Goal: Task Accomplishment & Management: Manage account settings

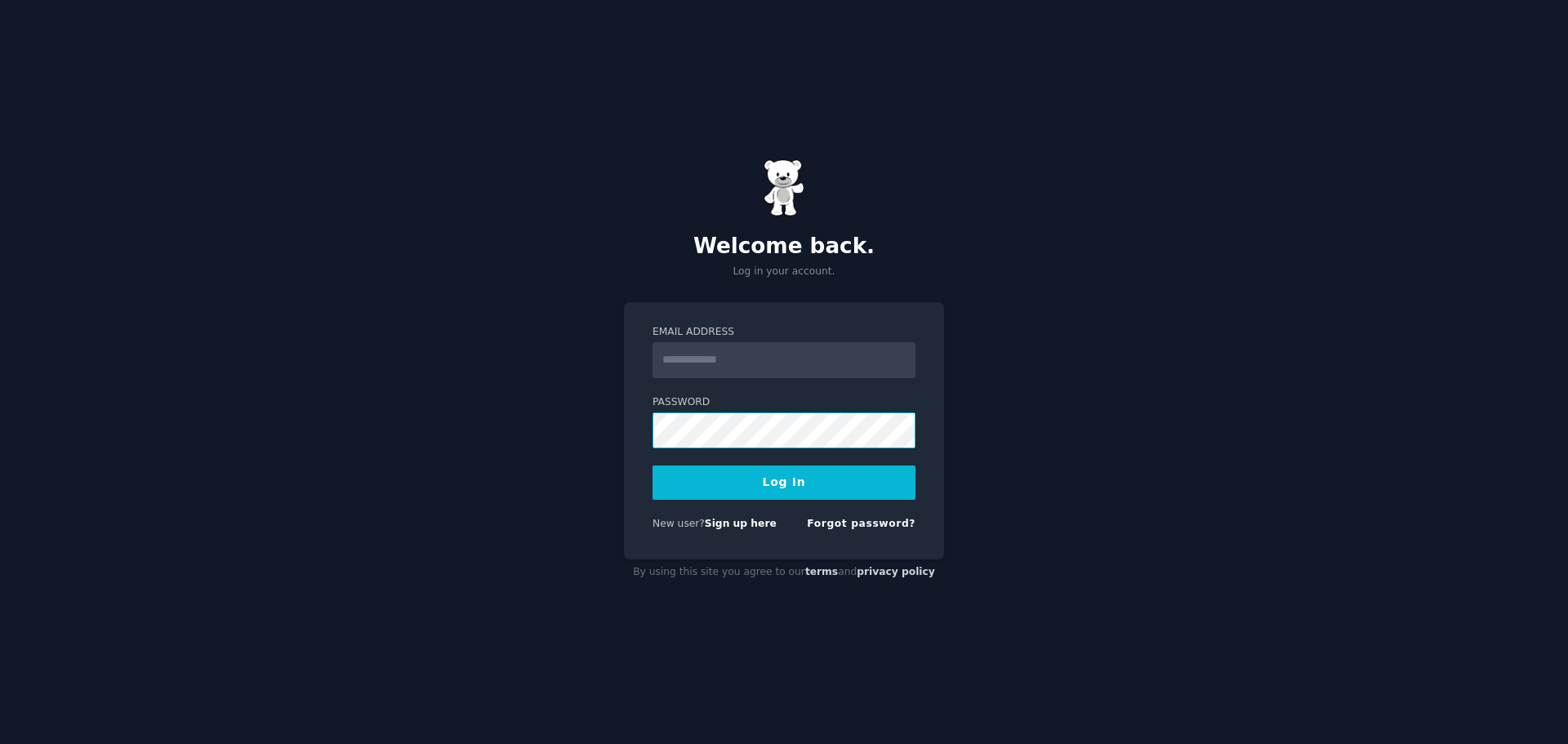
type input "**********"
click at [774, 480] on button "Log In" at bounding box center [784, 482] width 263 height 34
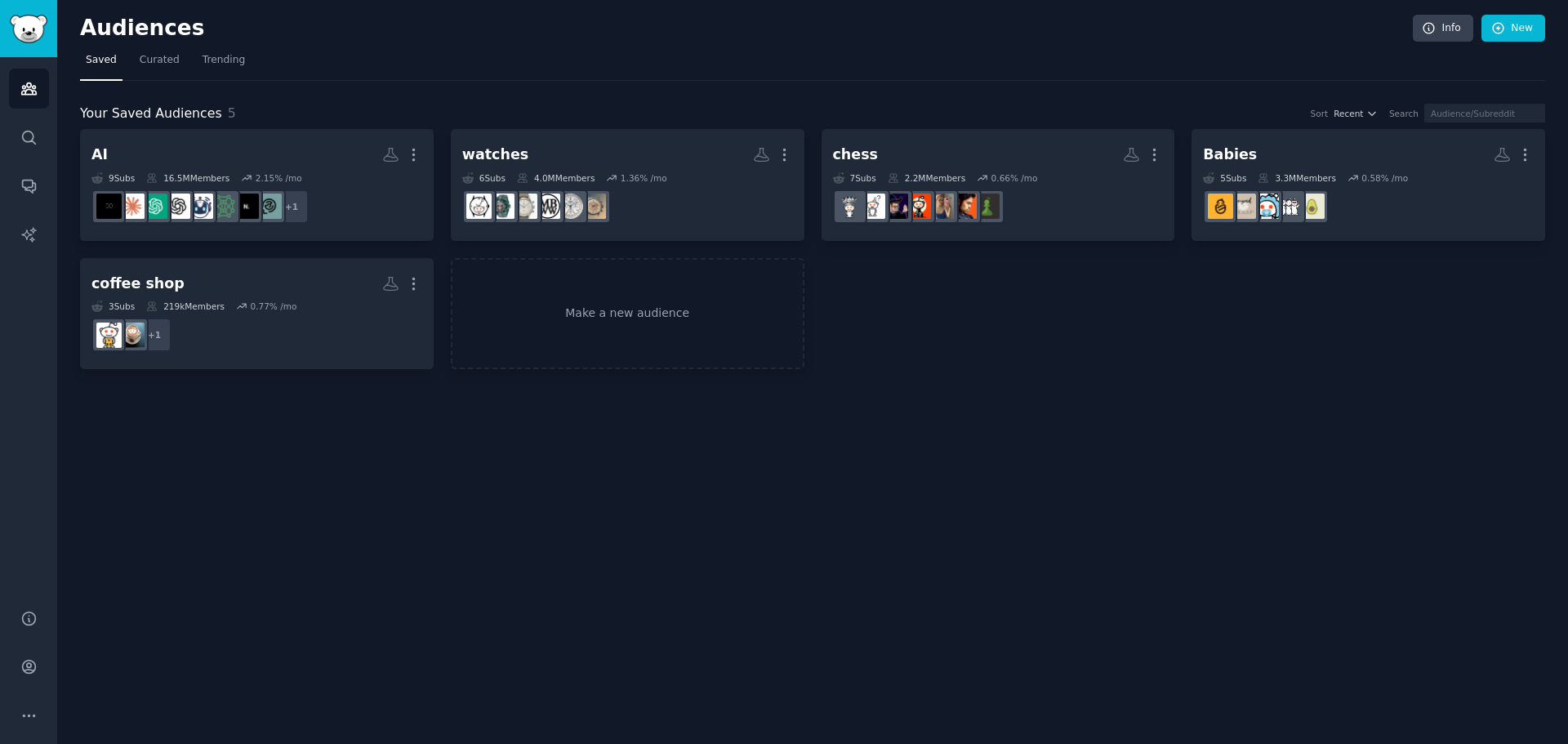
click at [1333, 653] on div "Audiences Info New Saved Curated Trending Your Saved Audiences 5 Sort Recent Se…" at bounding box center [812, 372] width 1511 height 744
click at [31, 141] on icon "Sidebar" at bounding box center [27, 136] width 13 height 13
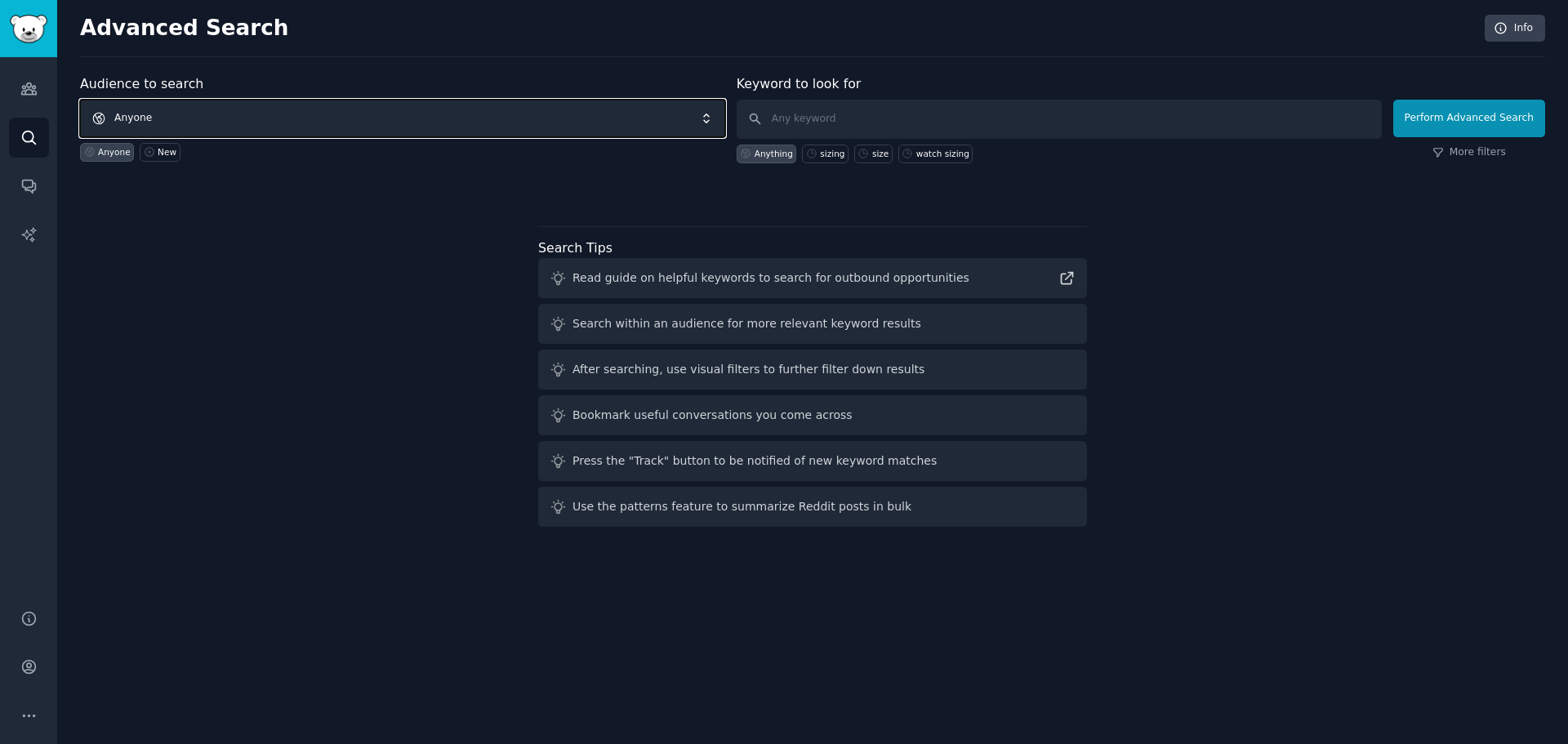
click at [341, 119] on span "Anyone" at bounding box center [403, 119] width 646 height 37
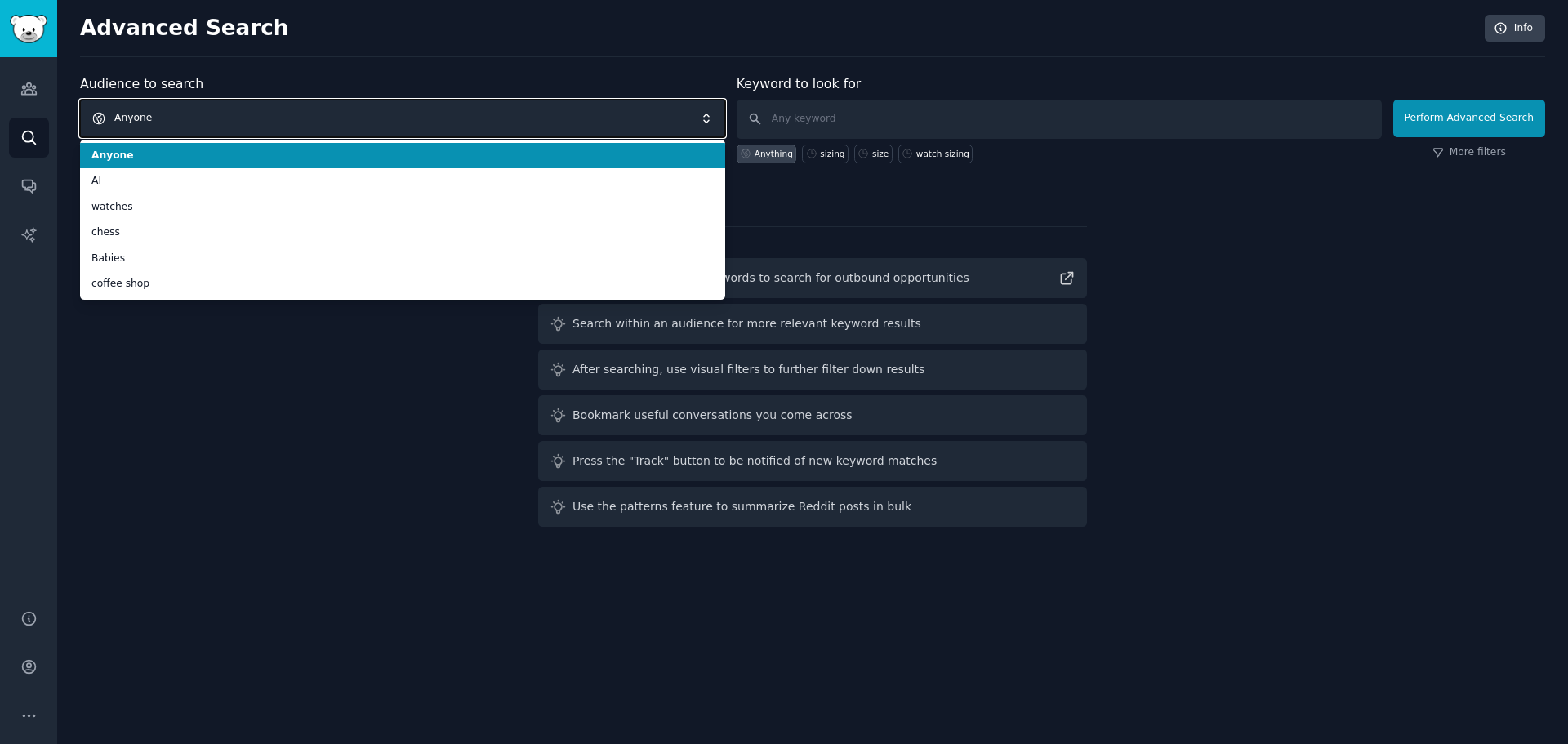
click at [341, 119] on span "Anyone" at bounding box center [403, 119] width 646 height 37
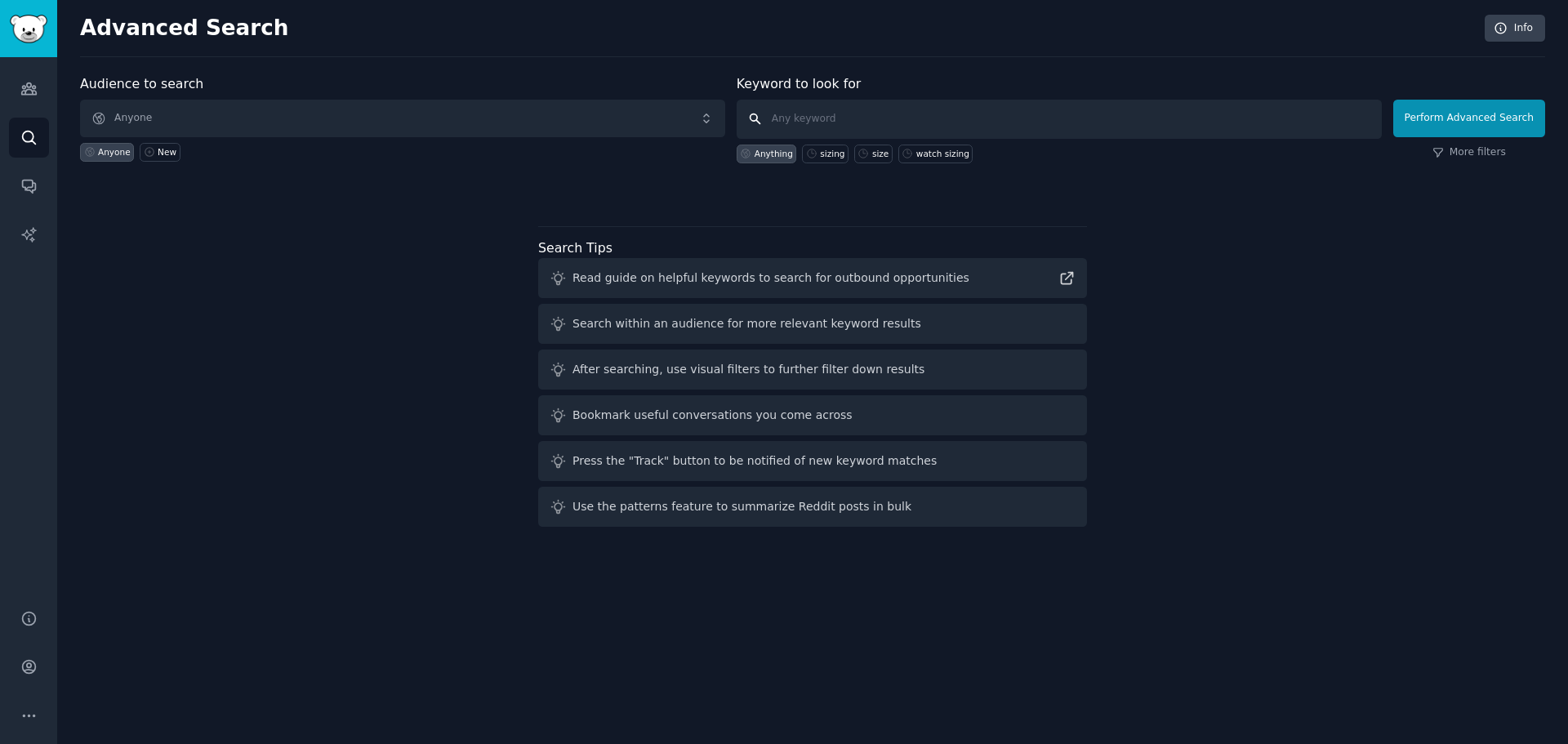
click at [855, 105] on input "text" at bounding box center [1060, 120] width 646 height 39
click at [439, 125] on span "Anyone" at bounding box center [403, 119] width 646 height 37
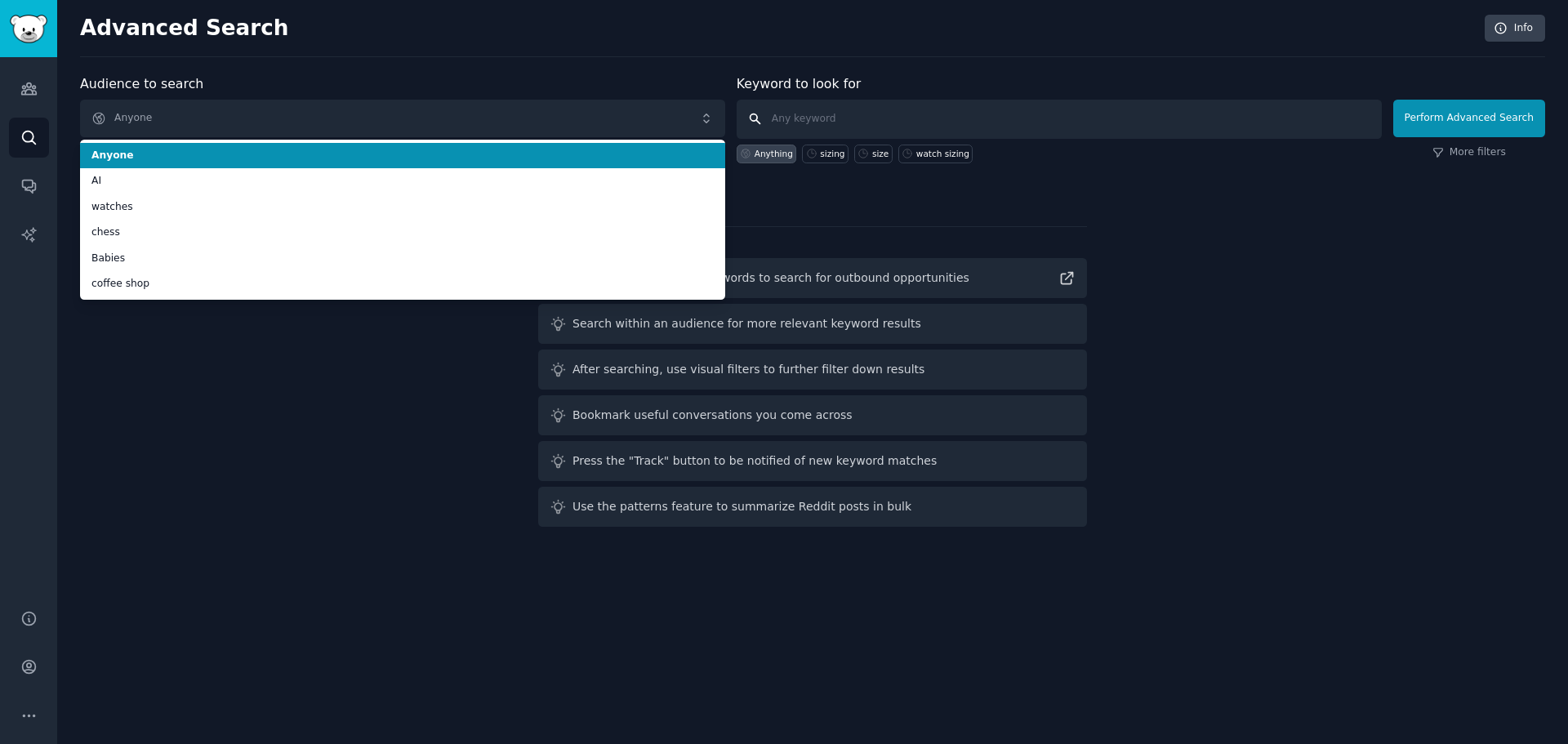
click at [899, 125] on input "text" at bounding box center [1060, 120] width 646 height 39
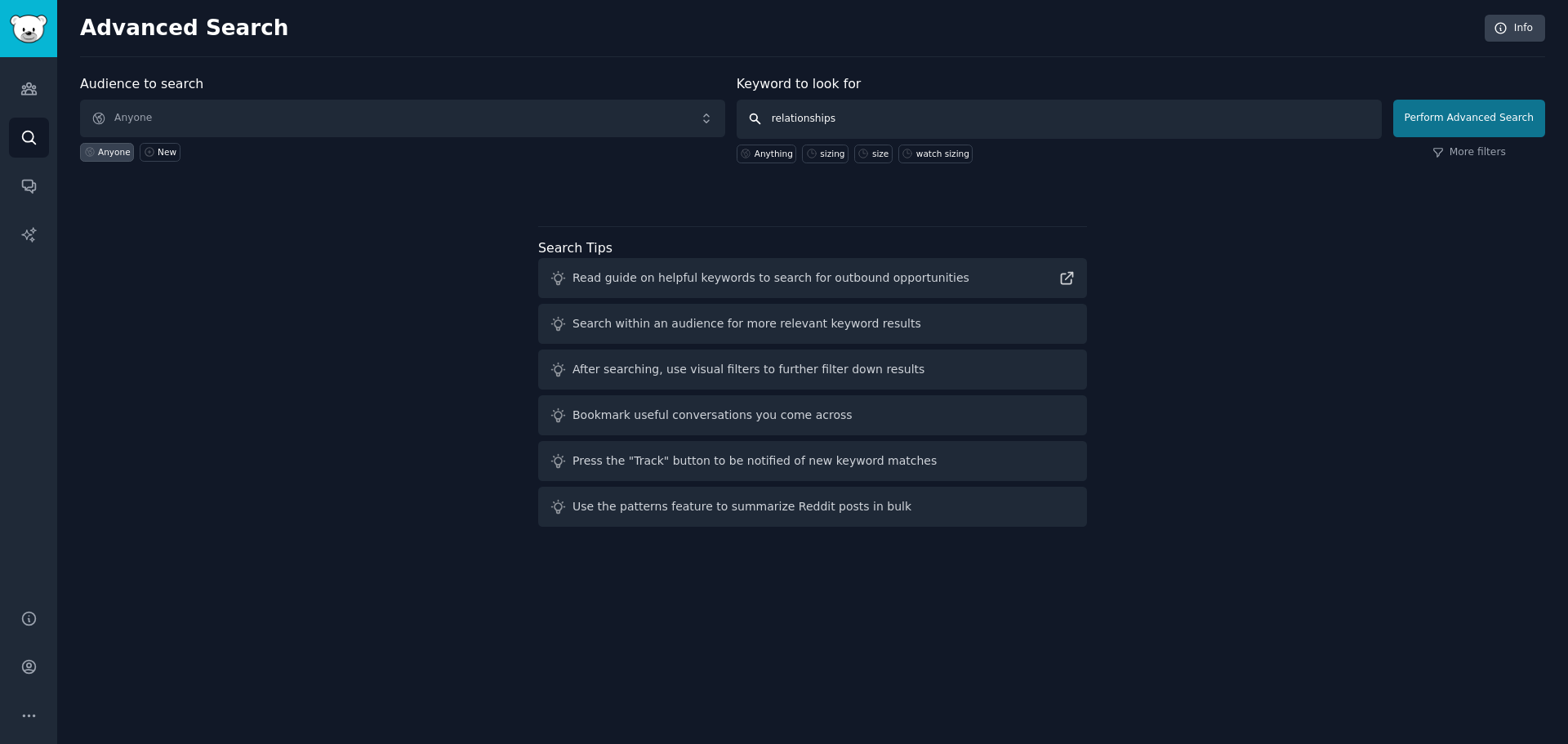
type input "relationships"
click at [1450, 121] on button "Perform Advanced Search" at bounding box center [1469, 119] width 152 height 37
click at [762, 113] on input "text" at bounding box center [1060, 120] width 646 height 39
click at [788, 76] on label "Keyword to look for" at bounding box center [799, 83] width 125 height 16
click at [190, 75] on div "Audience to search Anyone Anyone New" at bounding box center [403, 119] width 646 height 89
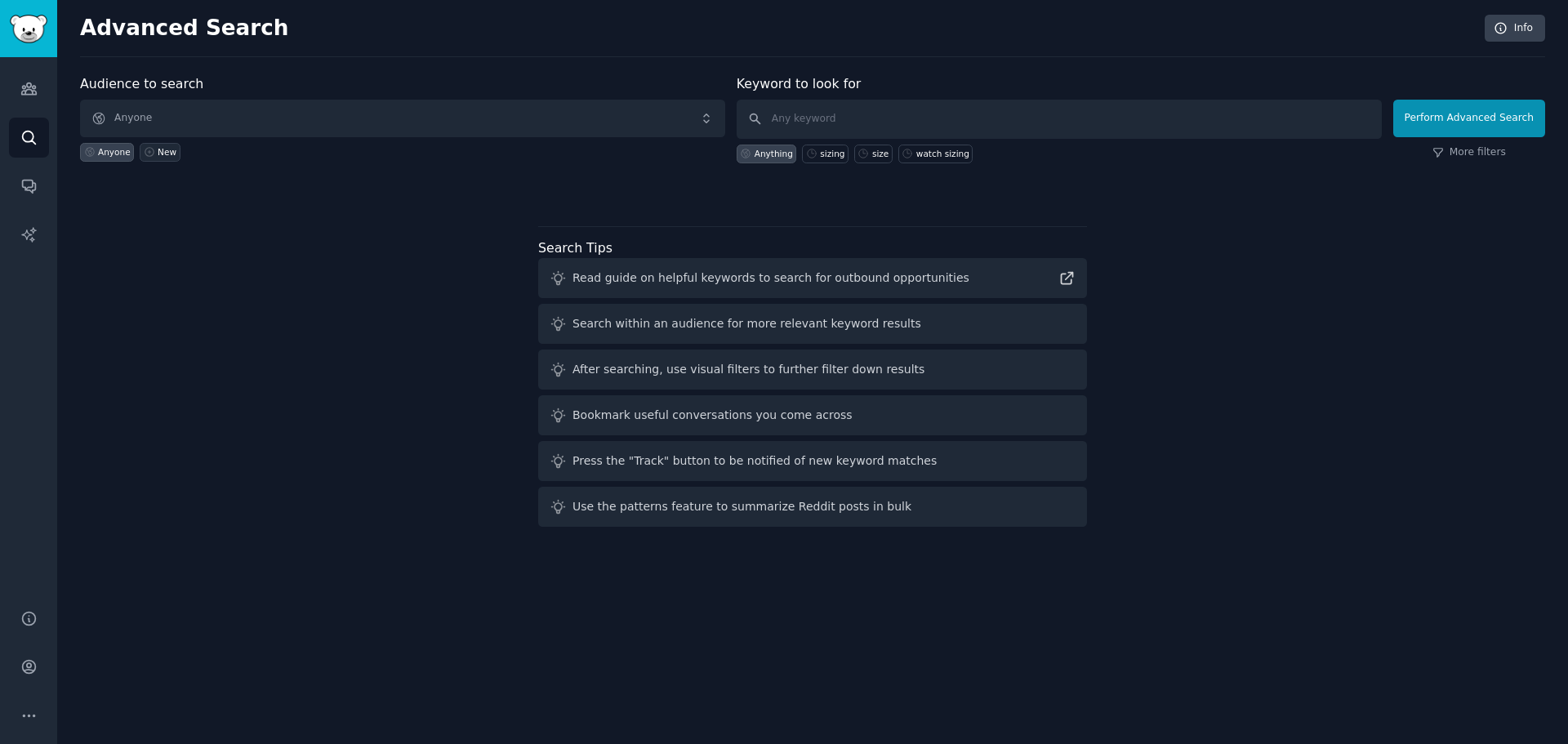
click at [151, 153] on icon at bounding box center [150, 152] width 12 height 12
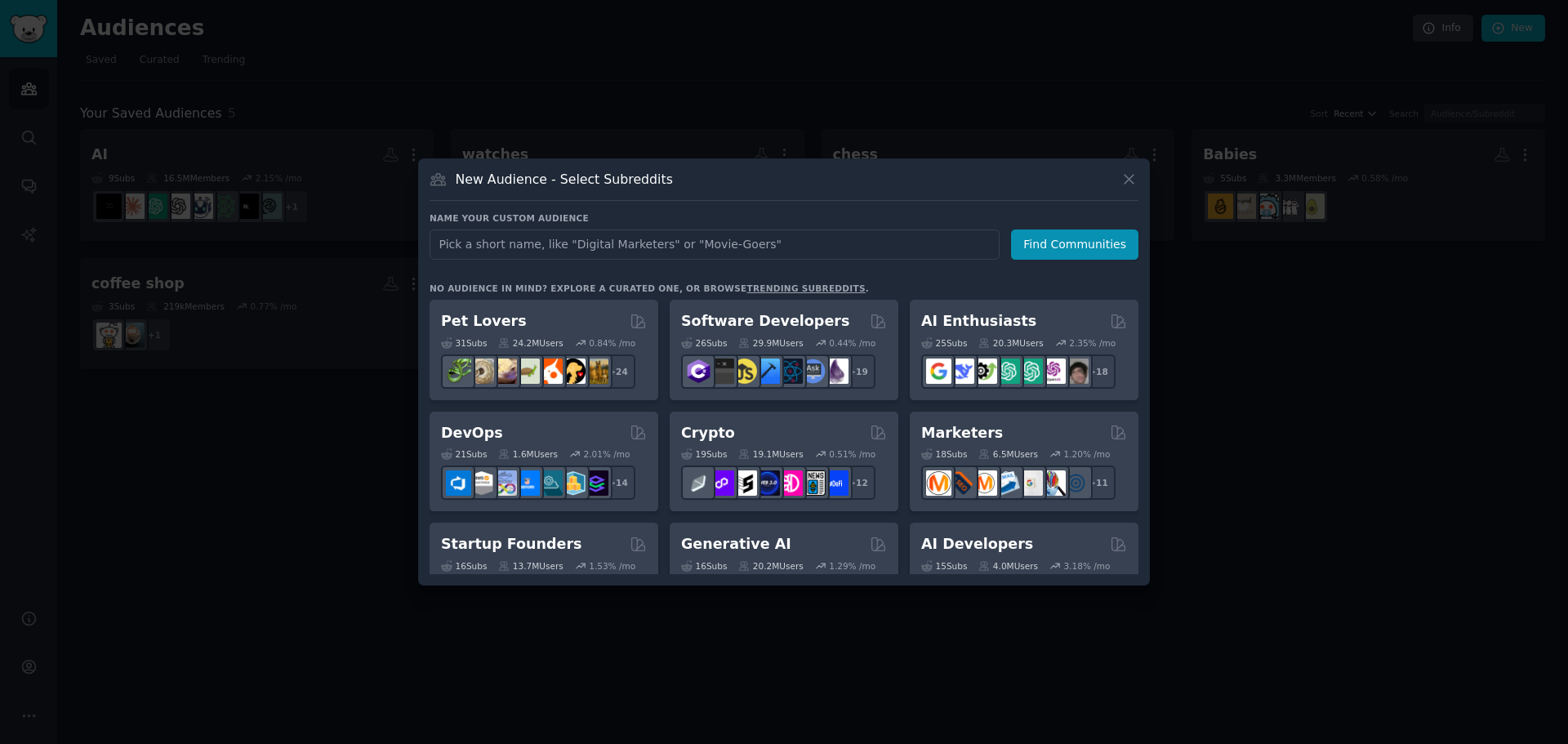
click at [635, 261] on div "Name your custom audience Audience Name Find Communities No audience in mind? E…" at bounding box center [784, 393] width 709 height 362
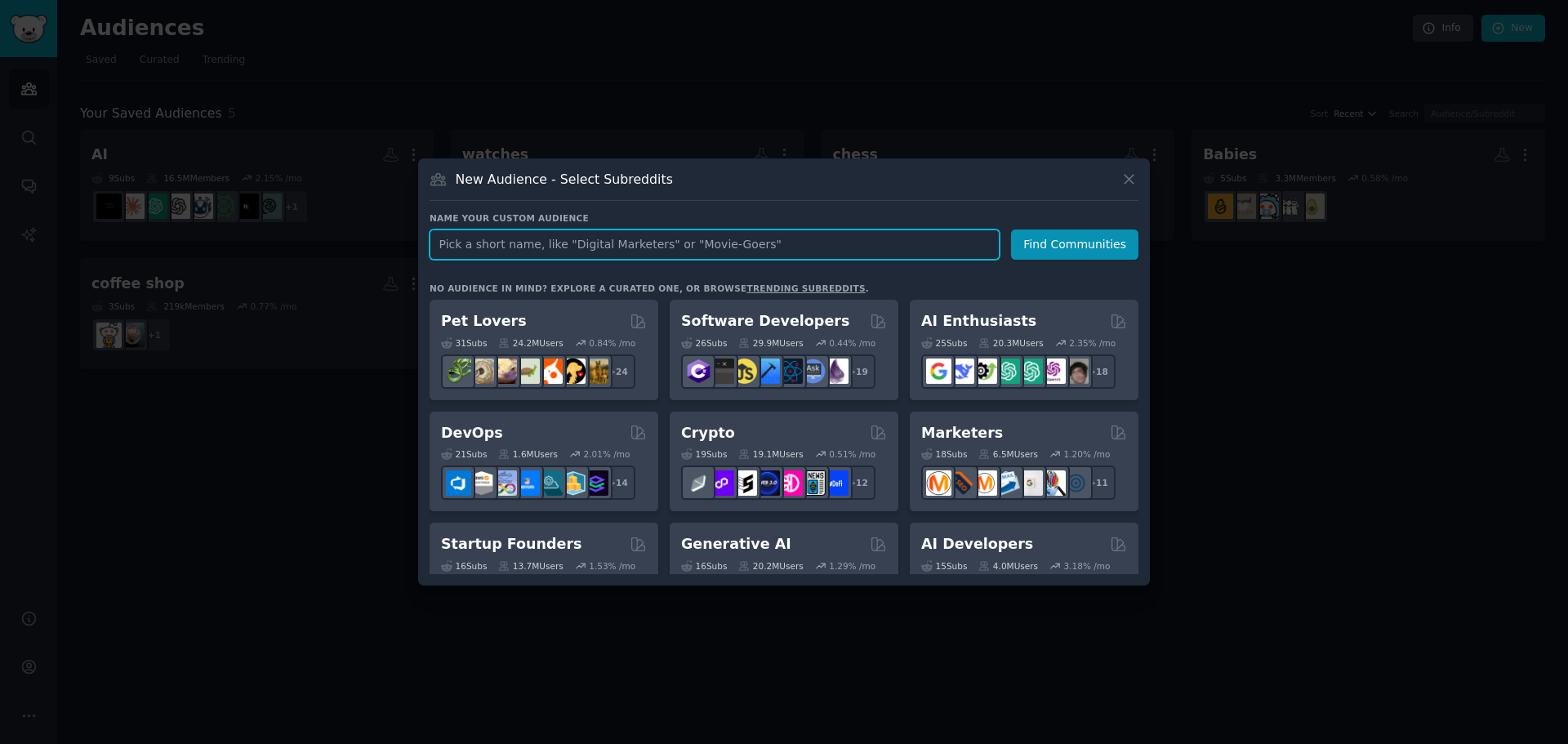
click at [628, 251] on input "text" at bounding box center [714, 244] width 570 height 30
drag, startPoint x: 629, startPoint y: 247, endPoint x: 279, endPoint y: 223, distance: 350.8
click at [306, 217] on div "​ New Audience - Select Subreddits Name your custom audience Audience Name PF C…" at bounding box center [784, 372] width 1557 height 744
type input "PF Couples"
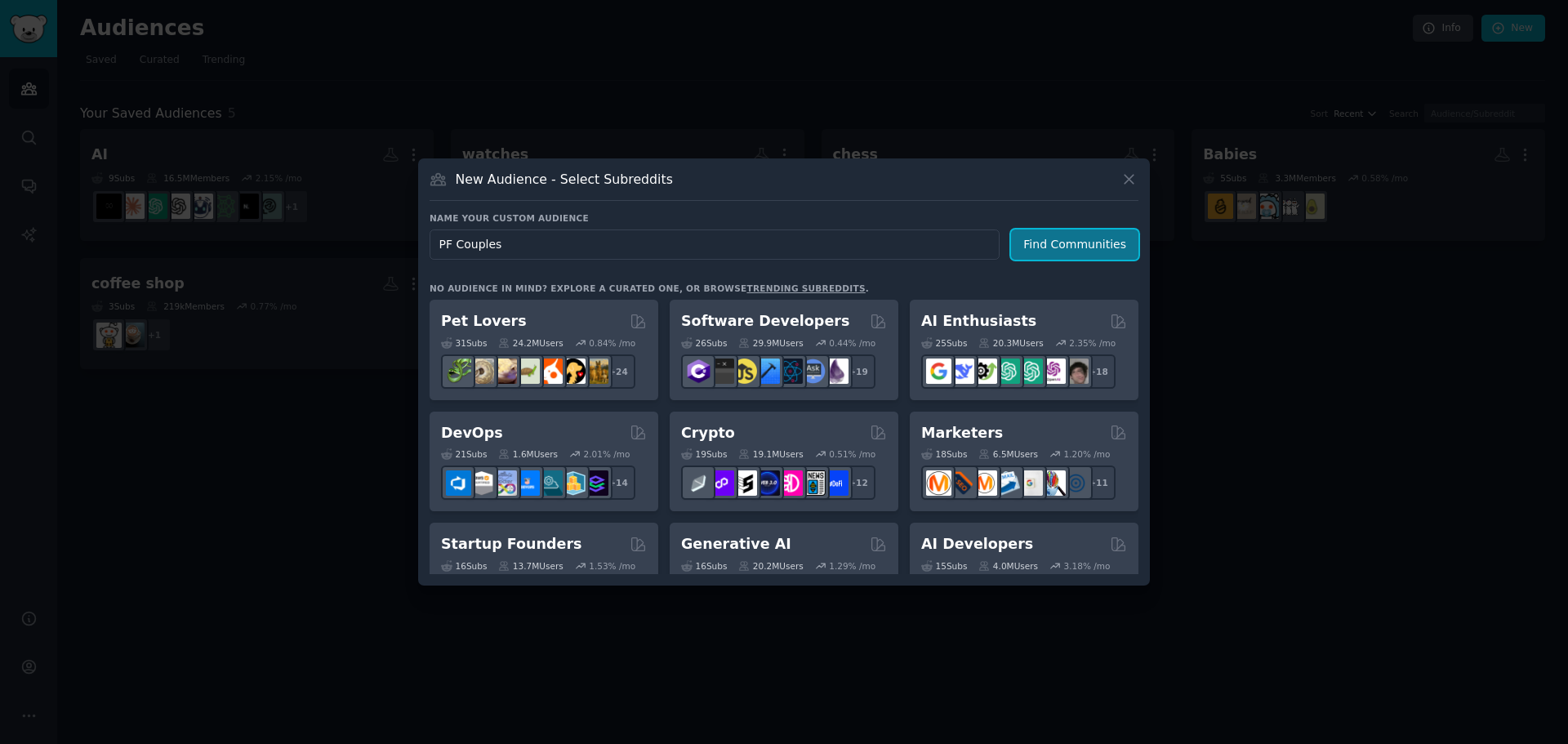
click at [1099, 247] on button "Find Communities" at bounding box center [1075, 244] width 128 height 30
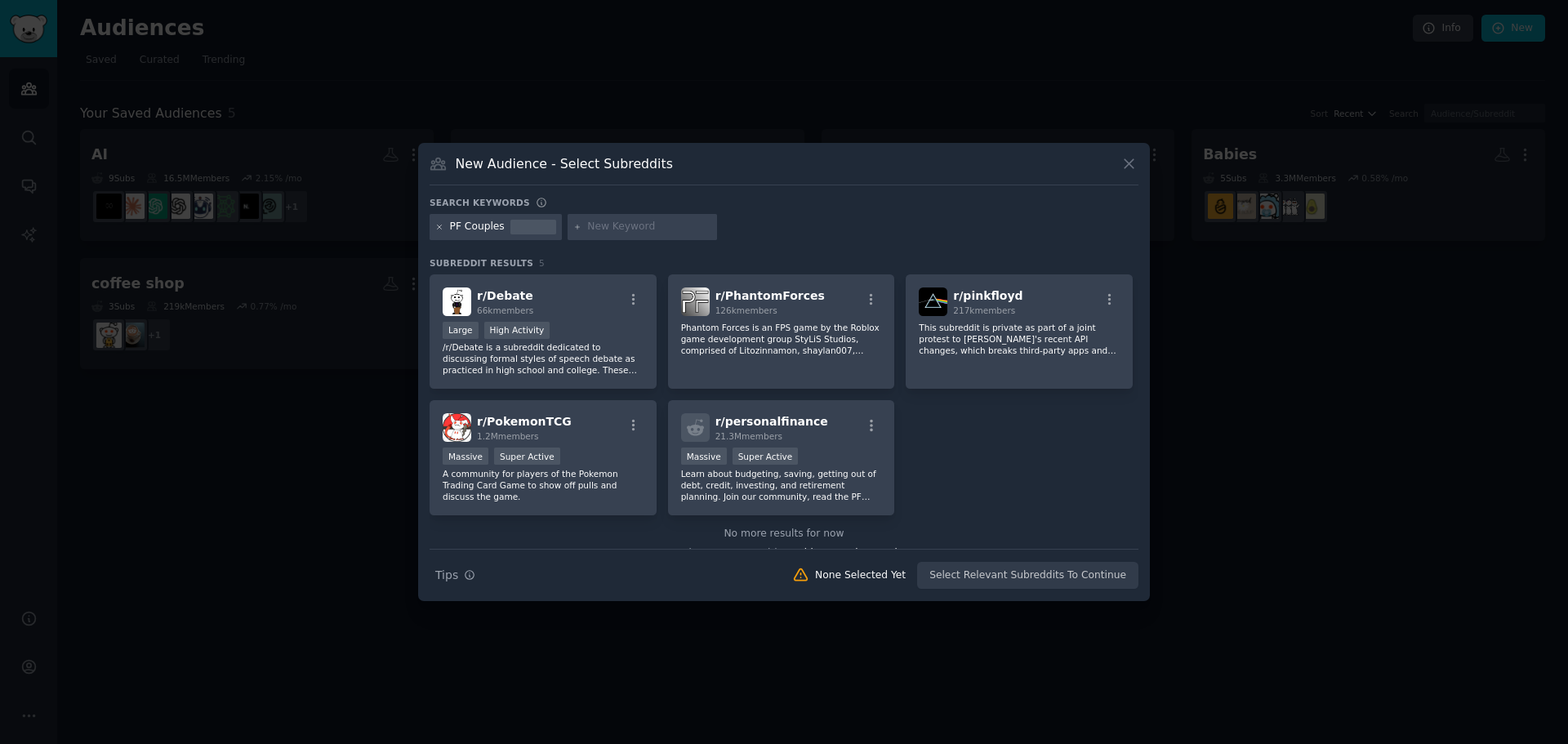
click at [441, 223] on icon at bounding box center [440, 227] width 9 height 9
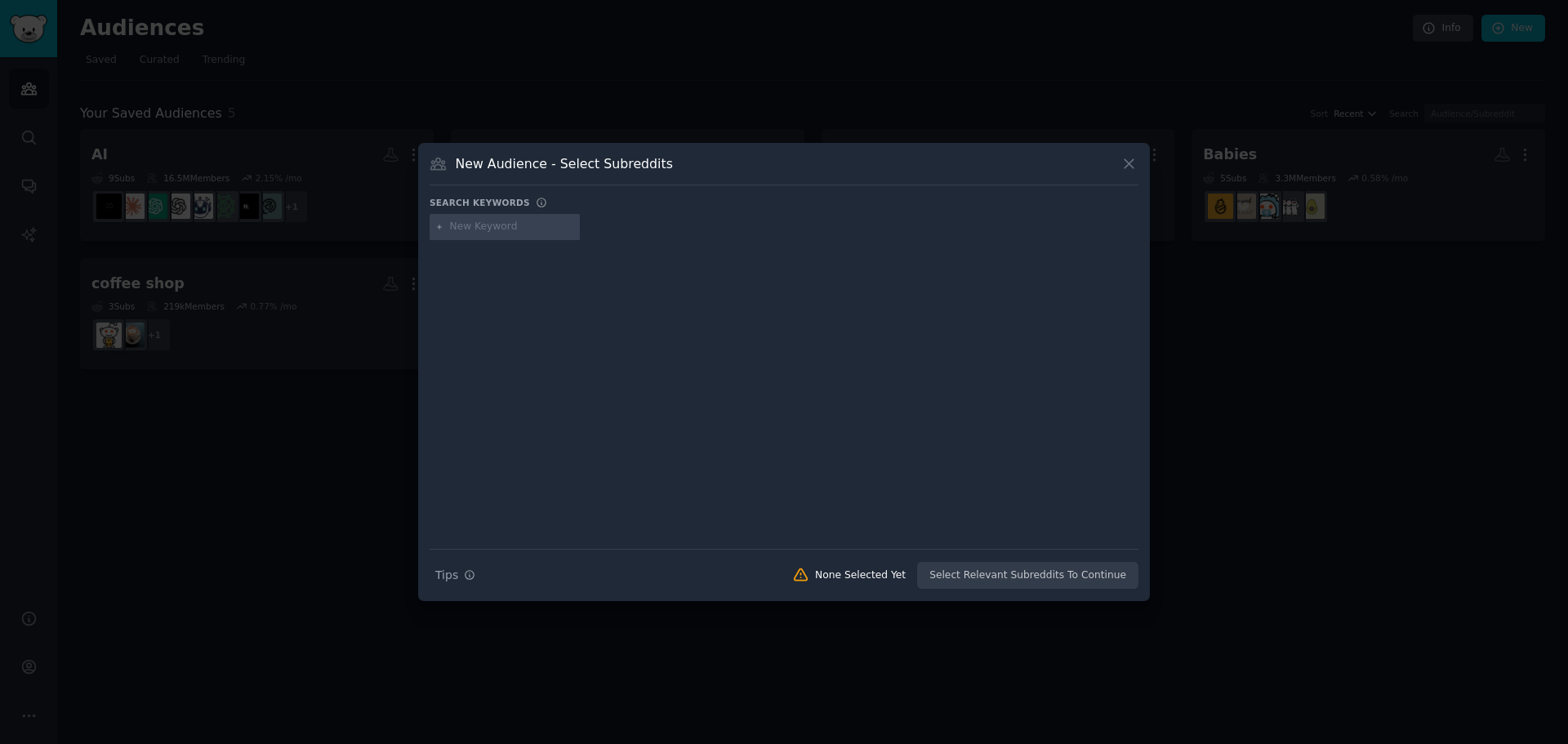
click at [504, 224] on input "text" at bounding box center [512, 227] width 125 height 15
type input "money together"
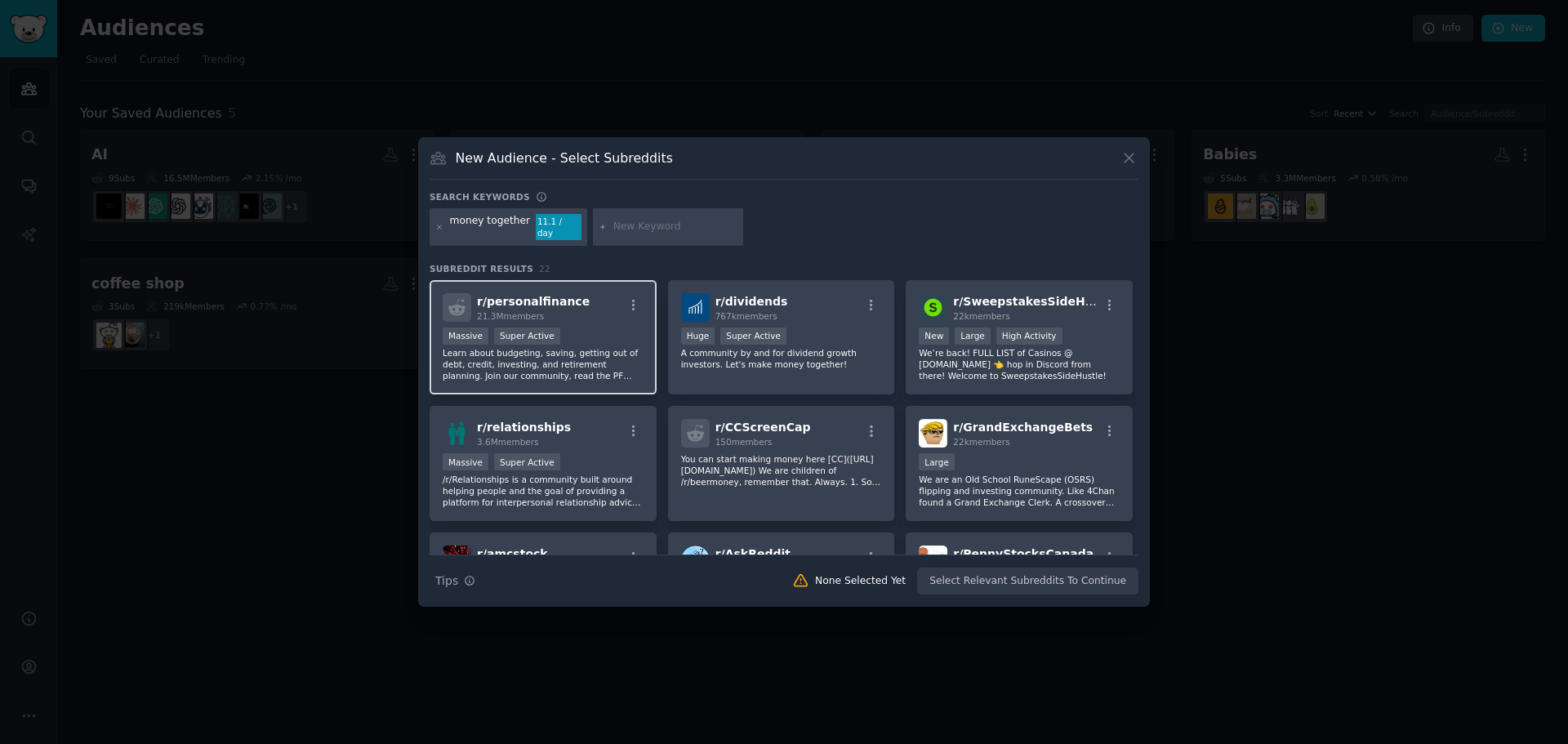
click at [558, 300] on span "r/ personalfinance" at bounding box center [533, 301] width 113 height 13
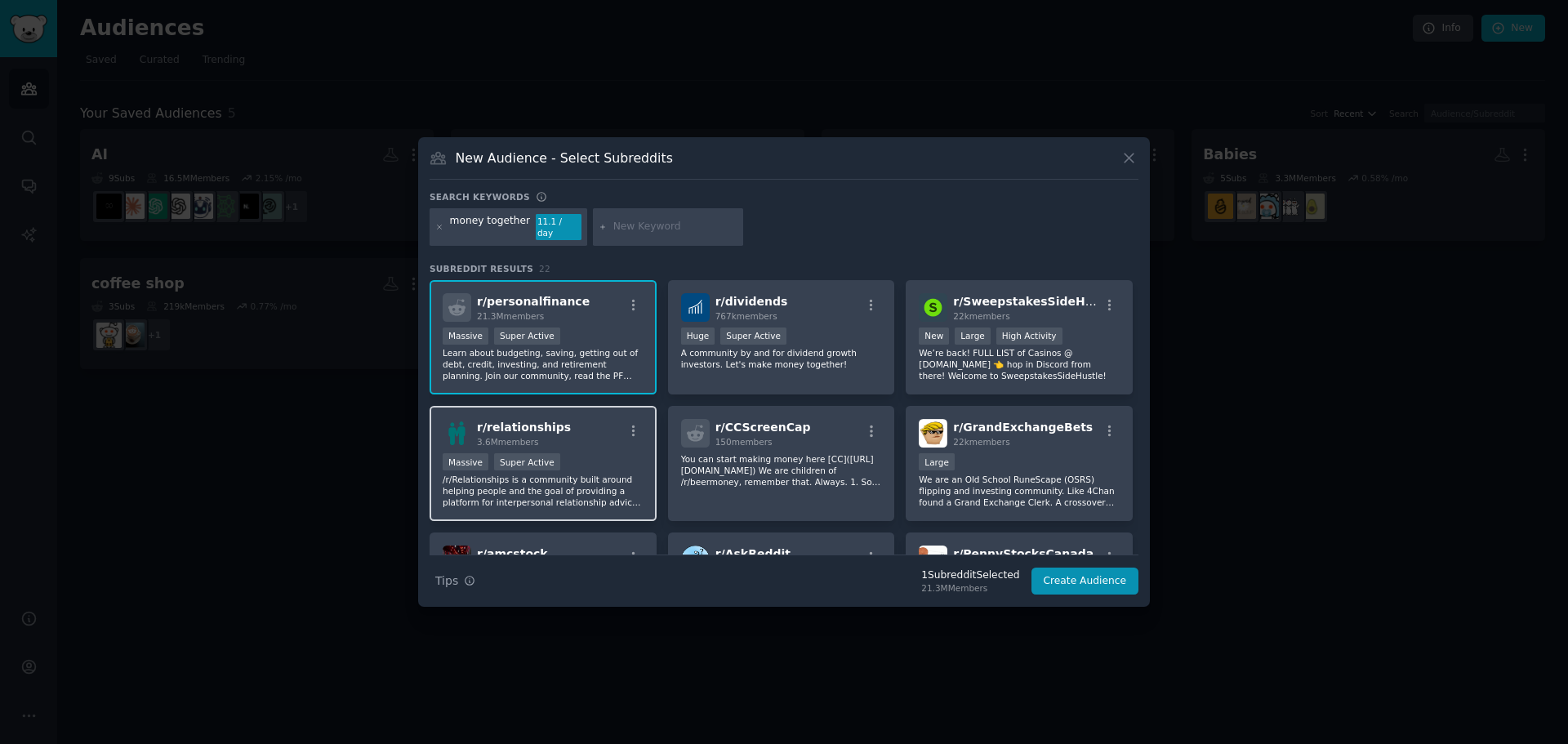
click at [596, 427] on div "r/ relationships 3.6M members" at bounding box center [543, 433] width 201 height 28
click at [665, 222] on input "text" at bounding box center [675, 227] width 125 height 15
type input "relationship advice"
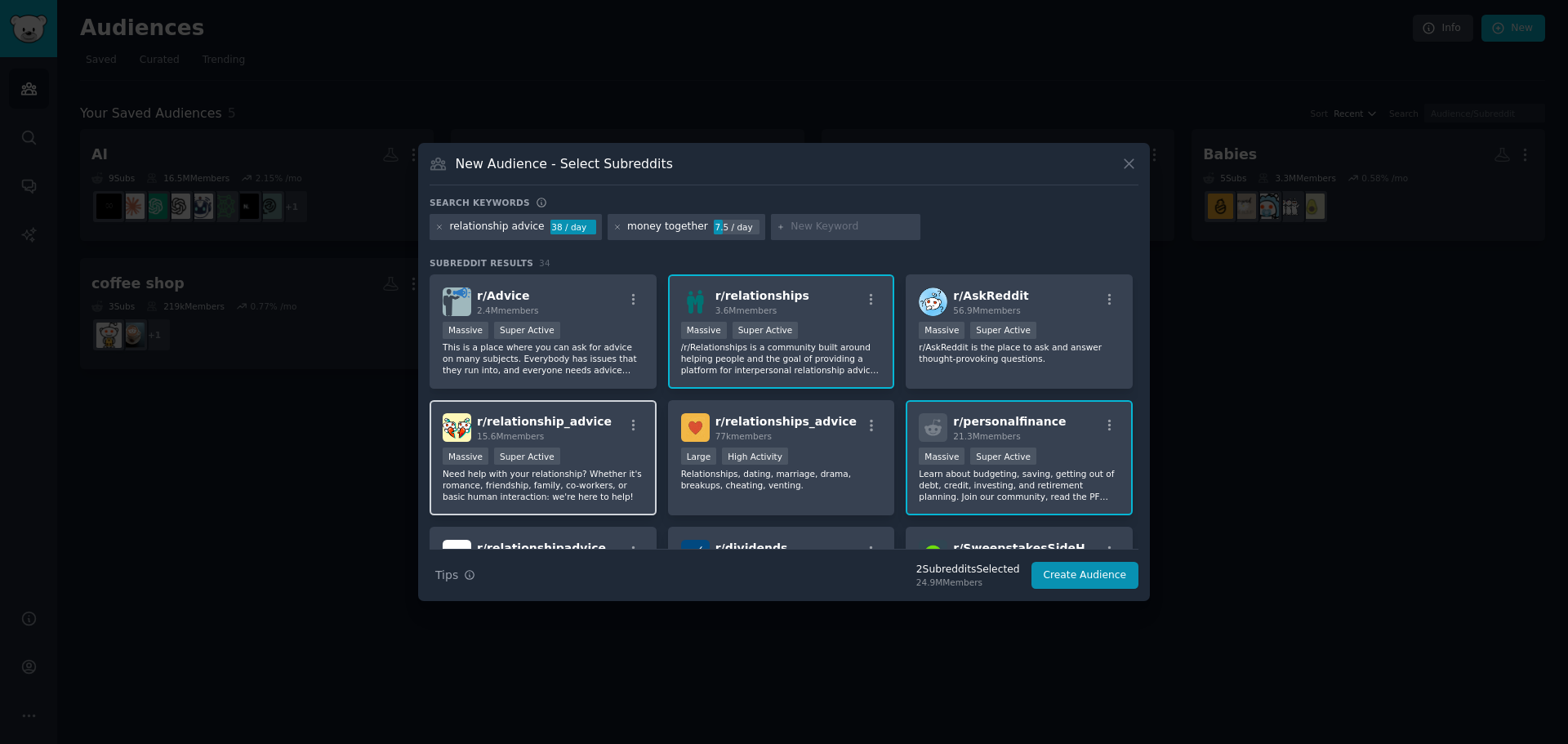
click at [587, 438] on div "r/ relationship_advice 15.6M members" at bounding box center [543, 427] width 201 height 28
click at [791, 227] on input "text" at bounding box center [853, 227] width 125 height 15
type input "finances couple"
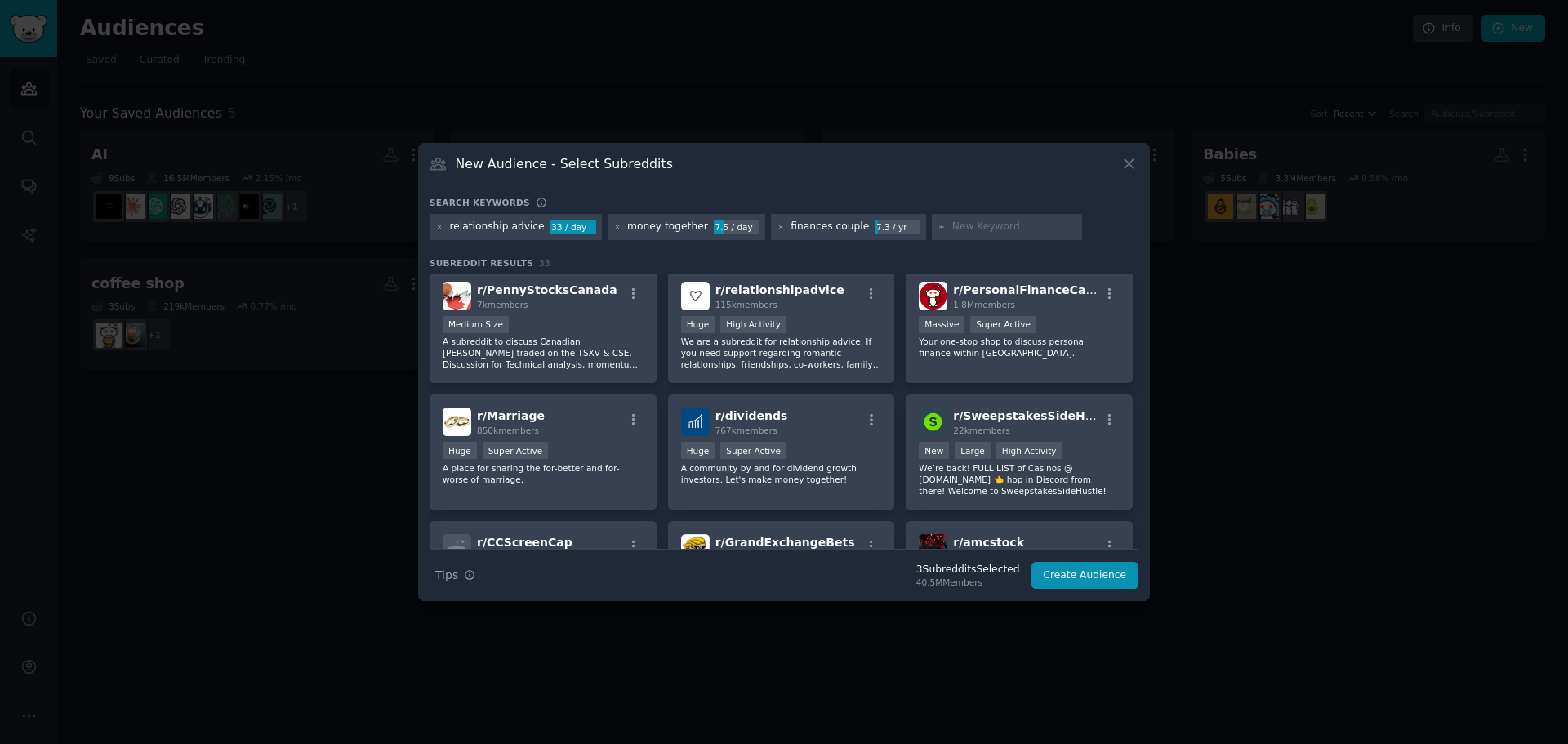
scroll to position [327, 0]
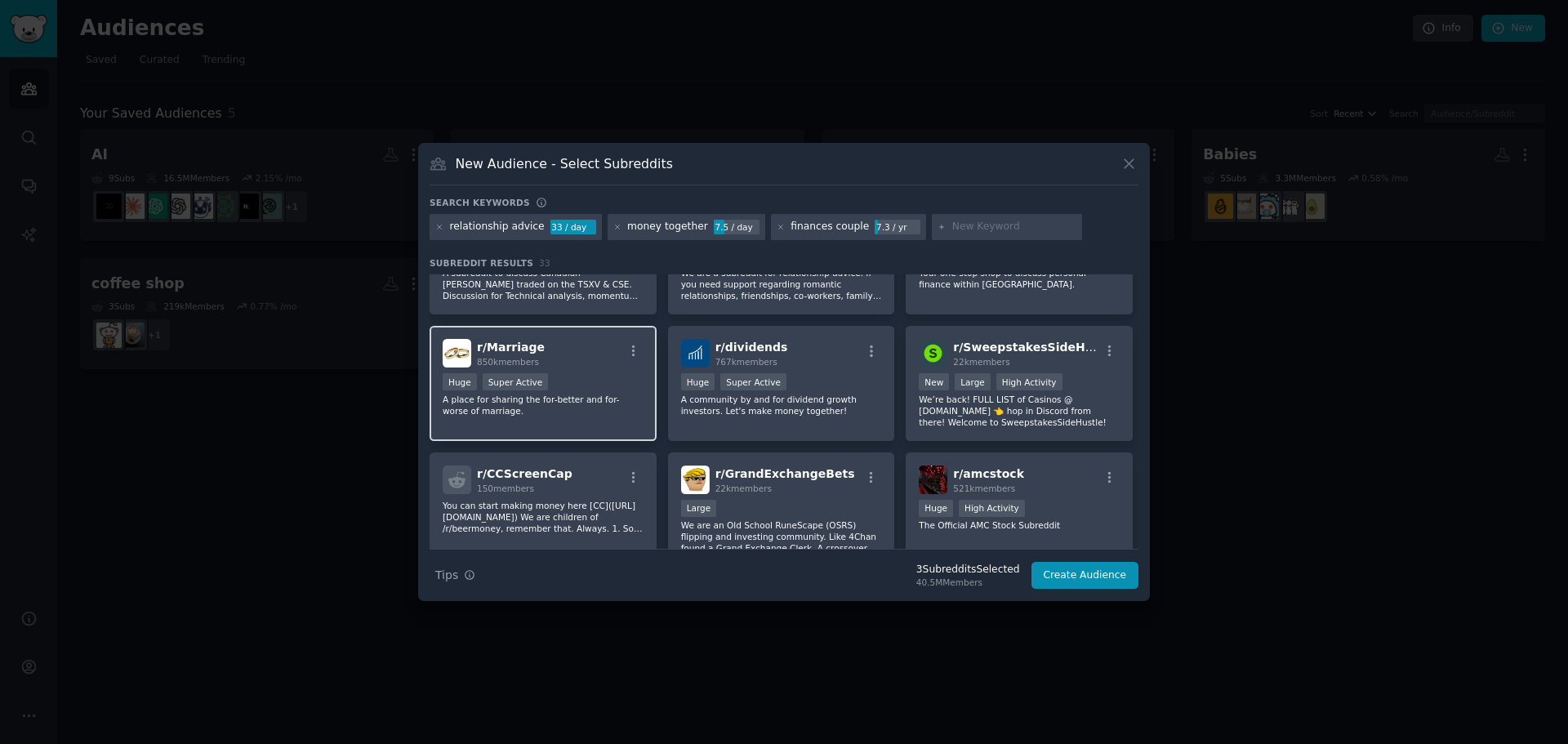
click at [619, 369] on div "r/ Marriage 850k members Huge Super Active A place for sharing the for-better a…" at bounding box center [543, 383] width 227 height 115
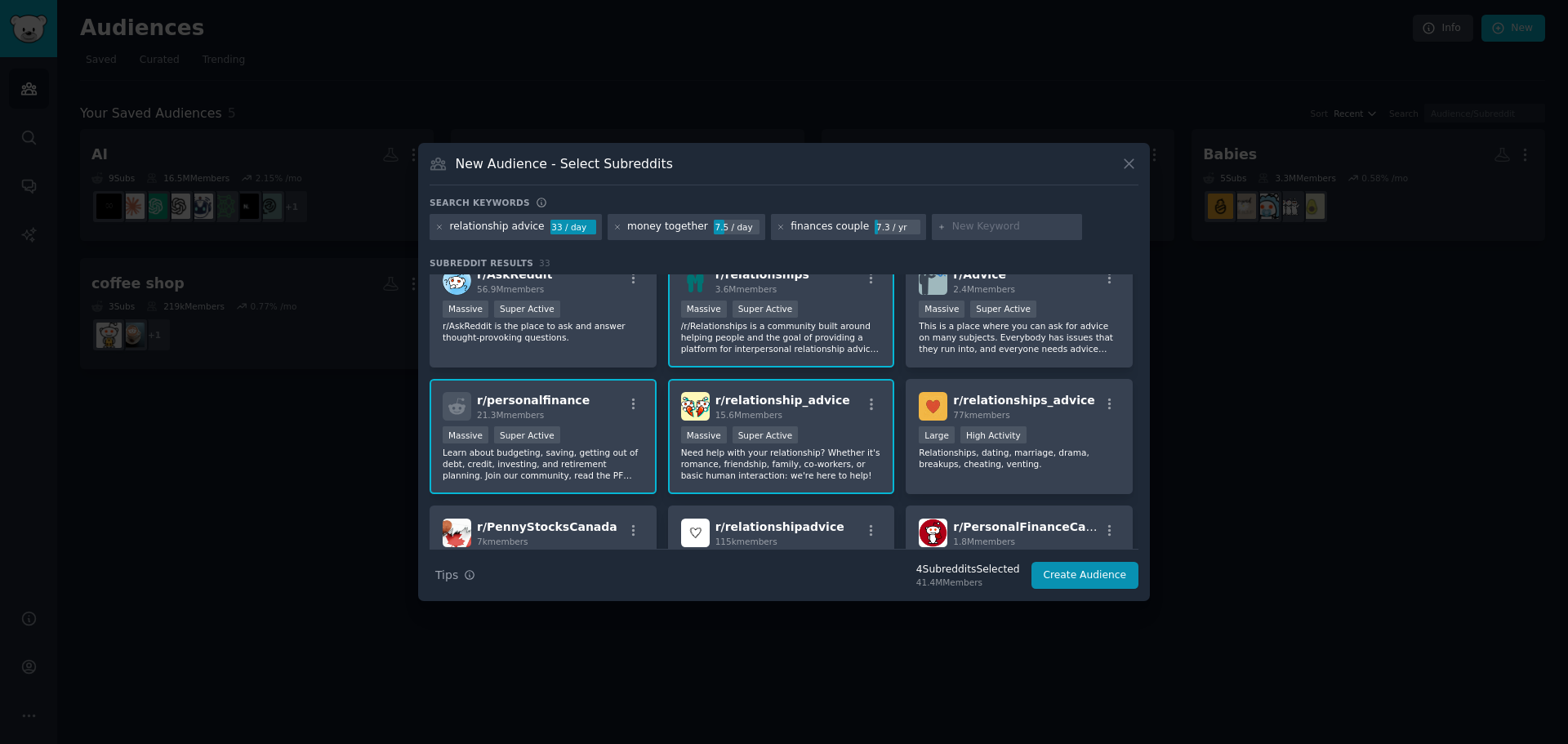
scroll to position [0, 0]
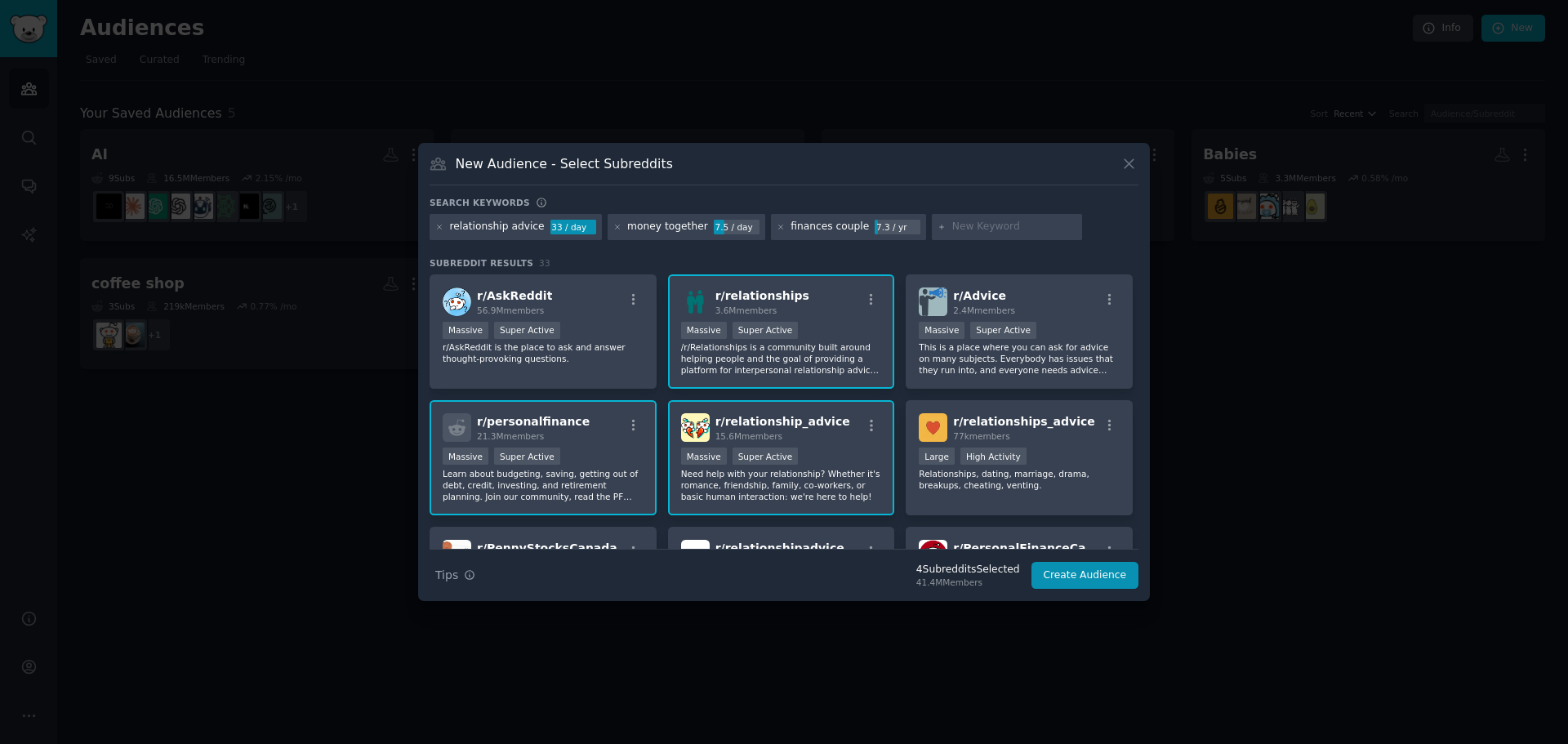
click at [973, 223] on input "text" at bounding box center [1015, 227] width 125 height 15
type input "askmen"
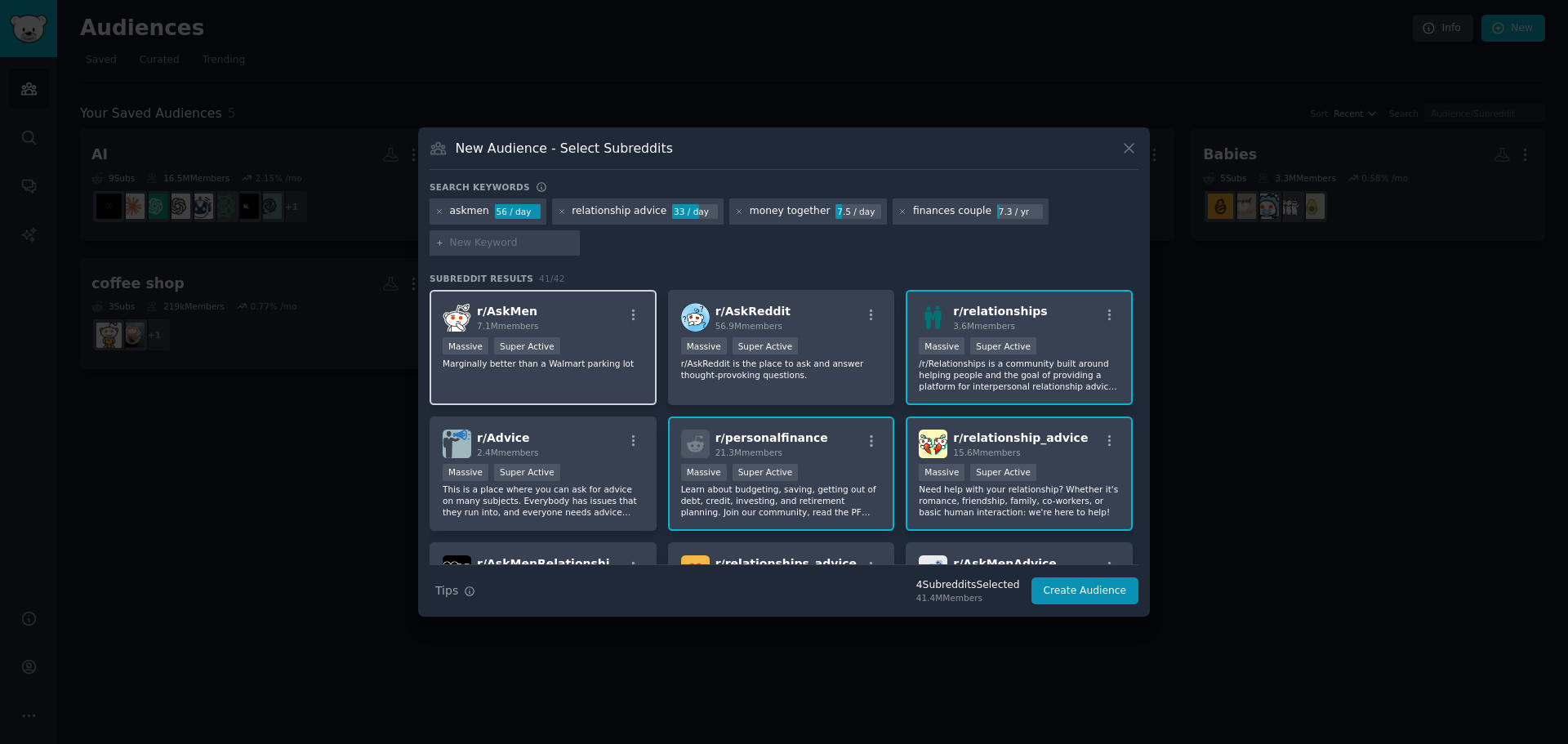
click at [549, 321] on div "r/ AskMen 7.1M members" at bounding box center [543, 317] width 201 height 28
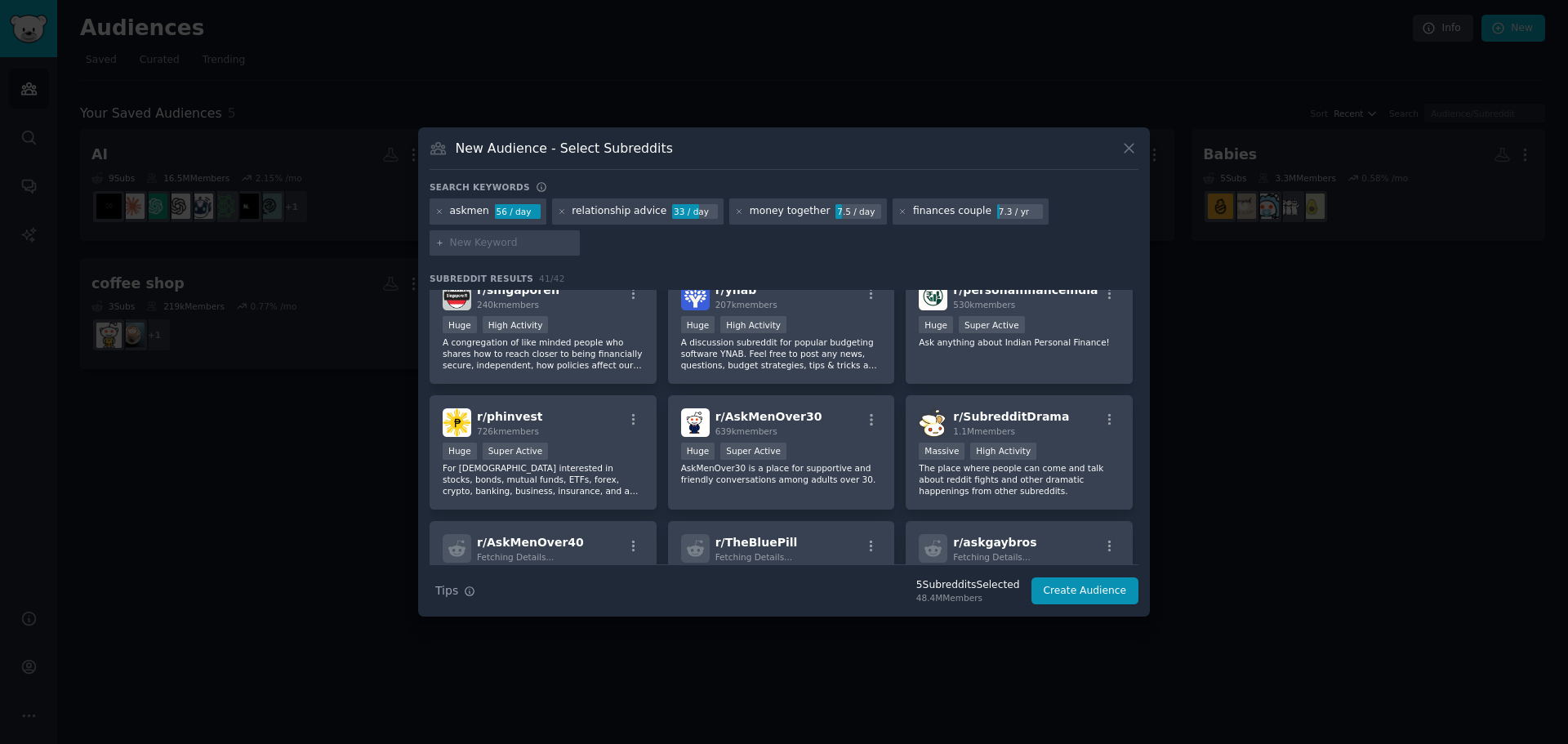
scroll to position [1127, 0]
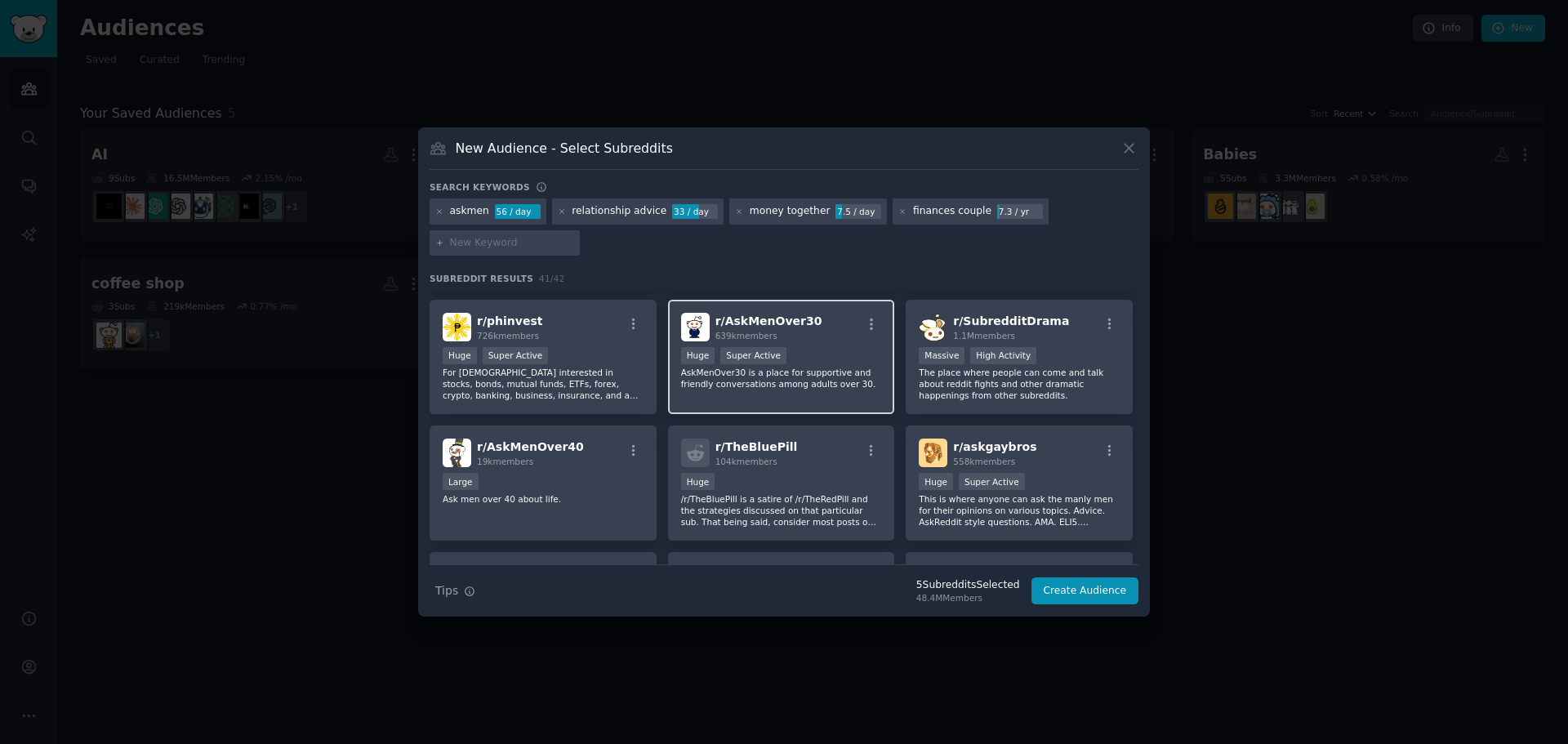
click at [829, 329] on div "r/ AskMenOver30 639k members" at bounding box center [781, 327] width 201 height 28
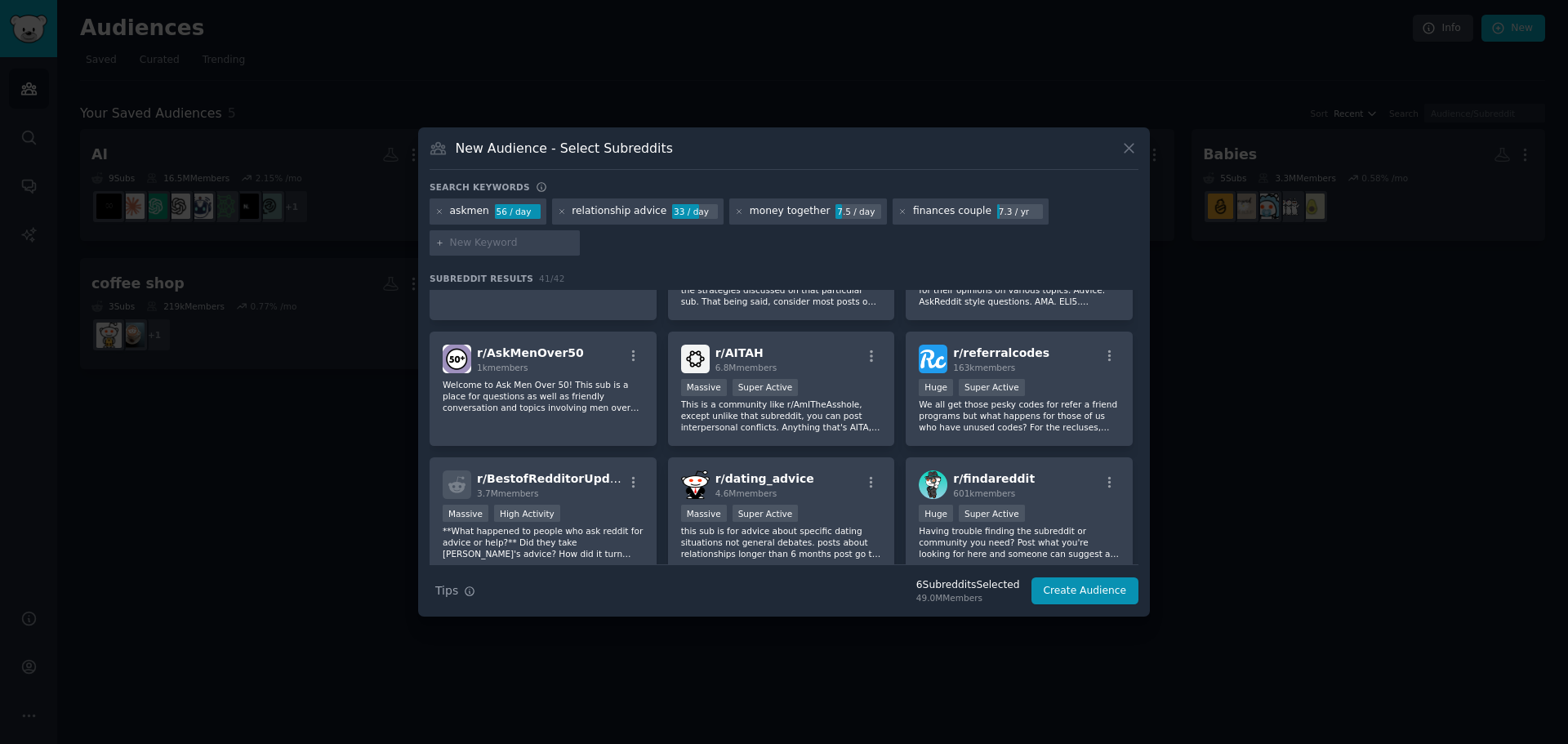
scroll to position [1372, 0]
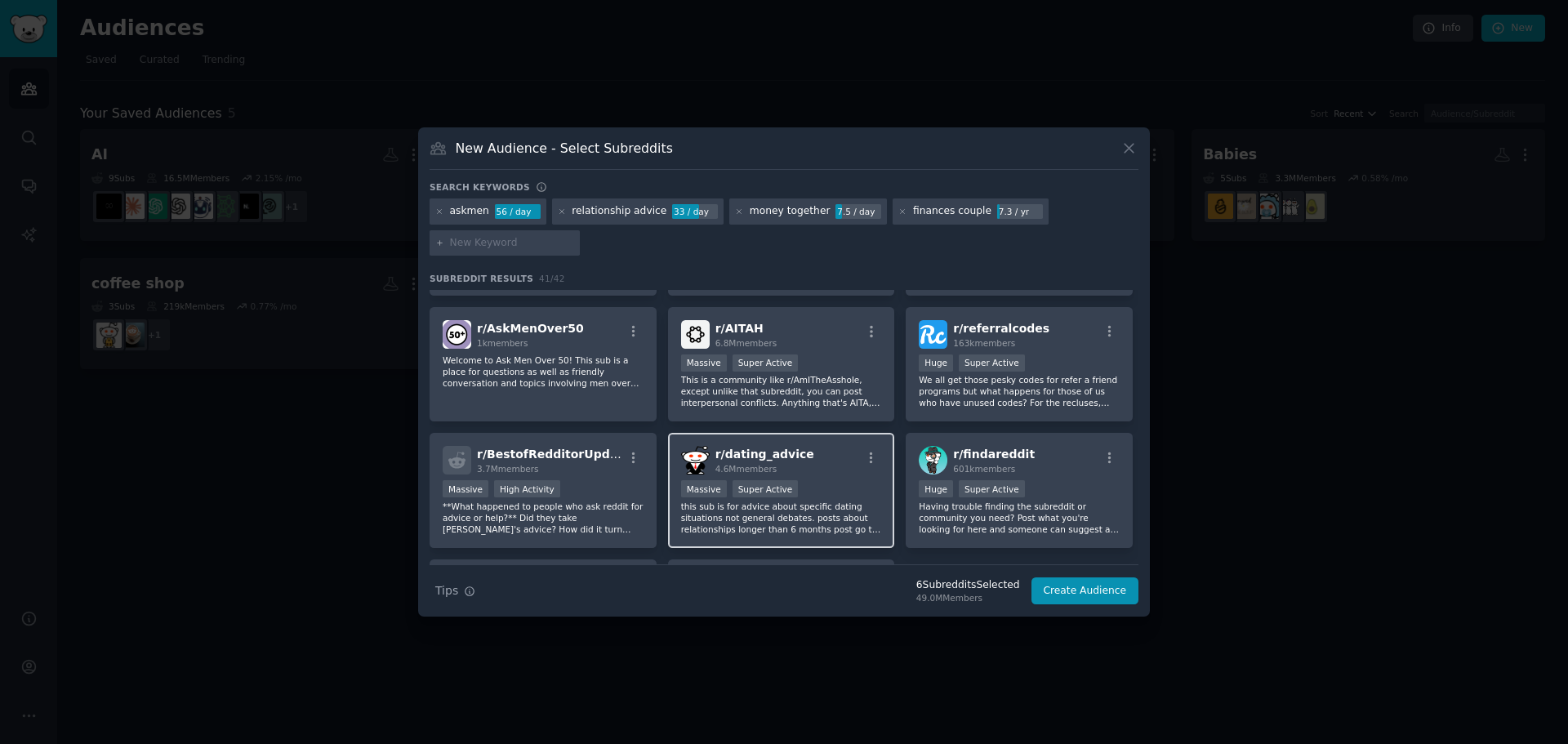
click at [833, 460] on div "r/ dating_advice 4.6M members" at bounding box center [781, 460] width 201 height 28
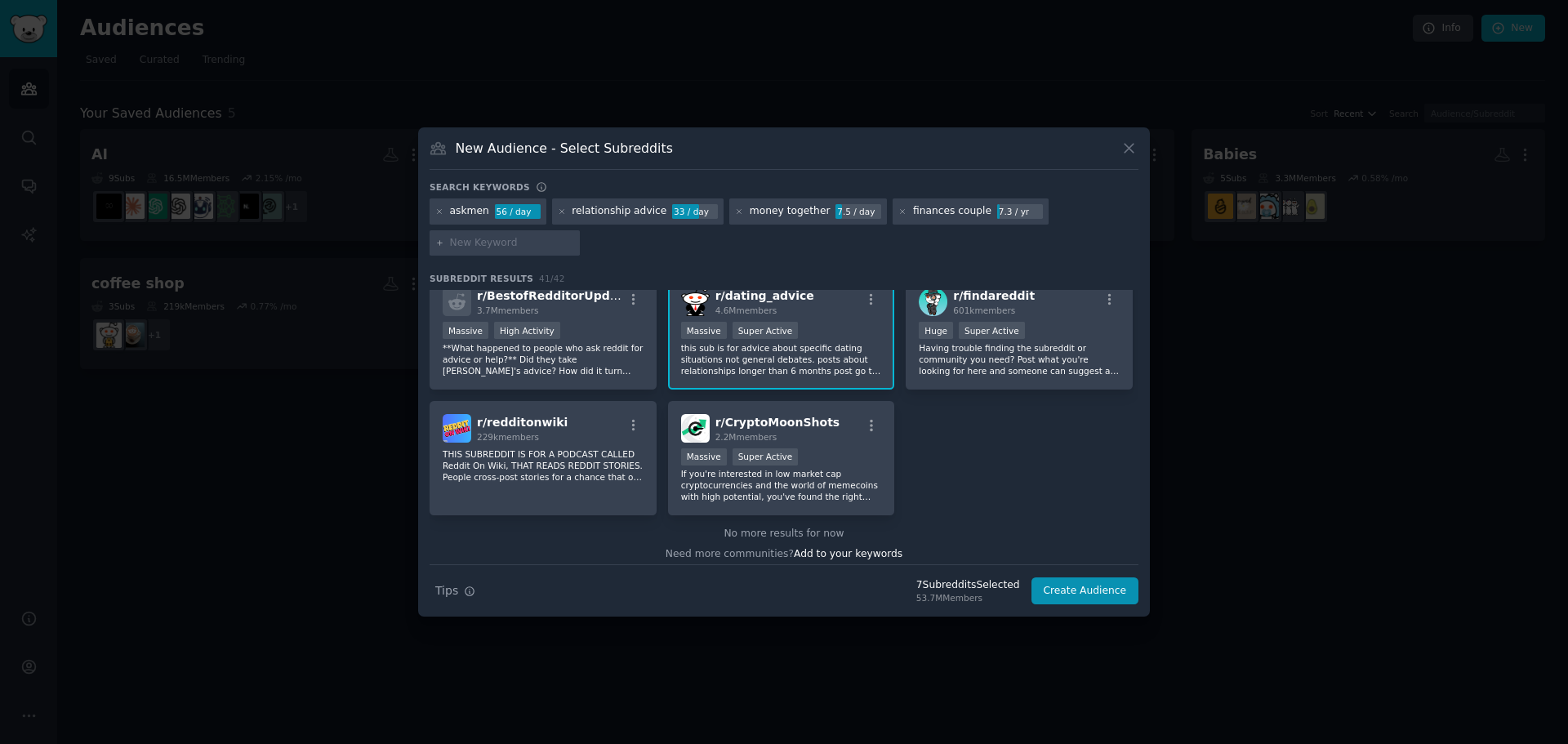
scroll to position [1538, 0]
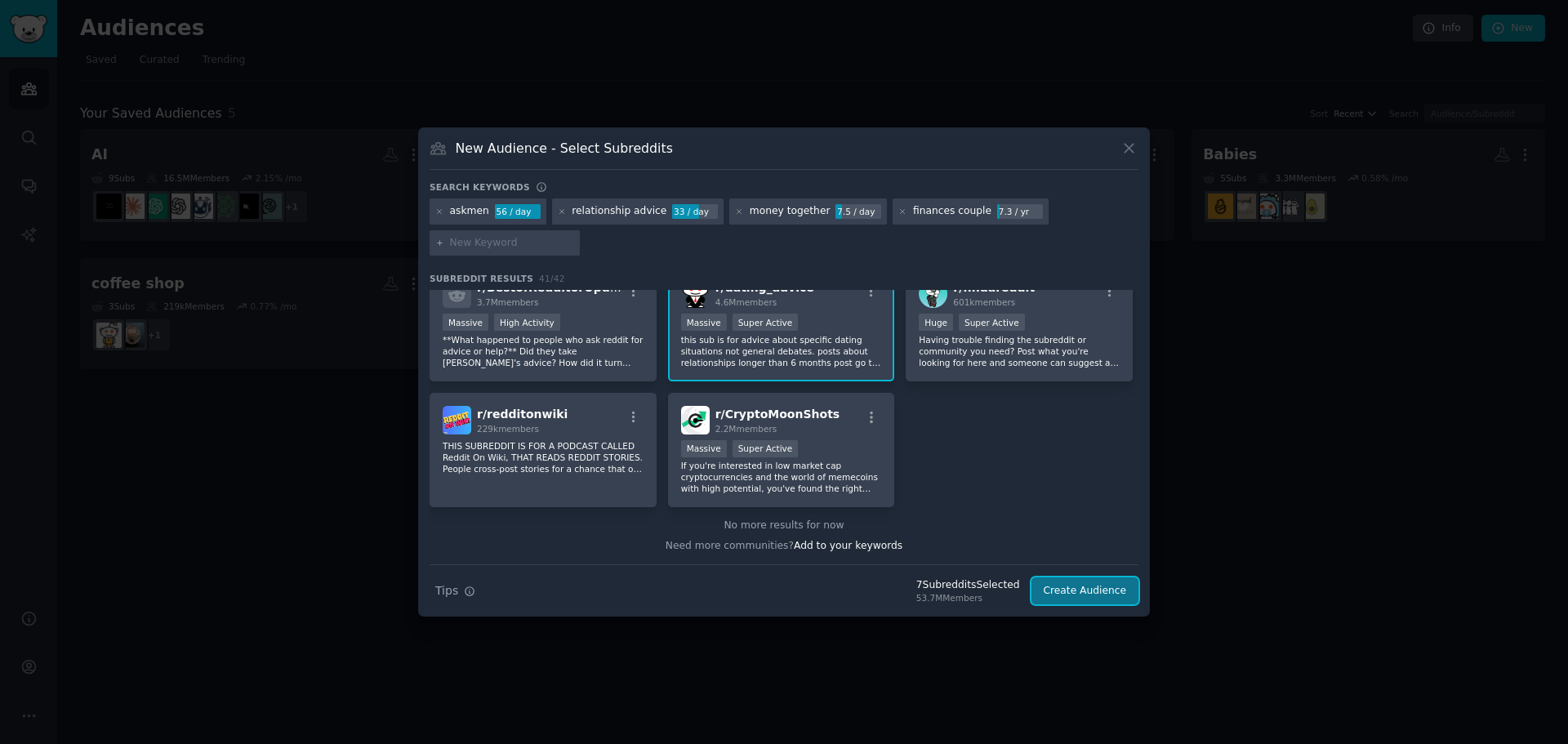
click at [1113, 584] on button "Create Audience" at bounding box center [1085, 592] width 108 height 27
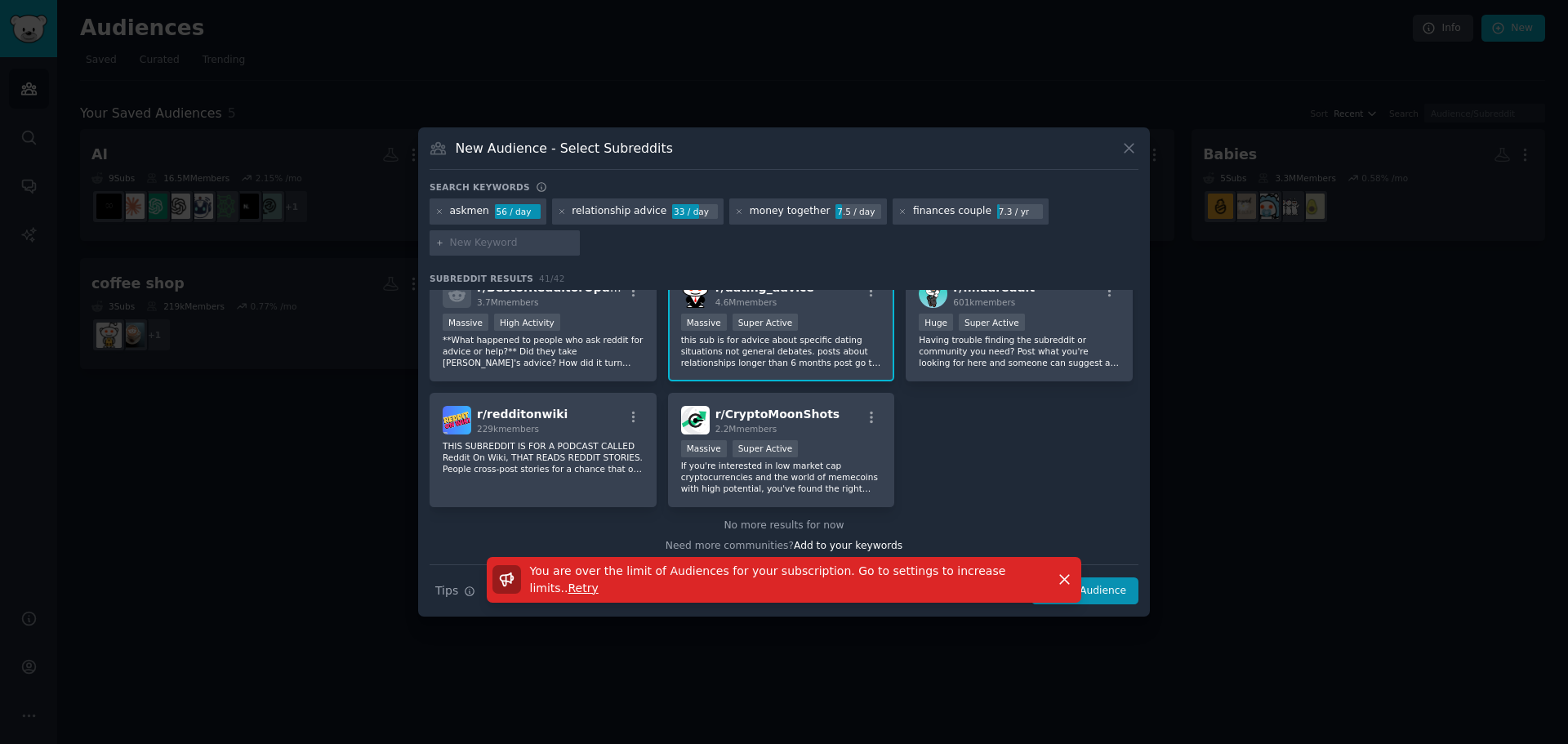
drag, startPoint x: 1015, startPoint y: 583, endPoint x: 887, endPoint y: 583, distance: 128.0
click at [887, 583] on span "You are over the limit of Audiences for your subscription. Go to settings to in…" at bounding box center [767, 579] width 476 height 30
click at [1240, 534] on div at bounding box center [784, 372] width 1568 height 744
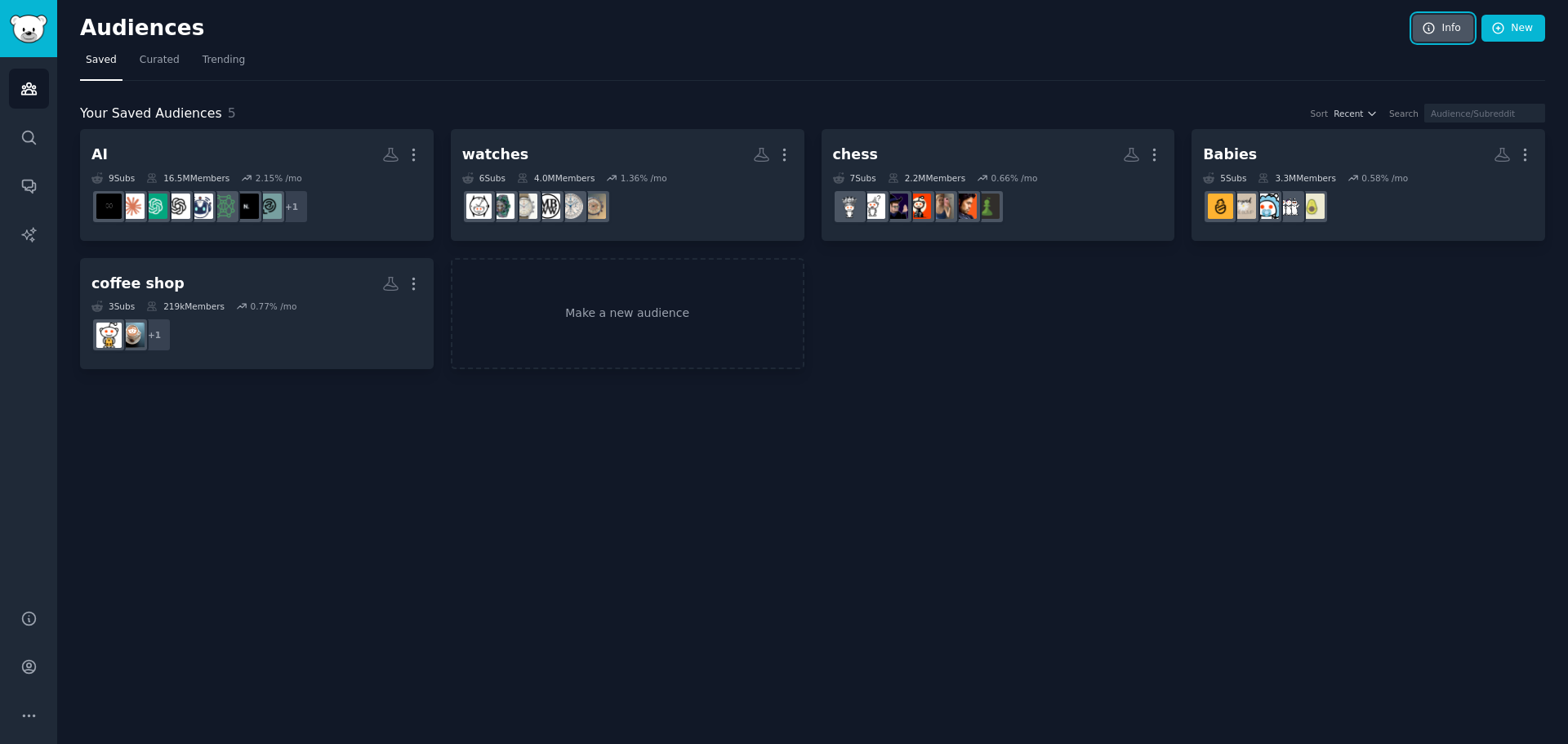
click at [1443, 15] on link "Info" at bounding box center [1443, 28] width 61 height 27
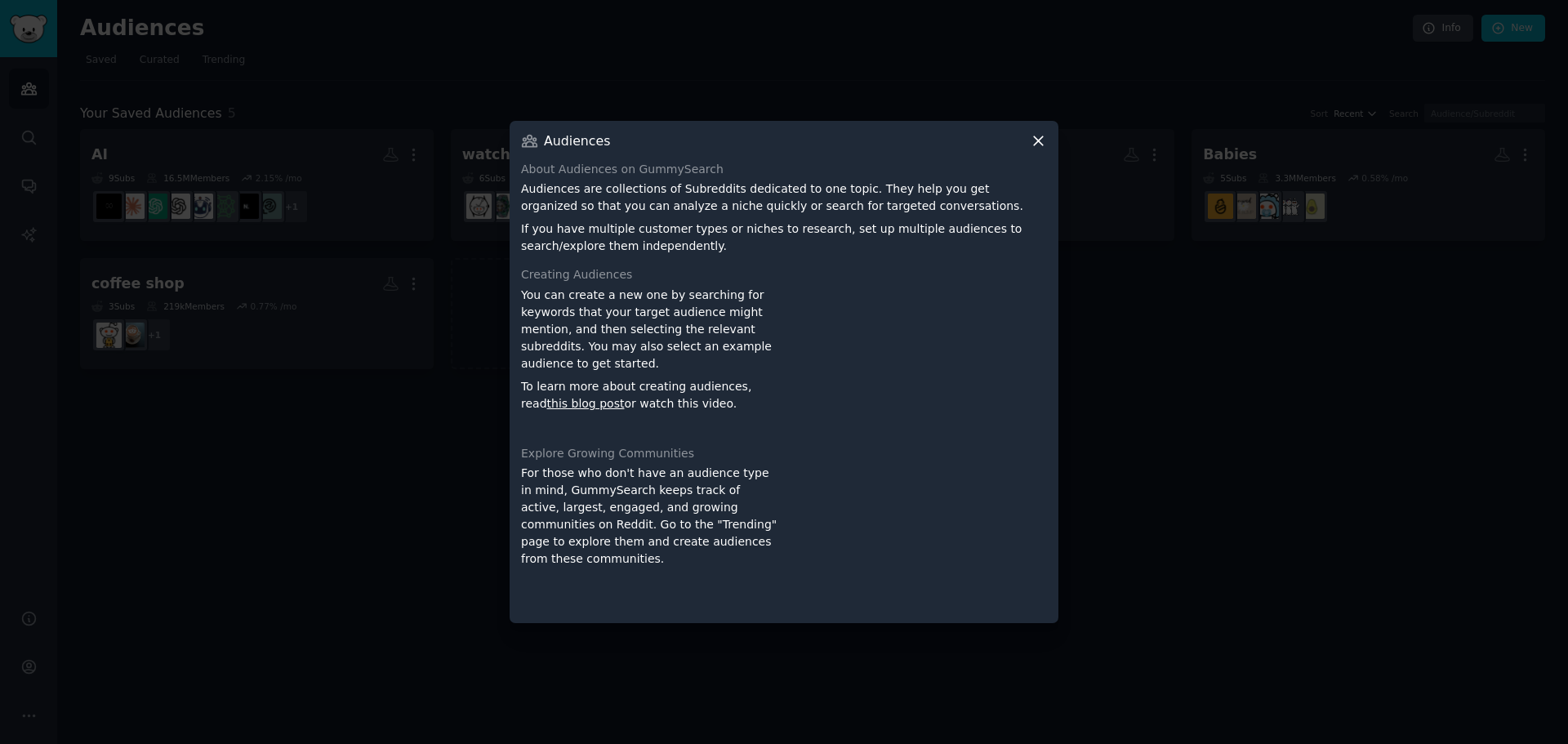
click at [1033, 137] on icon at bounding box center [1038, 140] width 17 height 17
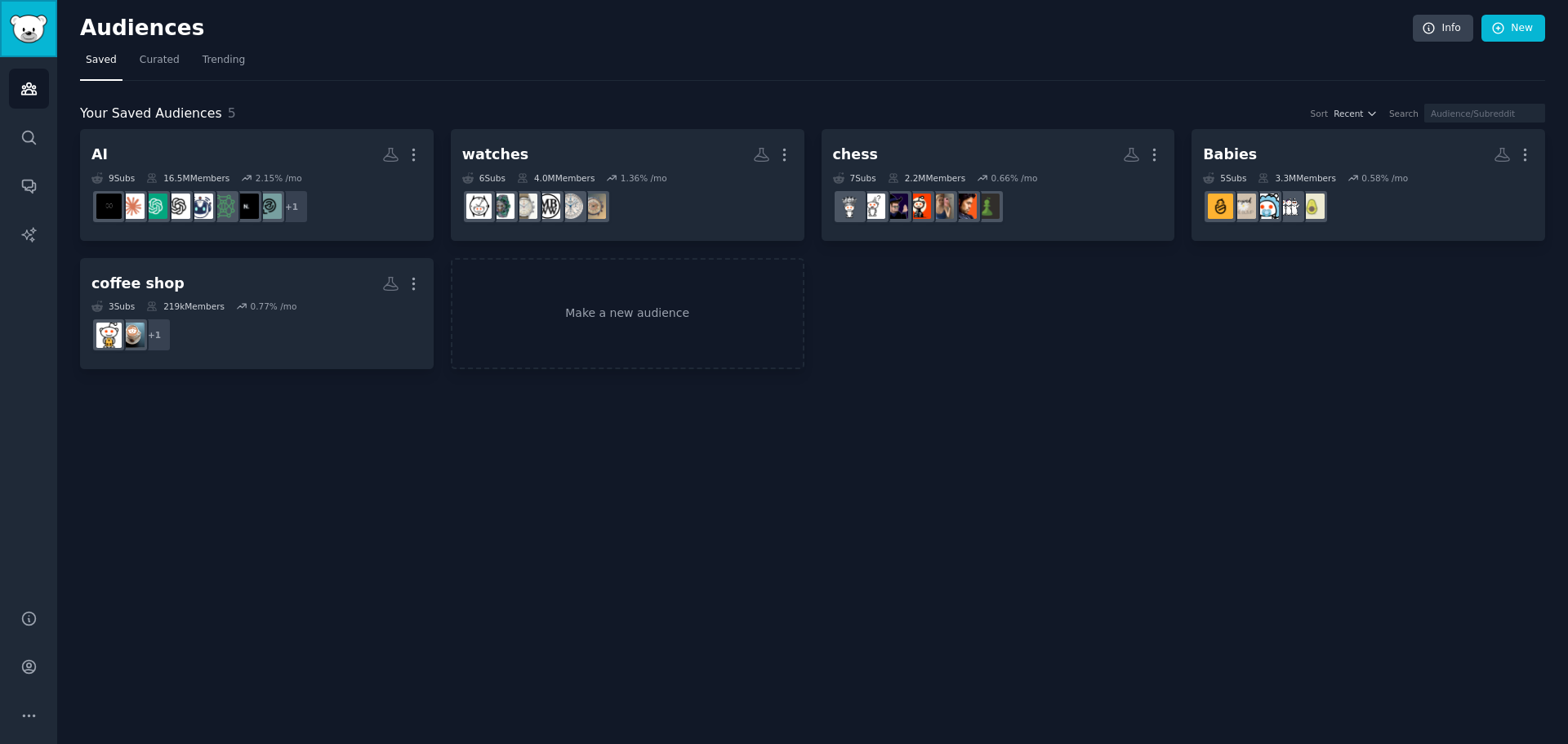
click at [21, 27] on img "Sidebar" at bounding box center [28, 28] width 37 height 28
click at [23, 666] on icon "Sidebar" at bounding box center [27, 666] width 13 height 13
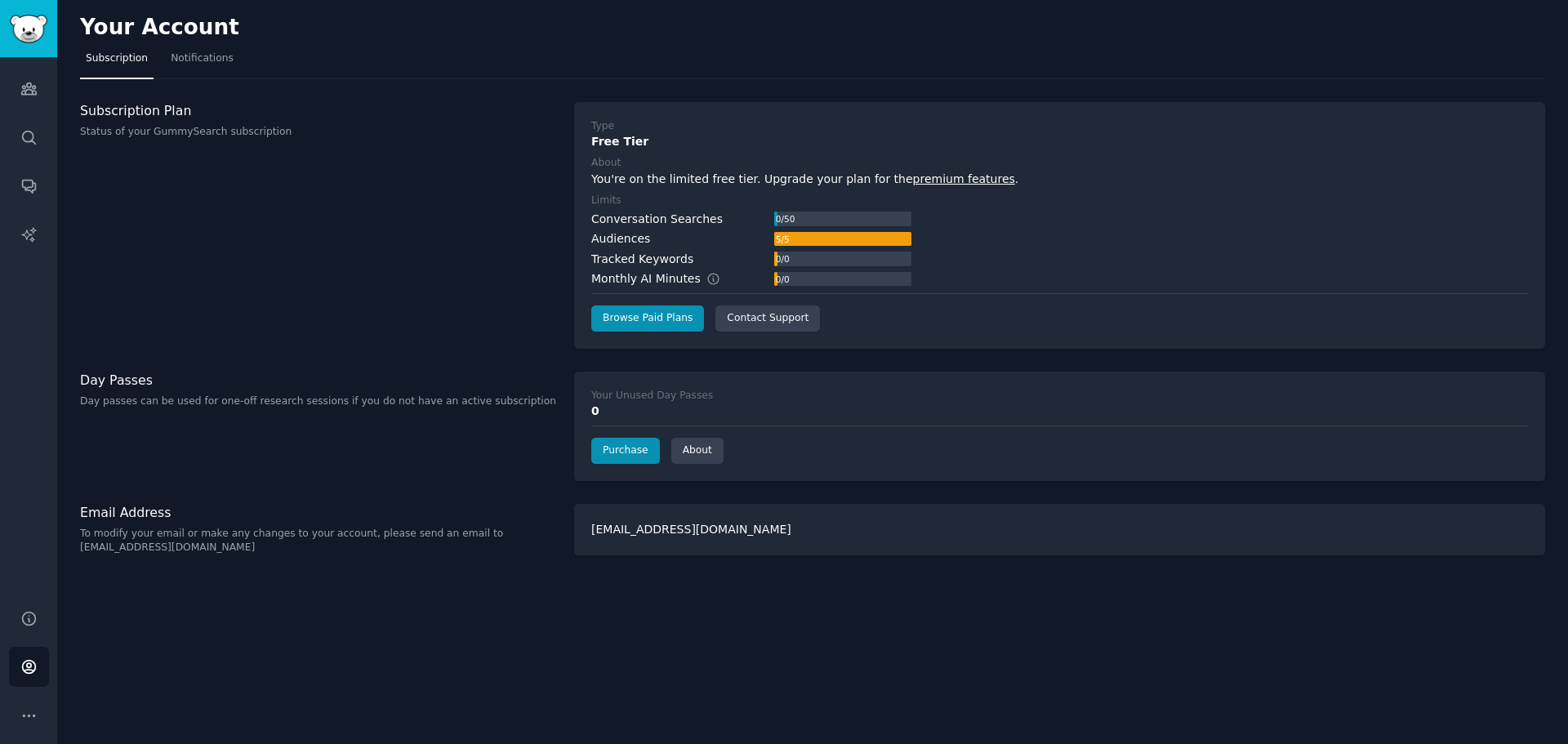
click at [704, 402] on label "Your Unused Day Passes" at bounding box center [1060, 396] width 937 height 15
click at [126, 383] on h3 "Day Passes" at bounding box center [319, 380] width 477 height 17
click at [144, 124] on div "Subscription Plan Status of your GummySearch subscription" at bounding box center [319, 121] width 477 height 37
click at [32, 94] on icon "Sidebar" at bounding box center [28, 89] width 15 height 12
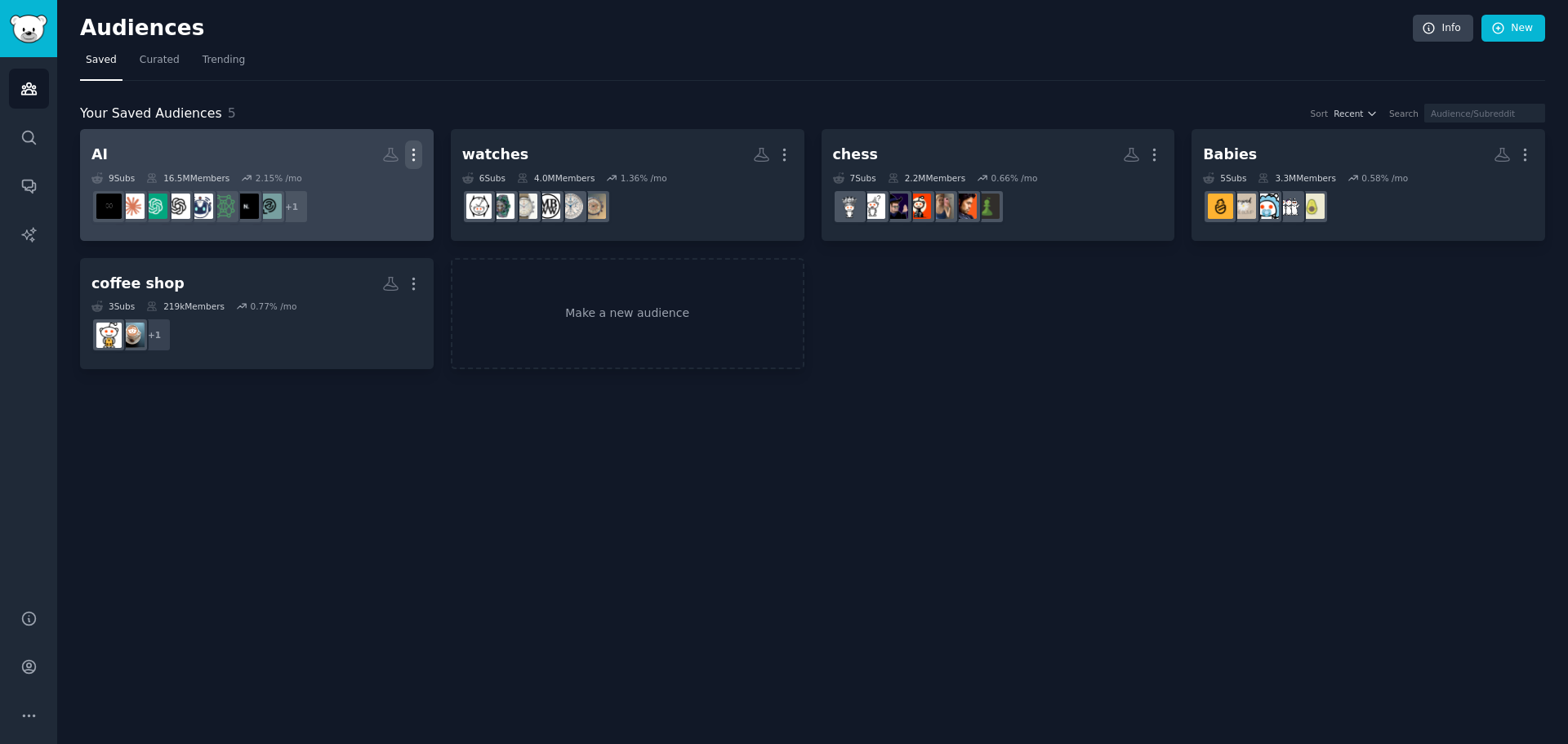
click at [417, 153] on icon "button" at bounding box center [413, 154] width 17 height 17
click at [366, 192] on p "Delete" at bounding box center [369, 188] width 37 height 17
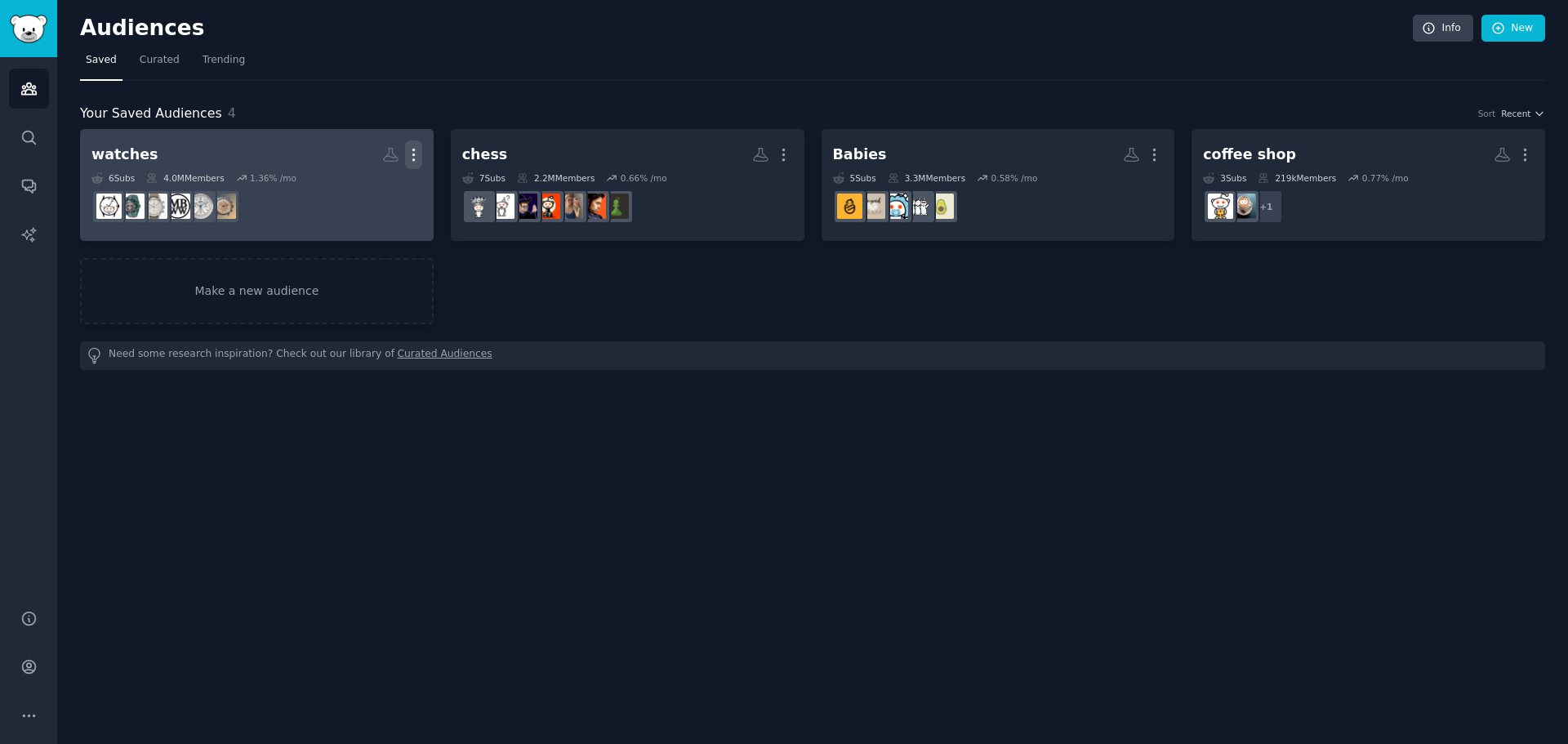
click at [421, 145] on button "More" at bounding box center [413, 154] width 17 height 28
click at [364, 186] on p "Delete" at bounding box center [369, 188] width 37 height 17
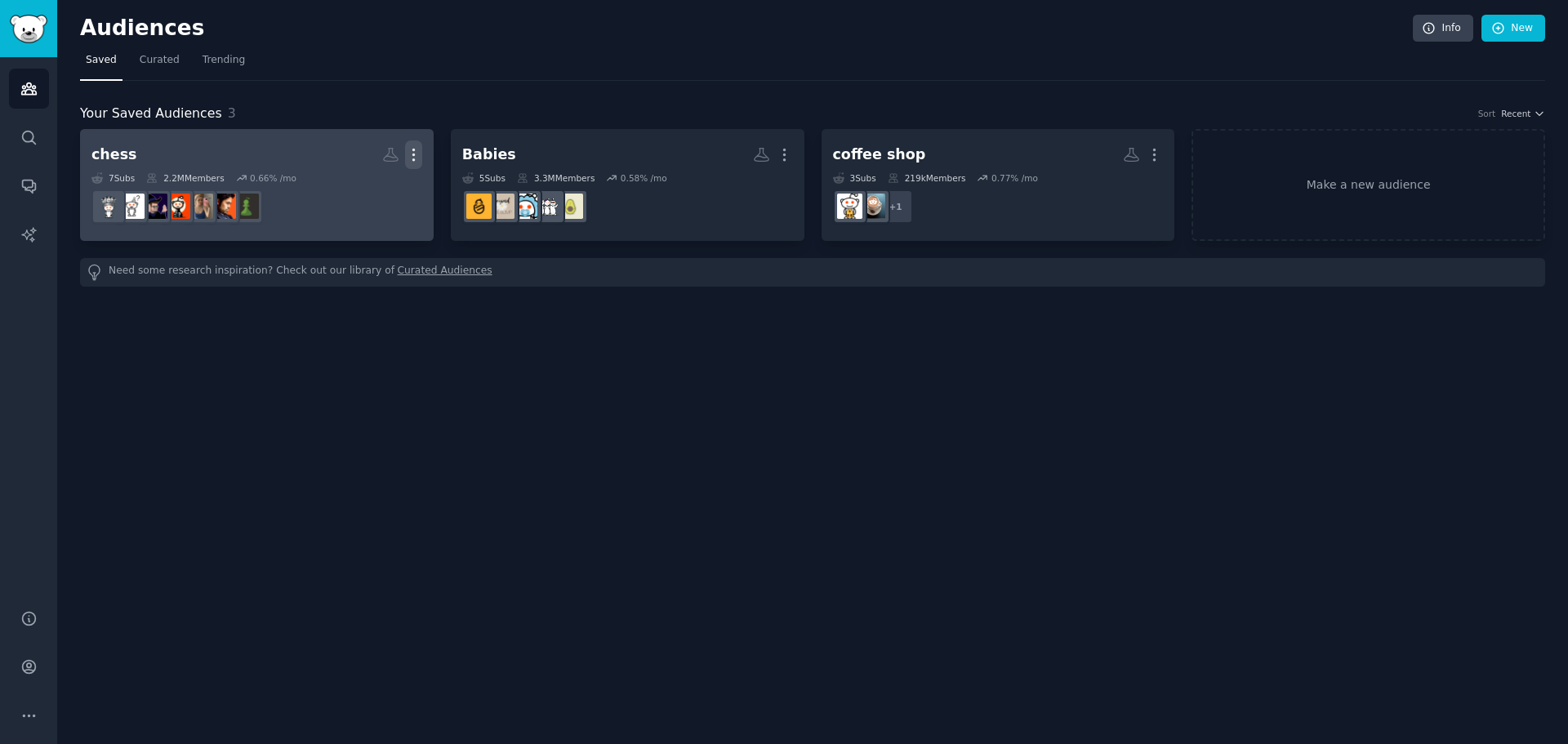
click at [418, 158] on icon "button" at bounding box center [413, 154] width 17 height 17
click at [376, 195] on p "Delete" at bounding box center [369, 188] width 37 height 17
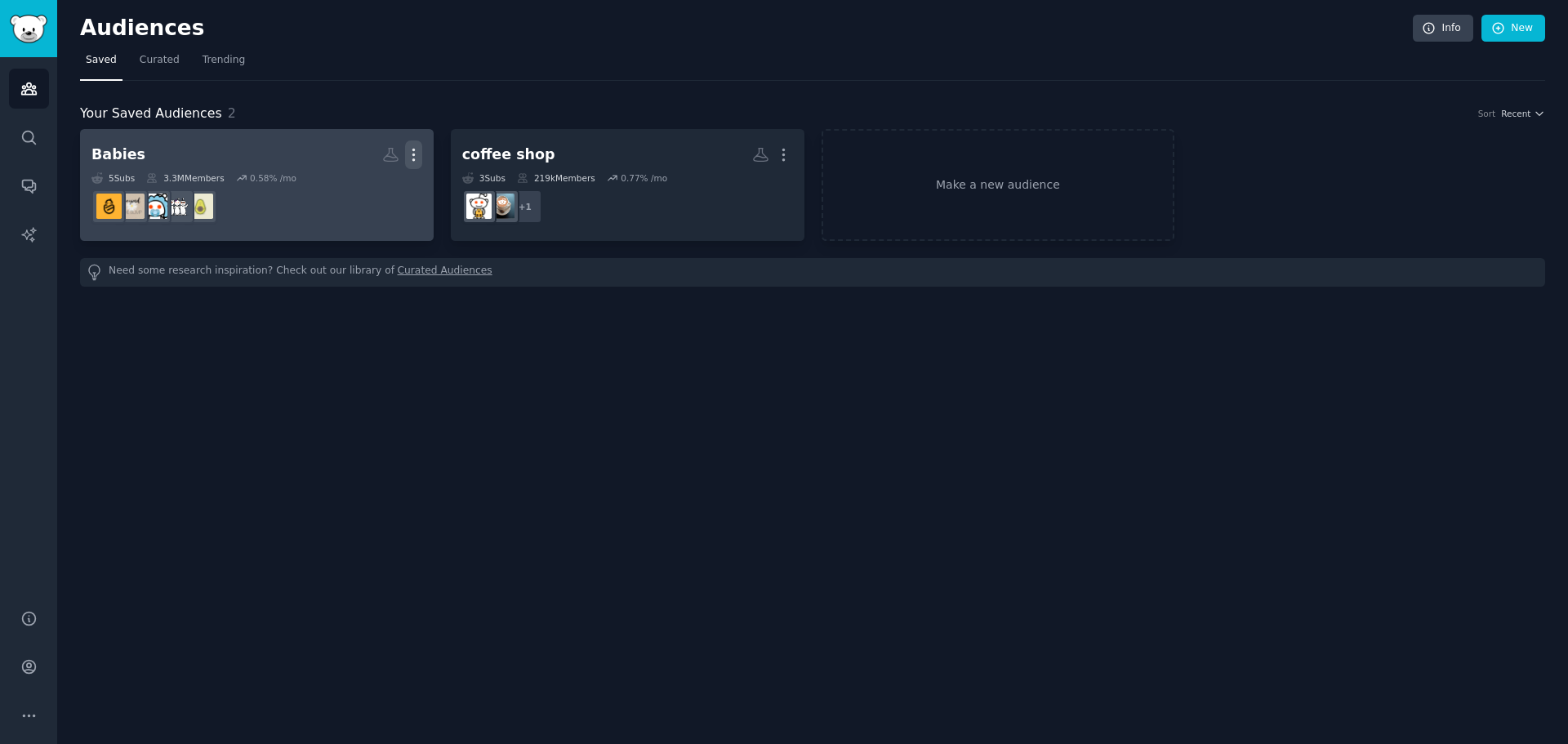
click at [412, 158] on icon "button" at bounding box center [413, 154] width 17 height 17
click at [376, 191] on p "Delete" at bounding box center [369, 188] width 37 height 17
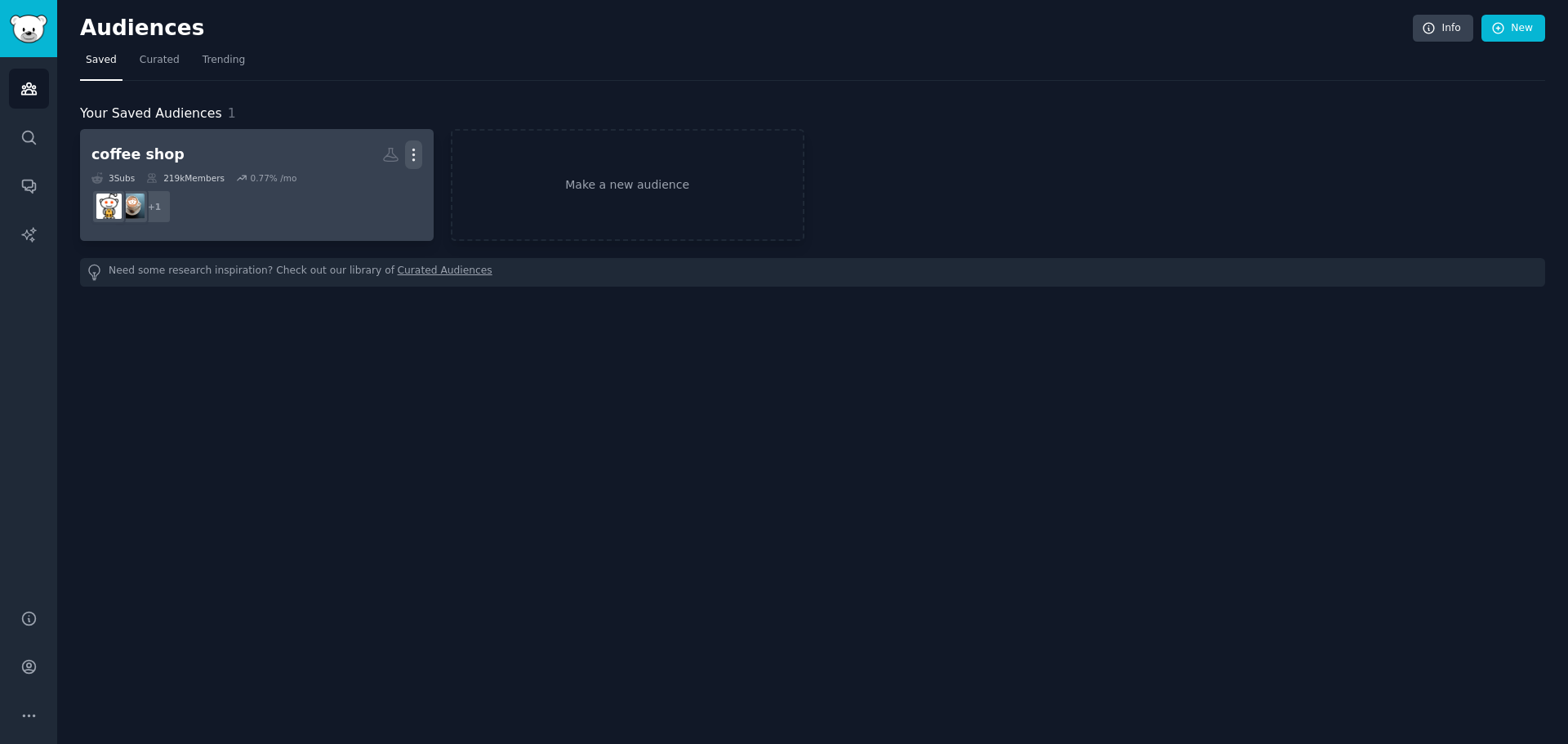
click at [410, 150] on icon "button" at bounding box center [413, 154] width 17 height 17
click at [358, 196] on p "Delete" at bounding box center [369, 188] width 37 height 17
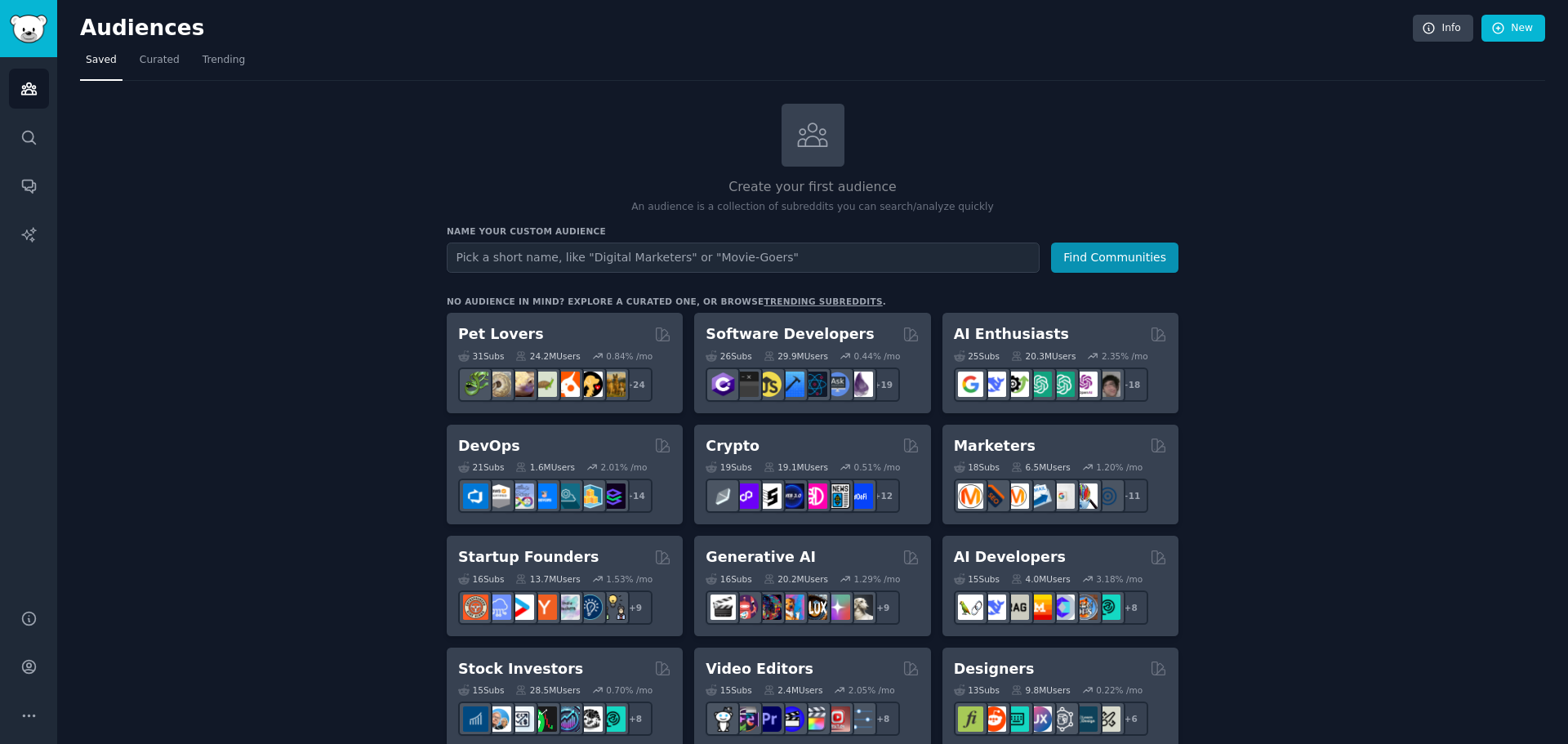
click at [850, 256] on input "text" at bounding box center [743, 257] width 593 height 30
type input "Finances Couple"
click at [1051, 242] on button "Find Communities" at bounding box center [1115, 257] width 128 height 30
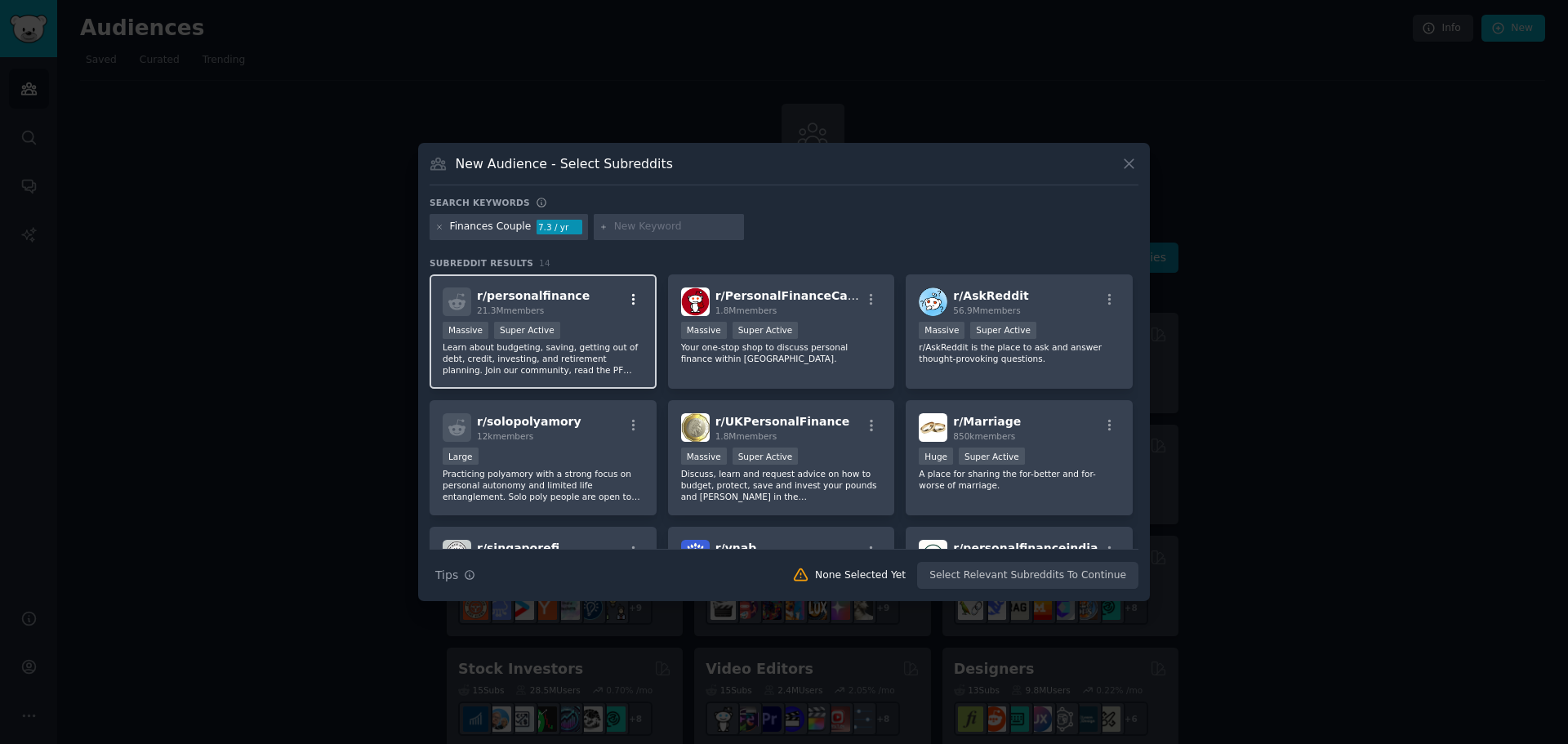
click at [628, 299] on icon "button" at bounding box center [633, 299] width 15 height 15
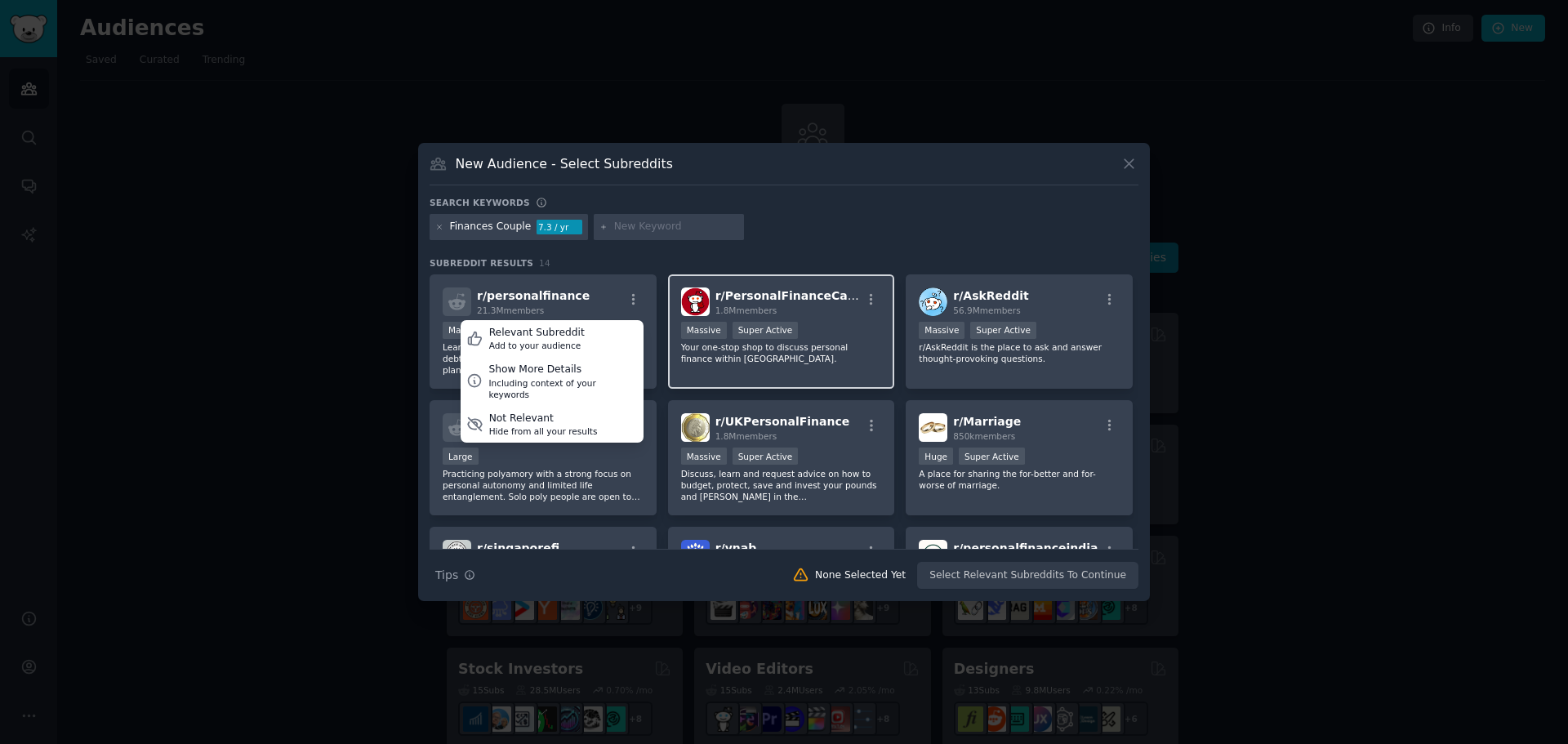
click at [816, 285] on div "r/ PersonalFinanceCanada 1.8M members 1,000,000+ members Massive Super Active Y…" at bounding box center [781, 332] width 227 height 115
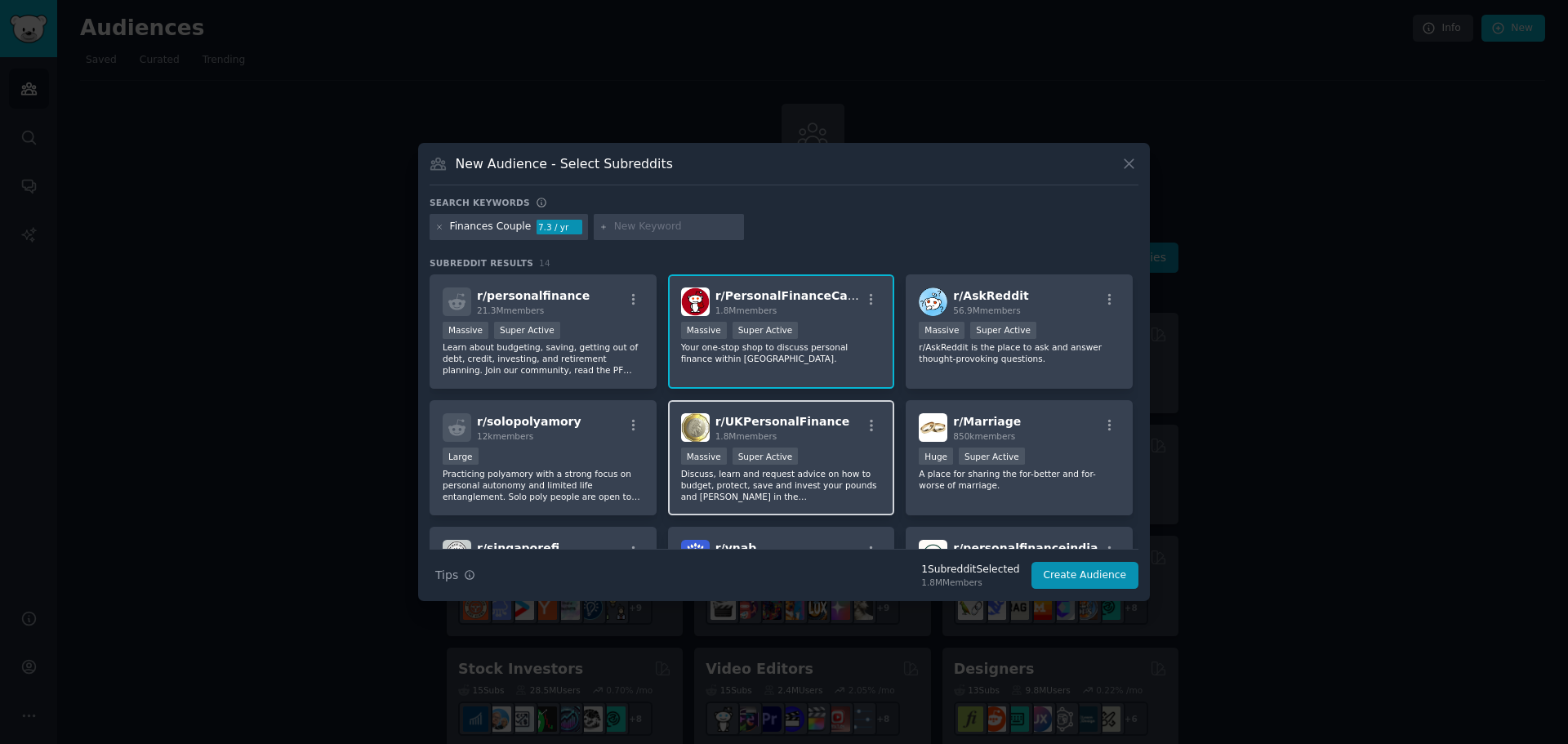
click at [840, 473] on p "Discuss, learn and request advice on how to budget, protect, save and invest yo…" at bounding box center [781, 485] width 201 height 34
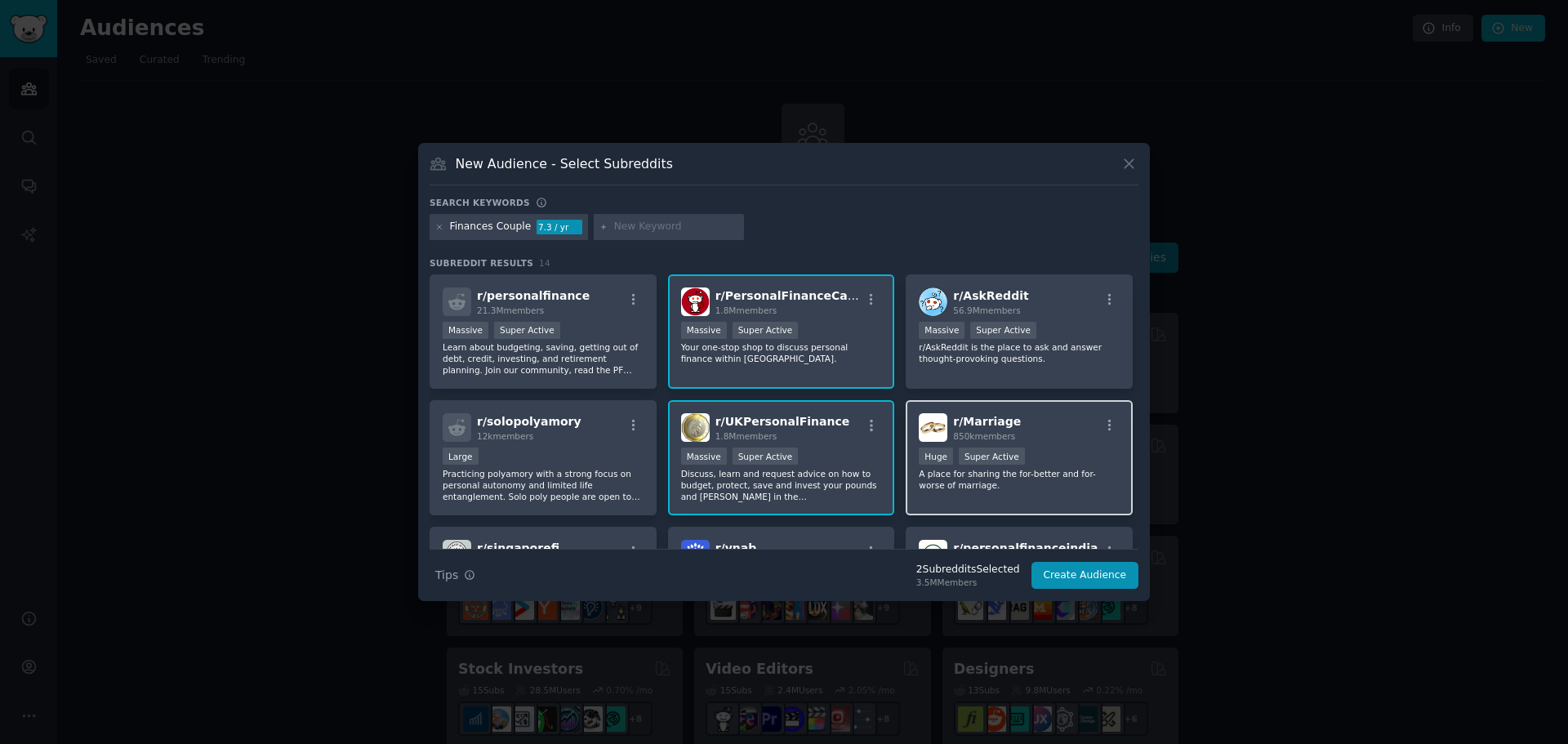
click at [1052, 488] on p "A place for sharing the for-better and for-worse of marriage." at bounding box center [1019, 479] width 201 height 23
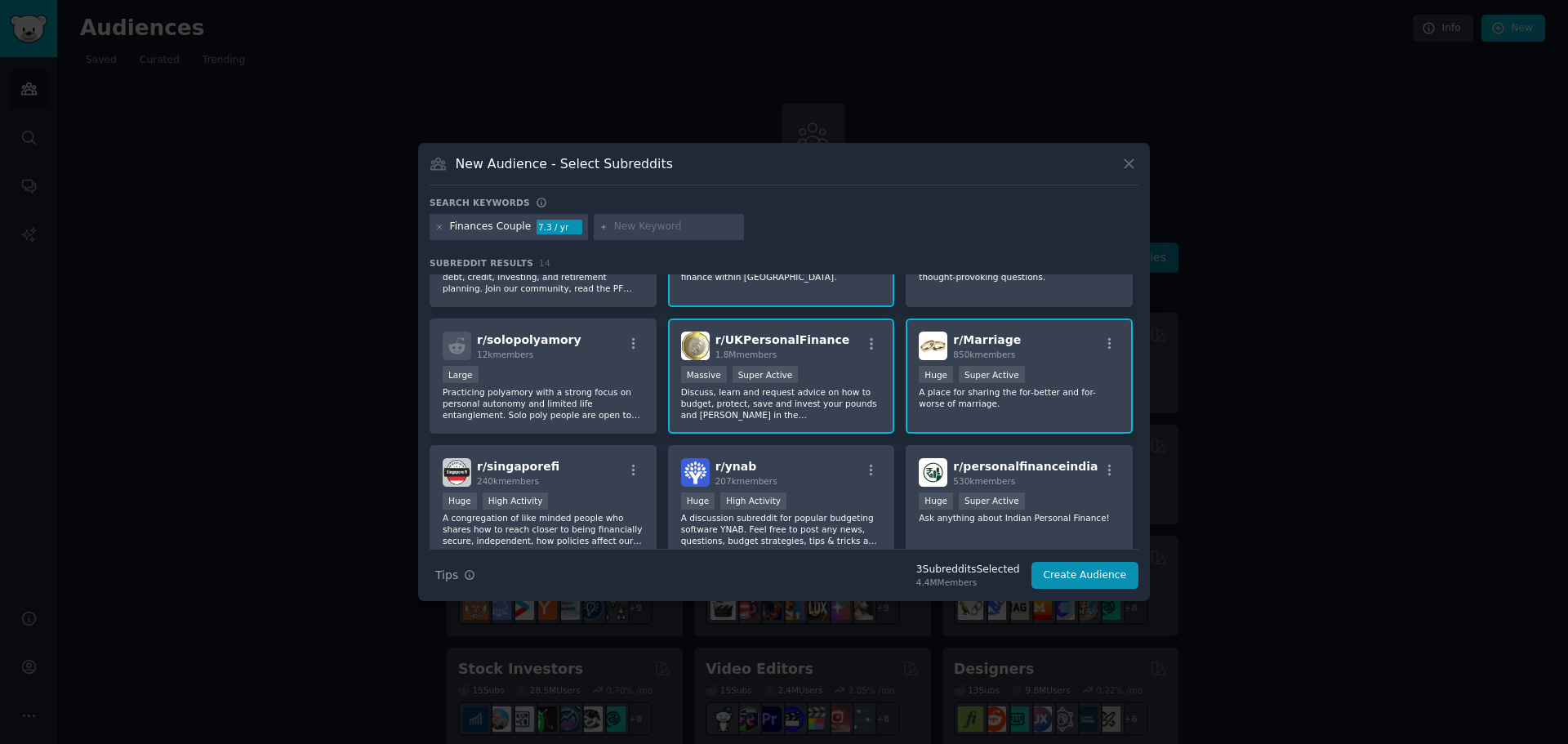
scroll to position [163, 0]
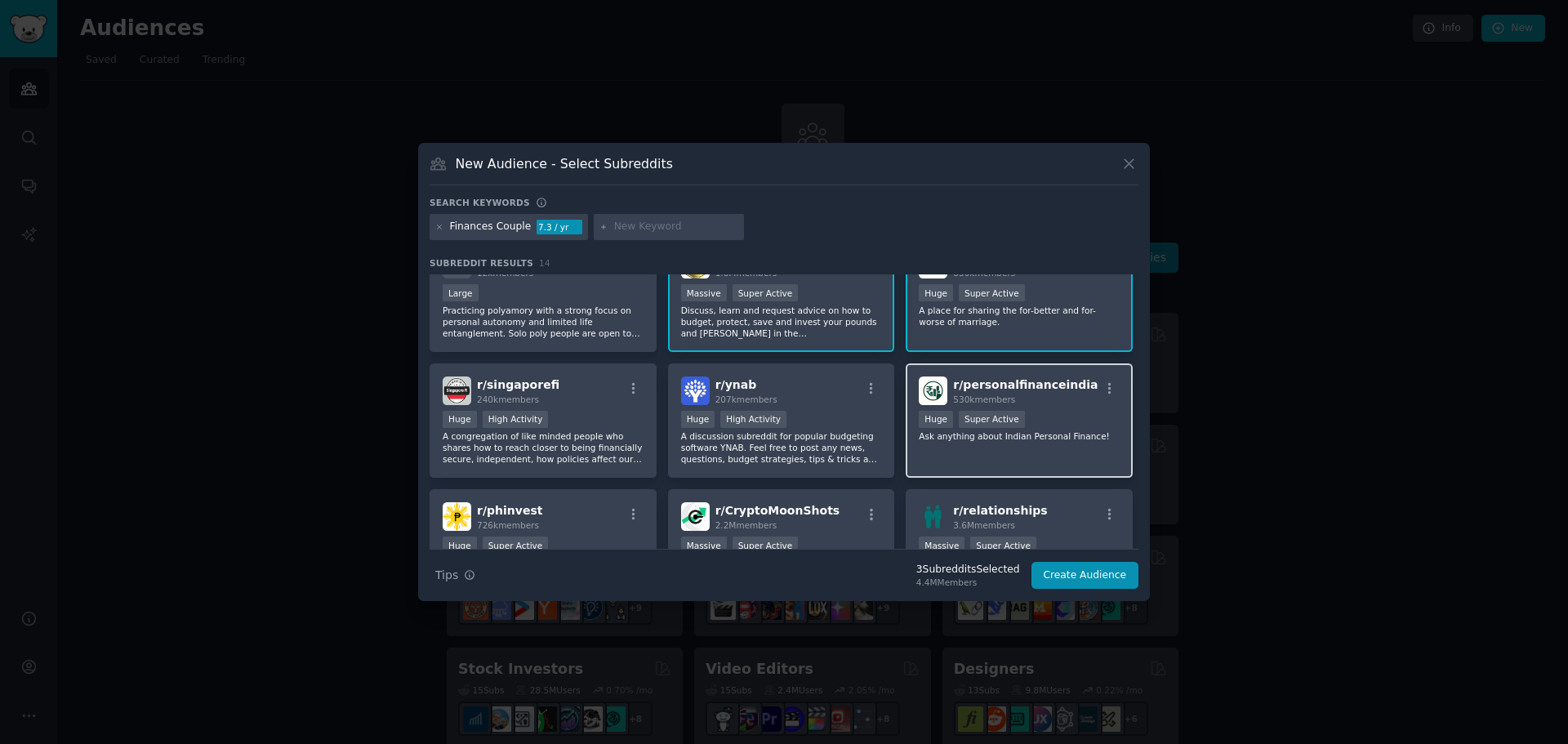
click at [1103, 445] on div "r/ personalfinanceindia 530k members Huge Super Active Ask anything about India…" at bounding box center [1019, 420] width 227 height 115
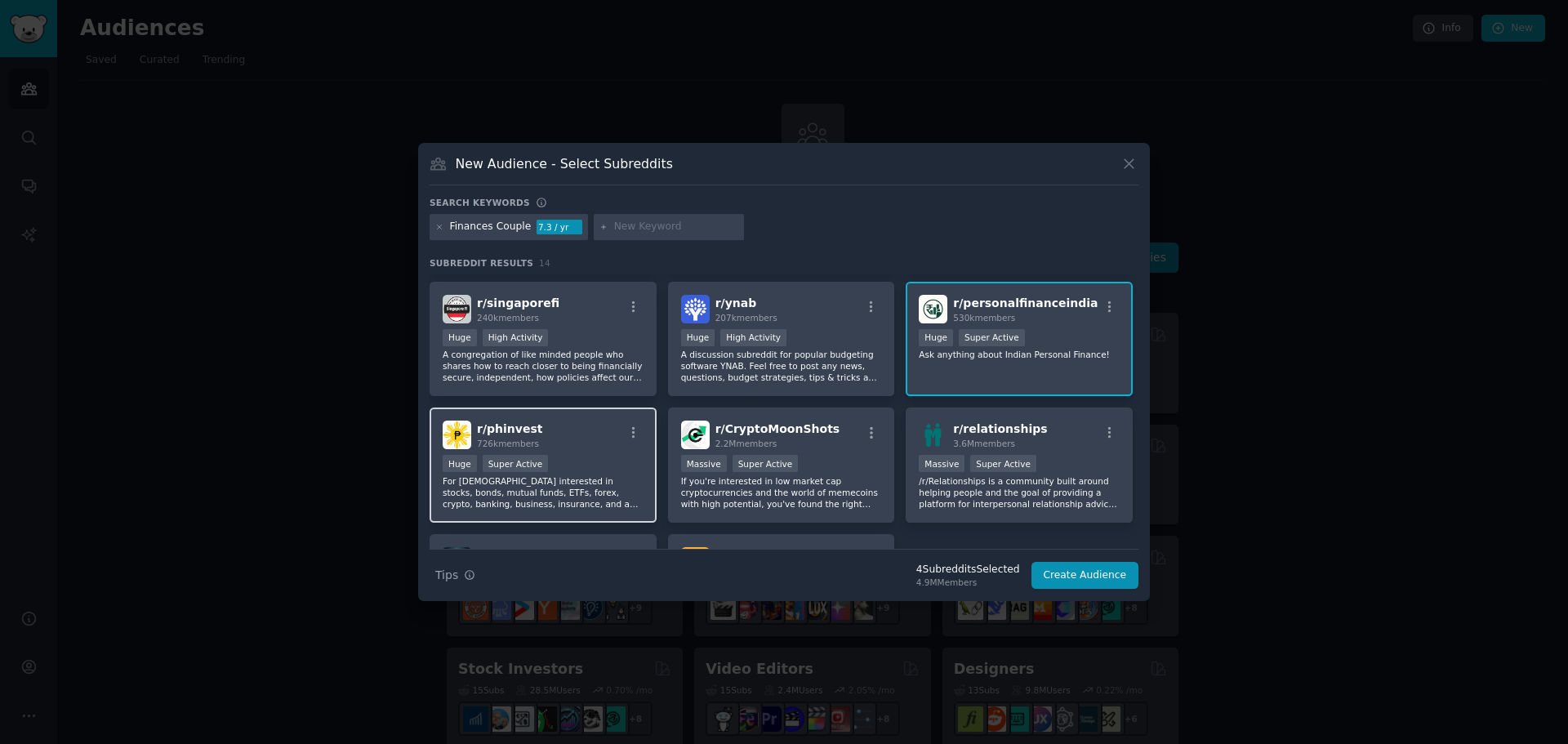
scroll to position [327, 0]
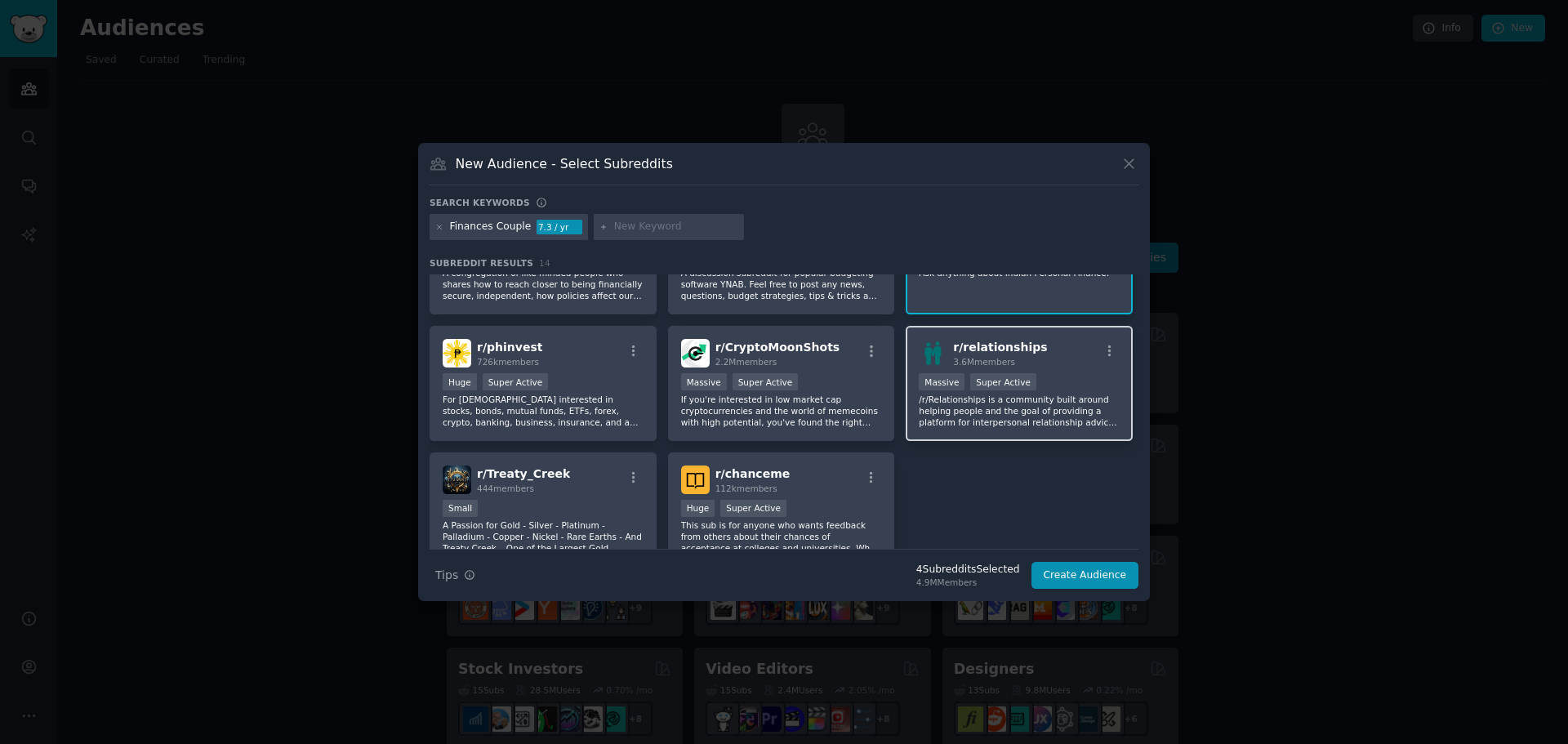
click at [1069, 393] on div ">= 95th percentile for submissions / day Massive Super Active" at bounding box center [1019, 383] width 201 height 21
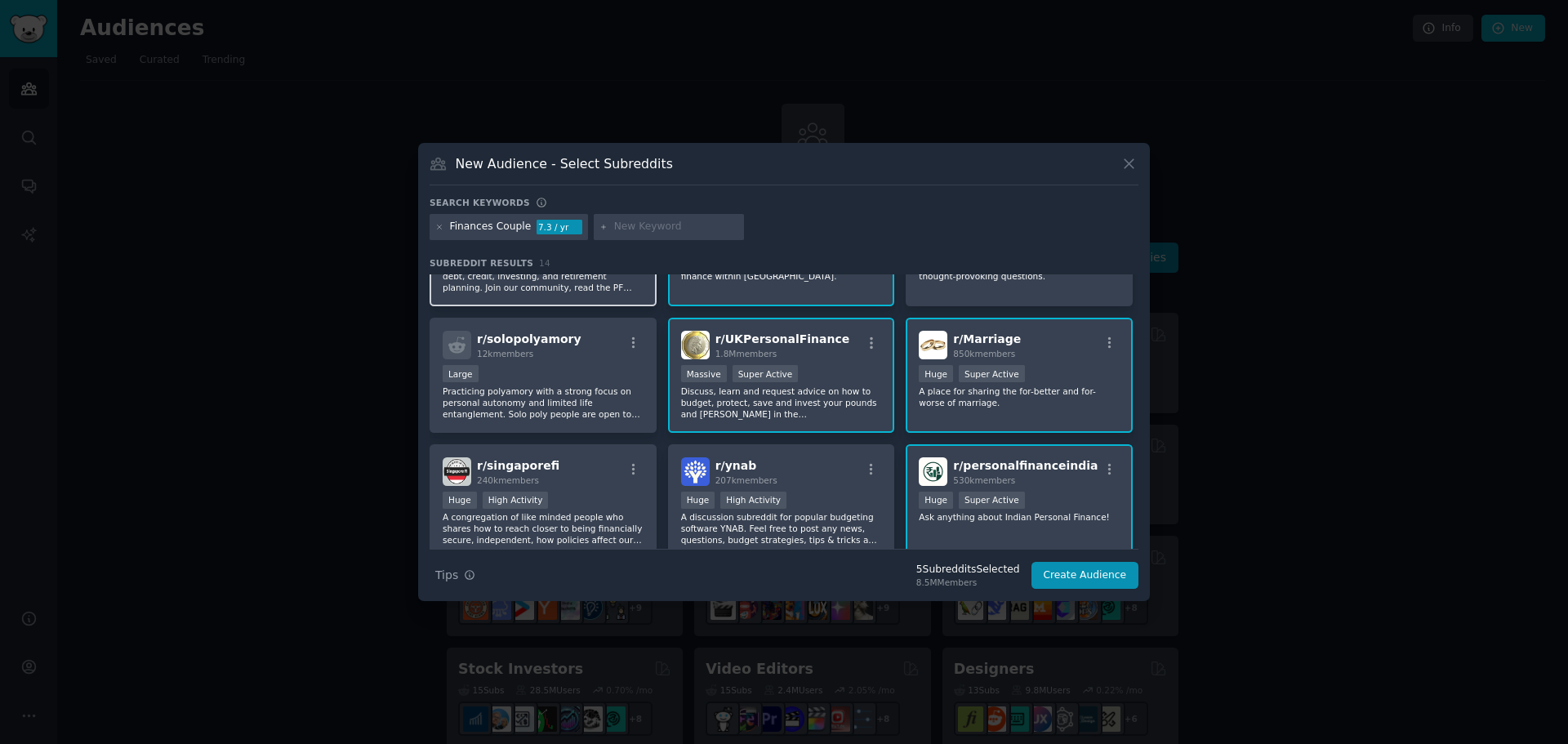
scroll to position [0, 0]
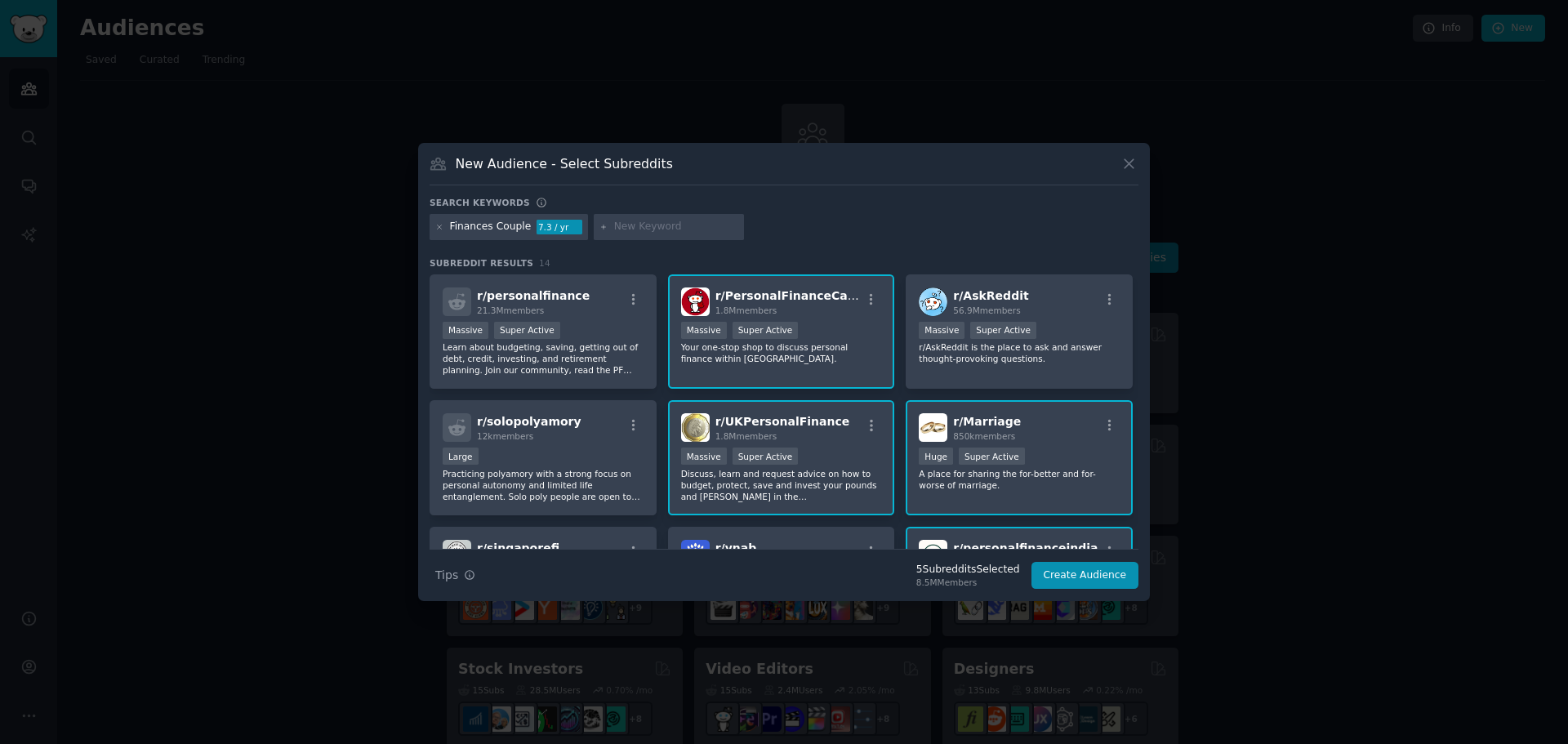
click at [649, 229] on input "text" at bounding box center [676, 227] width 125 height 15
click at [567, 271] on div "Subreddit Results 14 r/ personalfinance 21.3M members Massive Super Active Lear…" at bounding box center [784, 402] width 709 height 292
click at [568, 275] on div "r/ personalfinance 21.3M members Massive Super Active Learn about budgeting, sa…" at bounding box center [784, 585] width 709 height 620
click at [574, 279] on div "r/ personalfinance 21.3M members Massive Super Active Learn about budgeting, sa…" at bounding box center [543, 332] width 227 height 115
drag, startPoint x: 703, startPoint y: 224, endPoint x: 429, endPoint y: 202, distance: 274.9
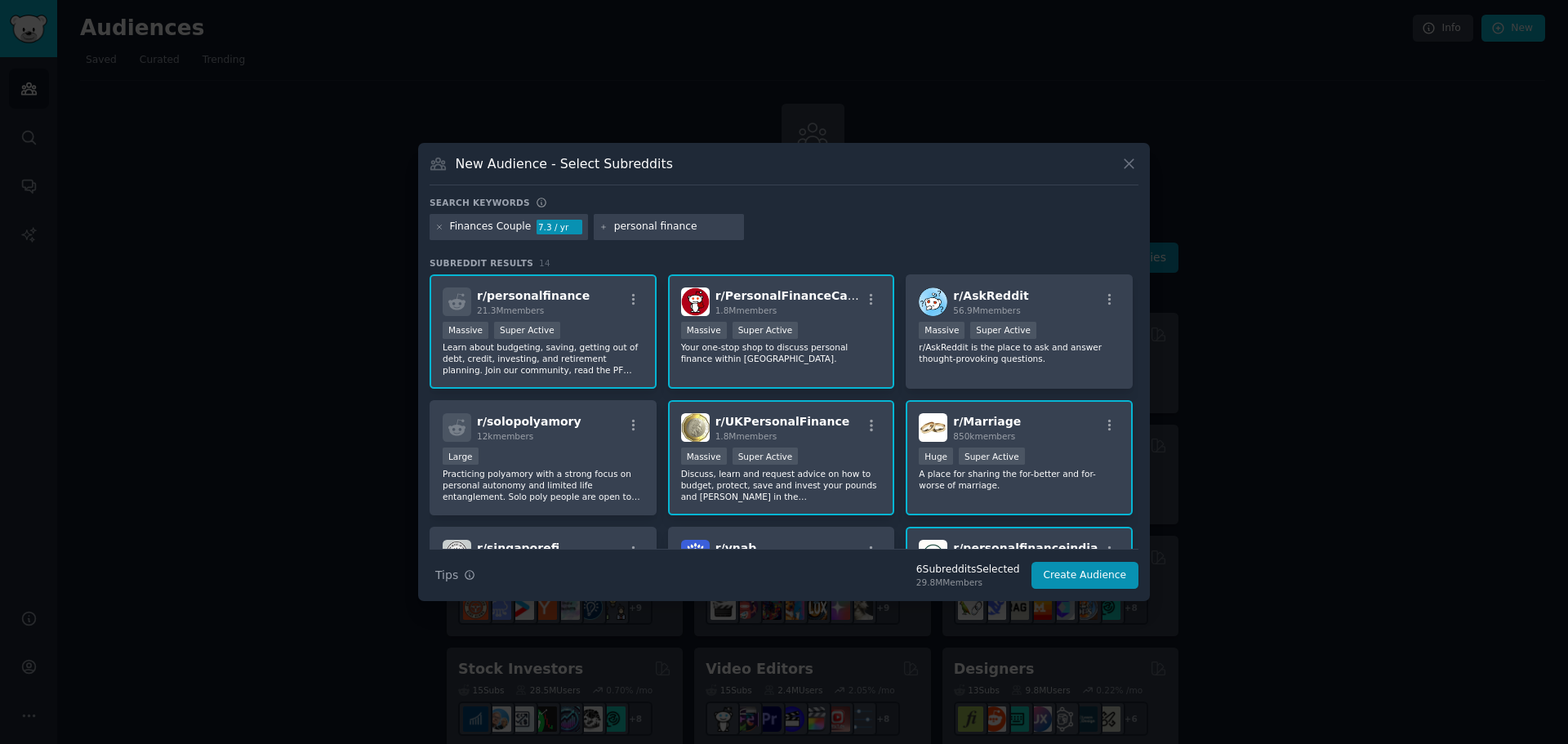
click at [431, 202] on div "Search keywords Finances Couple 7.3 / yr personal finance Subreddit Results 14 …" at bounding box center [784, 394] width 709 height 393
type input "relationships"
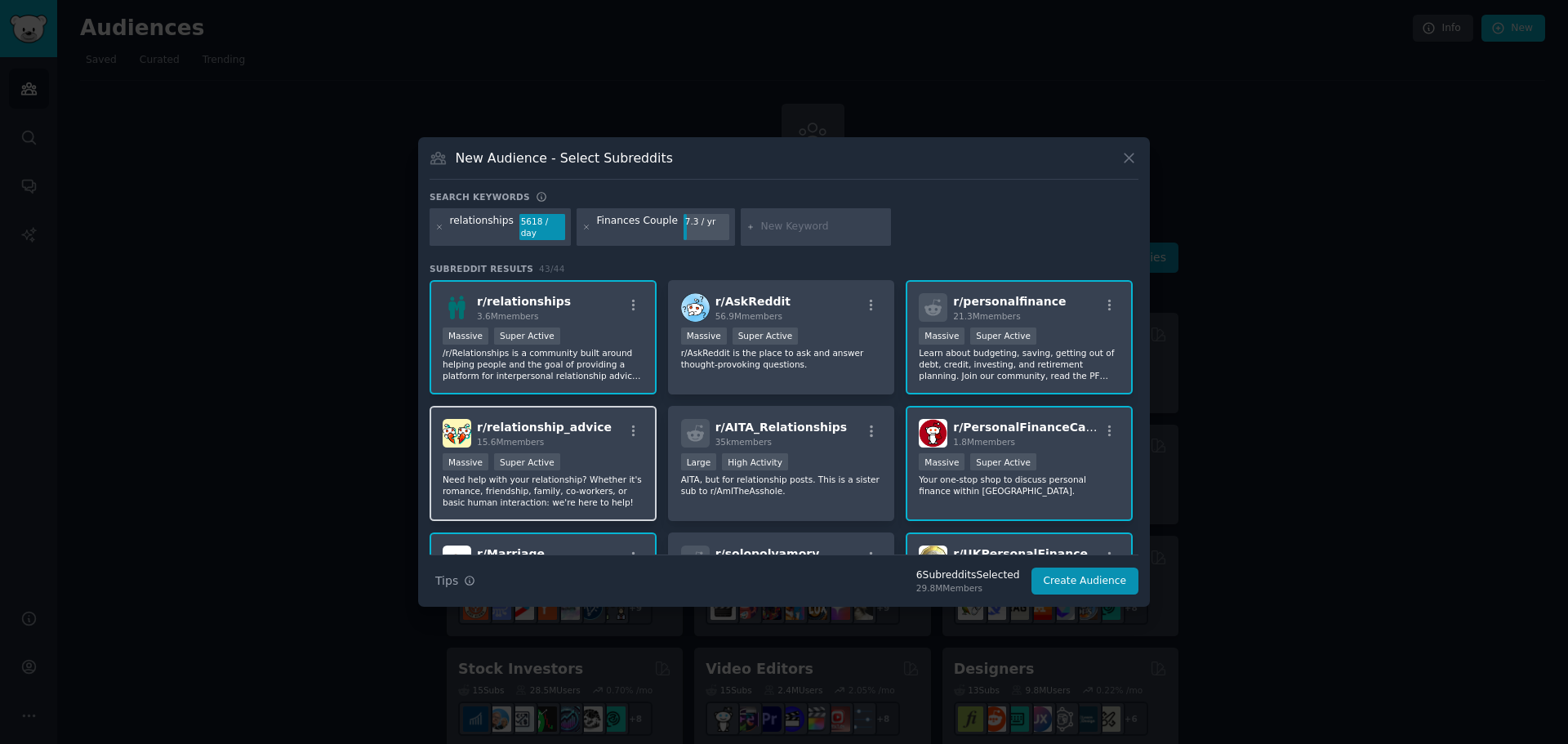
click at [602, 438] on div "r/ relationship_advice 15.6M members" at bounding box center [543, 433] width 201 height 28
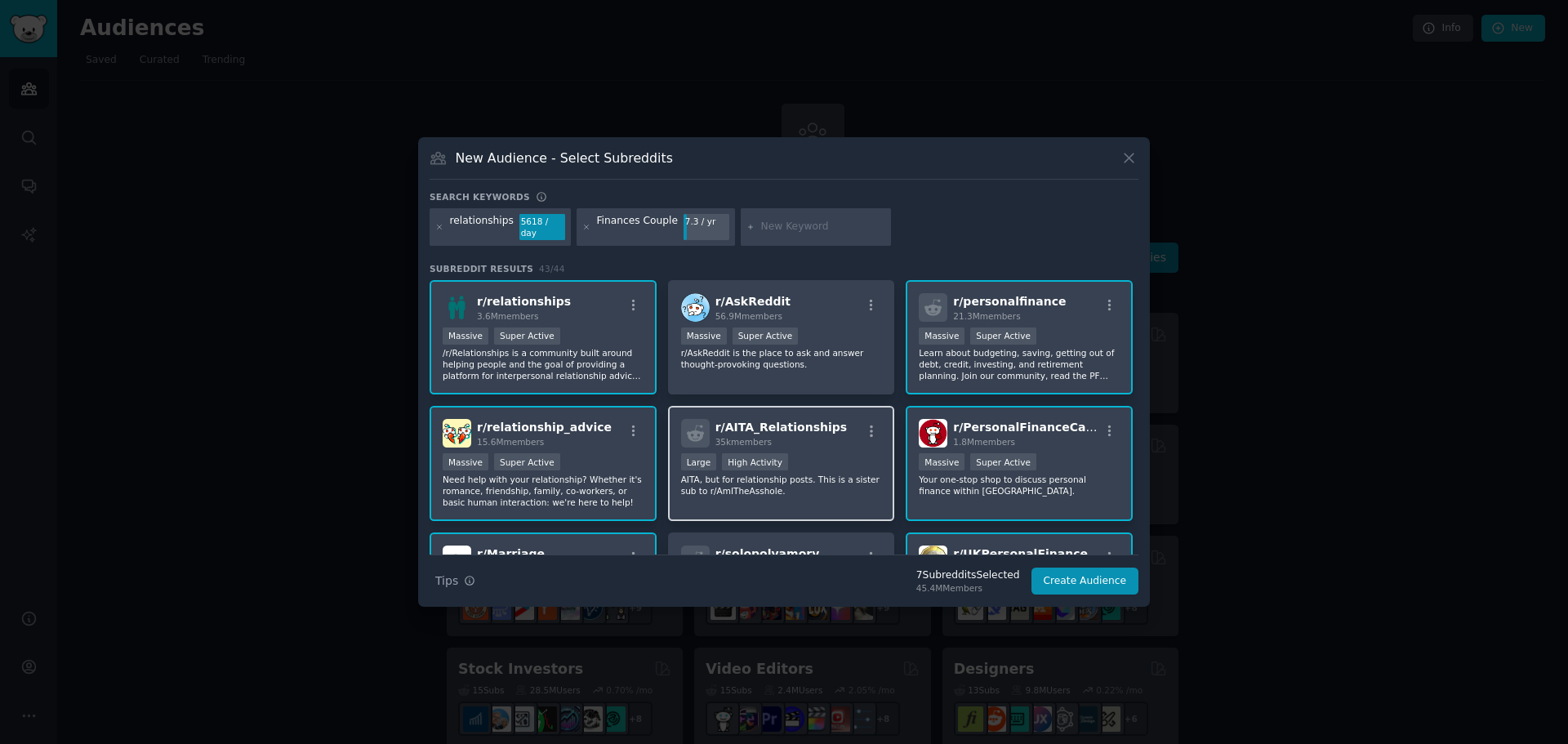
click at [842, 489] on p "AITA, but for relationship posts. This is a sister sub to r/AmITheAsshole." at bounding box center [781, 485] width 201 height 23
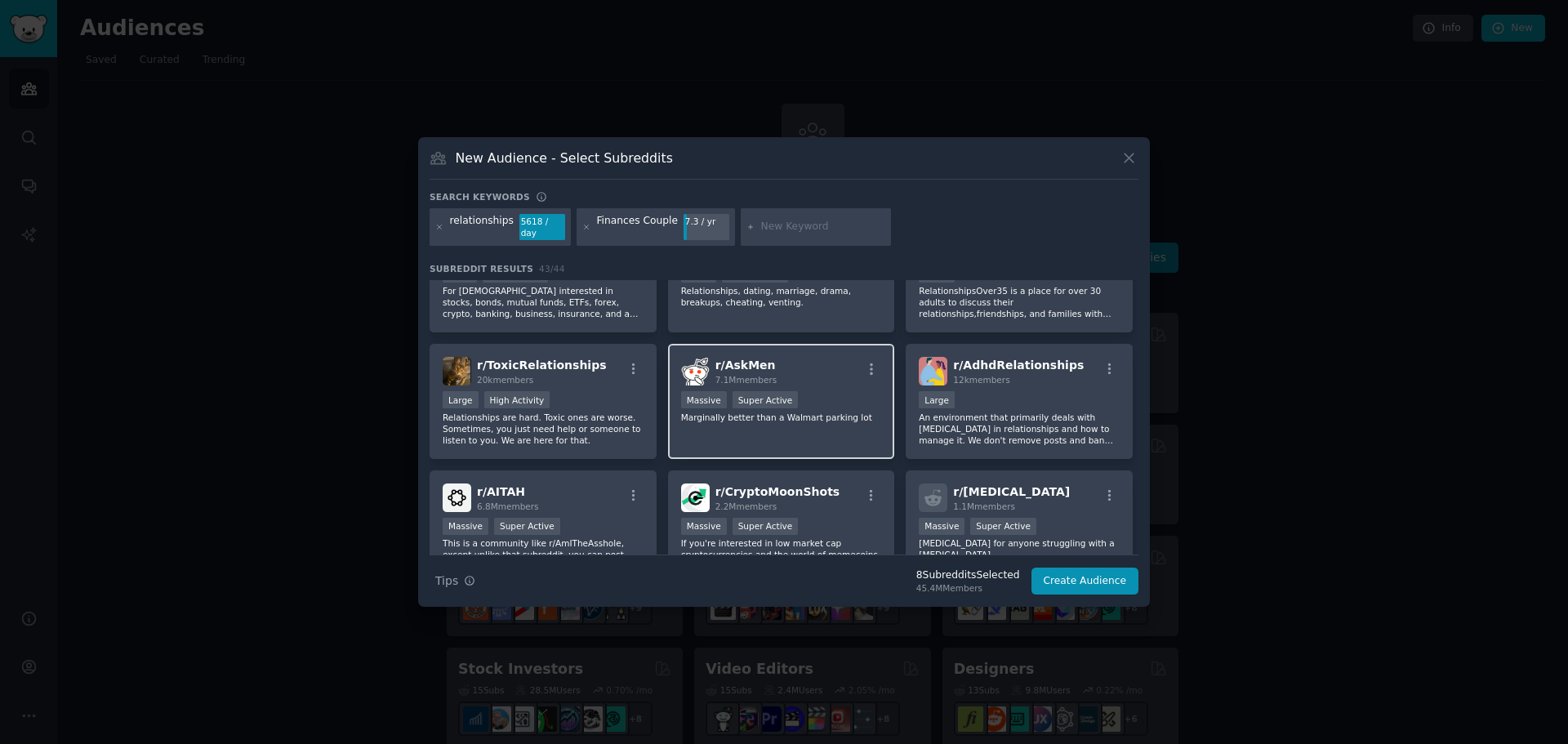
scroll to position [572, 0]
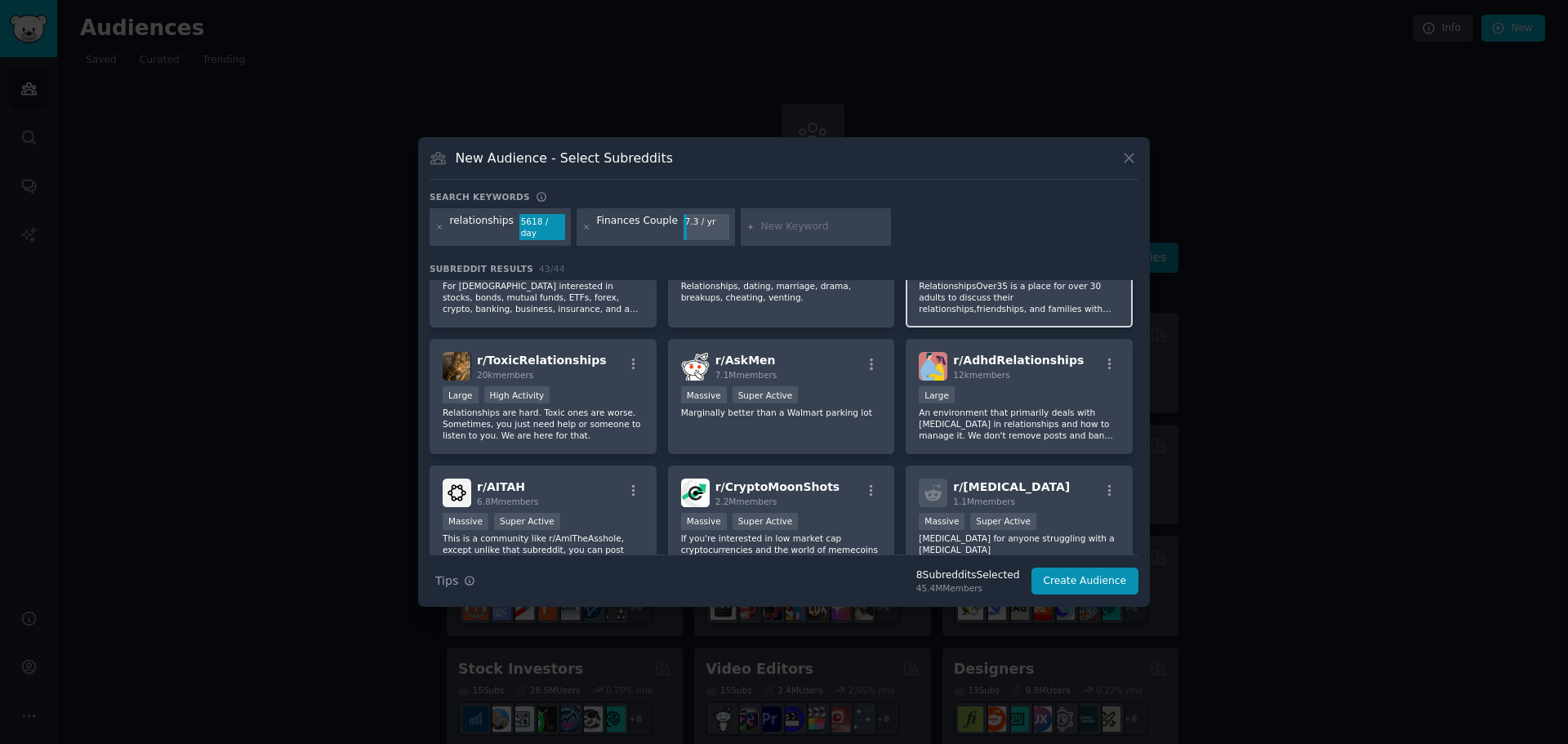
click at [1018, 301] on p "RelationshipsOver35 is a place for over 30 adults to discuss their relationship…" at bounding box center [1019, 297] width 201 height 34
click at [826, 433] on div "r/ AskMen 7.1M members >= 95th percentile for submissions / day Massive Super A…" at bounding box center [781, 396] width 227 height 115
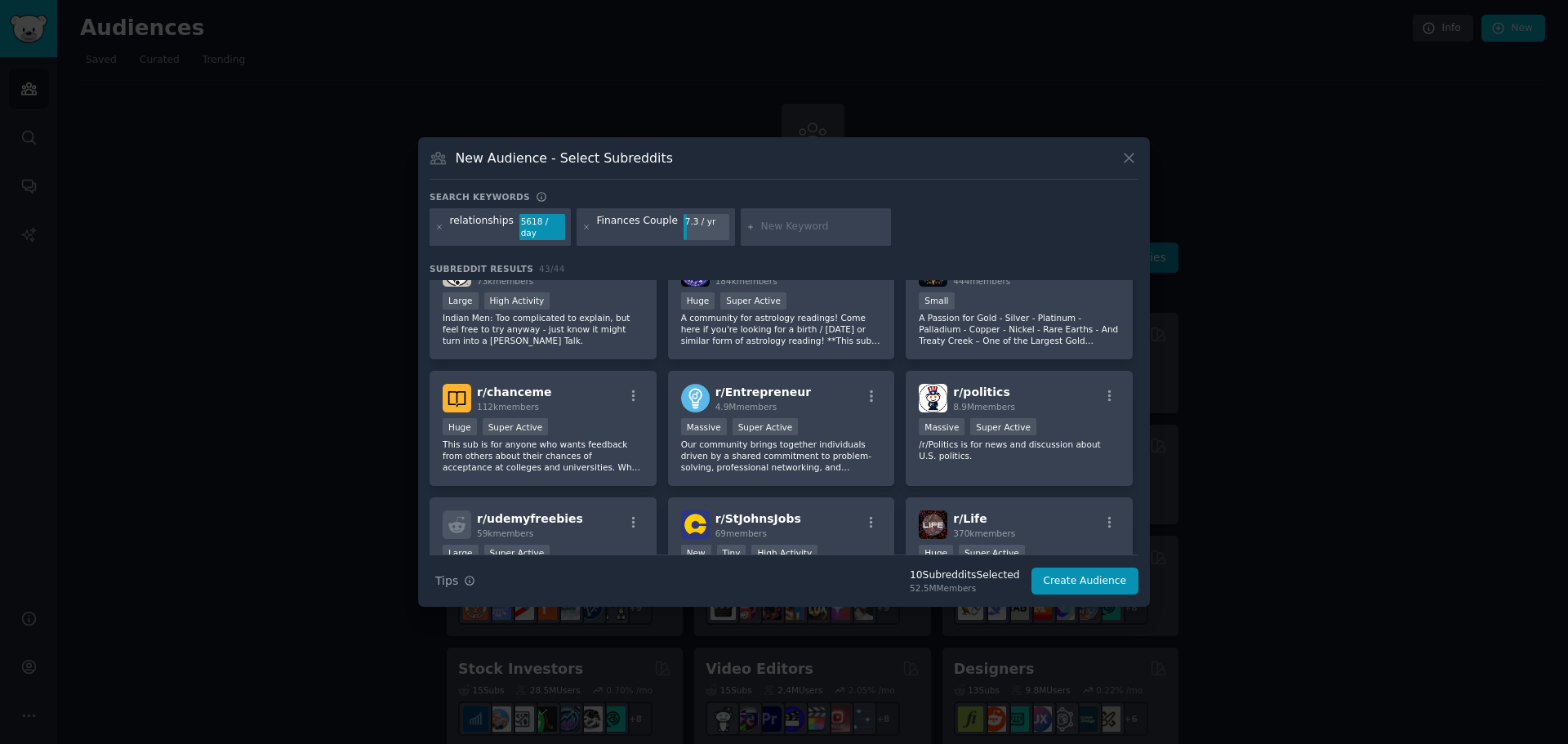
scroll to position [1307, 0]
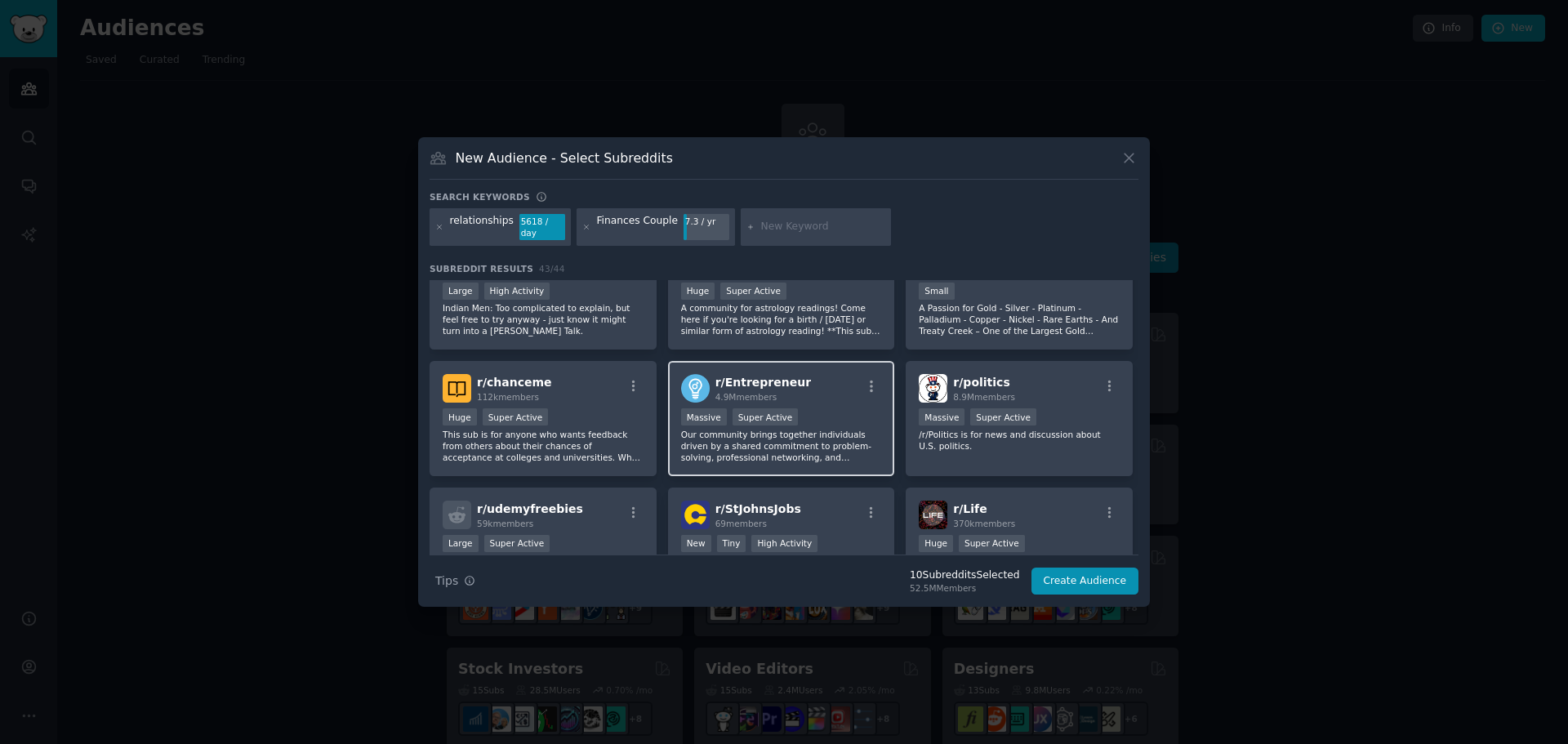
click at [841, 429] on p "Our community brings together individuals driven by a shared commitment to prob…" at bounding box center [781, 446] width 201 height 34
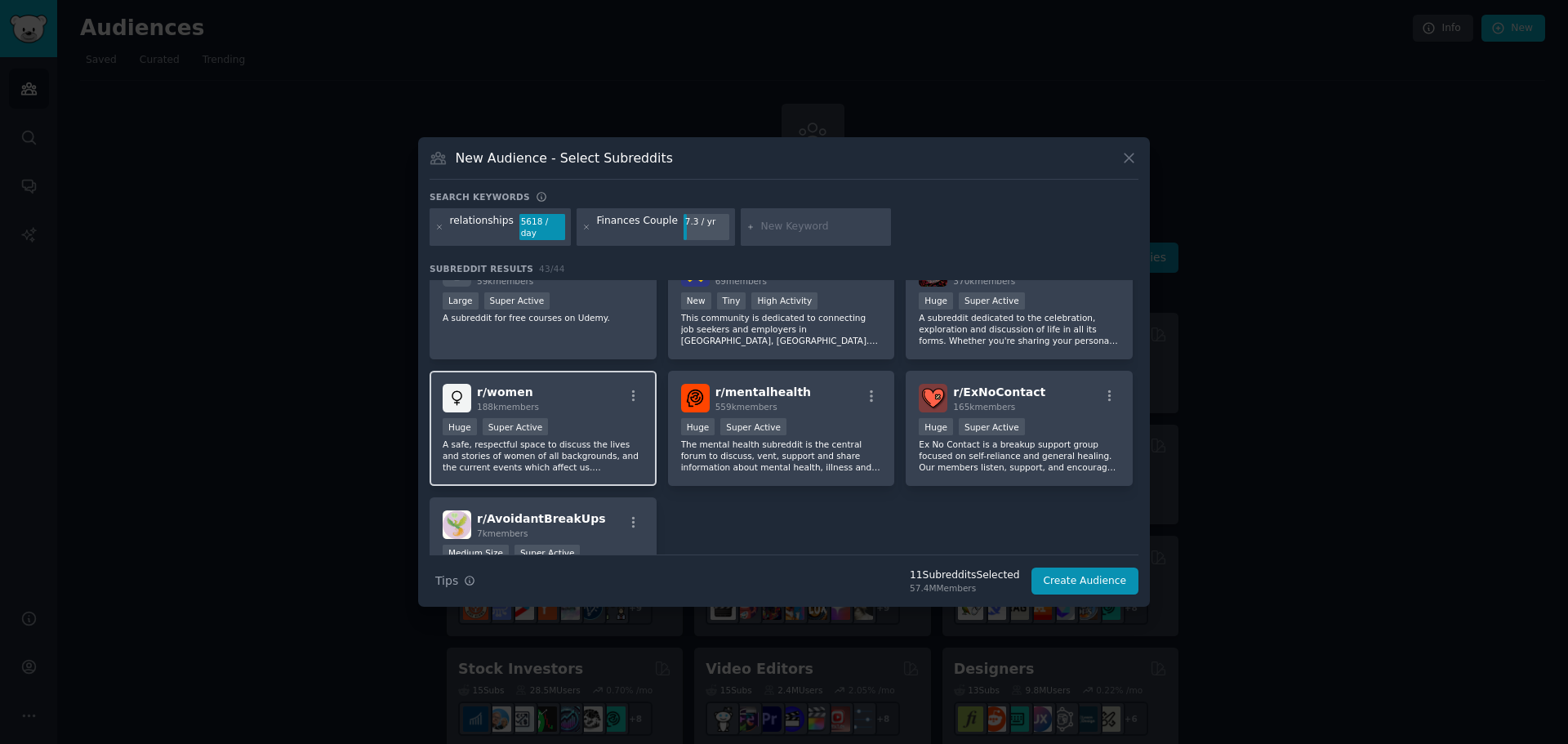
click at [608, 421] on div "Huge Super Active" at bounding box center [543, 428] width 201 height 21
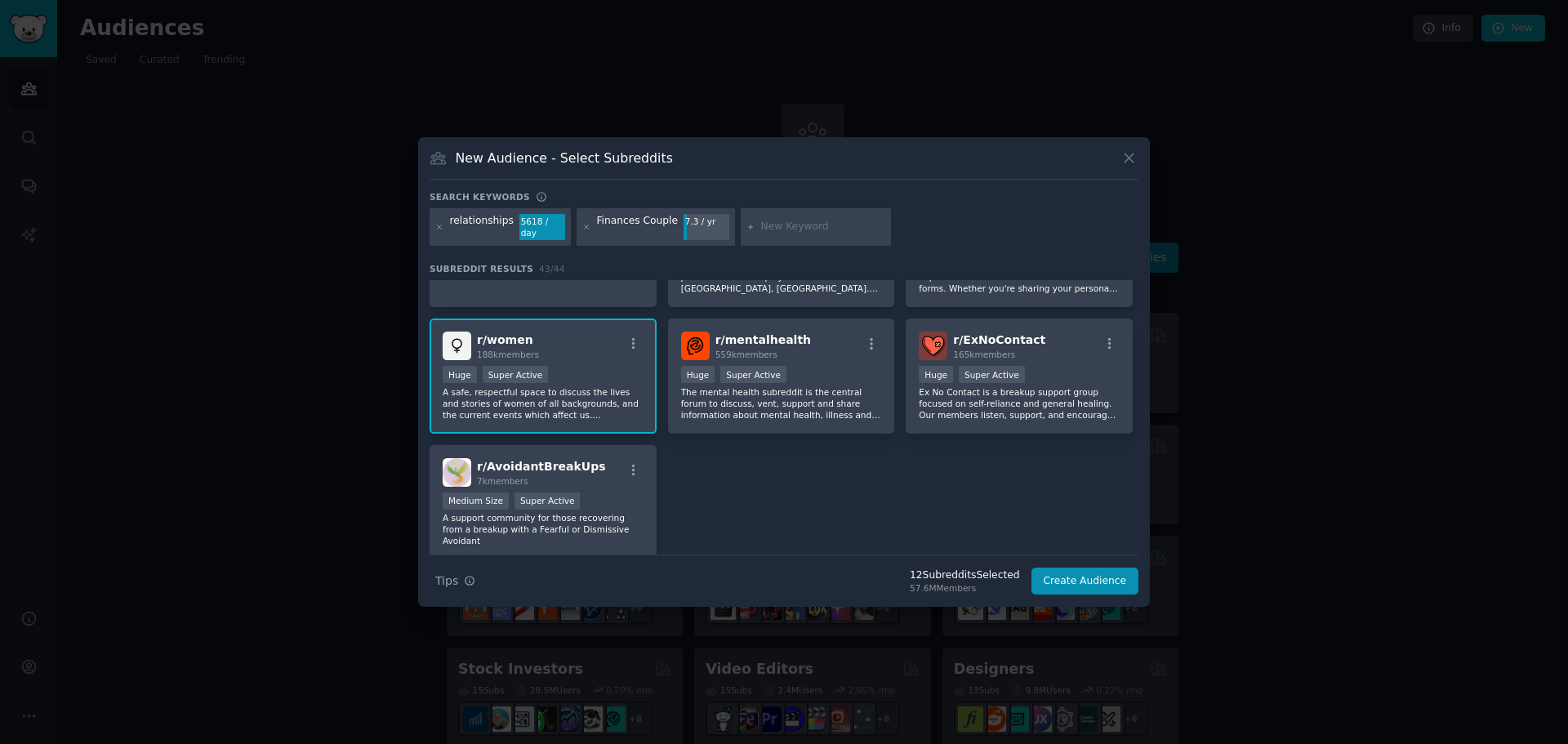
scroll to position [1631, 0]
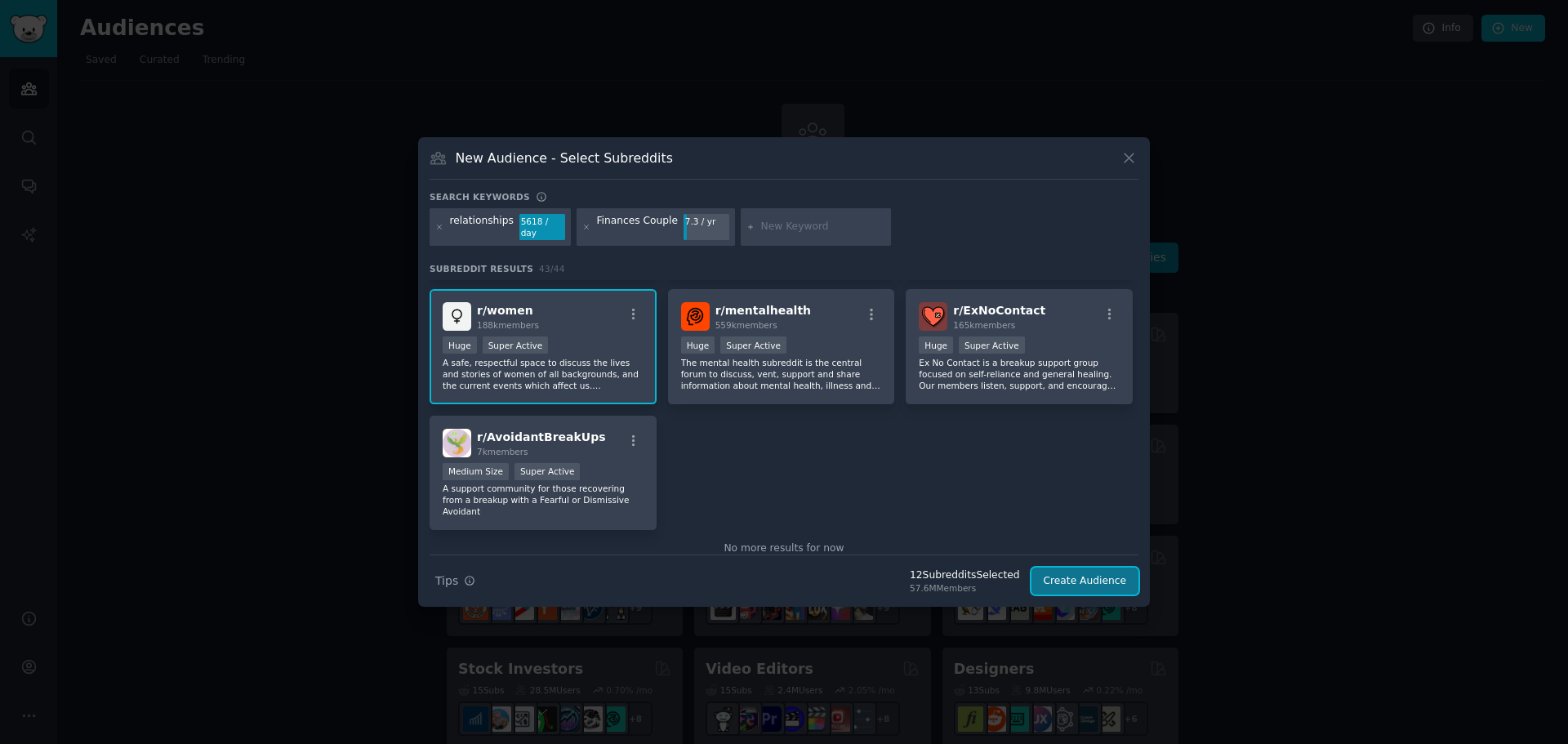
click at [1108, 573] on button "Create Audience" at bounding box center [1085, 582] width 108 height 27
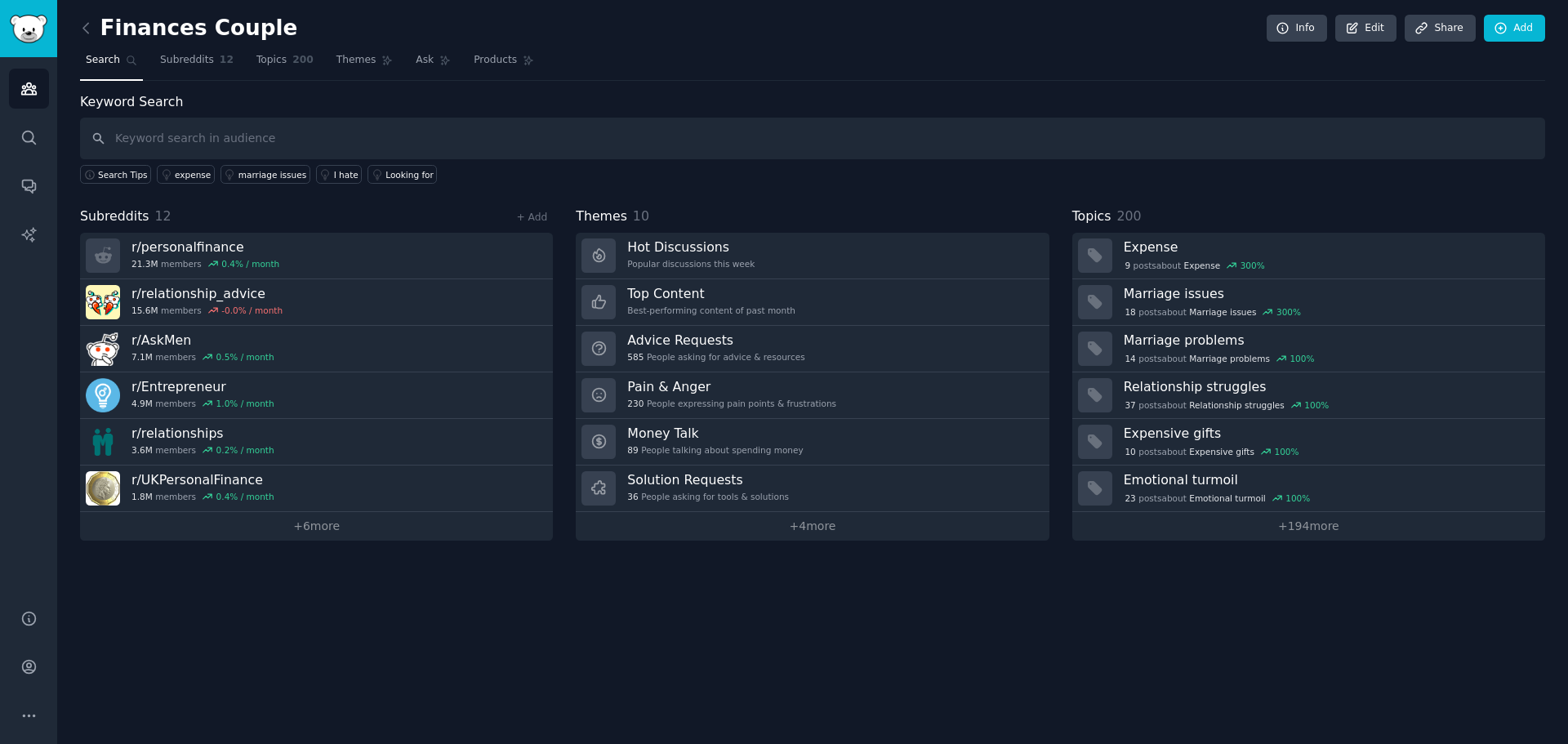
click at [181, 127] on input "text" at bounding box center [812, 138] width 1465 height 41
type input "s"
type input "j"
type input "money fight"
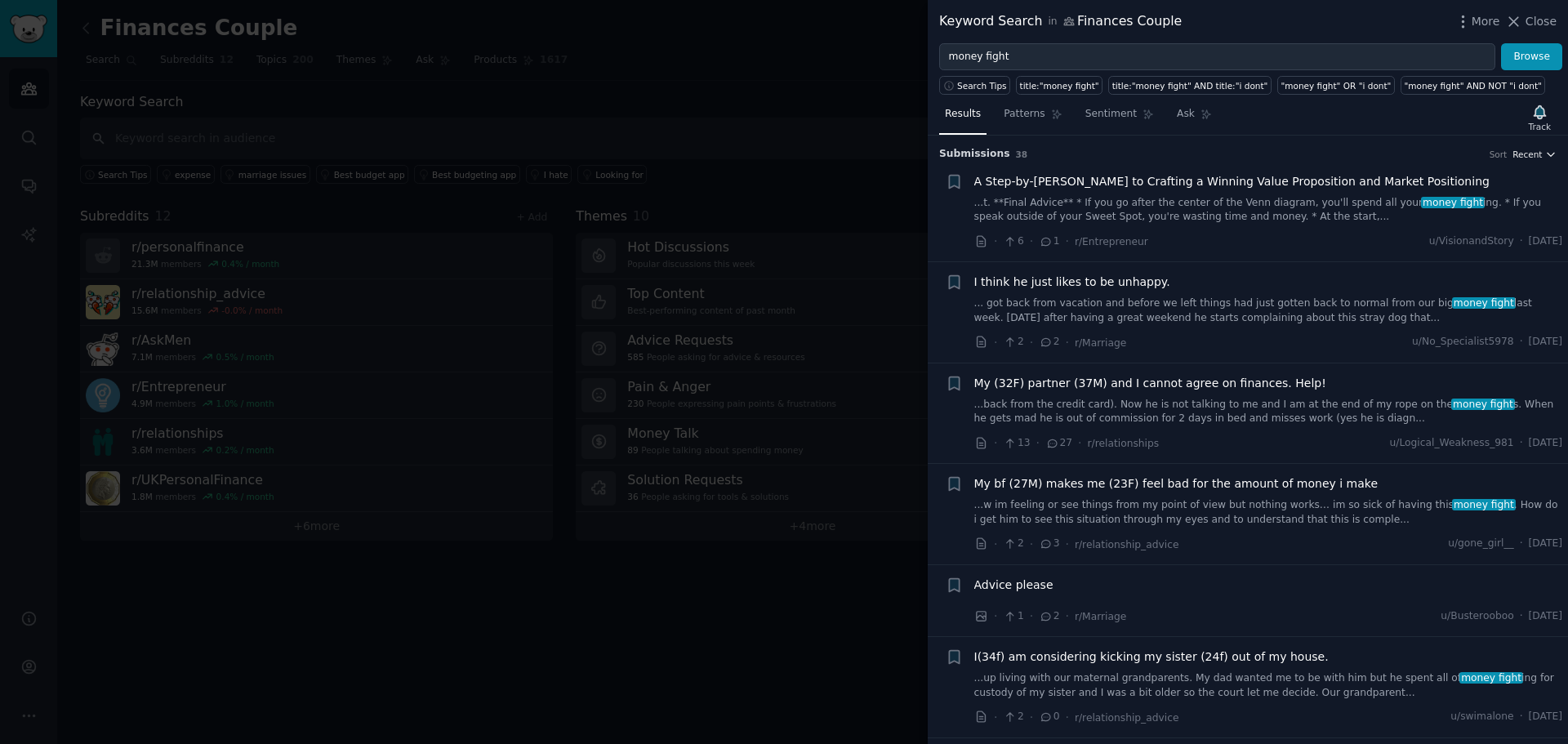
click at [1545, 153] on icon "button" at bounding box center [1551, 155] width 12 height 12
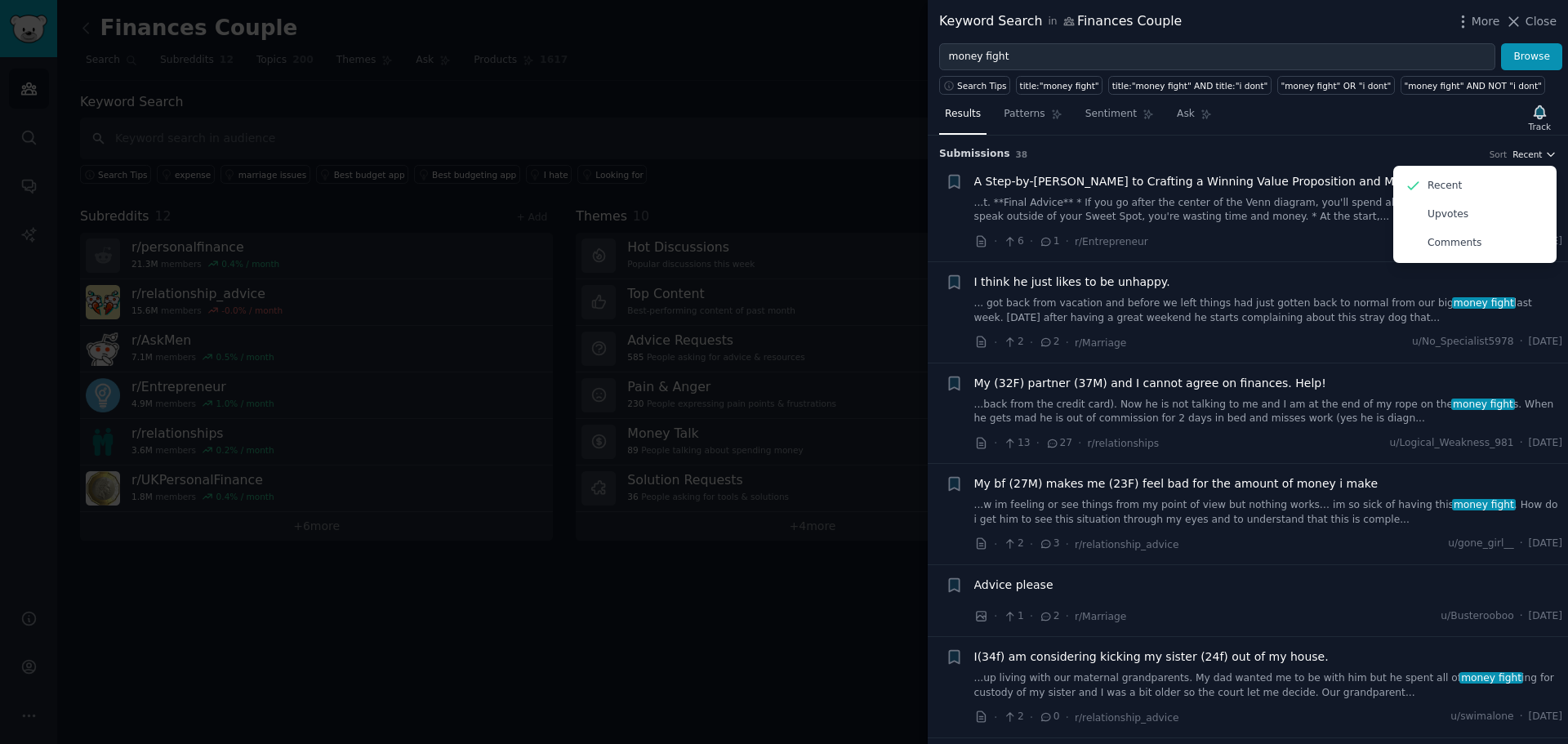
click at [1545, 153] on icon "button" at bounding box center [1551, 155] width 12 height 12
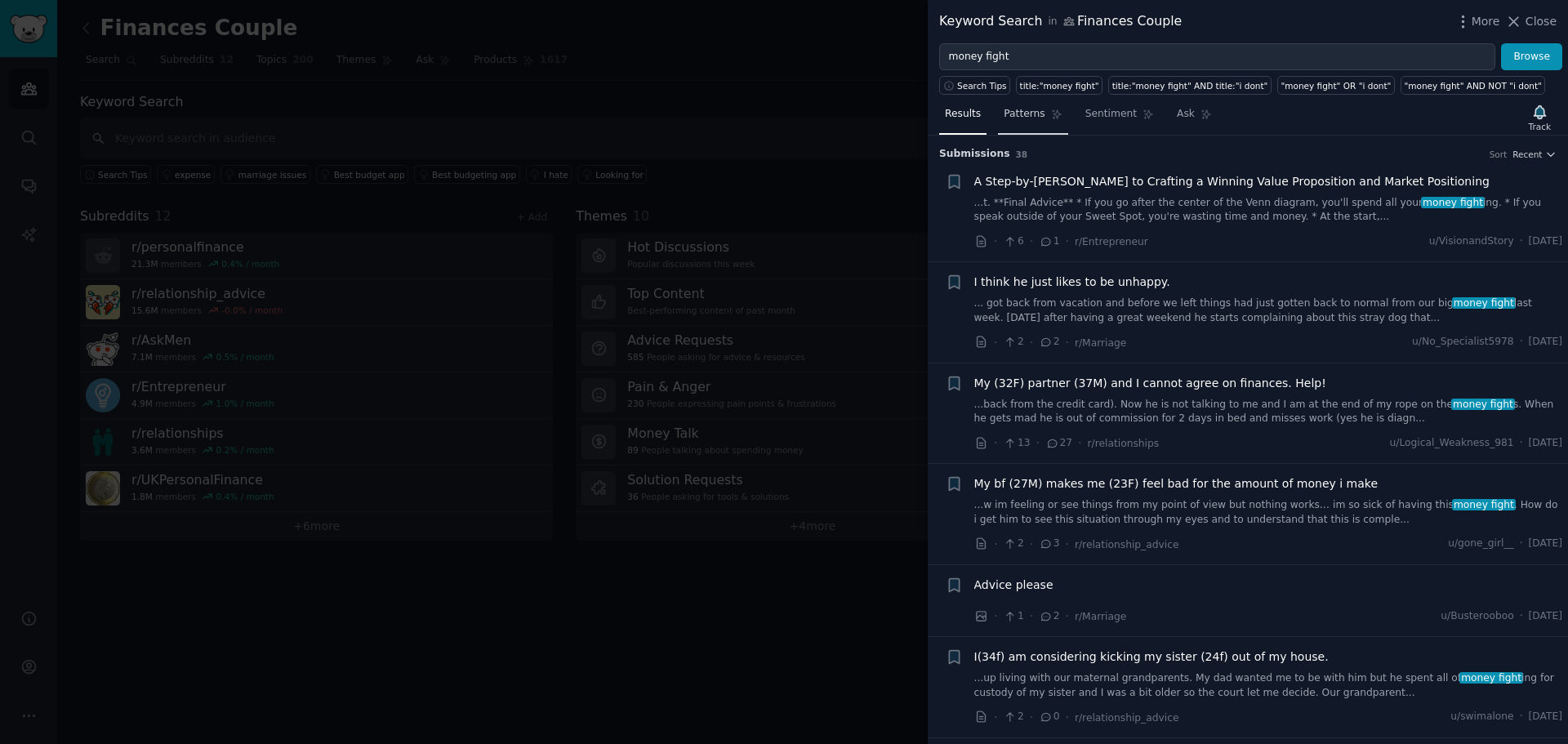
click at [1036, 108] on span "Patterns" at bounding box center [1024, 114] width 41 height 15
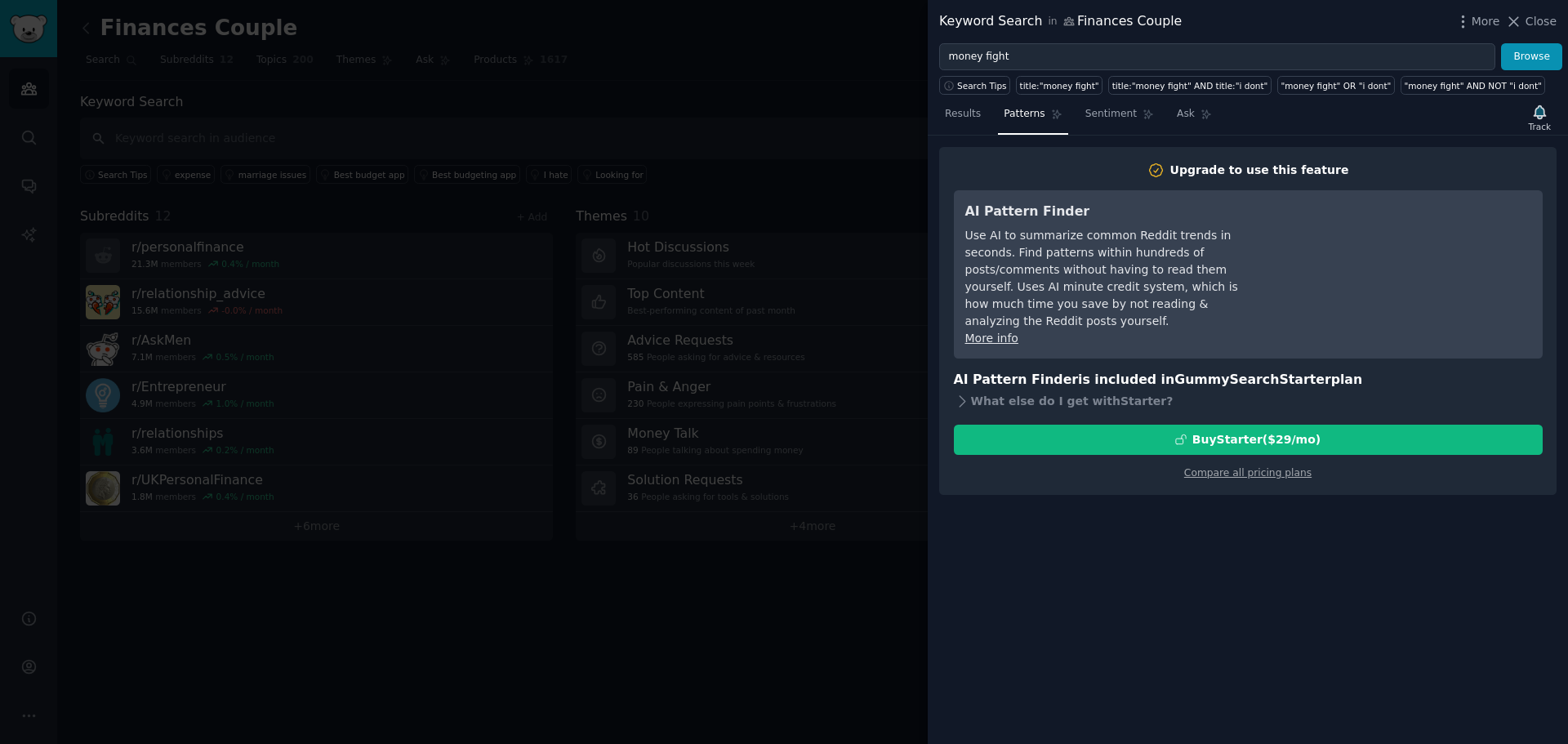
drag, startPoint x: 1314, startPoint y: 424, endPoint x: 1216, endPoint y: 528, distance: 142.9
click at [1216, 528] on div "Upgrade to use this feature AI Pattern Finder Use AI to summarize common Reddit…" at bounding box center [1248, 440] width 641 height 609
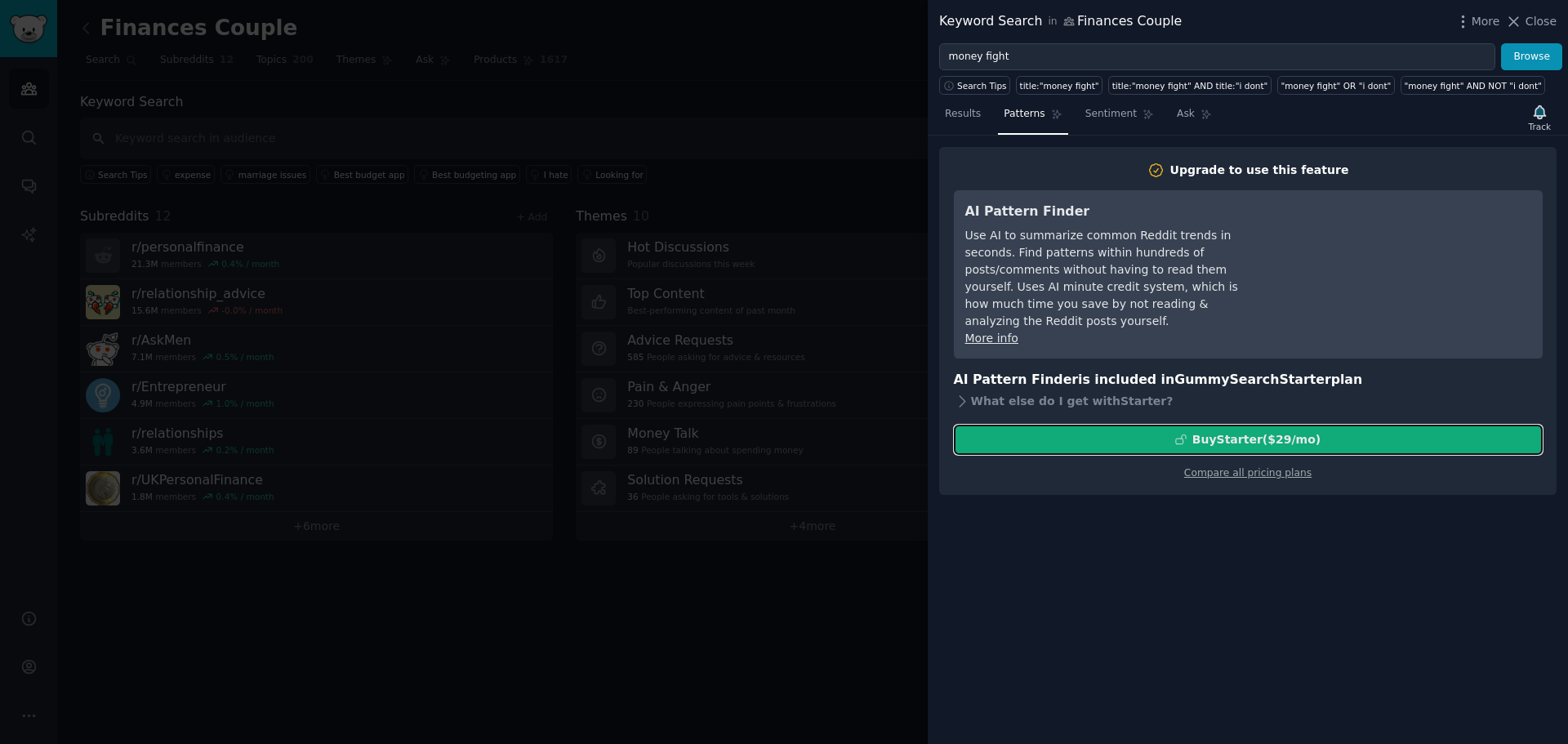
click at [1385, 432] on div "Buy Starter ($ 29 /mo )" at bounding box center [1248, 440] width 588 height 17
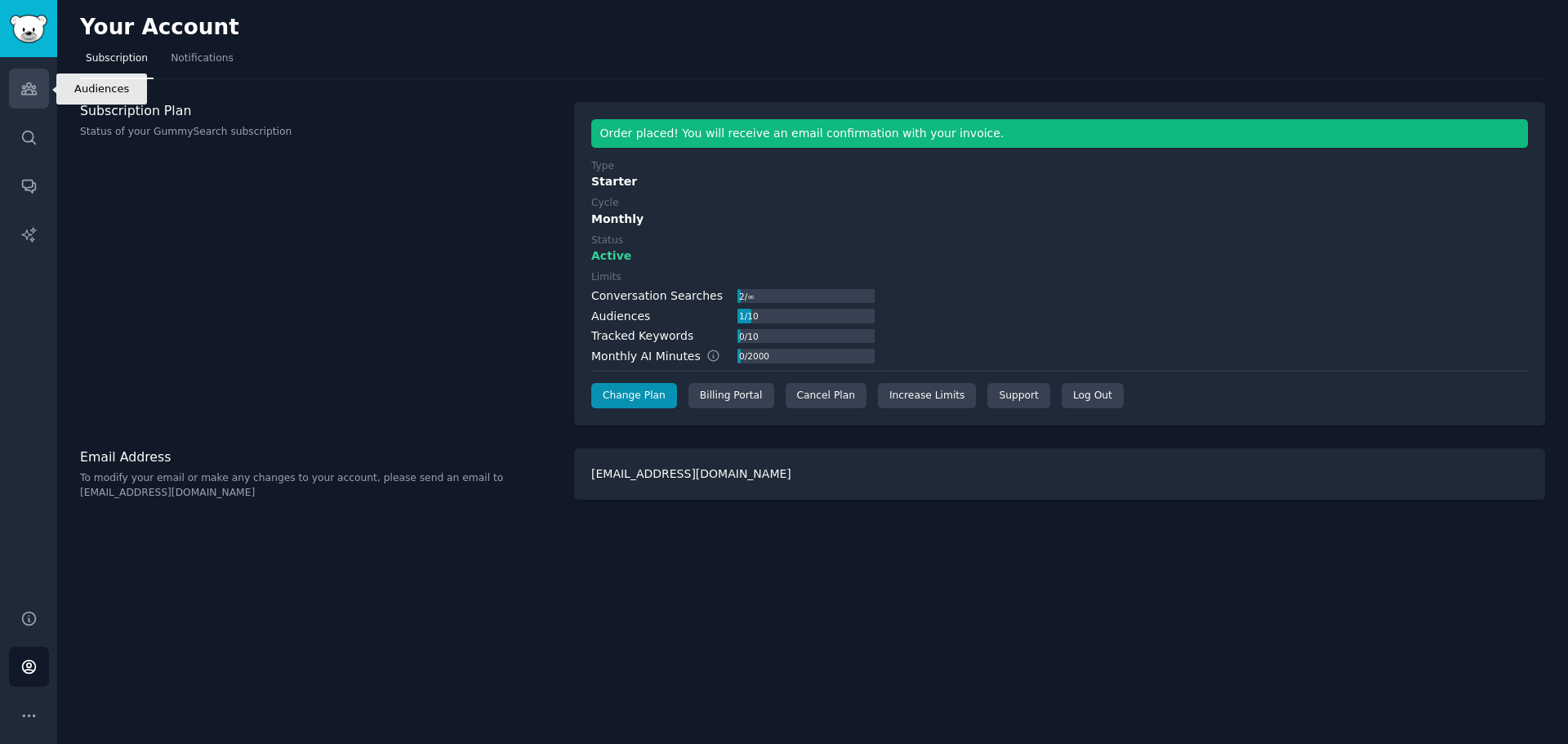
click at [25, 89] on icon "Sidebar" at bounding box center [28, 89] width 15 height 12
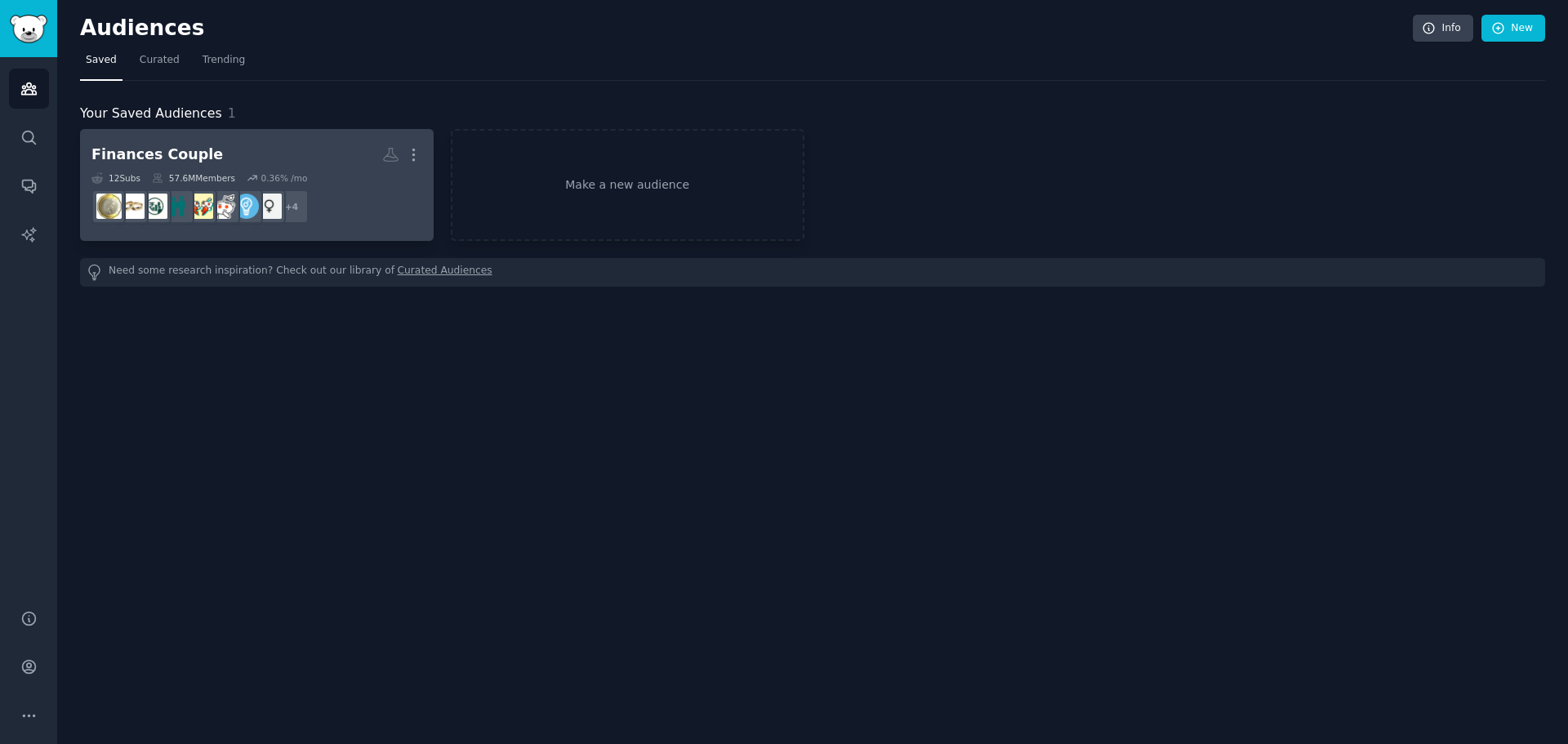
click at [282, 138] on link "Finances Couple More 12 Sub s 57.6M Members 0.36 % /mo + 4" at bounding box center [257, 186] width 353 height 112
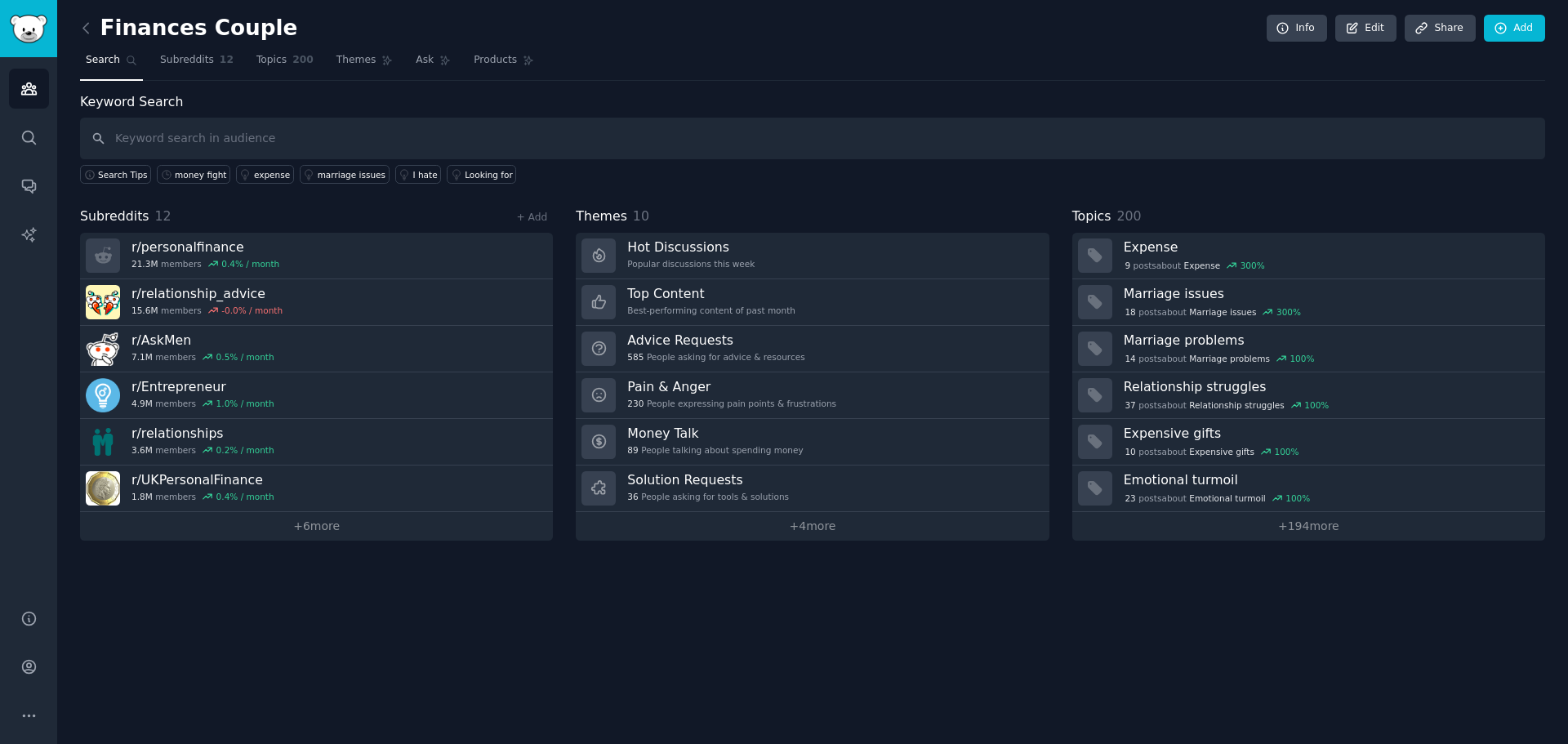
click at [368, 133] on input "text" at bounding box center [812, 138] width 1465 height 41
type input "money fight"
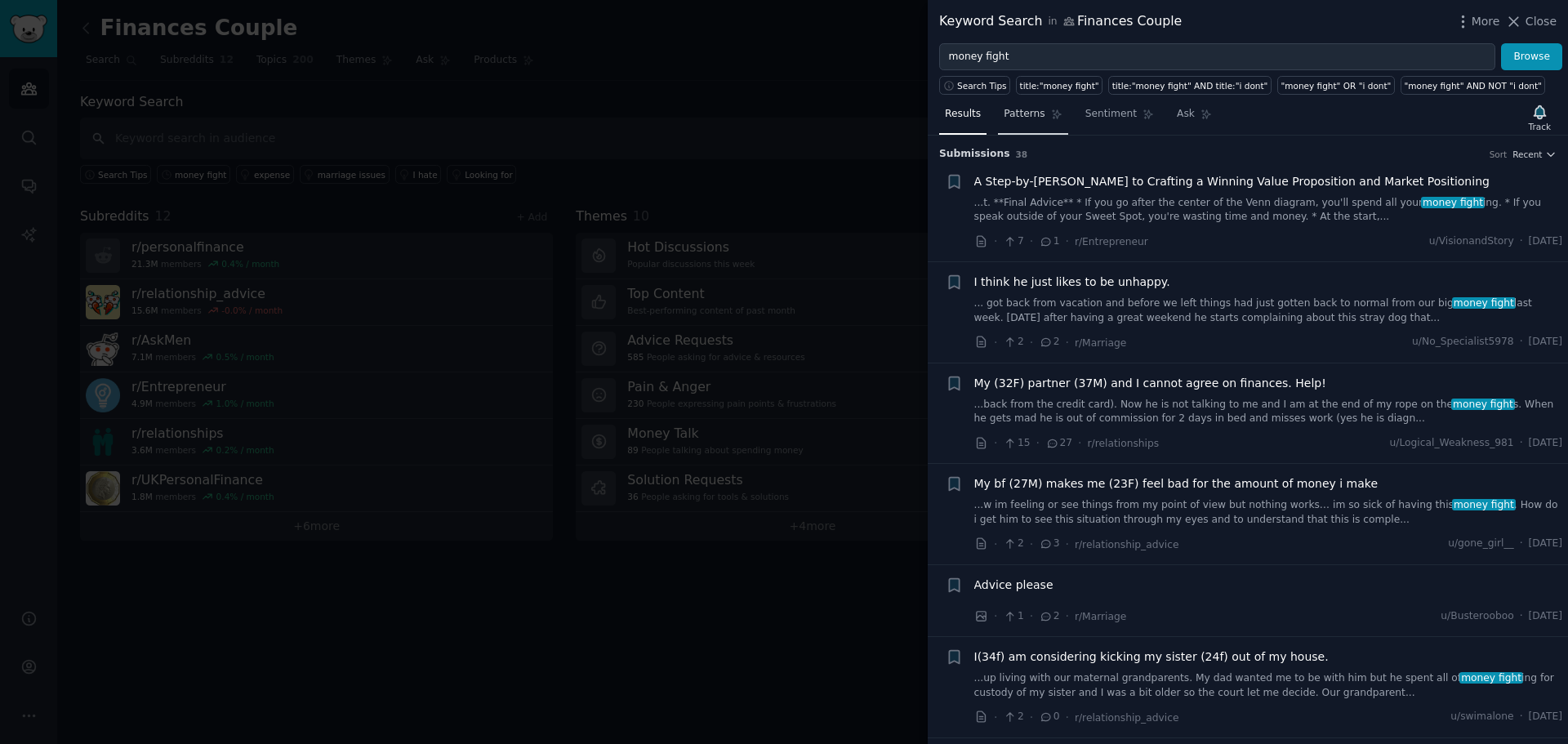
click at [1017, 118] on span "Patterns" at bounding box center [1024, 114] width 41 height 15
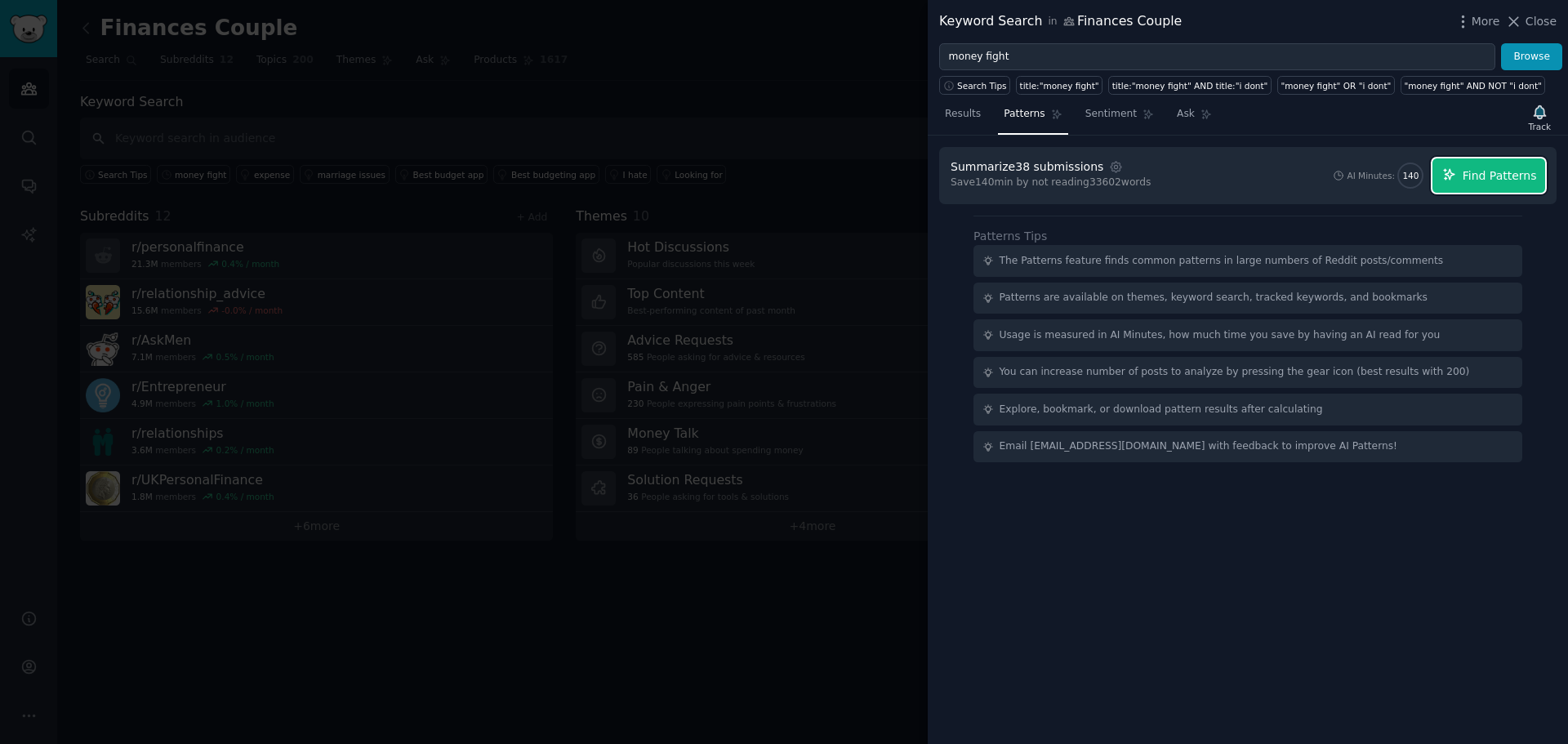
click at [1515, 184] on span "Find Patterns" at bounding box center [1500, 176] width 75 height 17
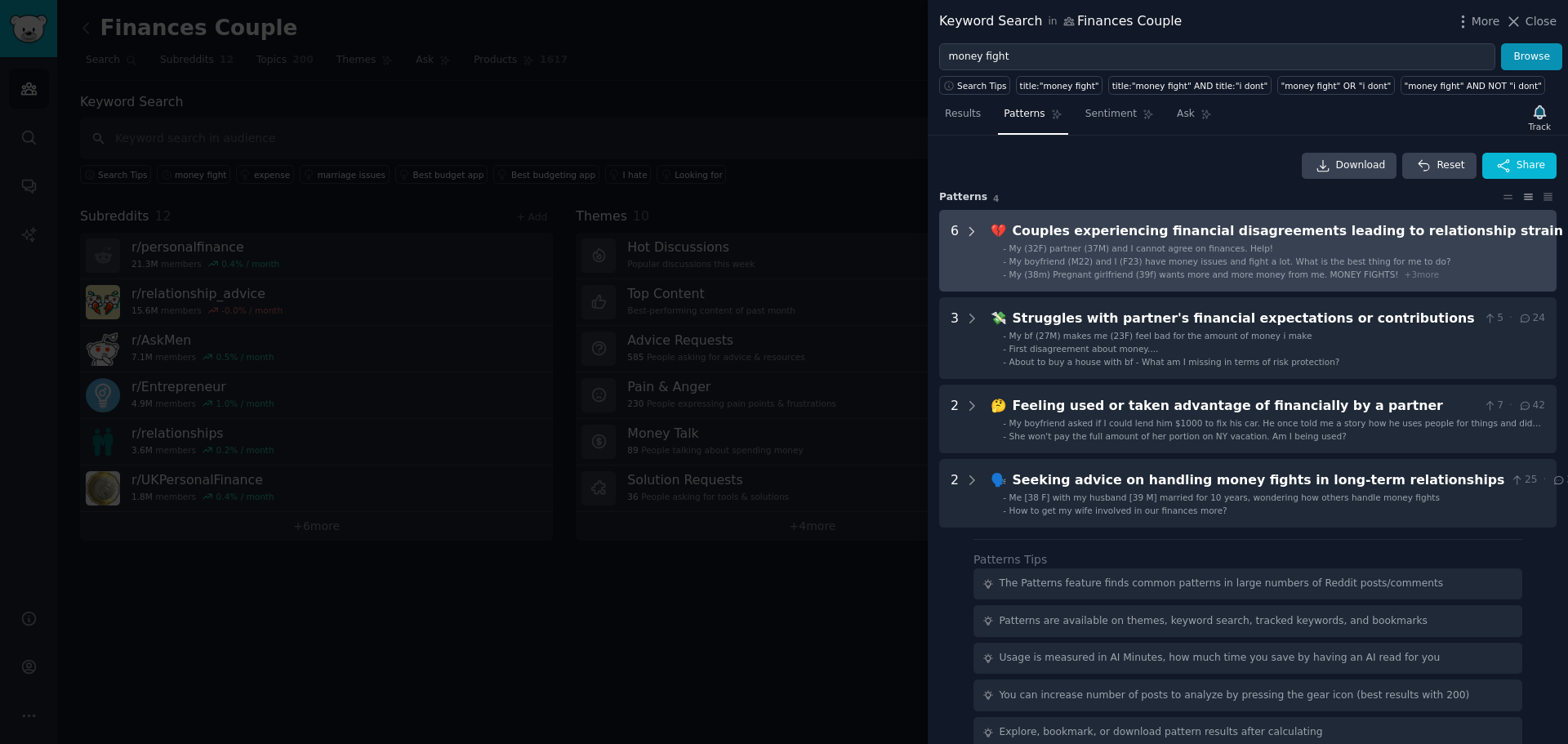
click at [970, 228] on icon at bounding box center [971, 232] width 15 height 15
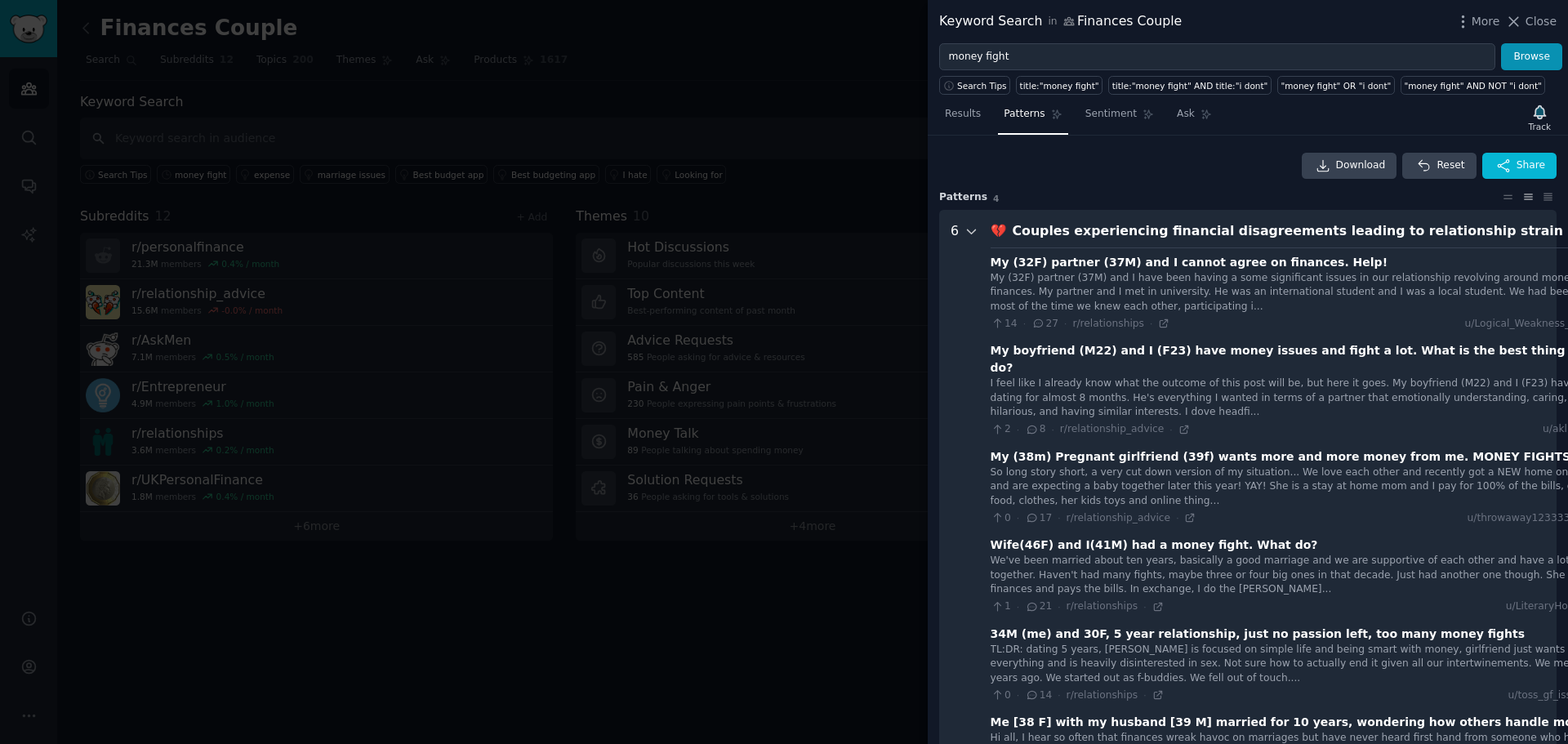
click at [973, 228] on icon at bounding box center [971, 232] width 15 height 15
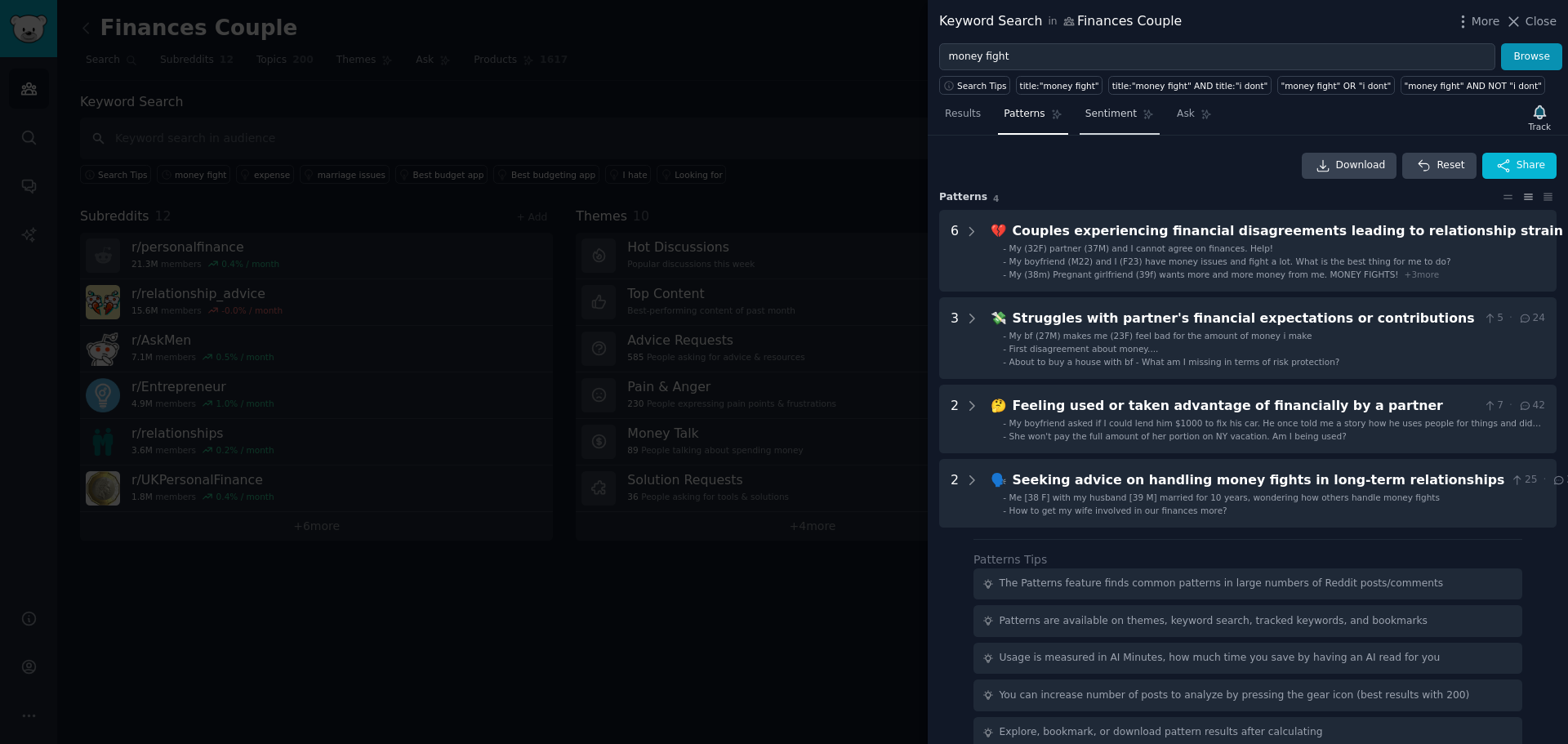
click at [1086, 122] on link "Sentiment" at bounding box center [1120, 118] width 80 height 33
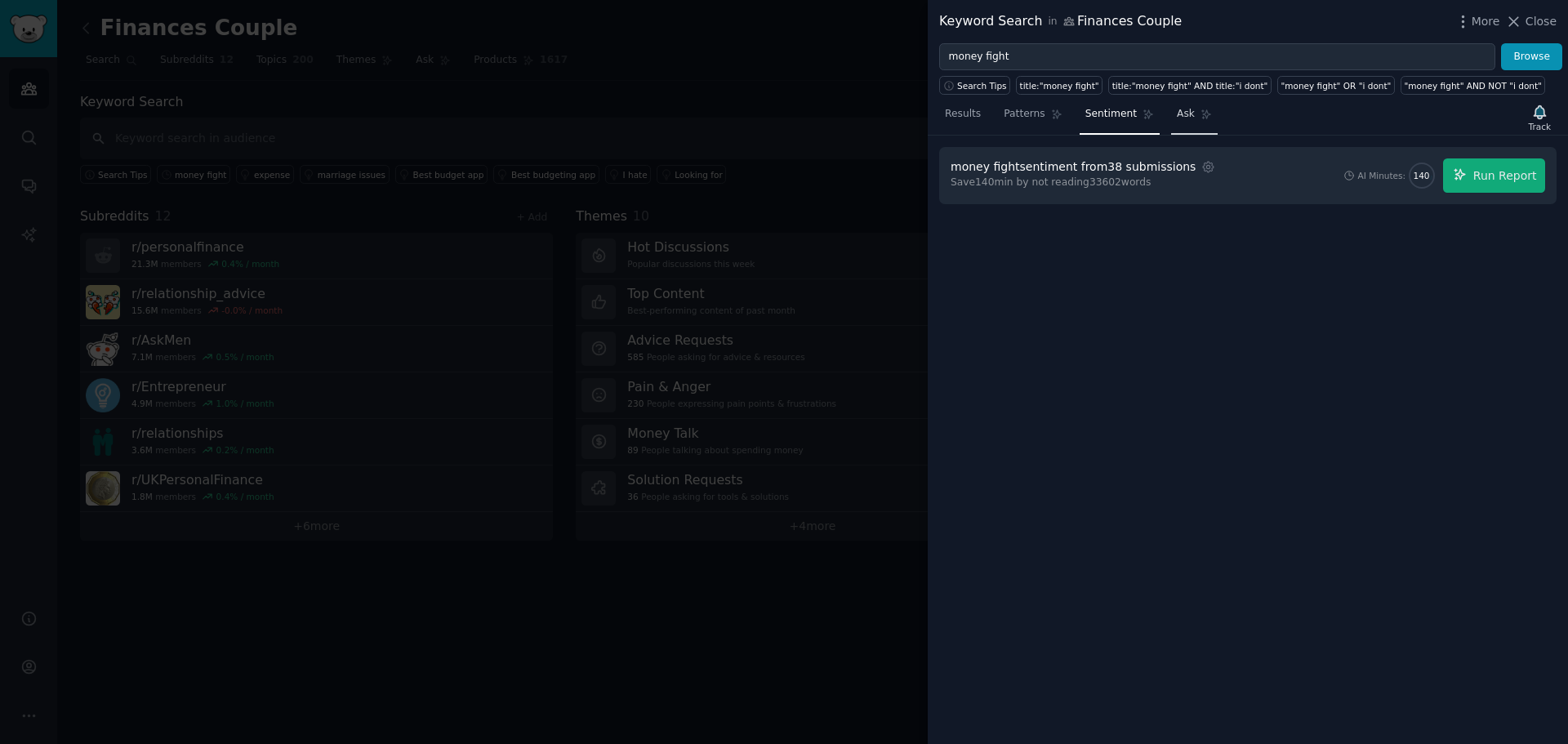
click at [1177, 115] on span "Ask" at bounding box center [1186, 114] width 18 height 15
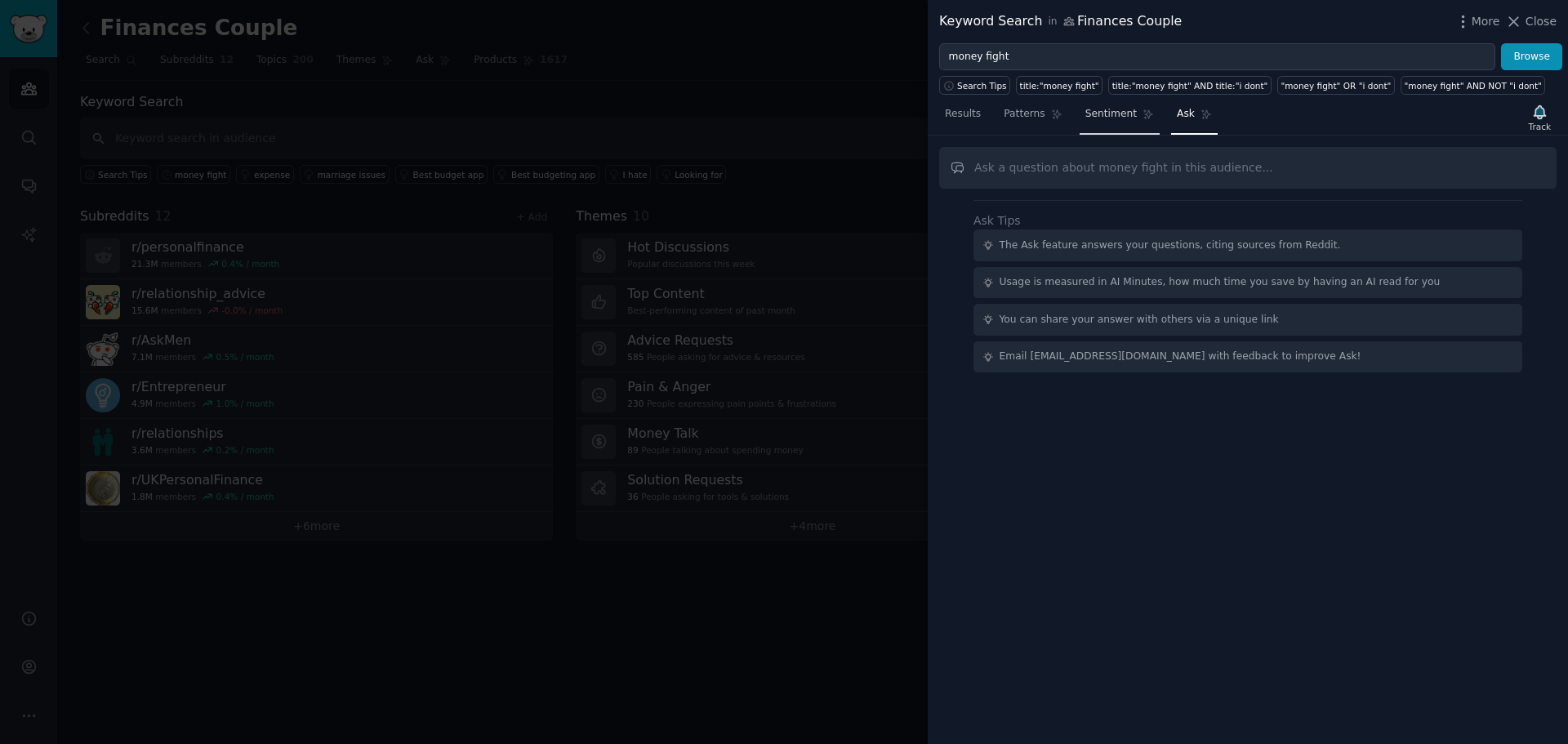
click at [1109, 115] on span "Sentiment" at bounding box center [1111, 114] width 51 height 15
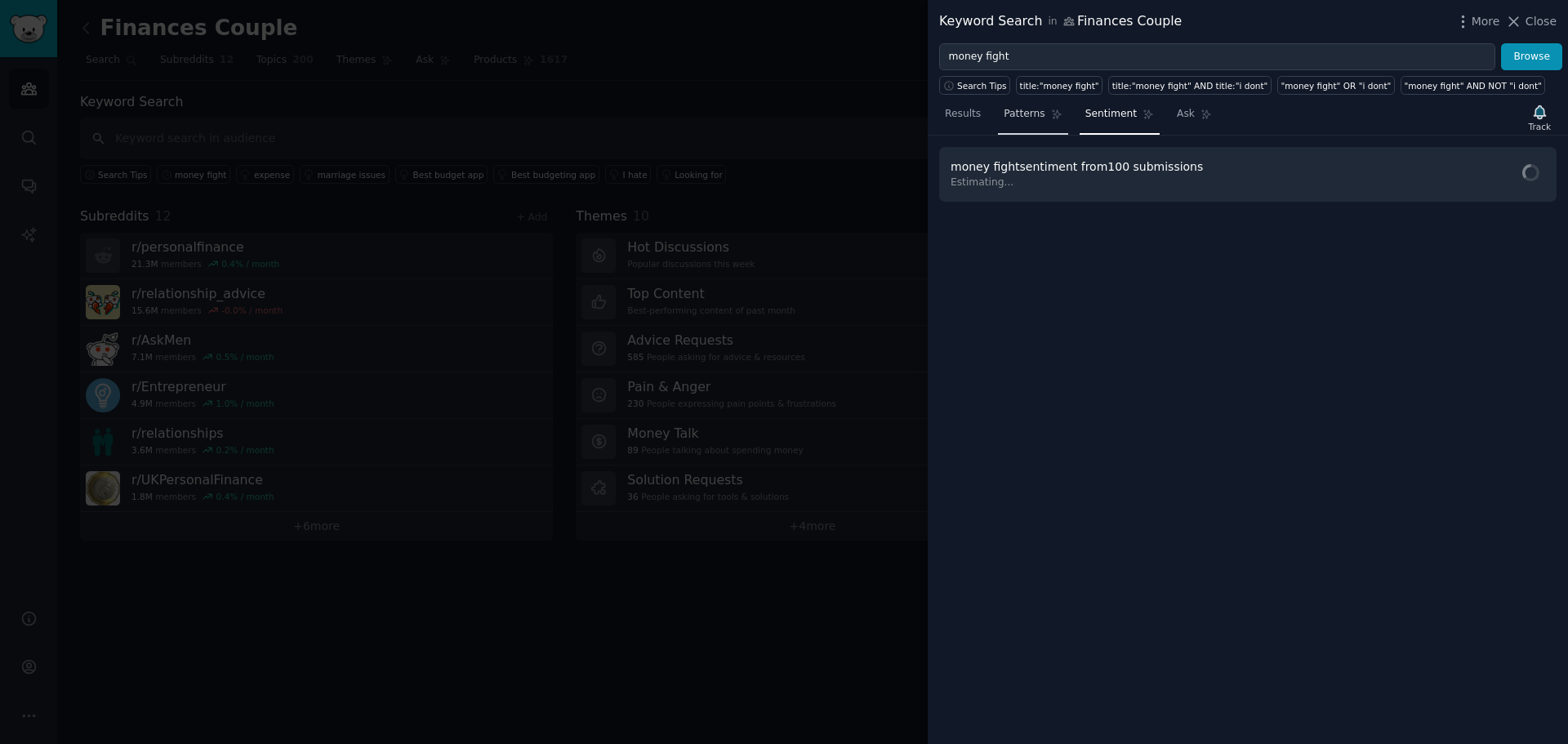
click at [1026, 112] on span "Patterns" at bounding box center [1024, 114] width 41 height 15
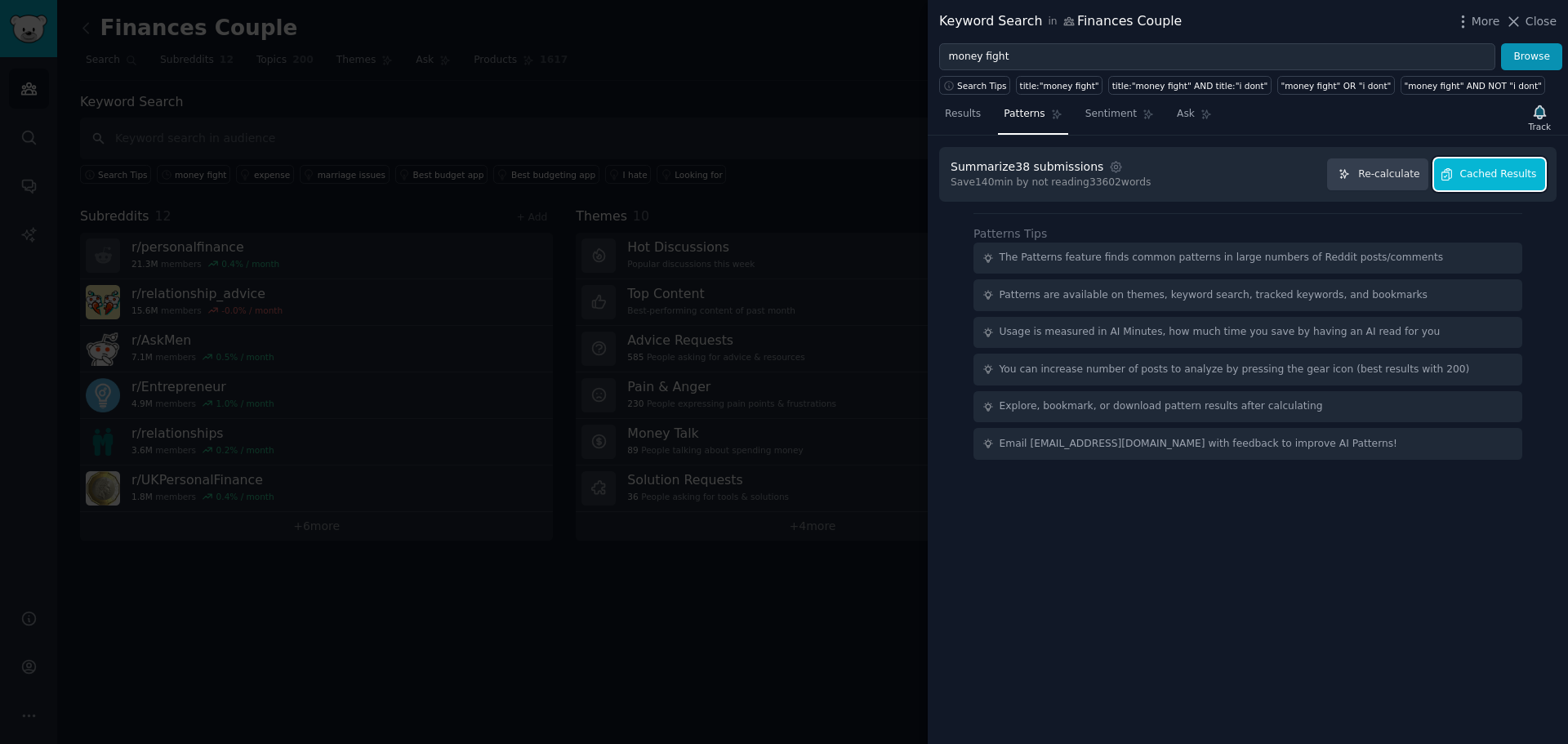
click at [1510, 173] on span "Cached Results" at bounding box center [1498, 175] width 77 height 15
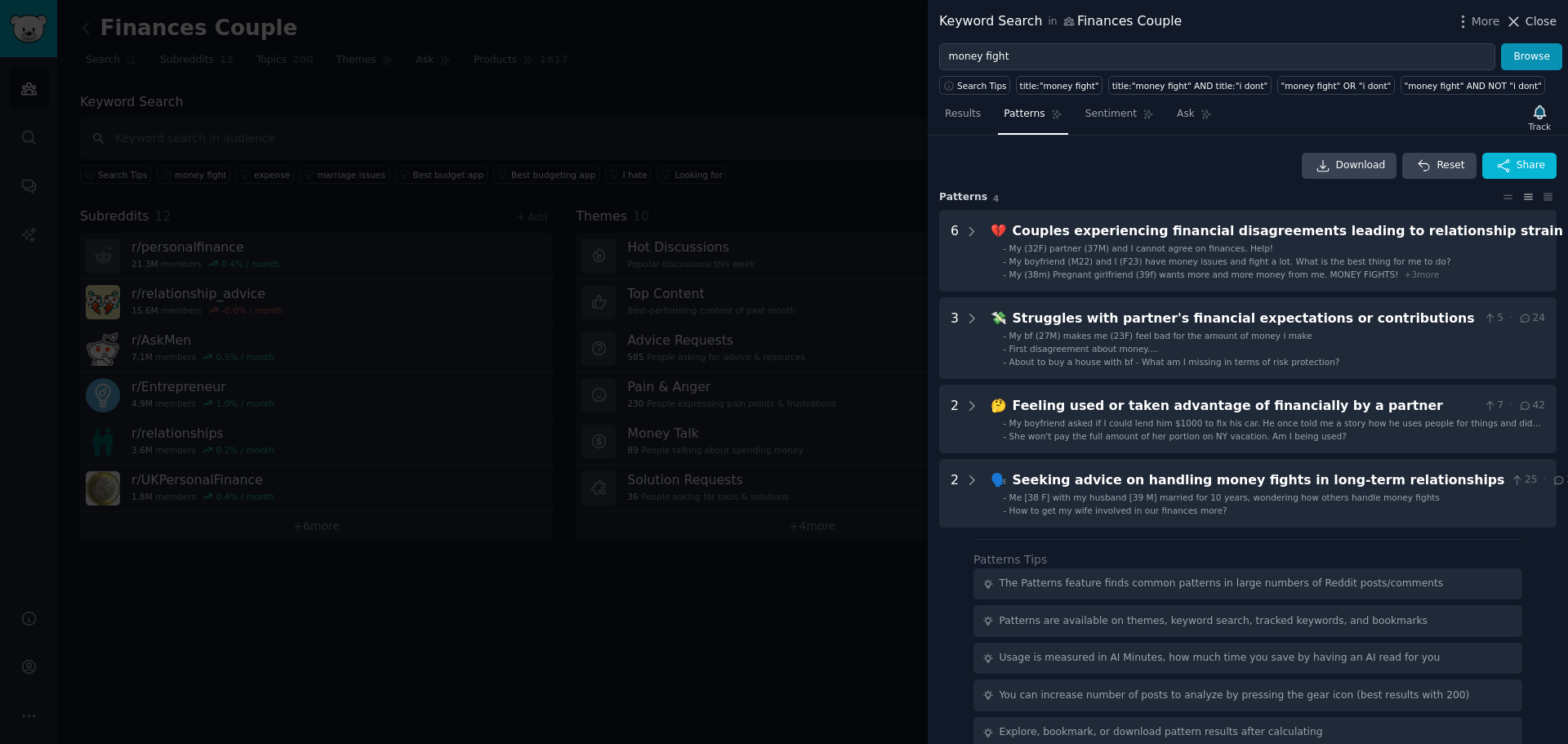
click at [1538, 25] on span "Close" at bounding box center [1542, 21] width 31 height 17
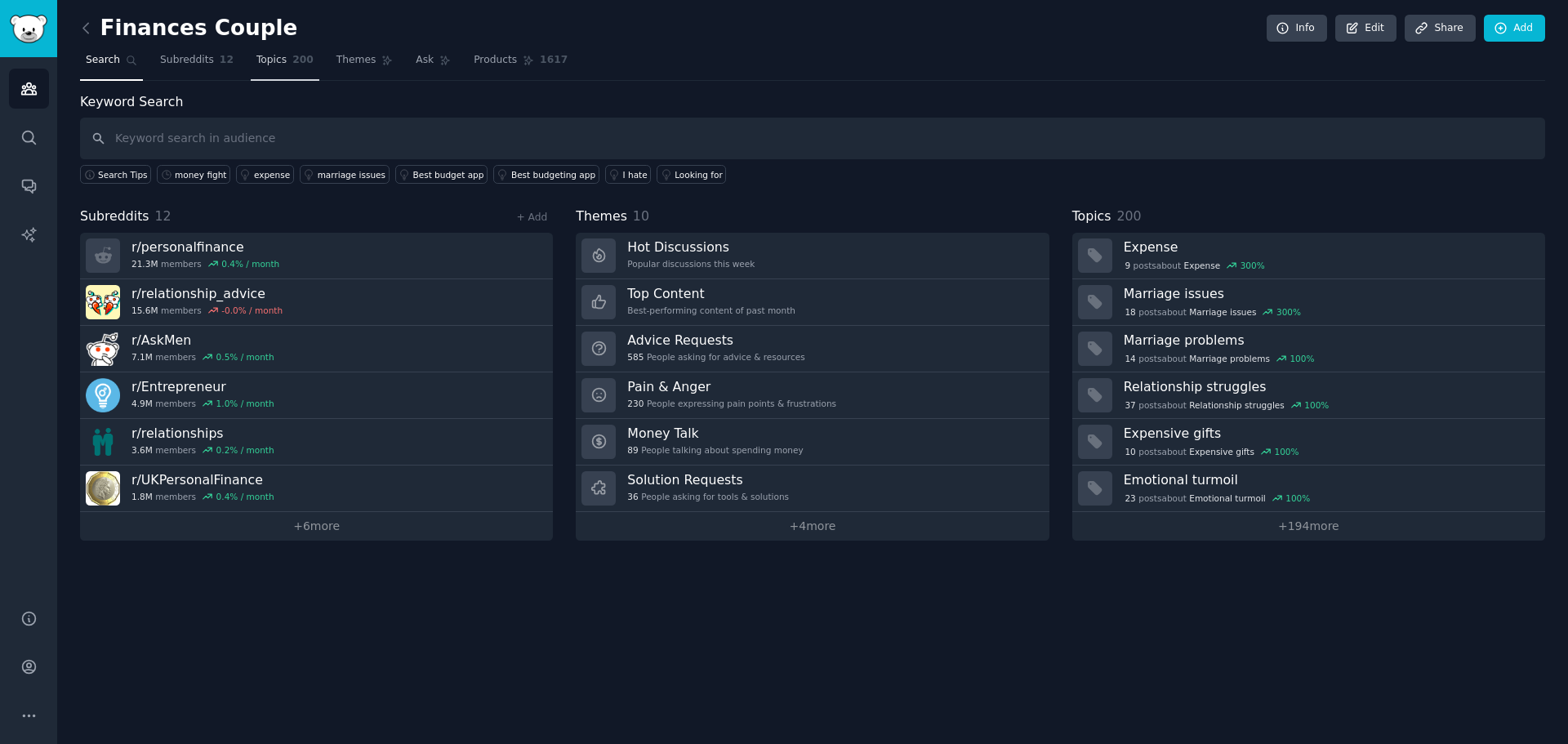
click at [269, 59] on span "Topics" at bounding box center [271, 60] width 30 height 15
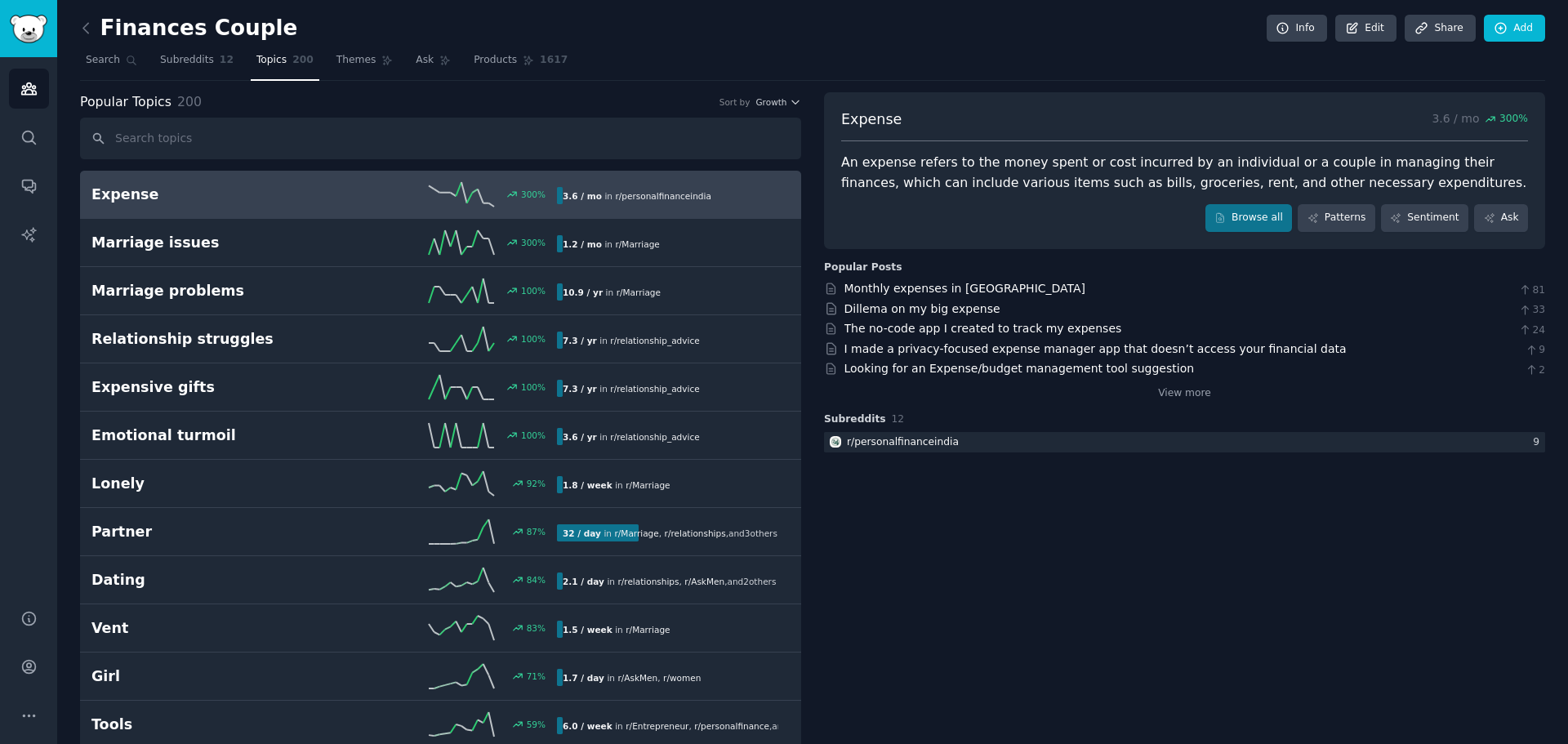
click at [299, 139] on input "text" at bounding box center [441, 138] width 721 height 41
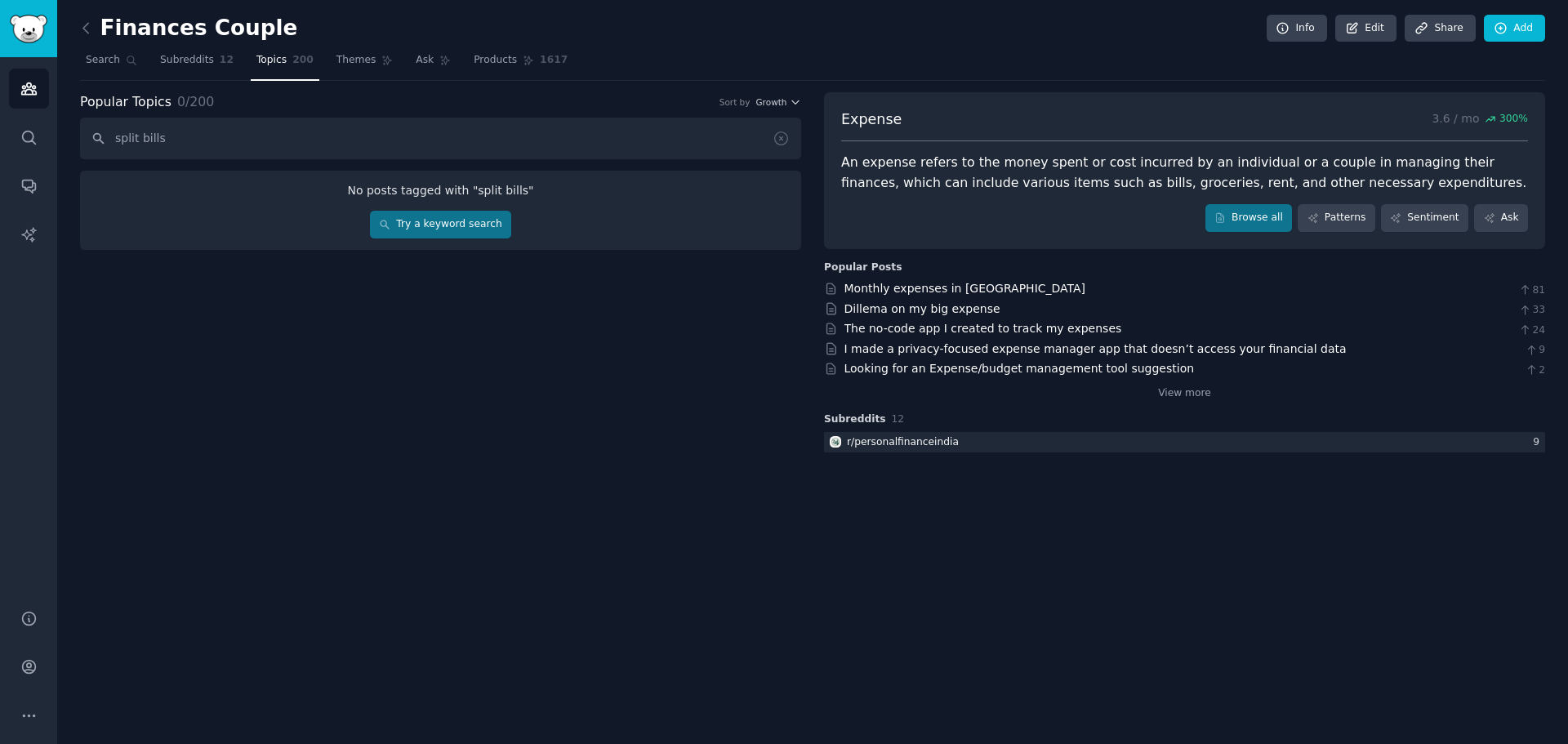
drag, startPoint x: 207, startPoint y: 133, endPoint x: -110, endPoint y: 111, distance: 317.8
click at [0, 111] on html "Audiences Search Conversations AI Reports Help Account More Finances Couple Inf…" at bounding box center [784, 372] width 1568 height 744
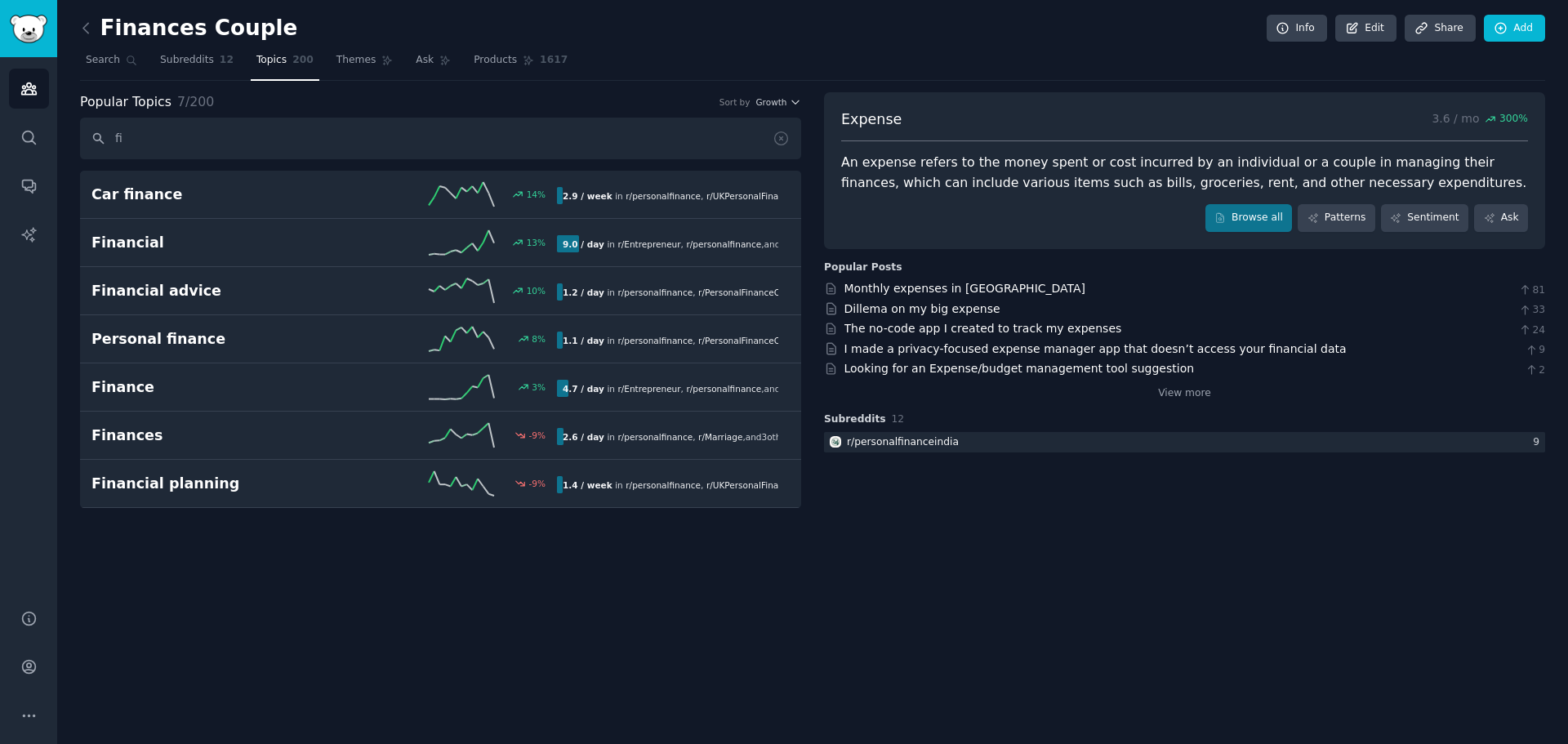
type input "f"
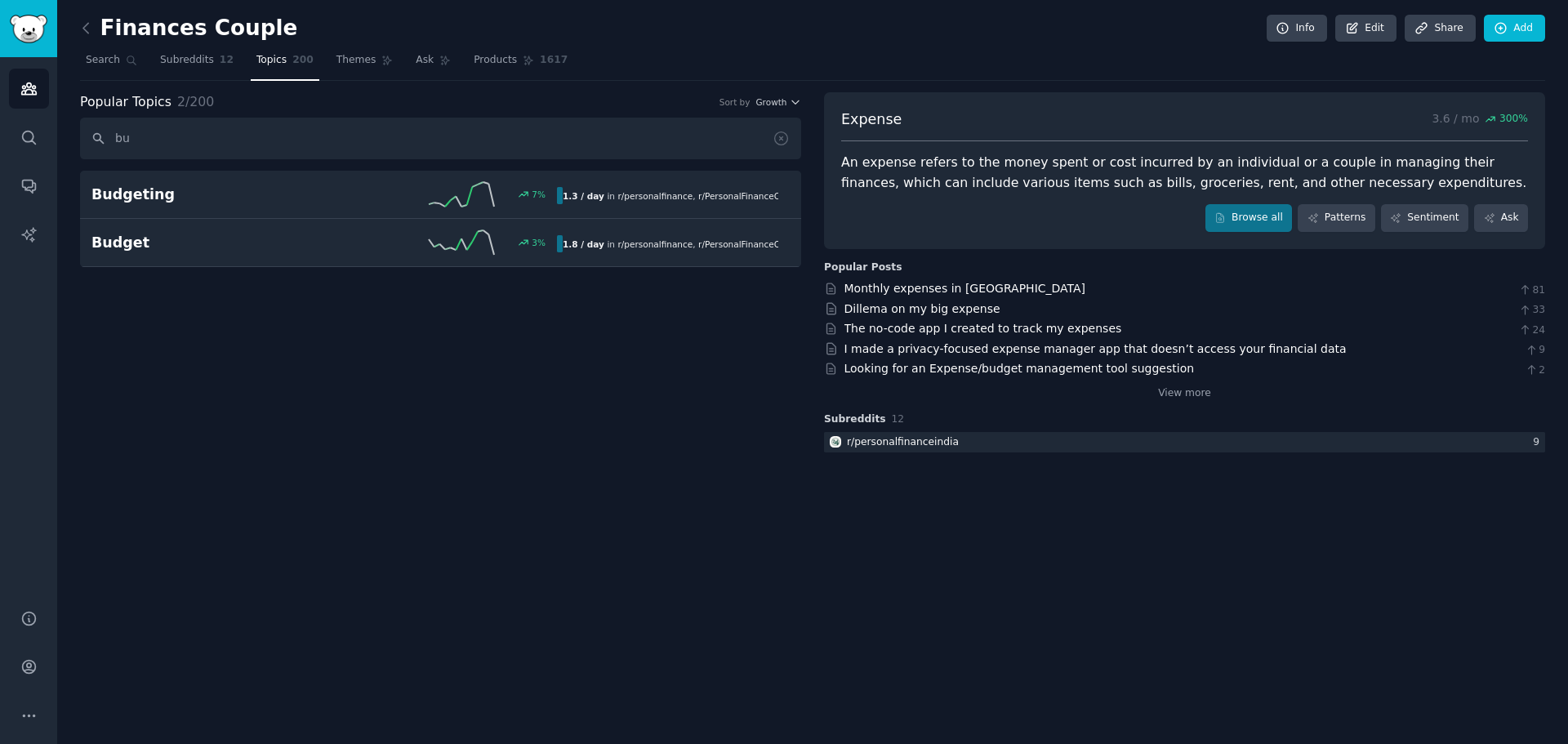
type input "b"
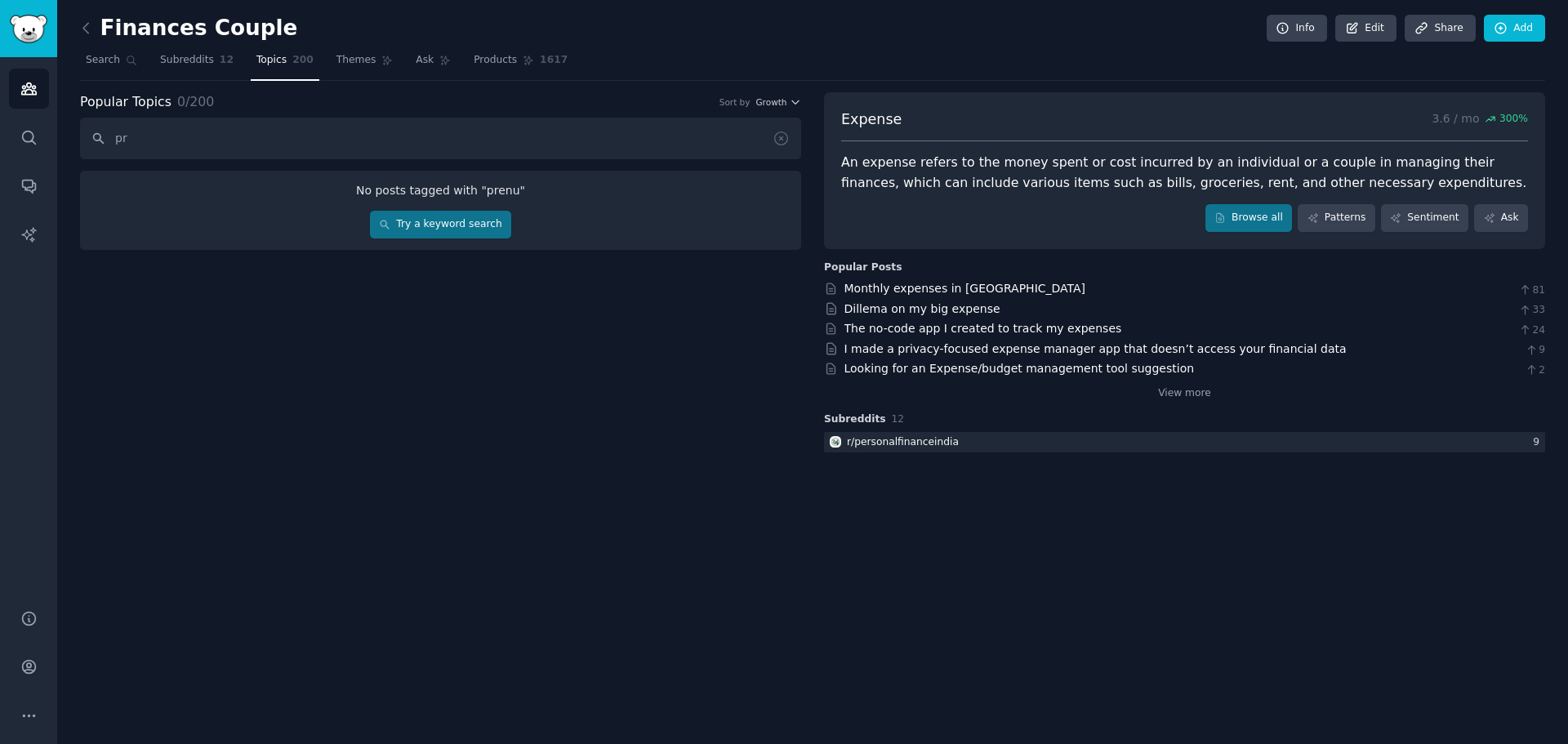
type input "p"
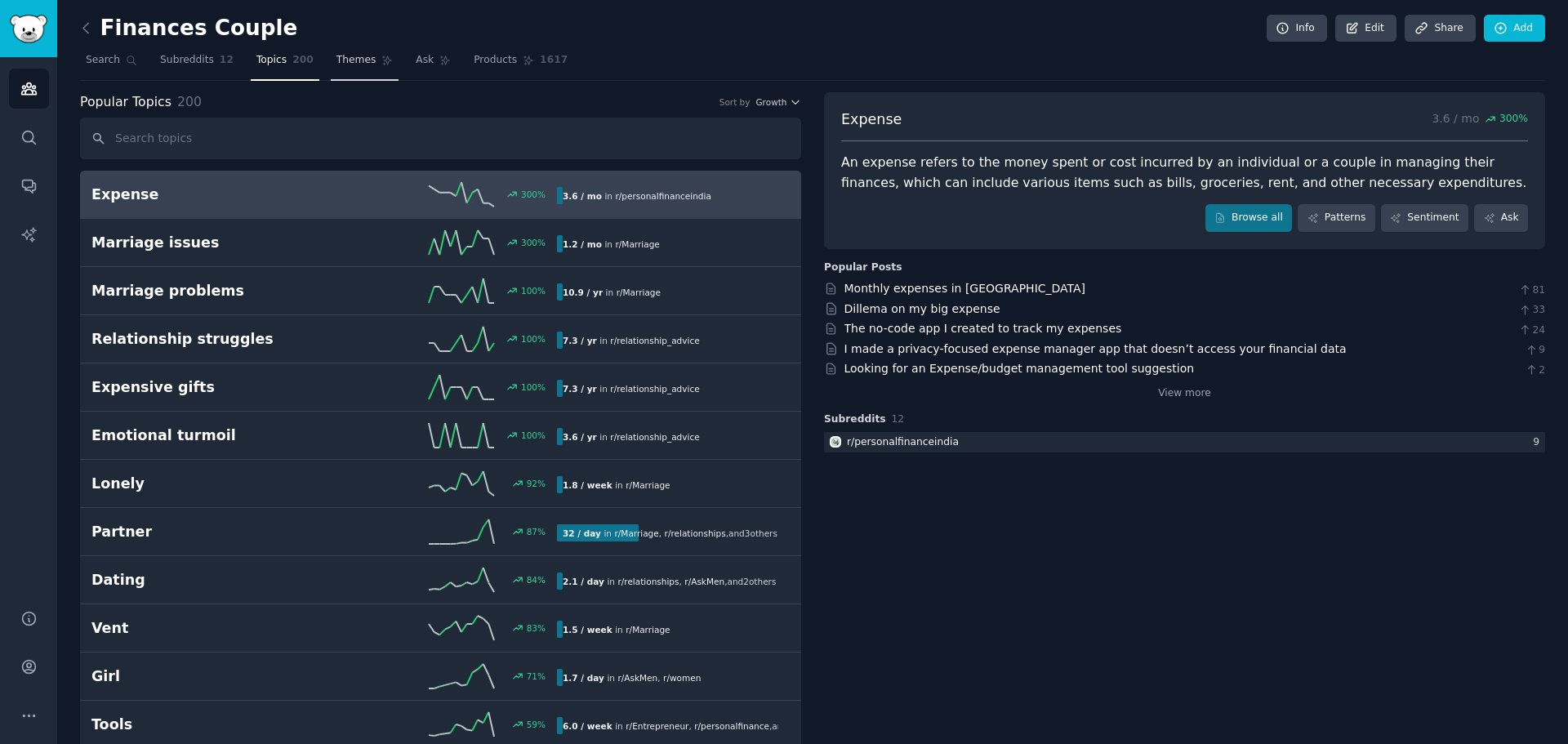
click at [338, 50] on link "Themes" at bounding box center [365, 64] width 69 height 33
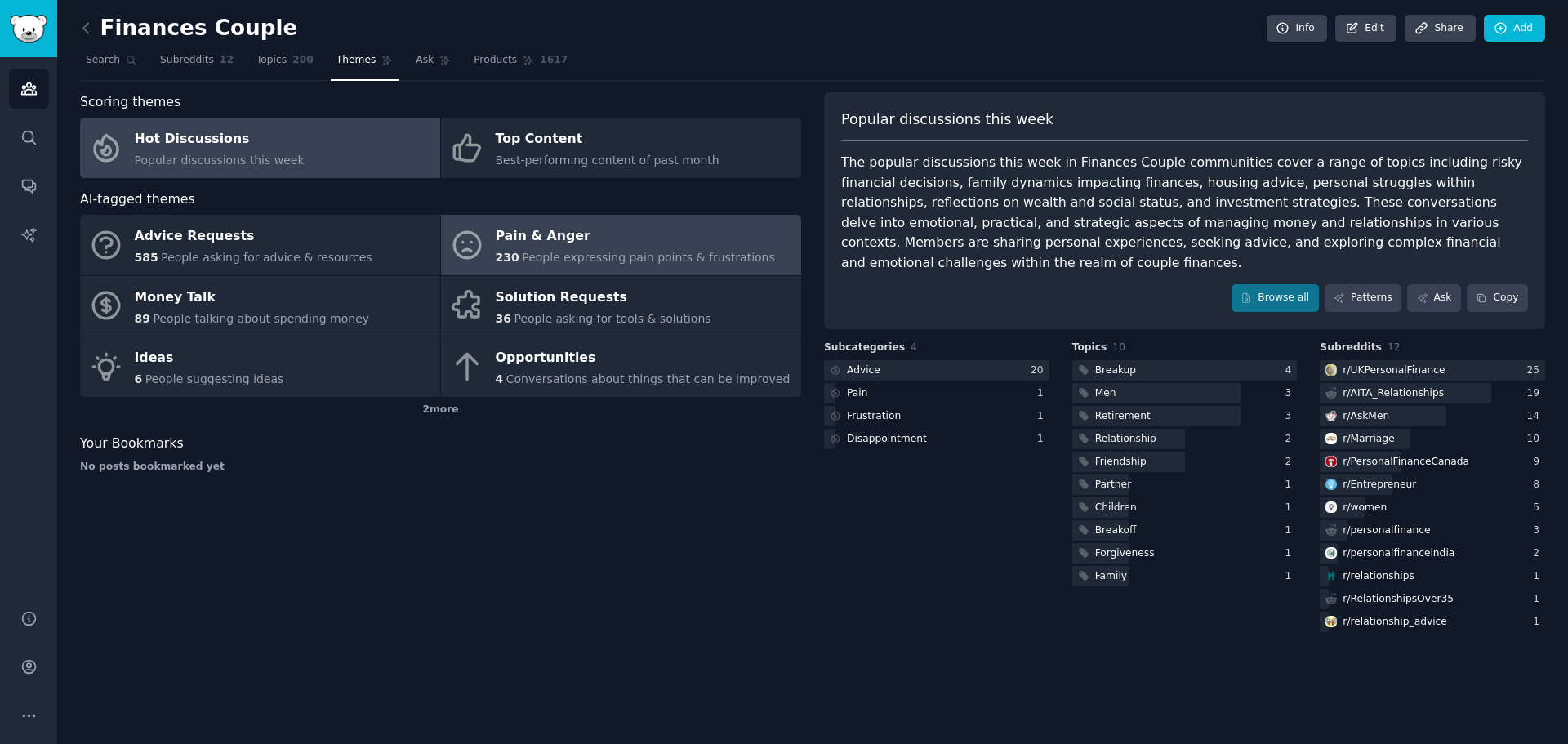
click at [633, 266] on div "230 People expressing pain points & frustrations" at bounding box center [635, 257] width 280 height 17
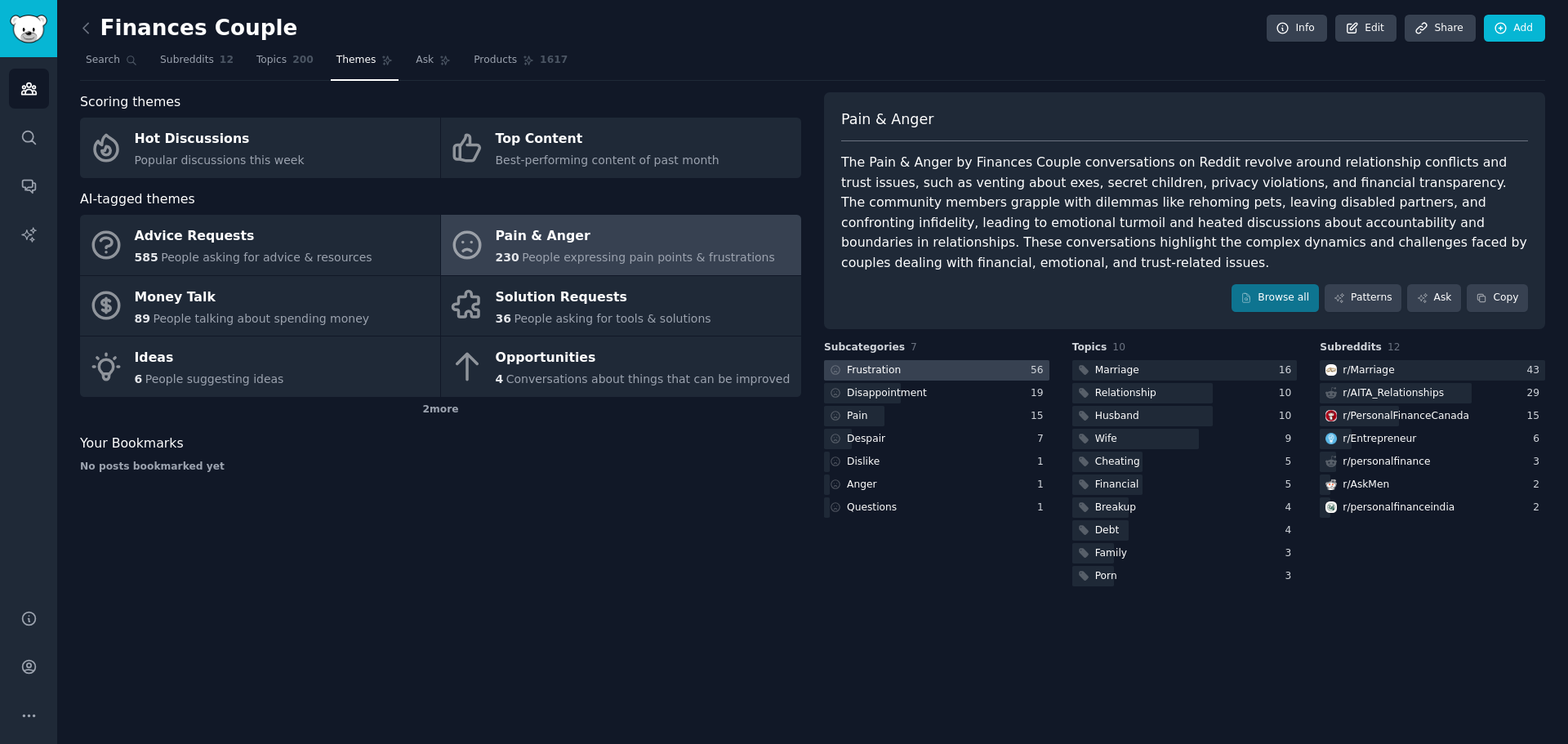
click at [943, 360] on div at bounding box center [937, 370] width 226 height 21
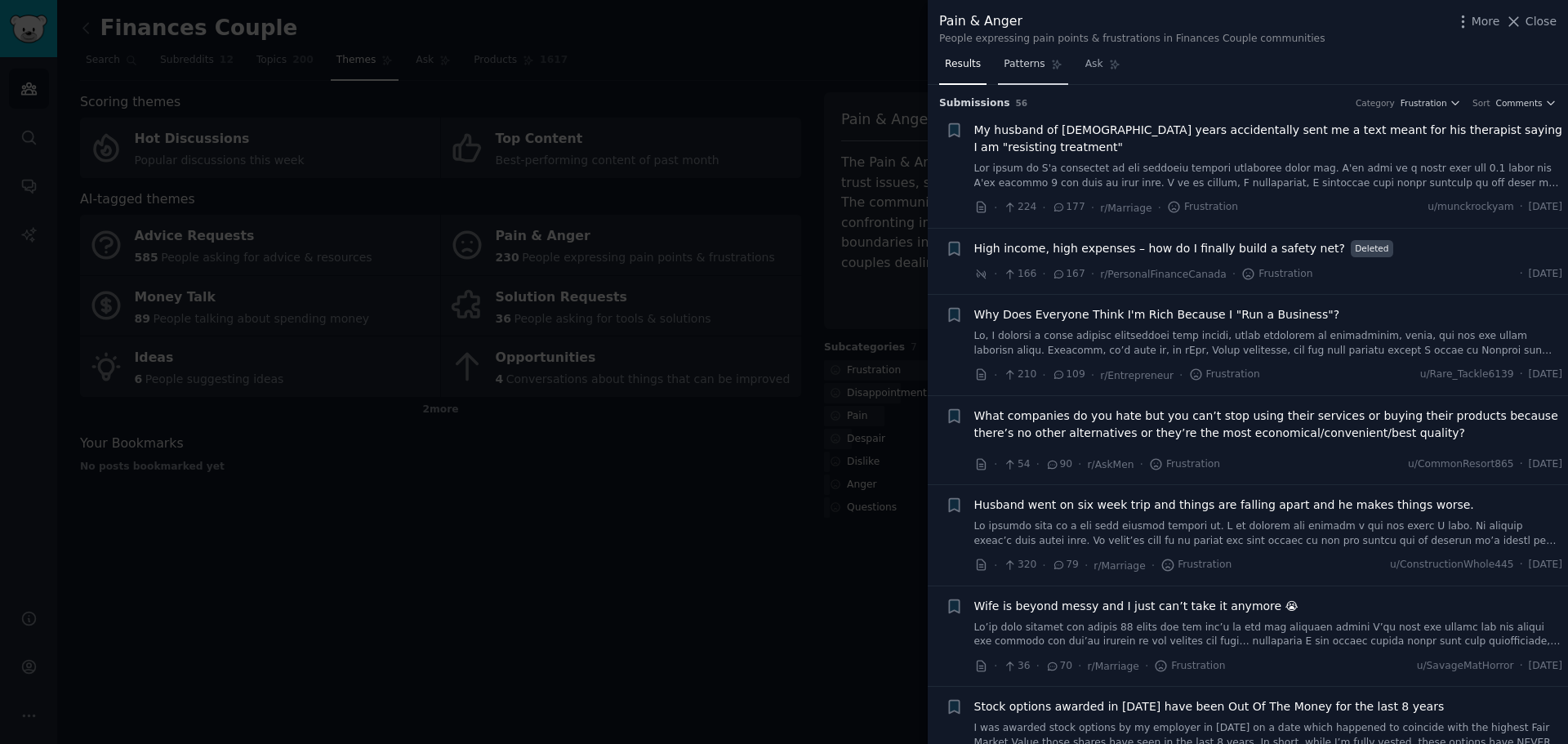
click at [1022, 74] on link "Patterns" at bounding box center [1032, 68] width 70 height 33
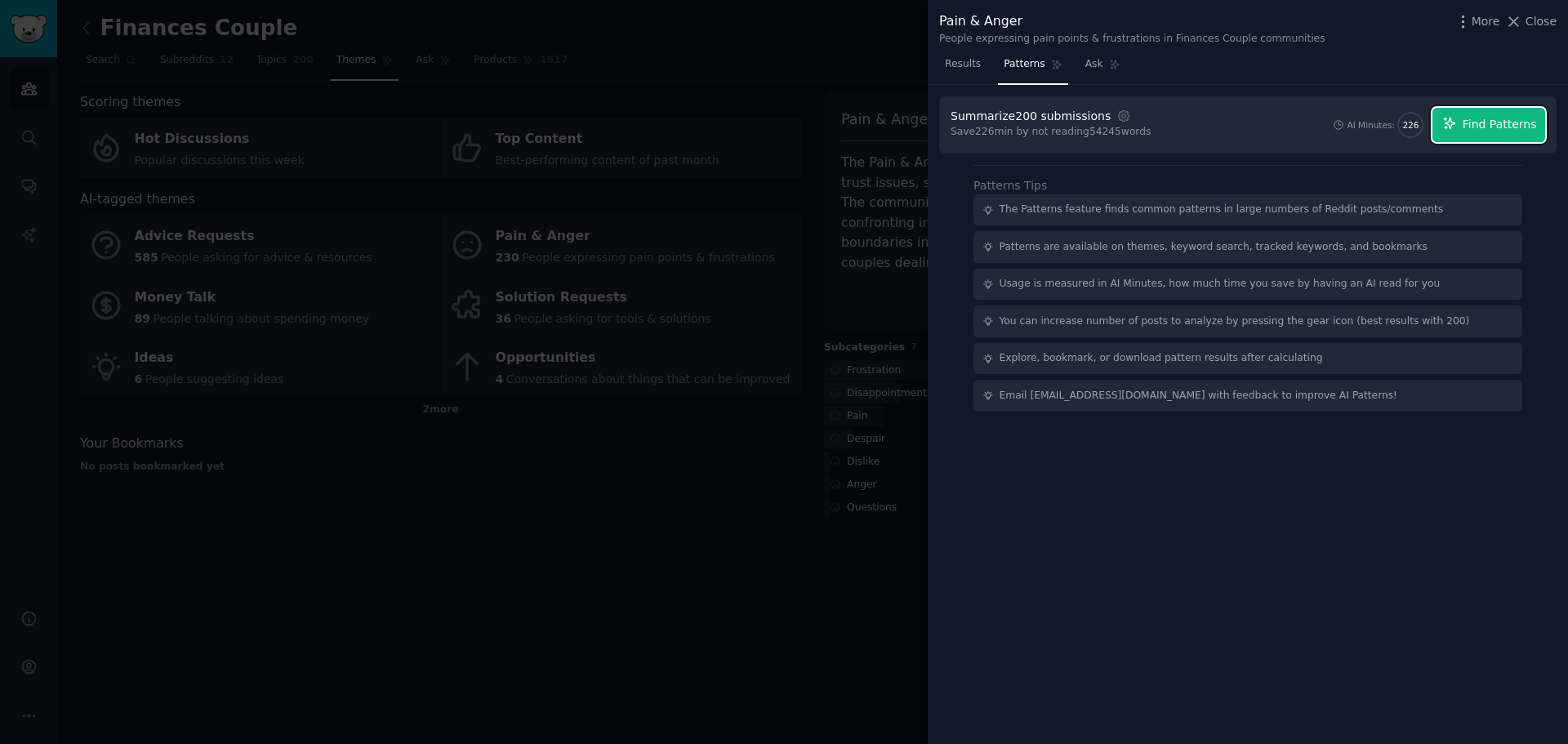
click at [1518, 120] on span "Find Patterns" at bounding box center [1500, 124] width 75 height 17
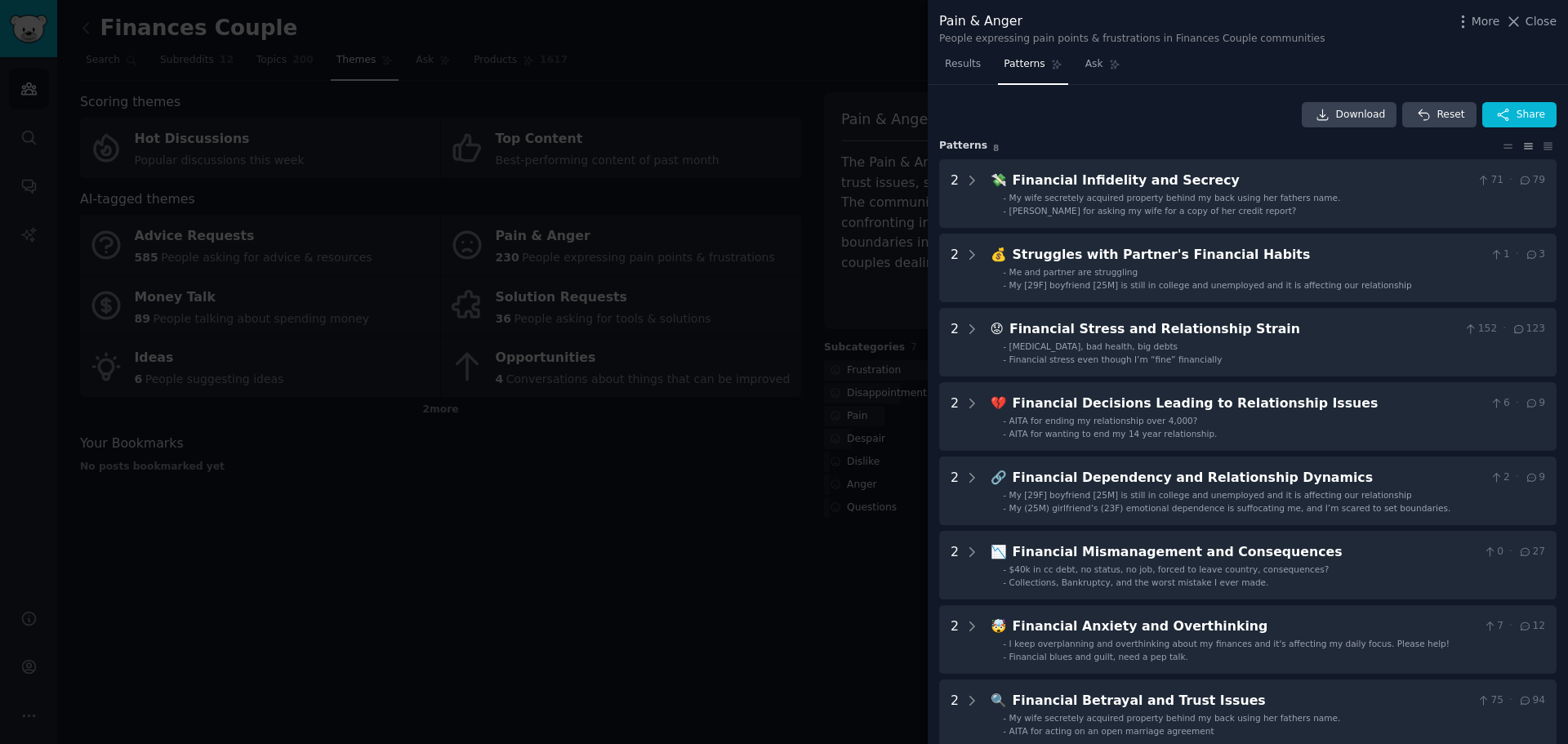
click at [159, 652] on div at bounding box center [784, 372] width 1568 height 744
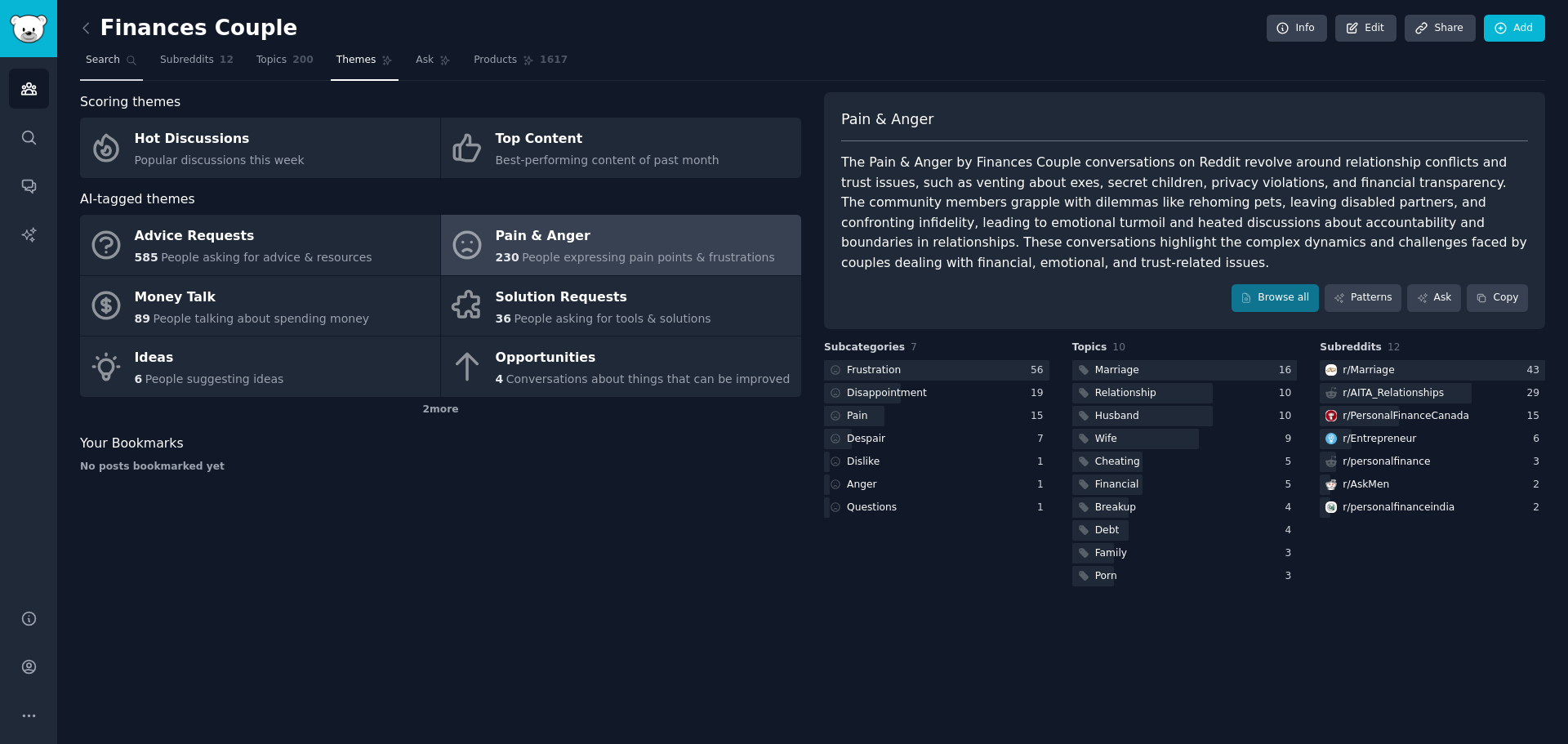
click at [101, 57] on span "Search" at bounding box center [102, 60] width 34 height 15
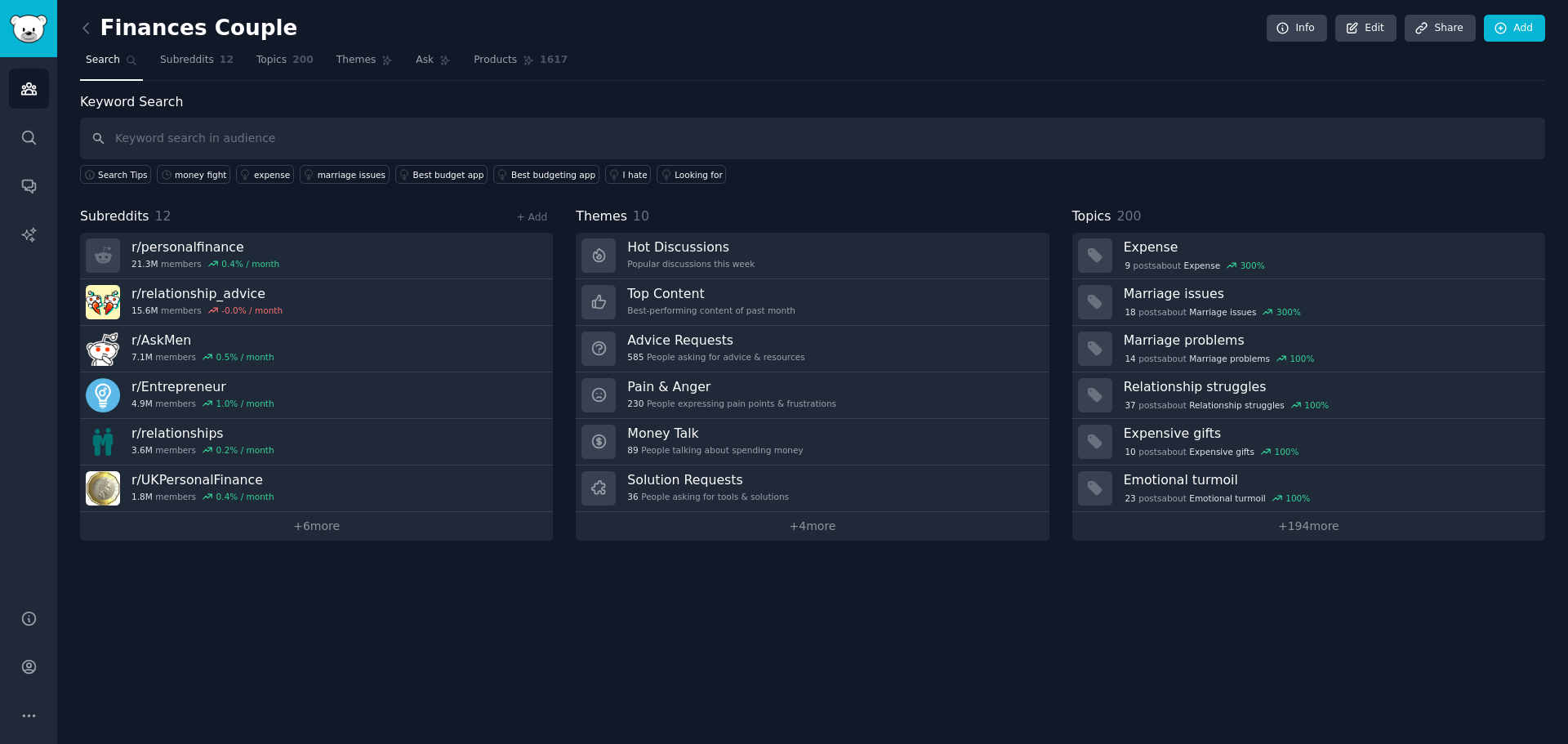
click at [544, 69] on nav "Search Subreddits 12 Topics 200 Themes Ask Products 1617" at bounding box center [812, 64] width 1465 height 33
click at [538, 61] on link "Products 1617" at bounding box center [520, 64] width 105 height 33
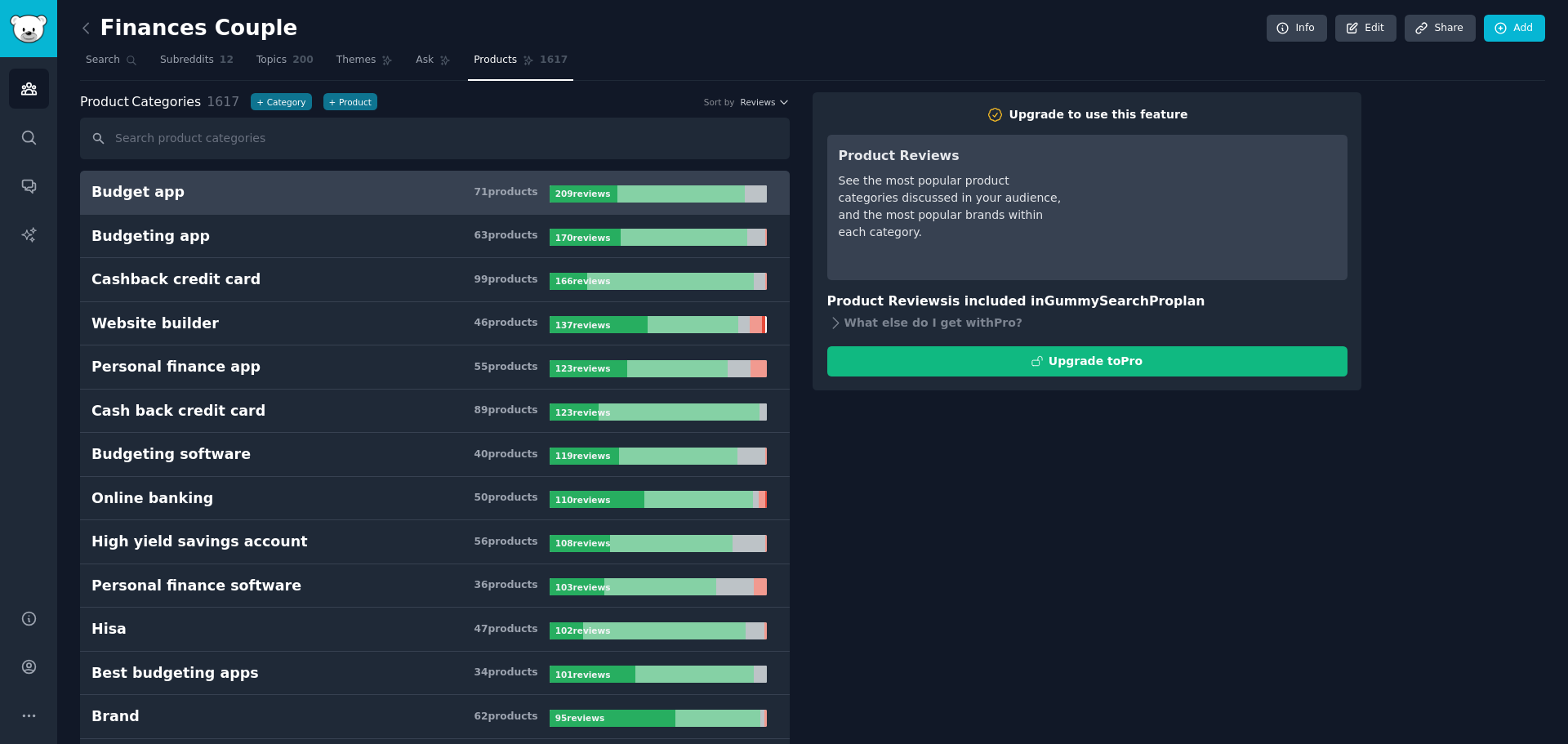
click at [189, 136] on input "text" at bounding box center [435, 138] width 709 height 41
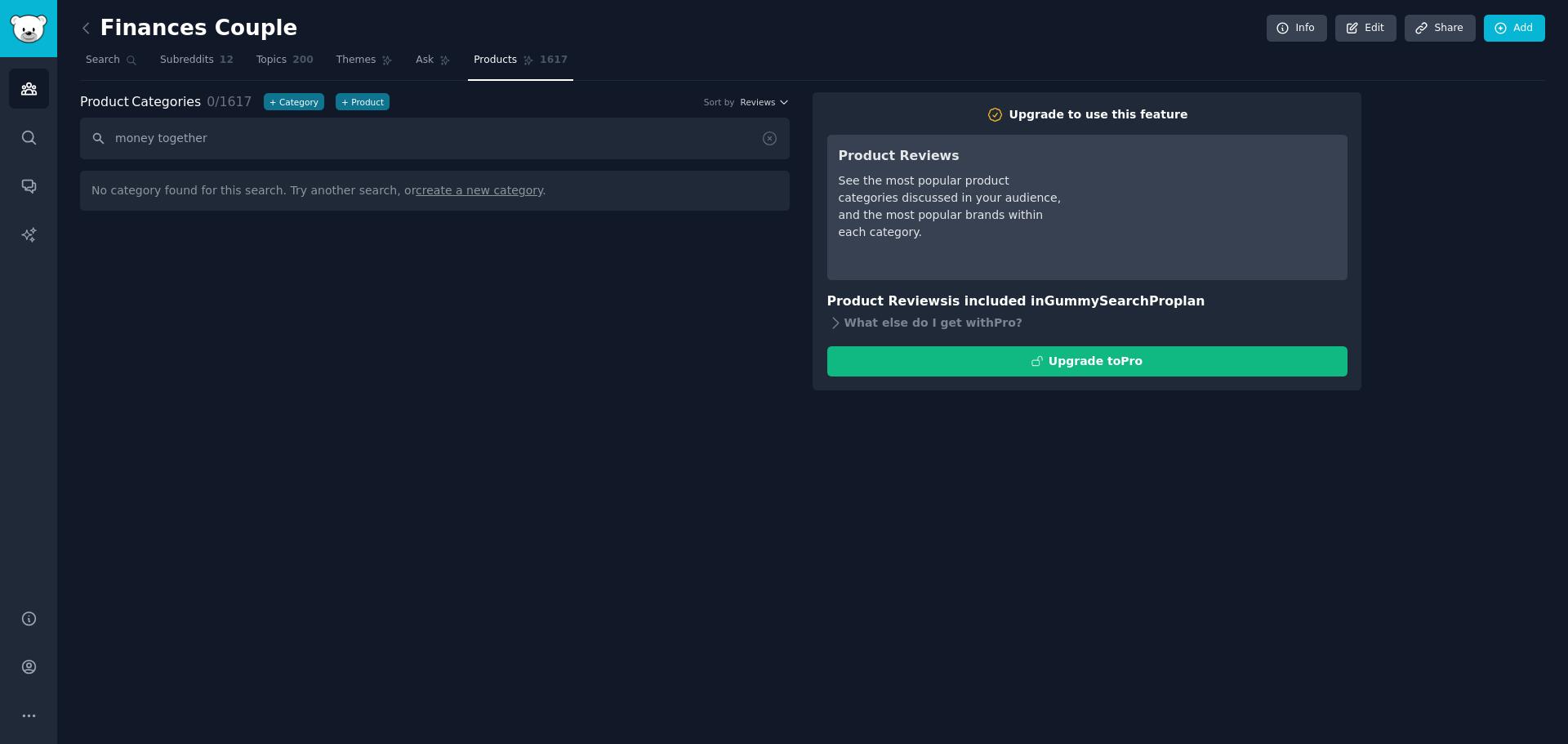
type input "money together"
click at [18, 81] on link "Audiences" at bounding box center [28, 88] width 40 height 40
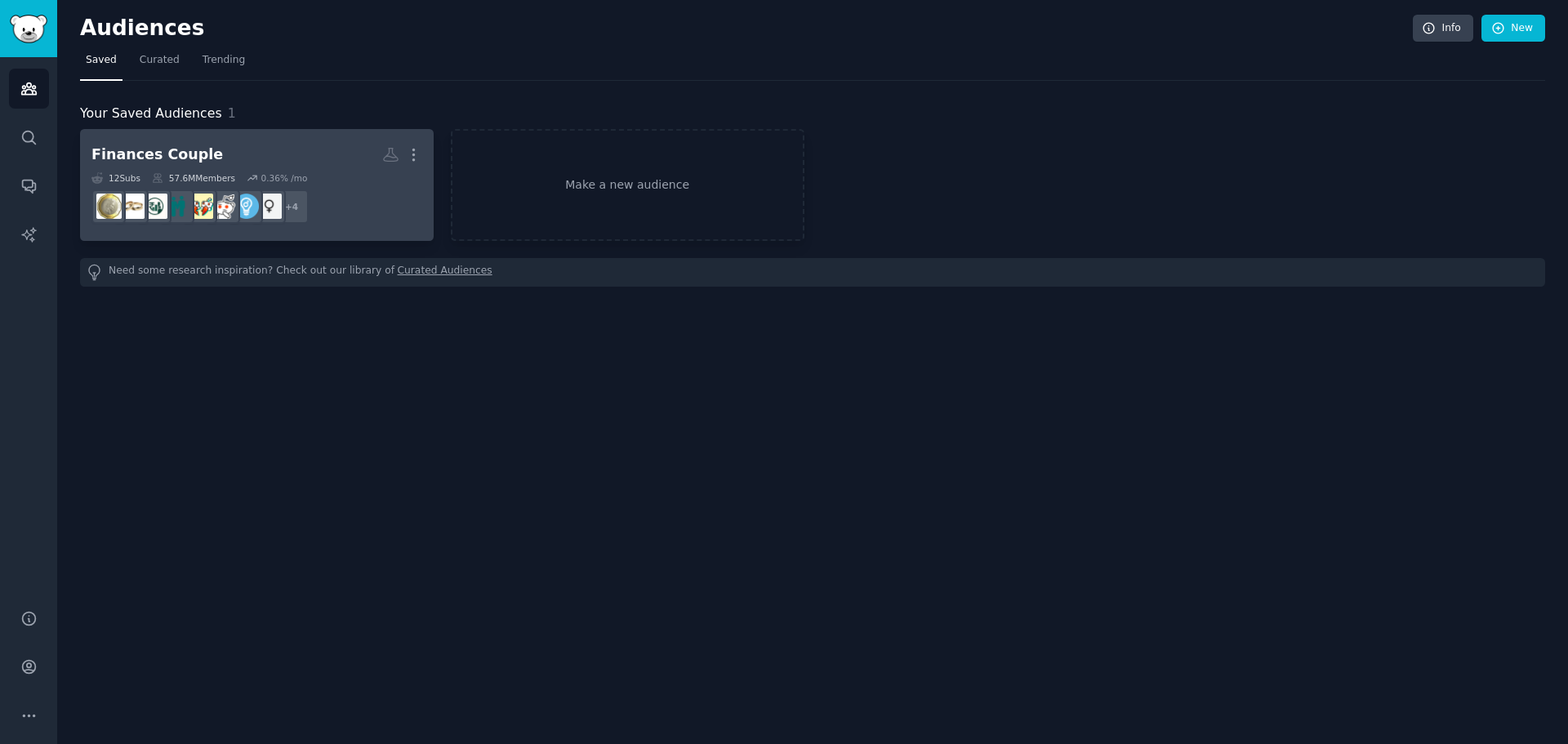
click at [405, 188] on dd "+ 4" at bounding box center [256, 206] width 331 height 46
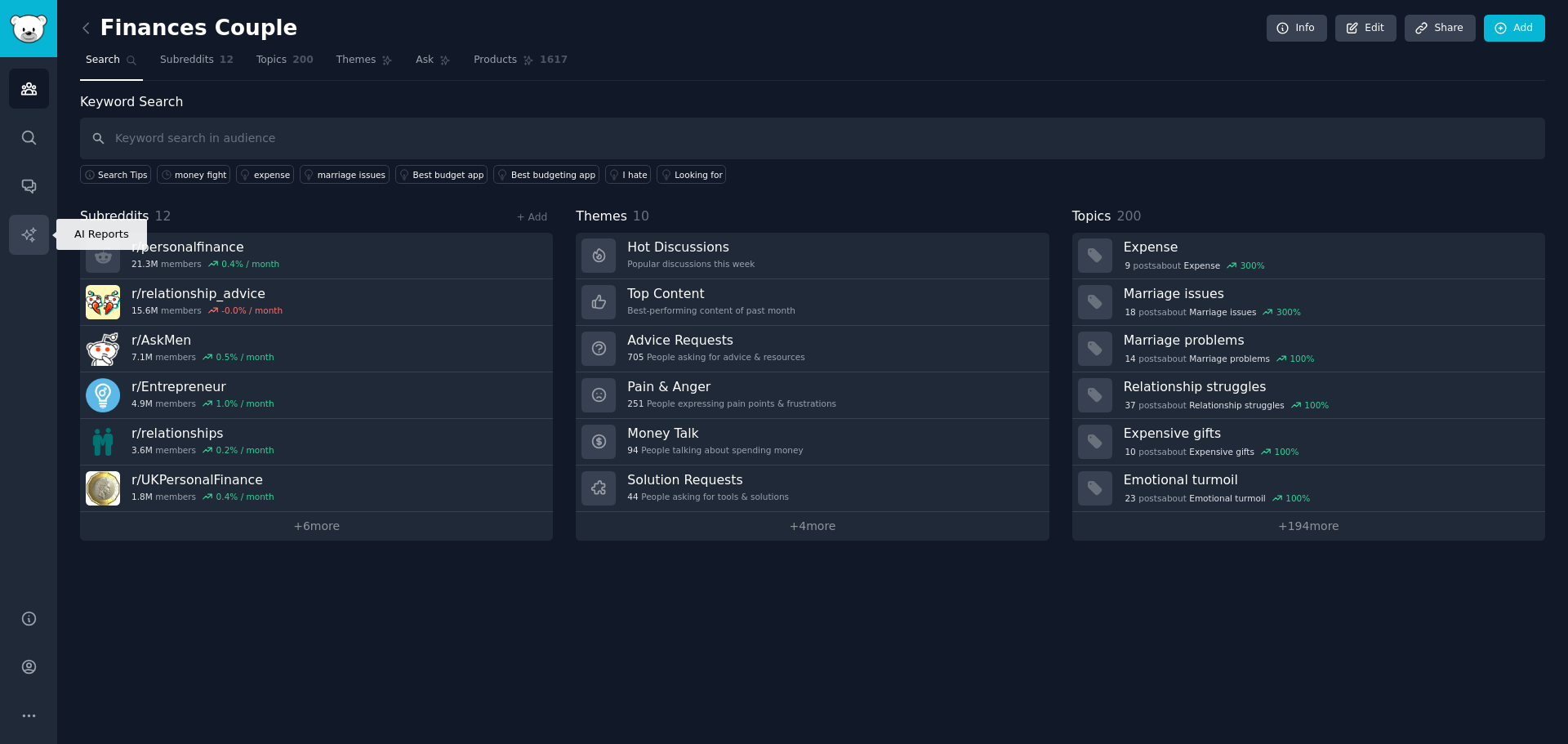
click at [21, 236] on icon "Sidebar" at bounding box center [28, 235] width 17 height 17
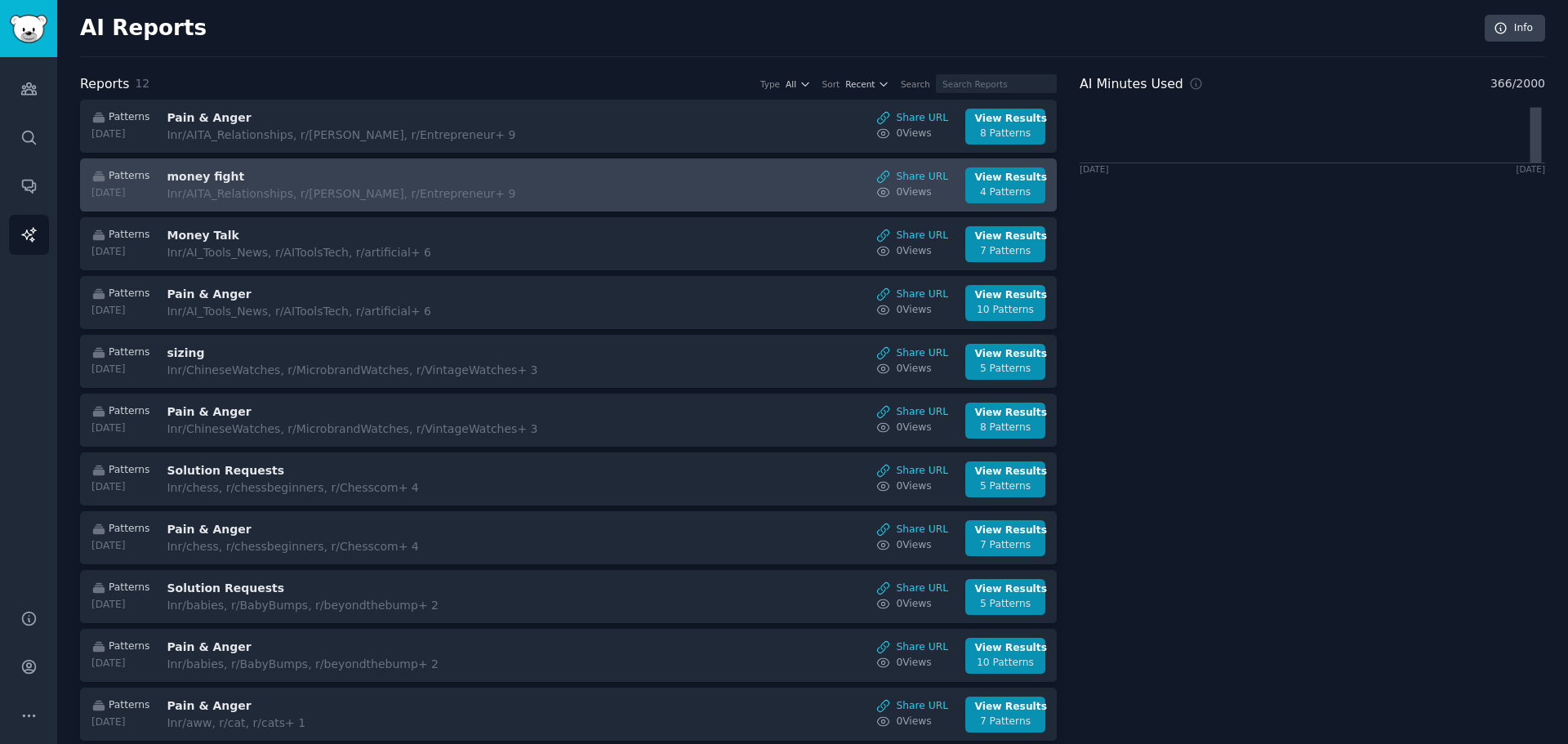
click at [737, 184] on div "Patterns [DATE] money fight In r/AITA_Relationships, r/[PERSON_NAME], r/Entrepr…" at bounding box center [569, 186] width 960 height 36
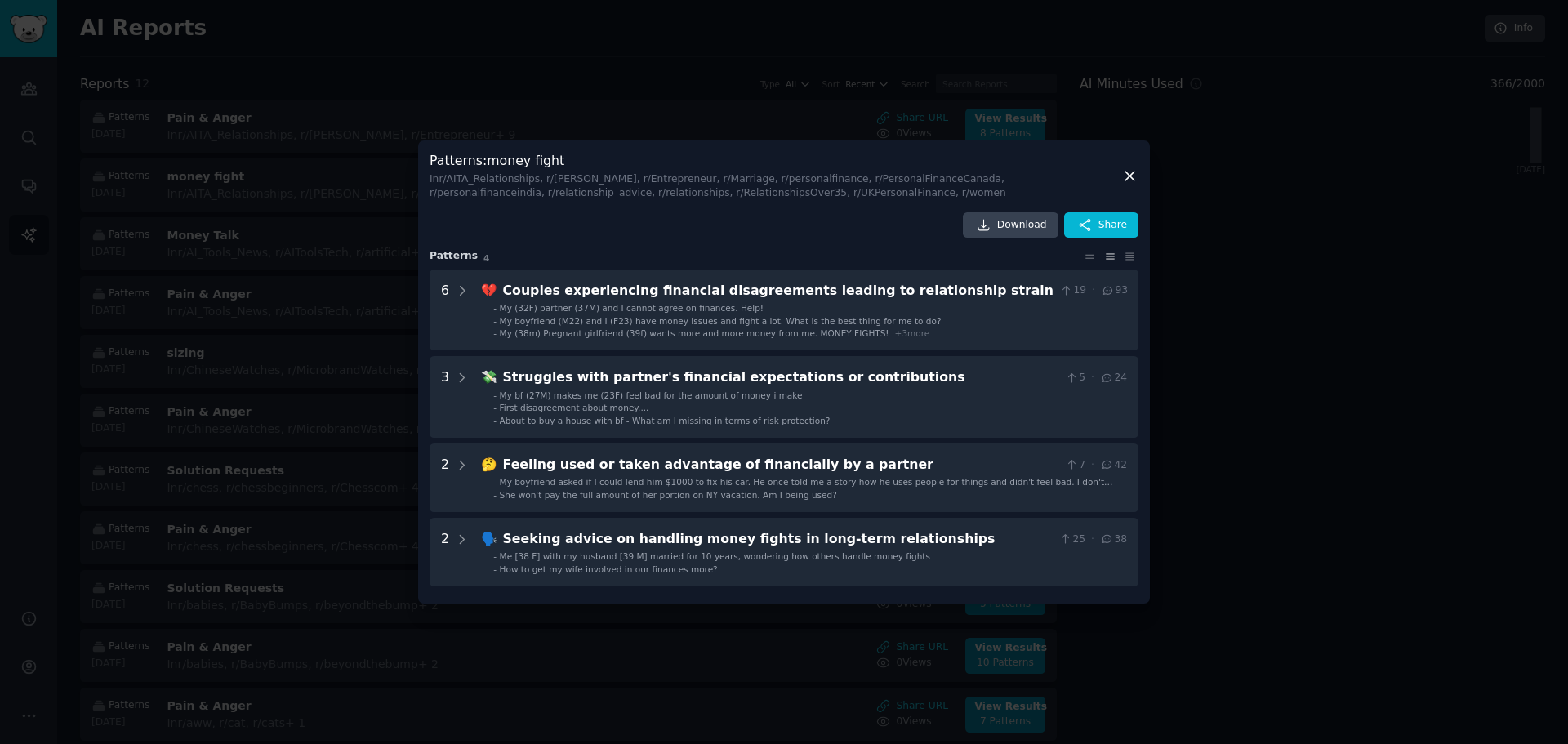
click at [1532, 357] on div at bounding box center [784, 372] width 1568 height 744
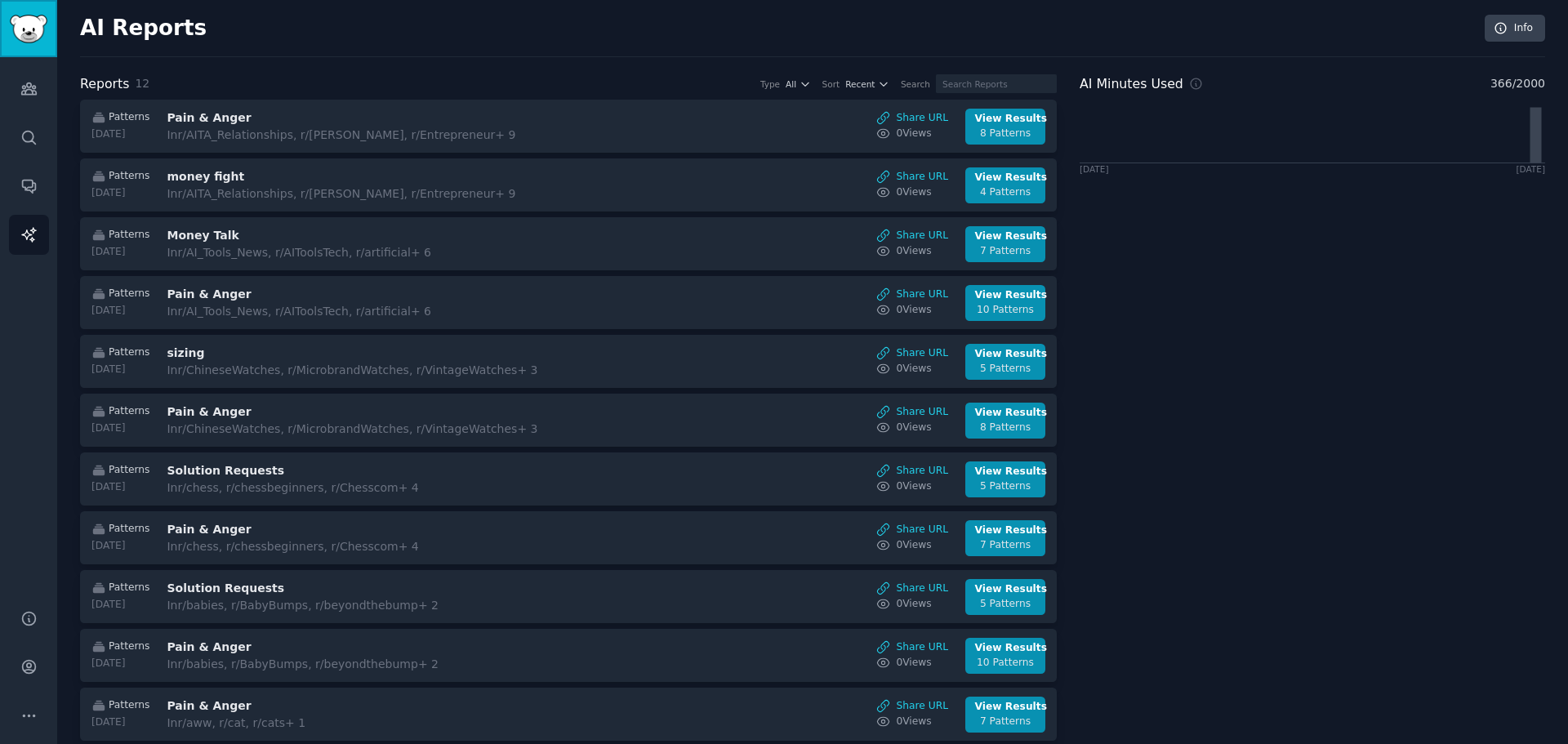
click at [25, 27] on img "Sidebar" at bounding box center [28, 28] width 37 height 28
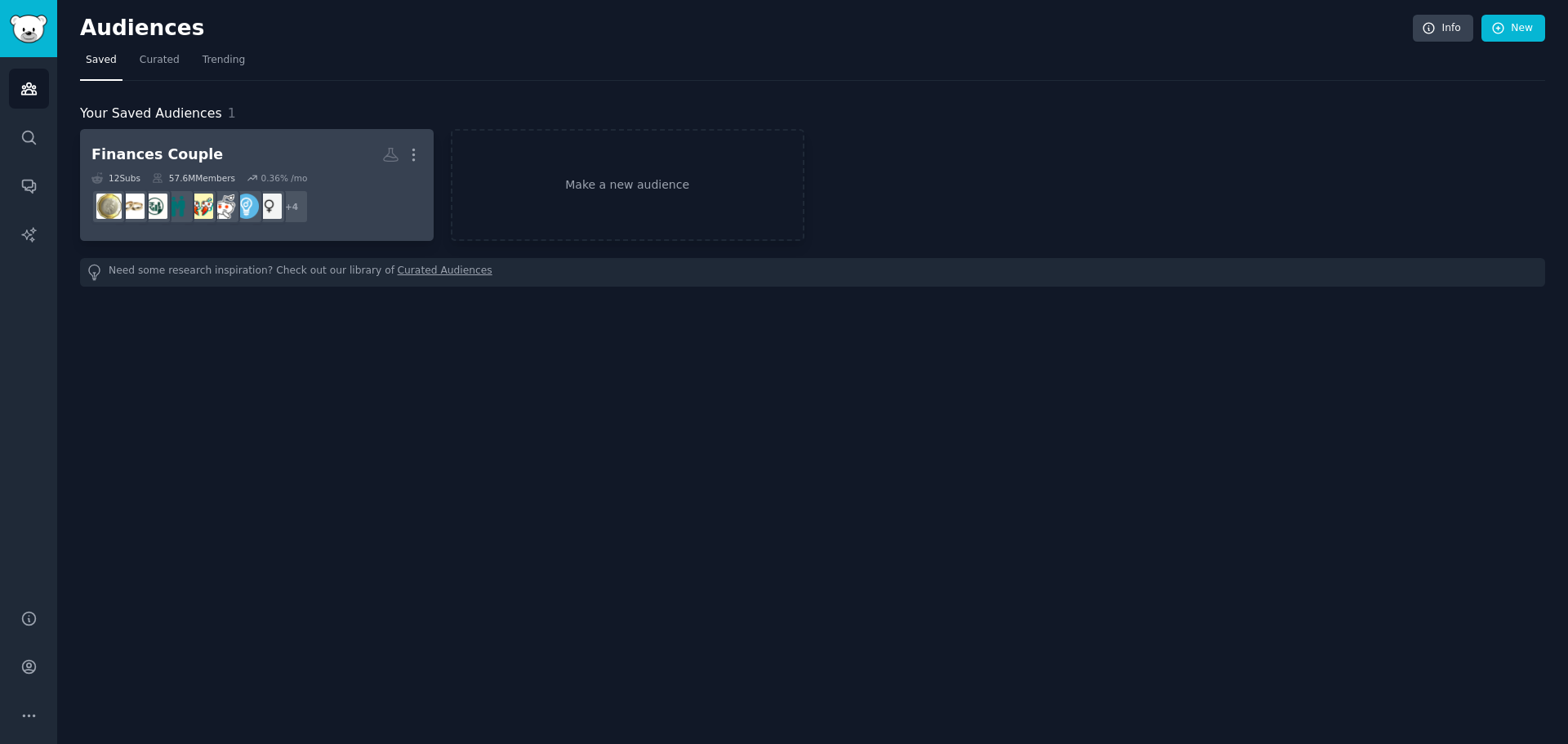
click at [257, 164] on h2 "Finances Couple More" at bounding box center [256, 154] width 331 height 28
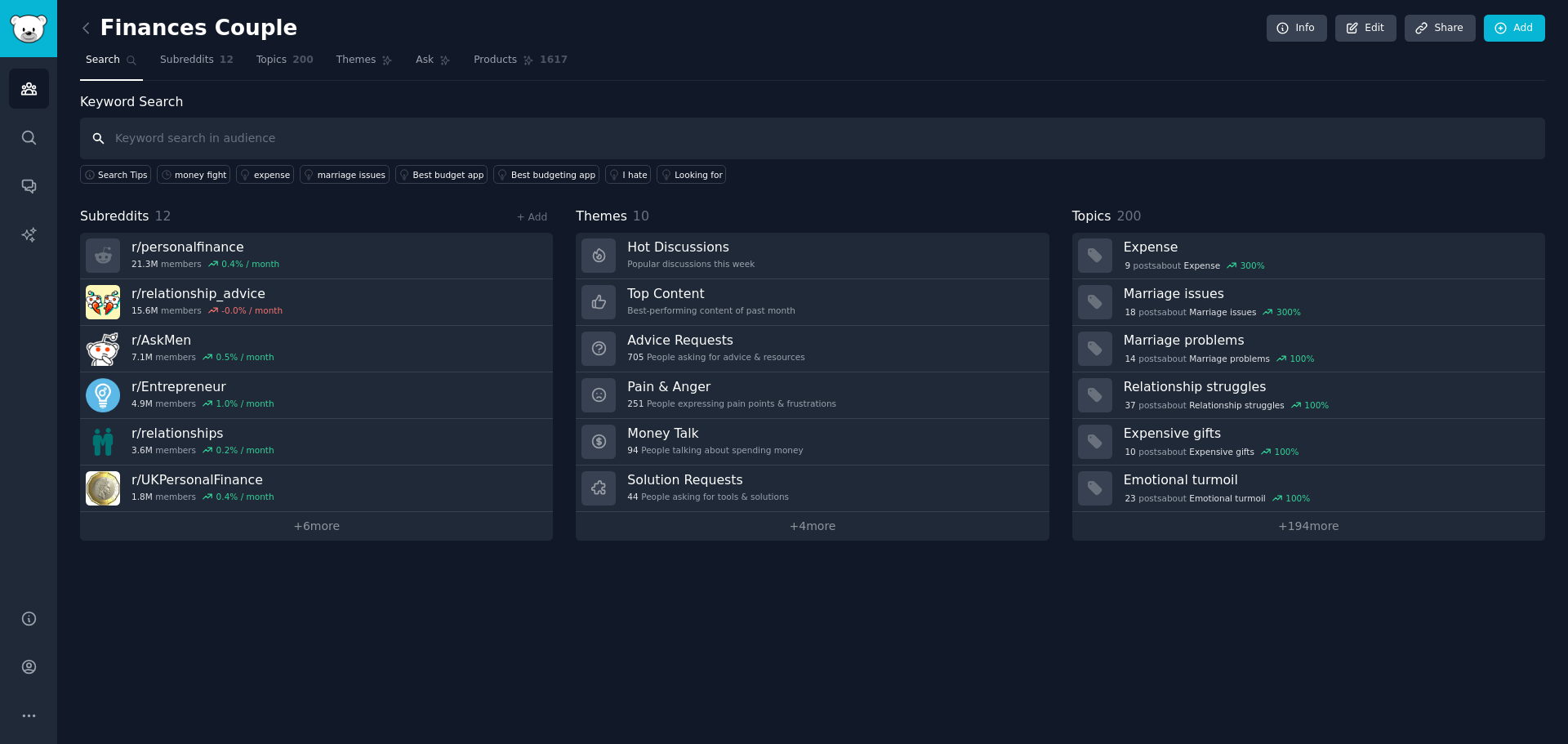
click at [235, 136] on input "text" at bounding box center [812, 138] width 1465 height 41
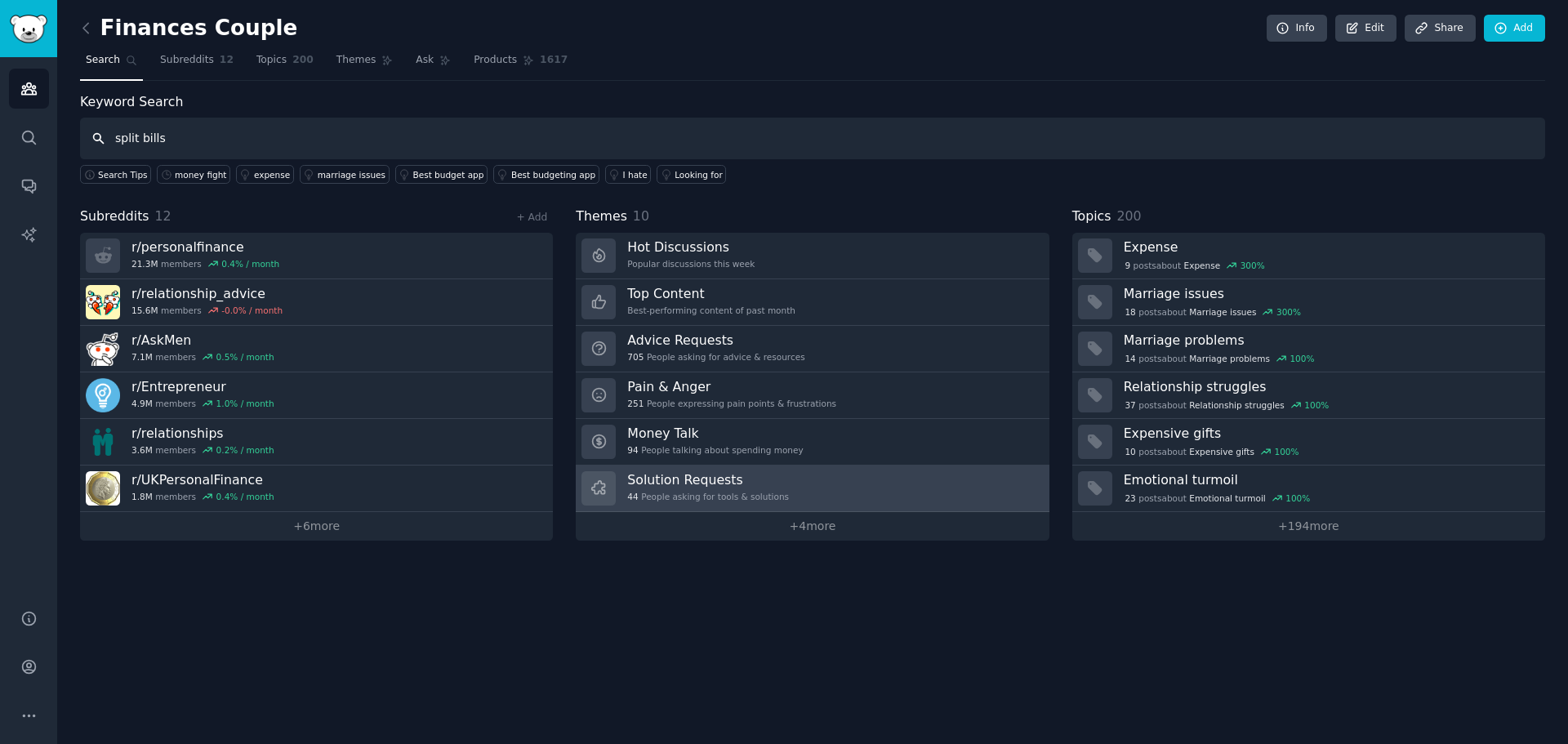
type input "split bills"
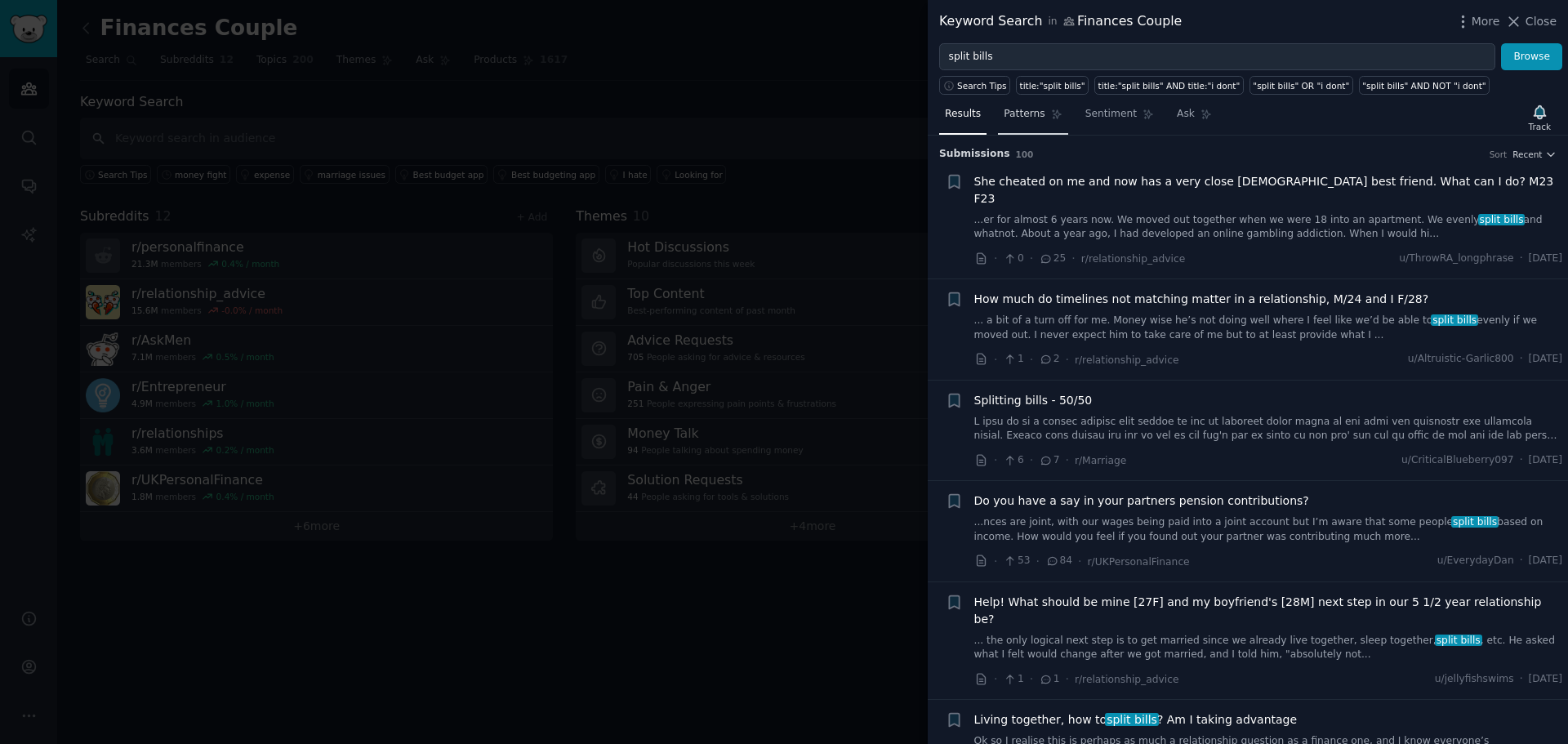
click at [1017, 111] on span "Patterns" at bounding box center [1024, 114] width 41 height 15
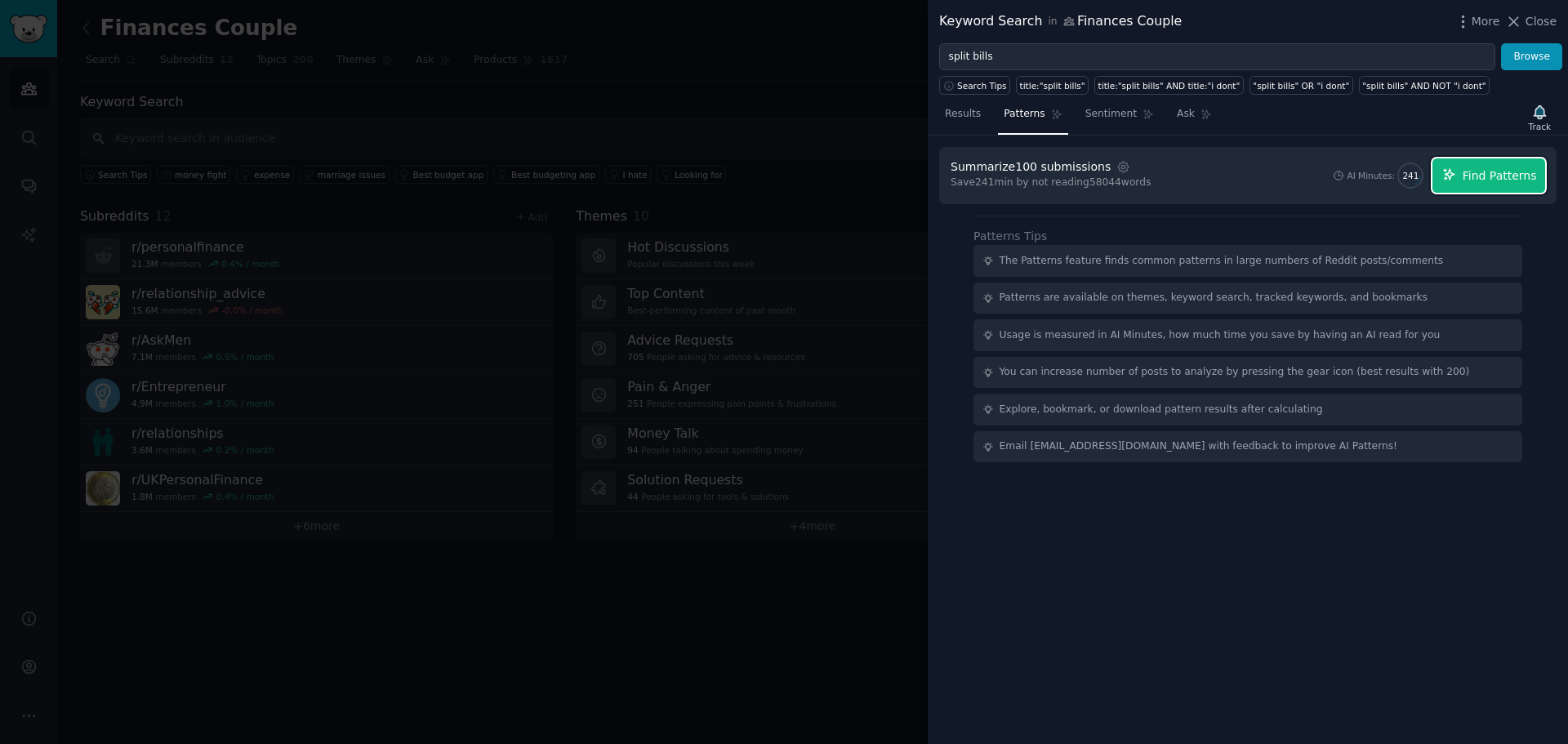
click at [1487, 174] on span "Find Patterns" at bounding box center [1500, 176] width 75 height 17
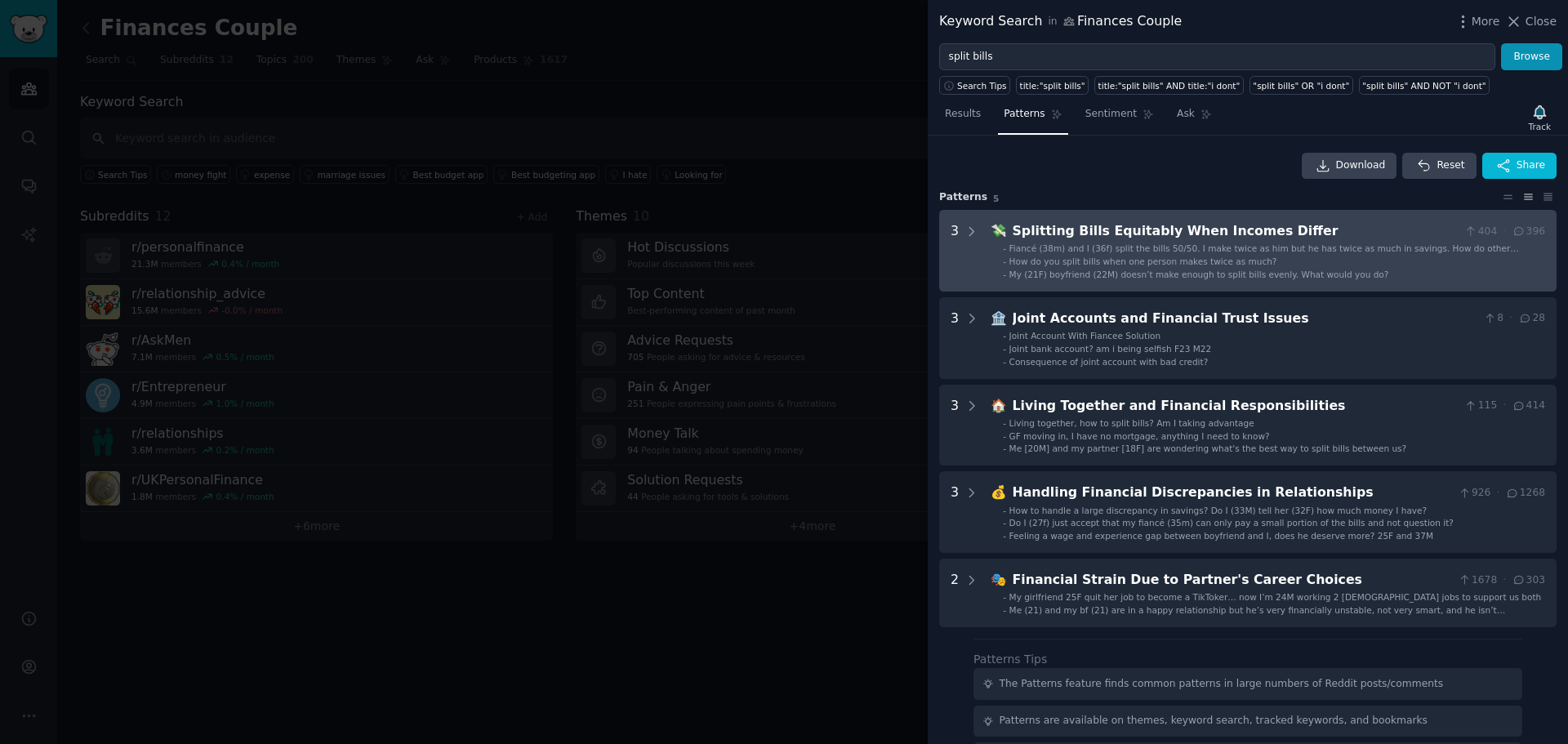
click at [981, 237] on Differ "3 💸 Splitting Bills Equitably When Incomes Differ 404 · 396 - Fiancé (38m) and …" at bounding box center [1247, 250] width 617 height 81
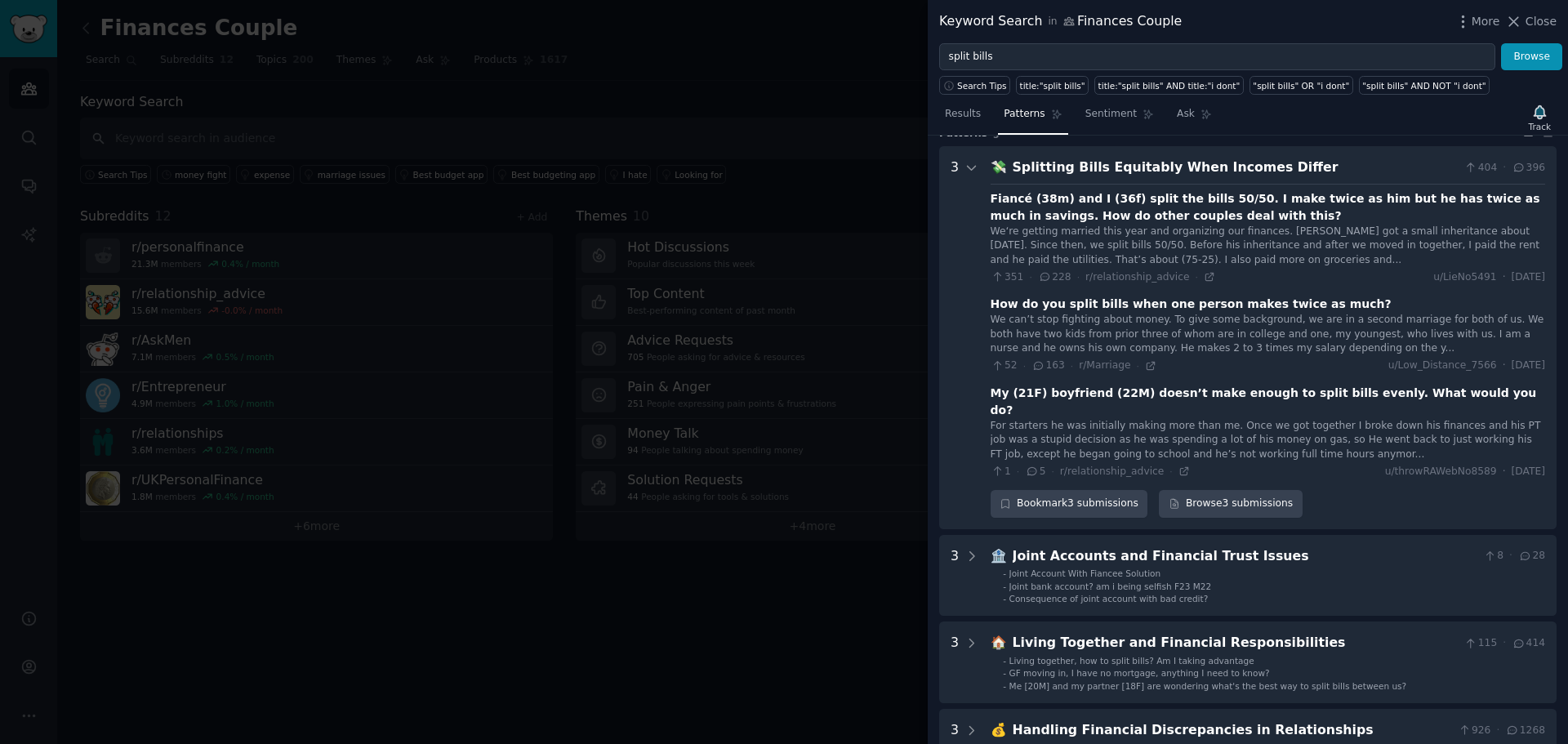
scroll to position [75, 0]
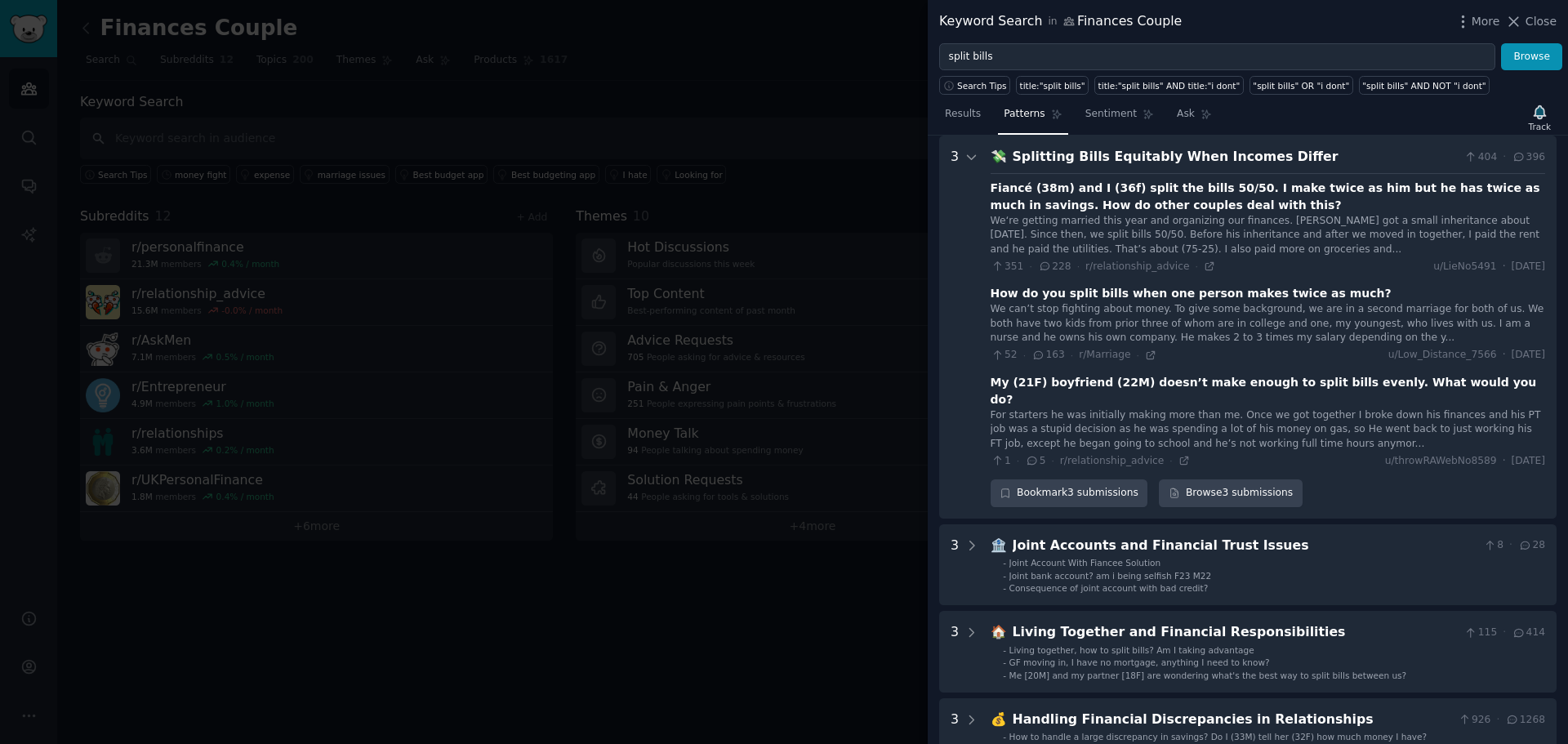
click at [1176, 248] on div "We‘re getting married this year and organizing our finances. [PERSON_NAME] got …" at bounding box center [1268, 236] width 554 height 43
click at [1130, 185] on div "Fiancé (38m) and I (36f) split the bills 50/50. I make twice as him but he has …" at bounding box center [1268, 196] width 554 height 34
click at [1309, 223] on div "We‘re getting married this year and organizing our finances. [PERSON_NAME] got …" at bounding box center [1268, 236] width 554 height 43
click at [1028, 191] on div "Fiancé (38m) and I (36f) split the bills 50/50. I make twice as him but he has …" at bounding box center [1268, 196] width 554 height 34
click at [997, 191] on div "Fiancé (38m) and I (36f) split the bills 50/50. I make twice as him but he has …" at bounding box center [1268, 196] width 554 height 34
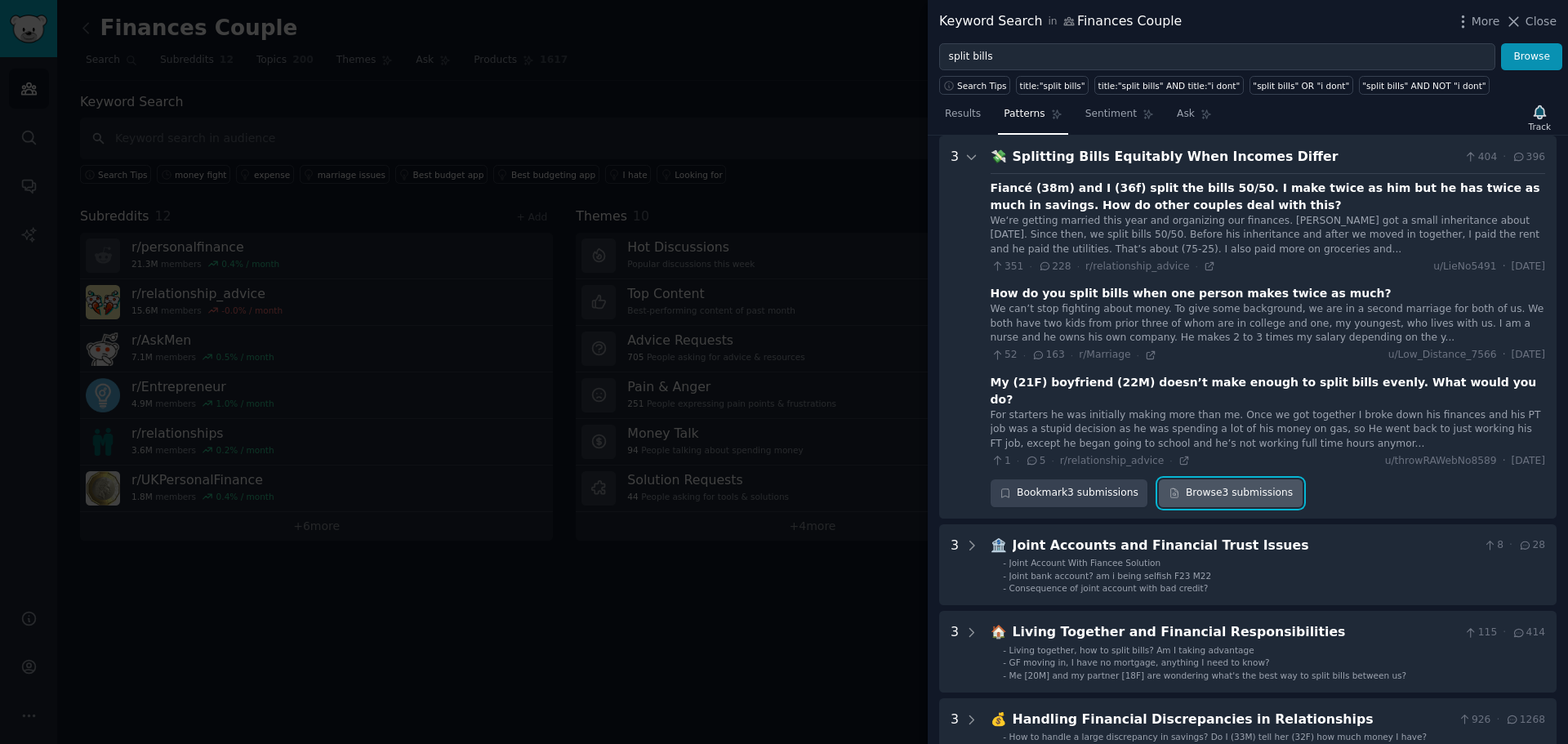
click at [1245, 480] on link "Browse 3 submissions" at bounding box center [1230, 494] width 143 height 27
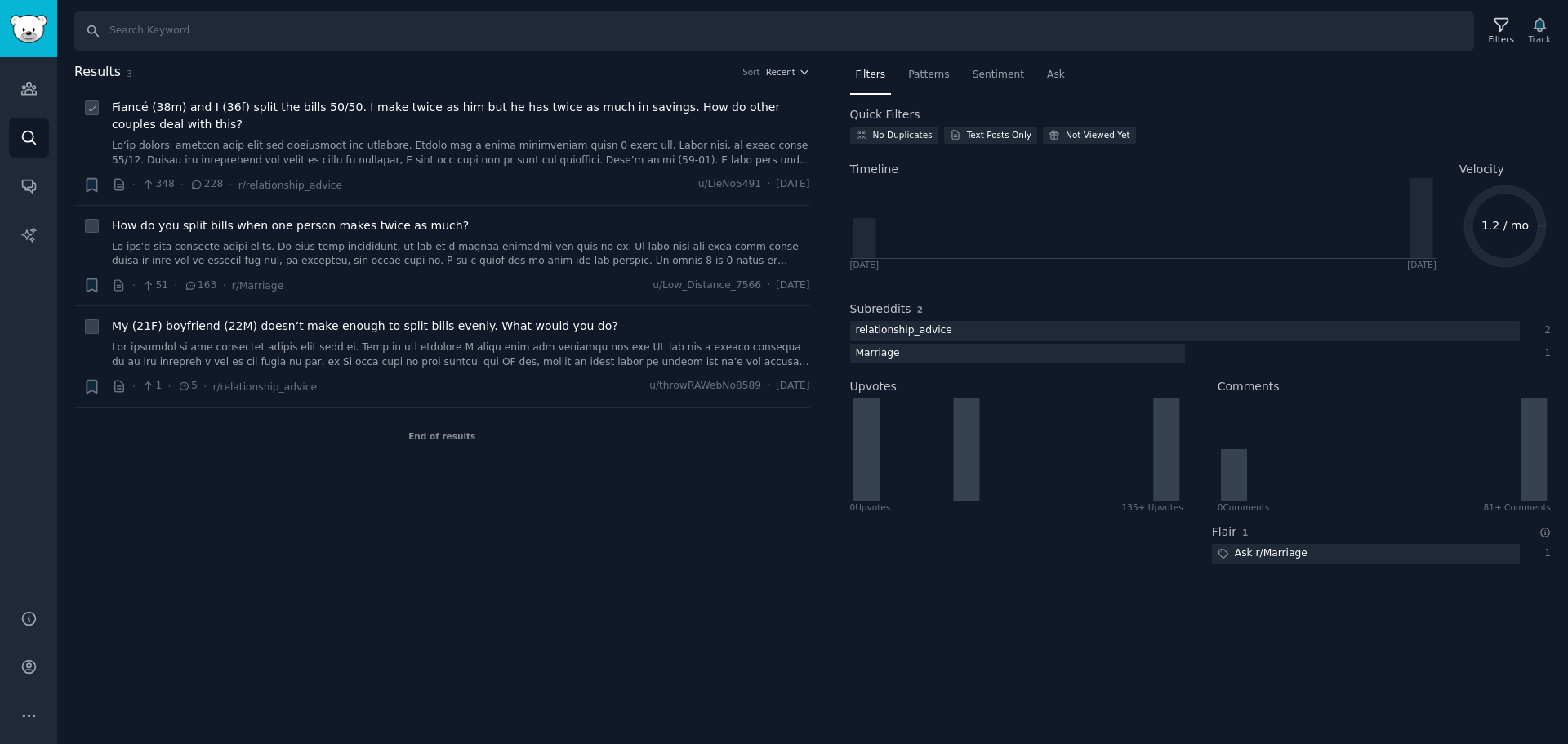
click at [235, 110] on span "Fiancé (38m) and I (36f) split the bills 50/50. I make twice as him but he has …" at bounding box center [461, 116] width 699 height 34
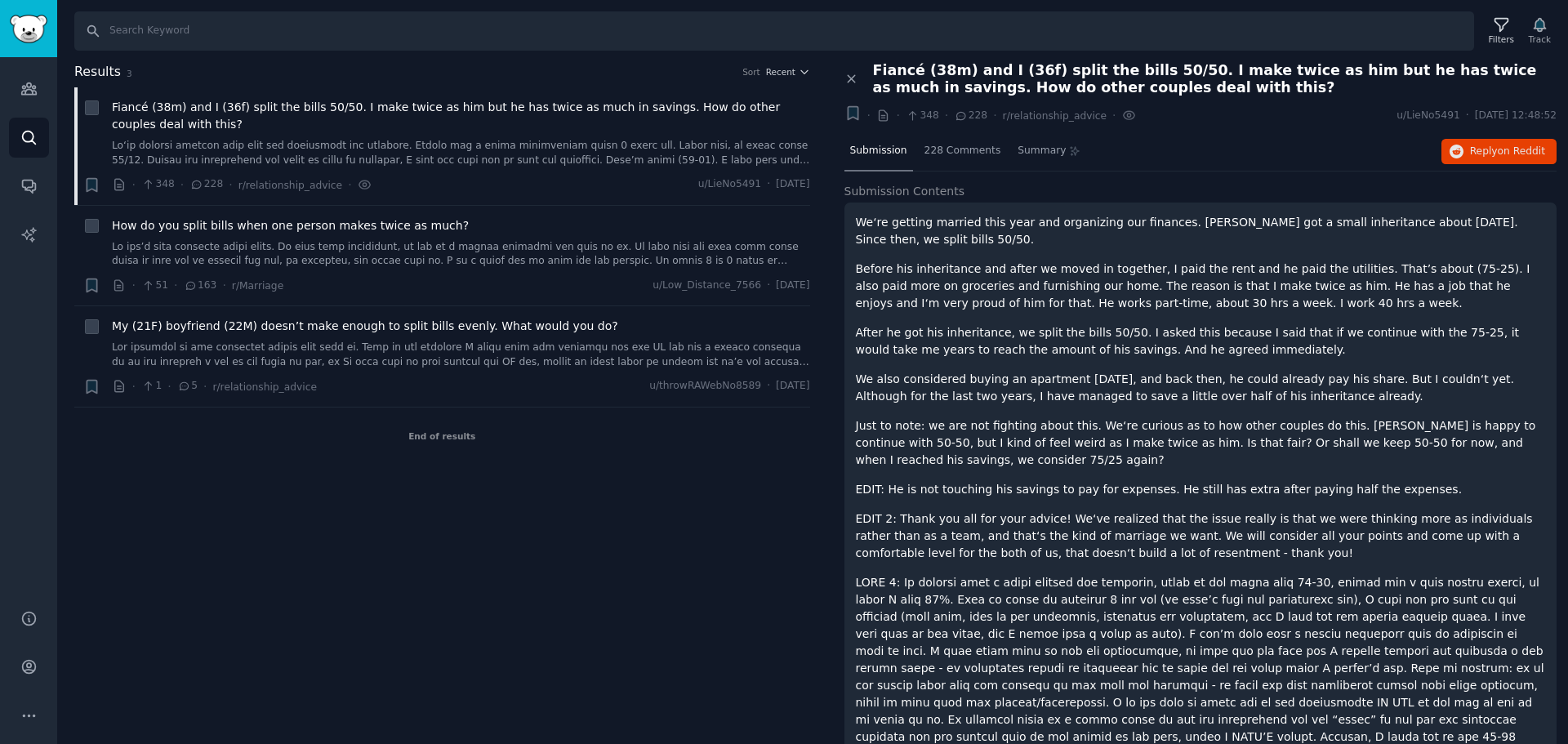
scroll to position [125, 0]
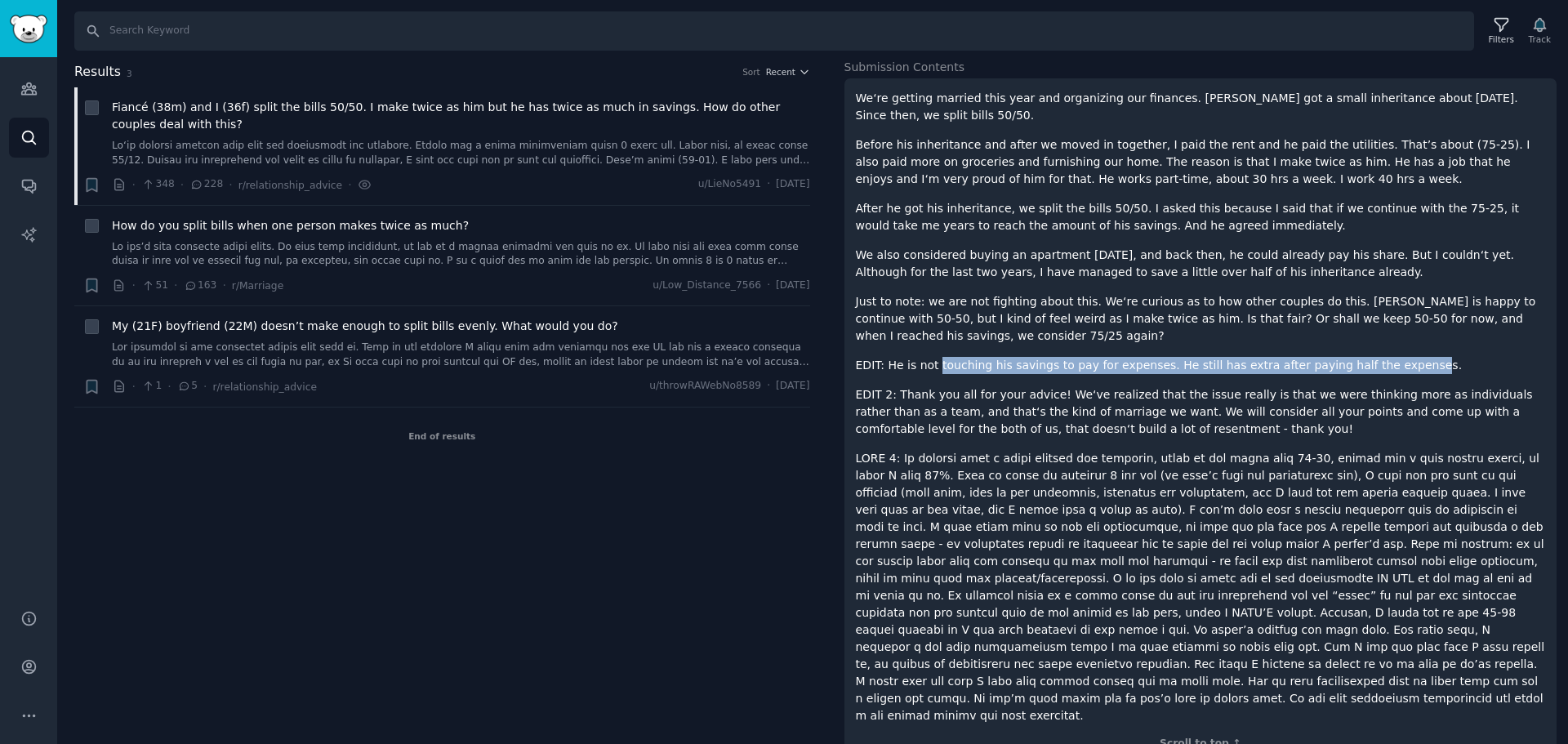
drag, startPoint x: 933, startPoint y: 365, endPoint x: 1373, endPoint y: 359, distance: 440.0
click at [1373, 359] on p "EDIT: He is not touching his savings to pay for expenses. He still has extra af…" at bounding box center [1200, 365] width 690 height 17
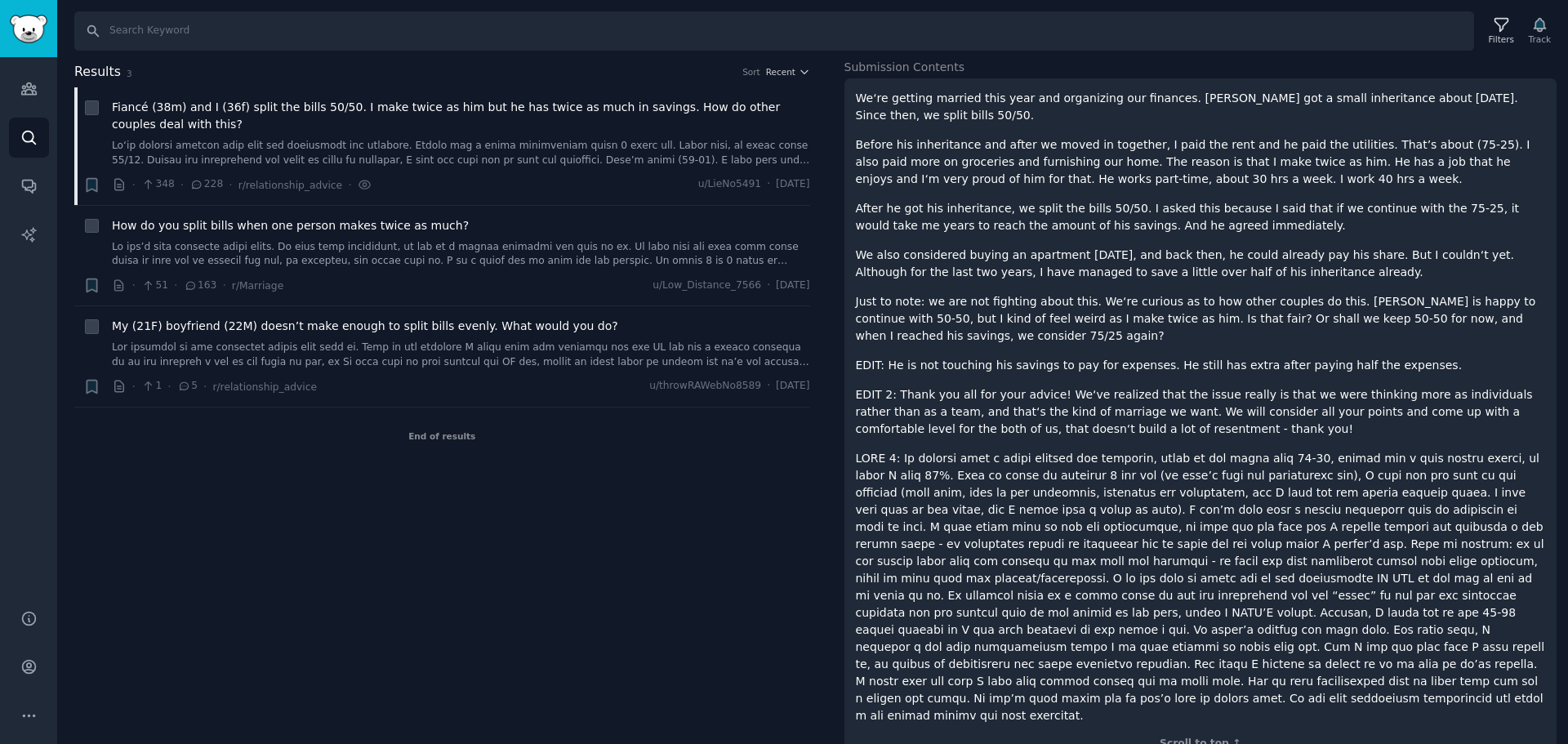
drag, startPoint x: 1377, startPoint y: 361, endPoint x: 1335, endPoint y: 361, distance: 42.0
click at [1373, 361] on p "EDIT: He is not touching his savings to pay for expenses. He still has extra af…" at bounding box center [1200, 365] width 690 height 17
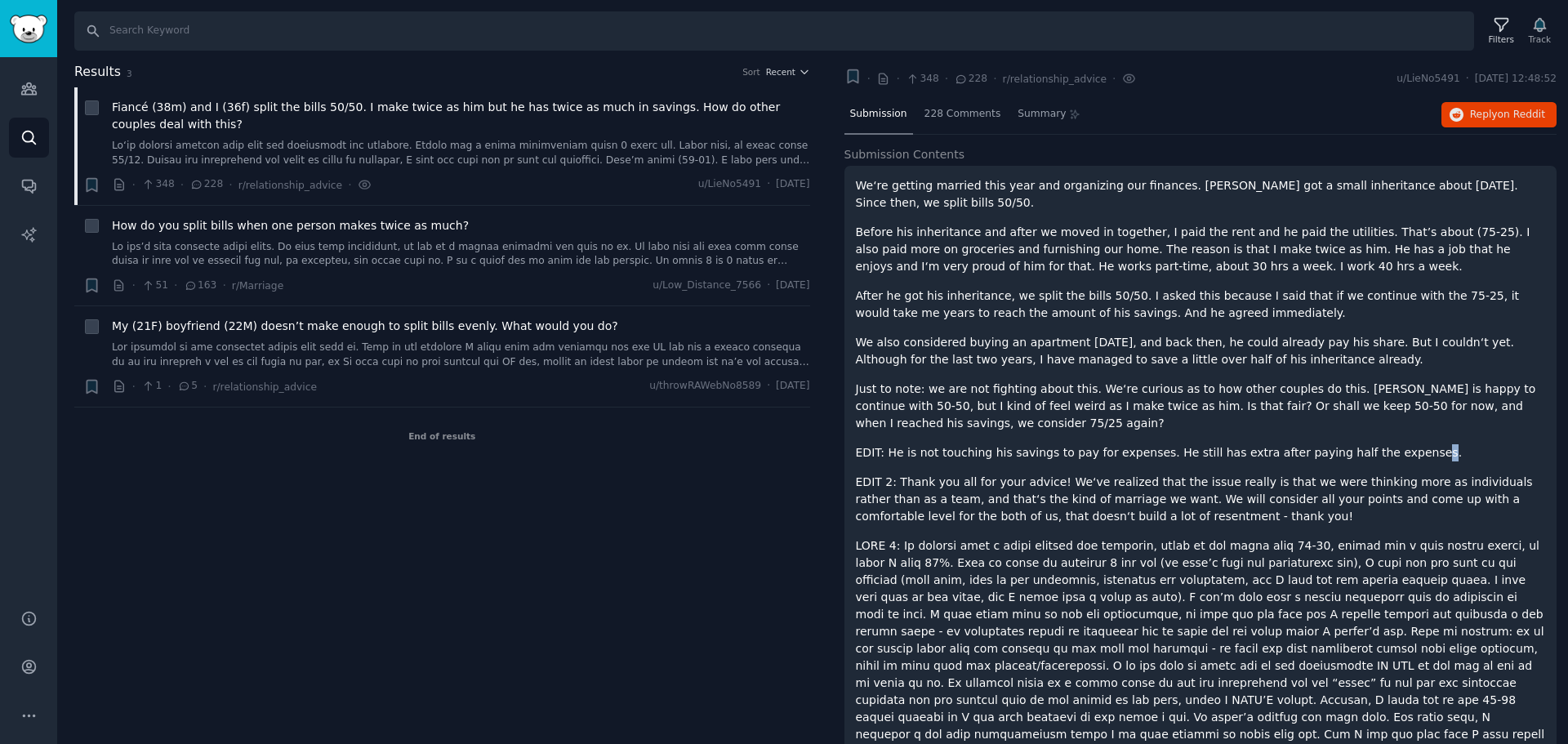
scroll to position [0, 0]
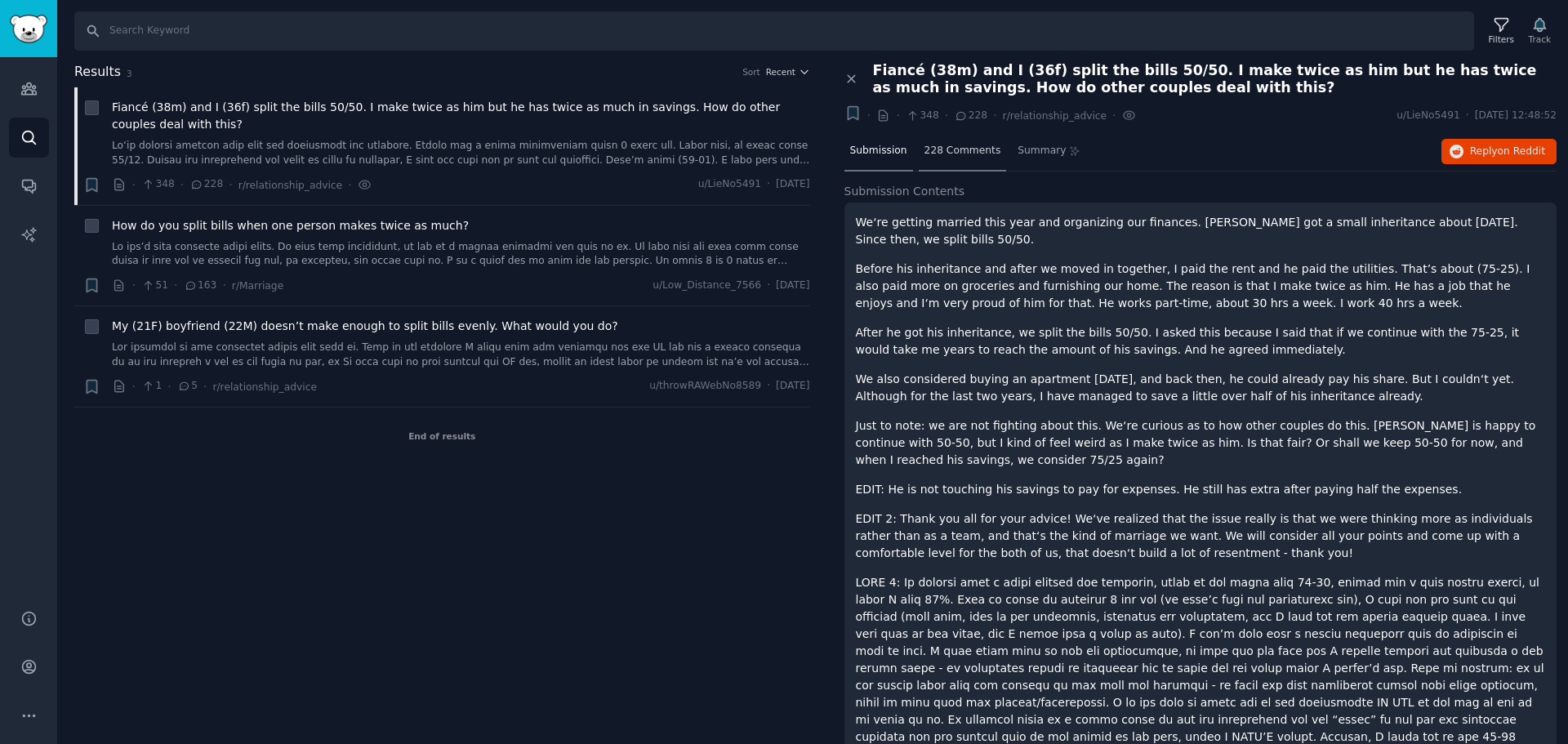
click at [958, 158] on div "228 Comments" at bounding box center [963, 152] width 88 height 39
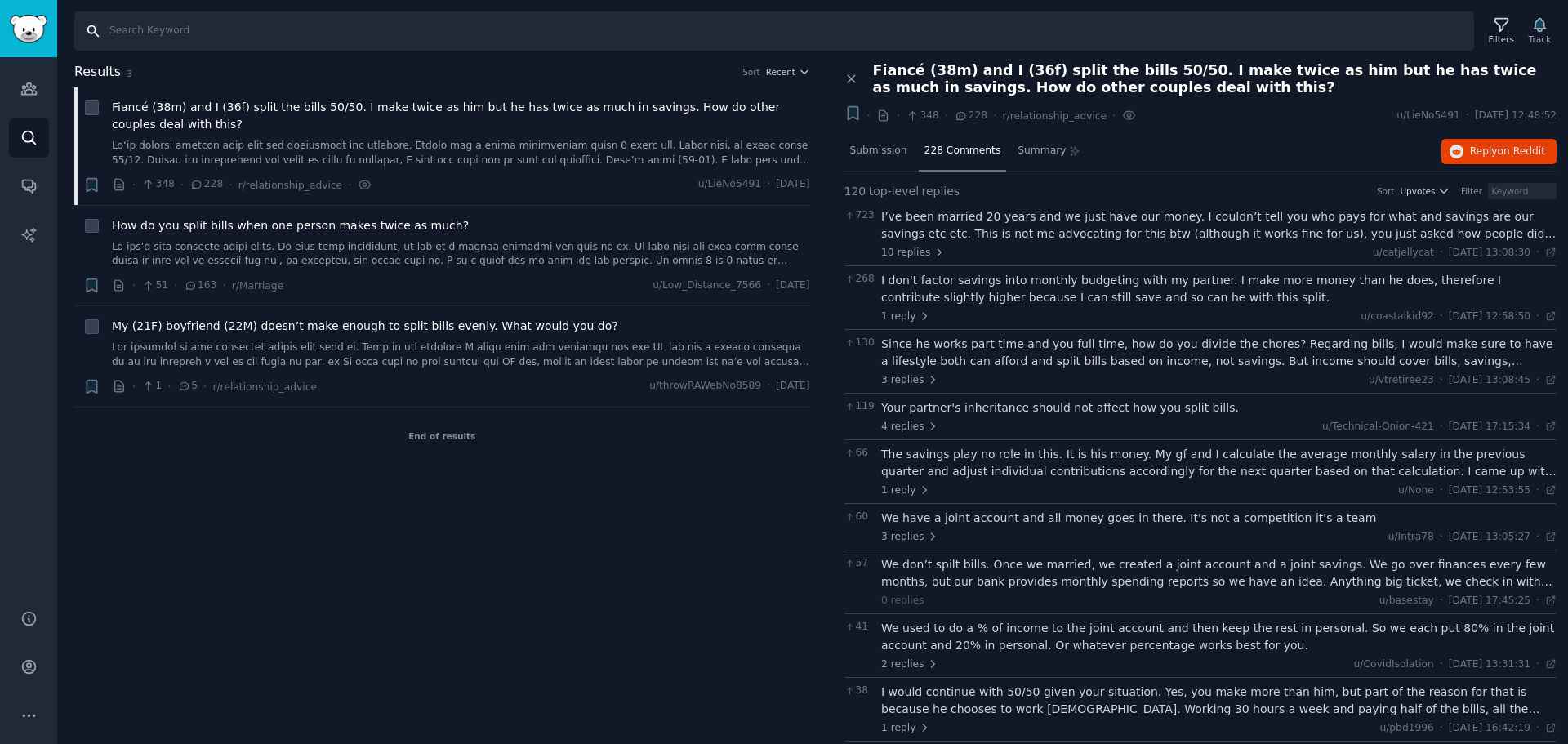
click at [204, 34] on input "Search" at bounding box center [774, 31] width 1400 height 39
click at [27, 24] on img "Sidebar" at bounding box center [28, 28] width 37 height 28
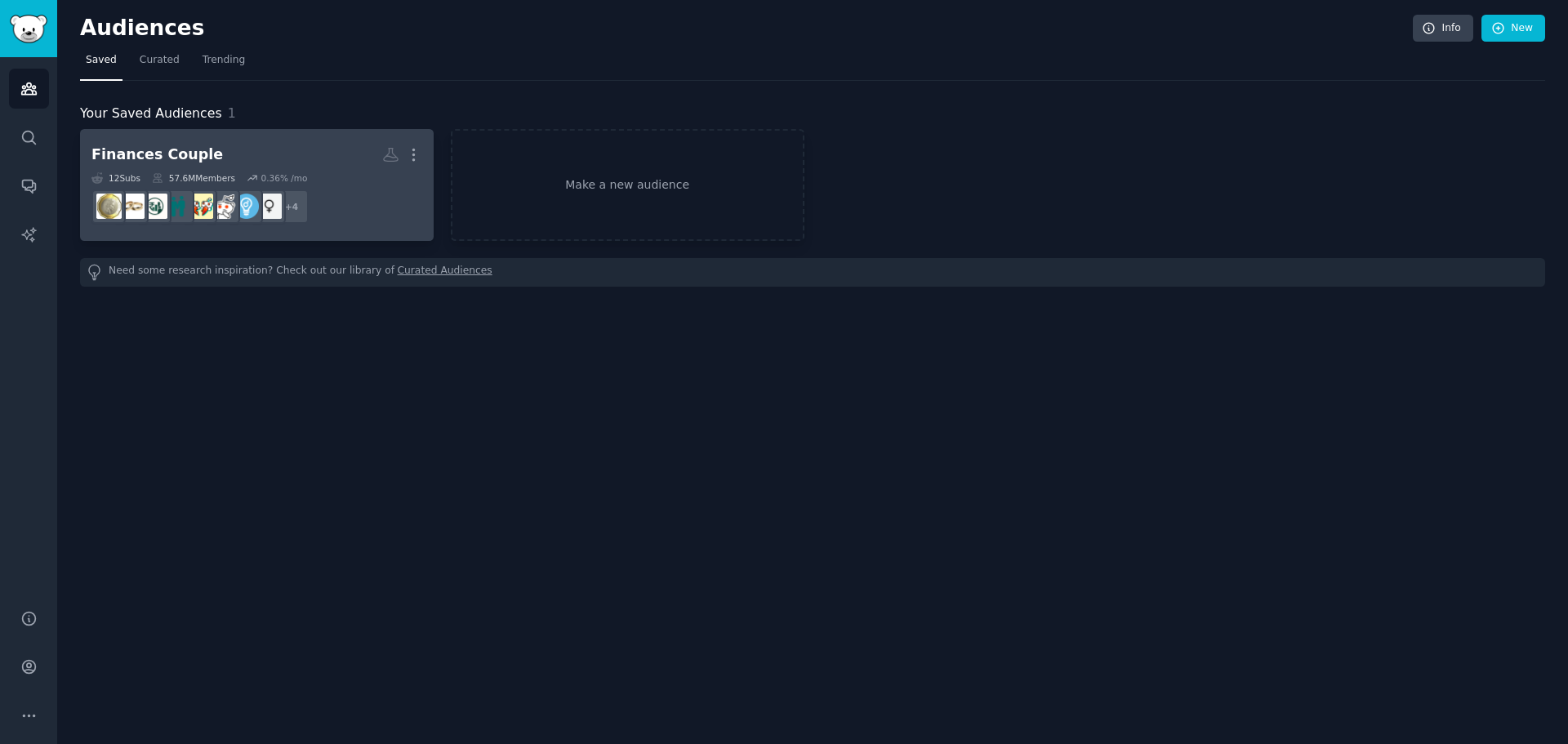
click at [319, 153] on h2 "Finances Couple More" at bounding box center [256, 154] width 331 height 28
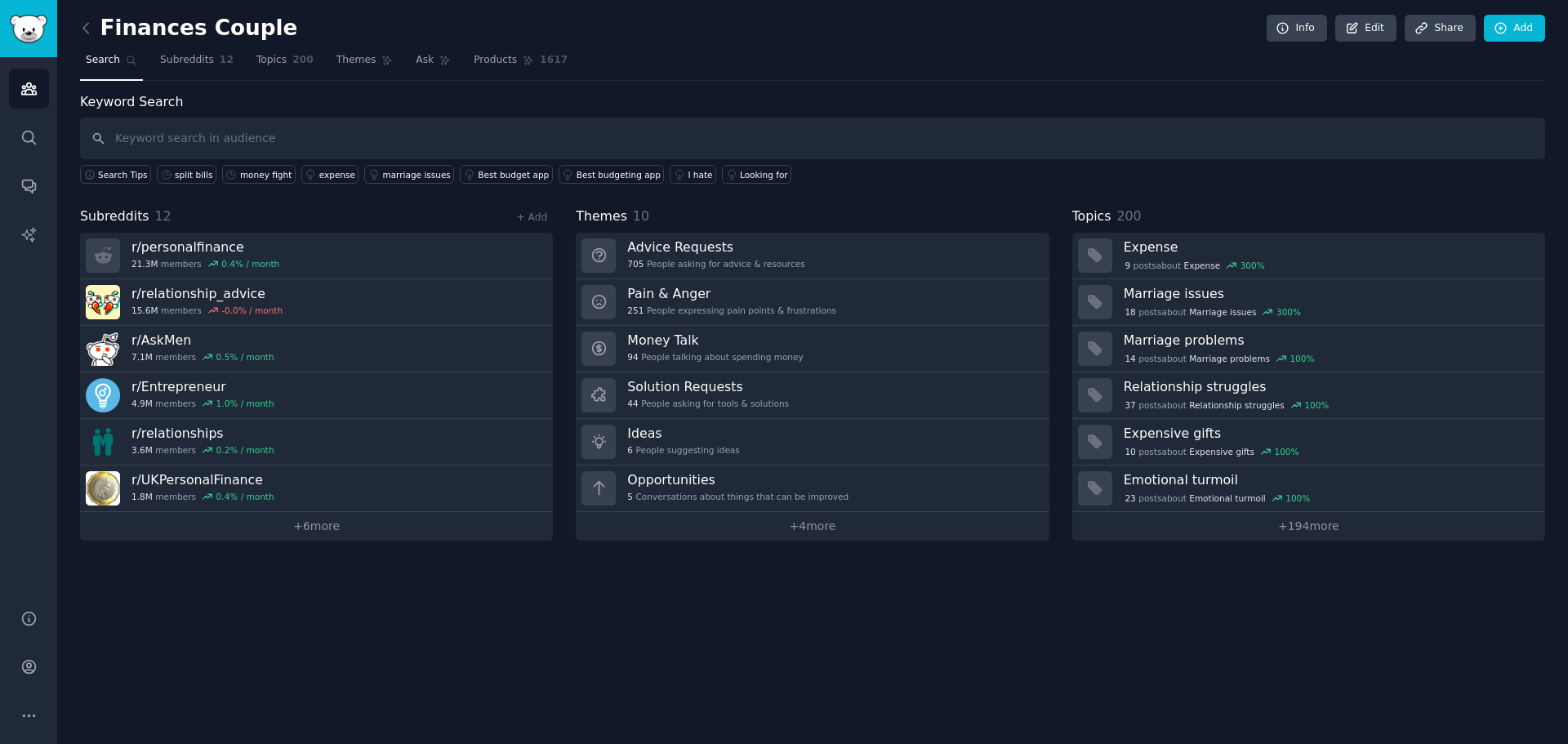
click at [127, 603] on div "Finances Couple Info Edit Share Add Search Subreddits 12 Topics 200 Themes Ask …" at bounding box center [812, 372] width 1511 height 744
click at [29, 185] on icon "Sidebar" at bounding box center [28, 186] width 17 height 17
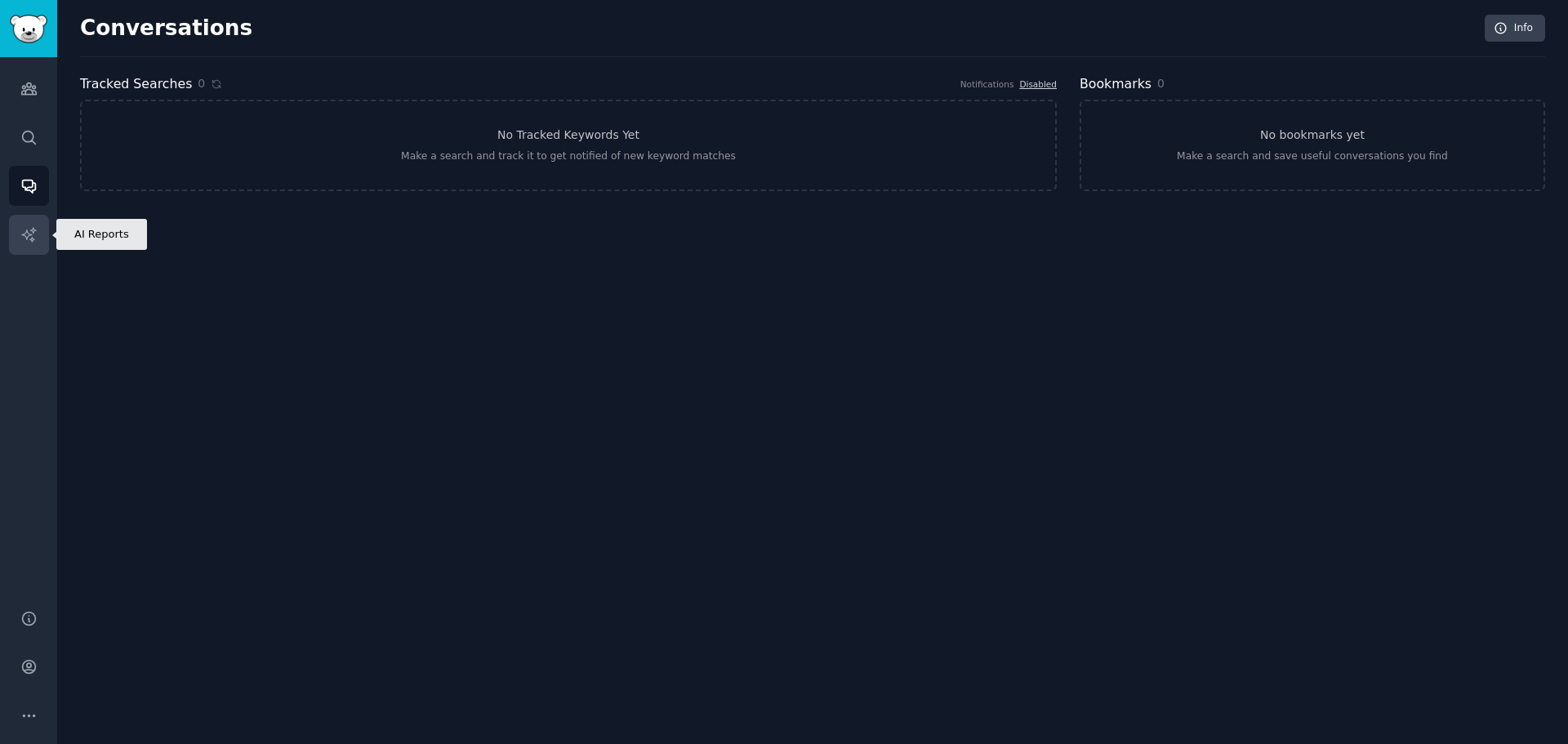
click at [44, 222] on link "AI Reports" at bounding box center [28, 235] width 40 height 40
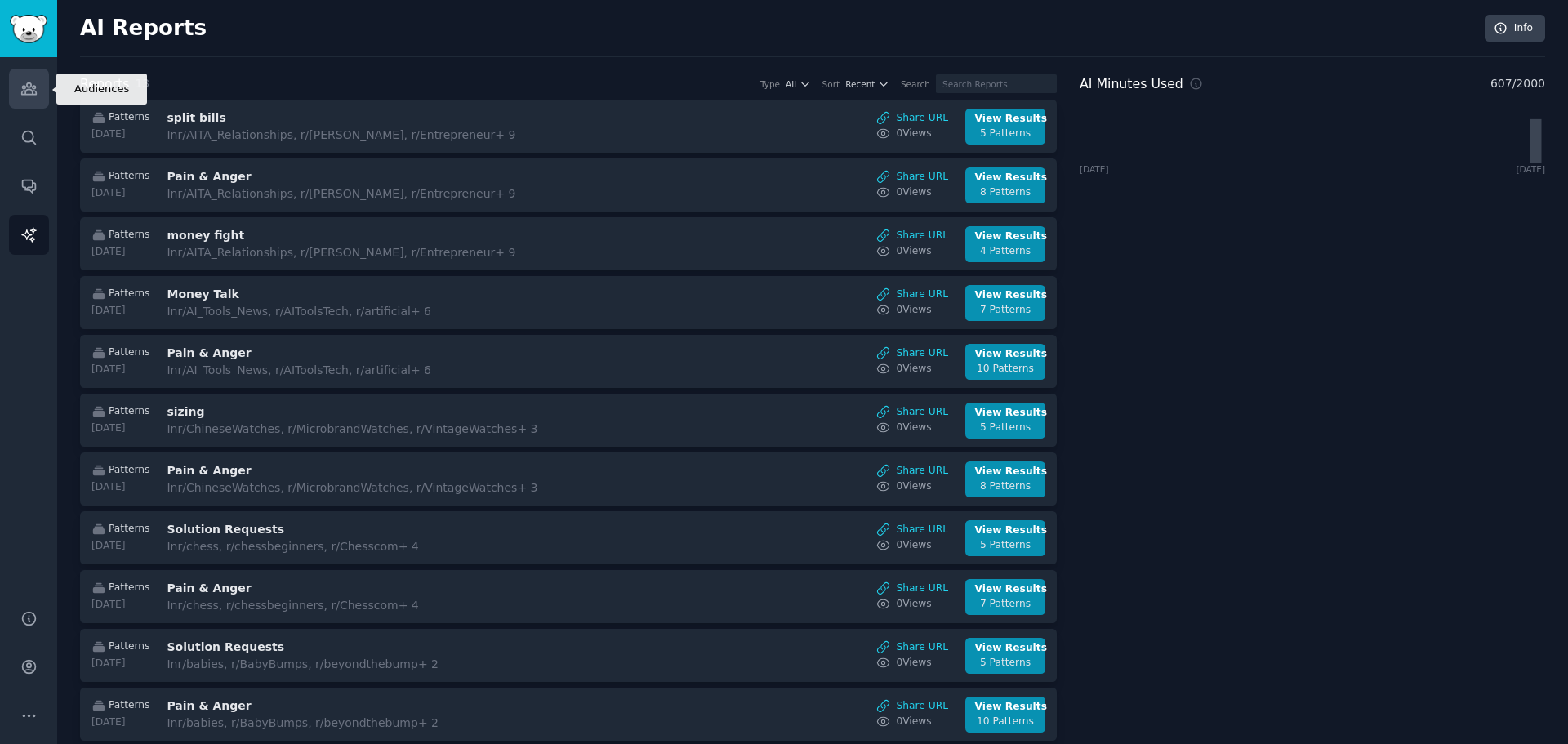
click at [28, 90] on icon "Sidebar" at bounding box center [28, 89] width 15 height 12
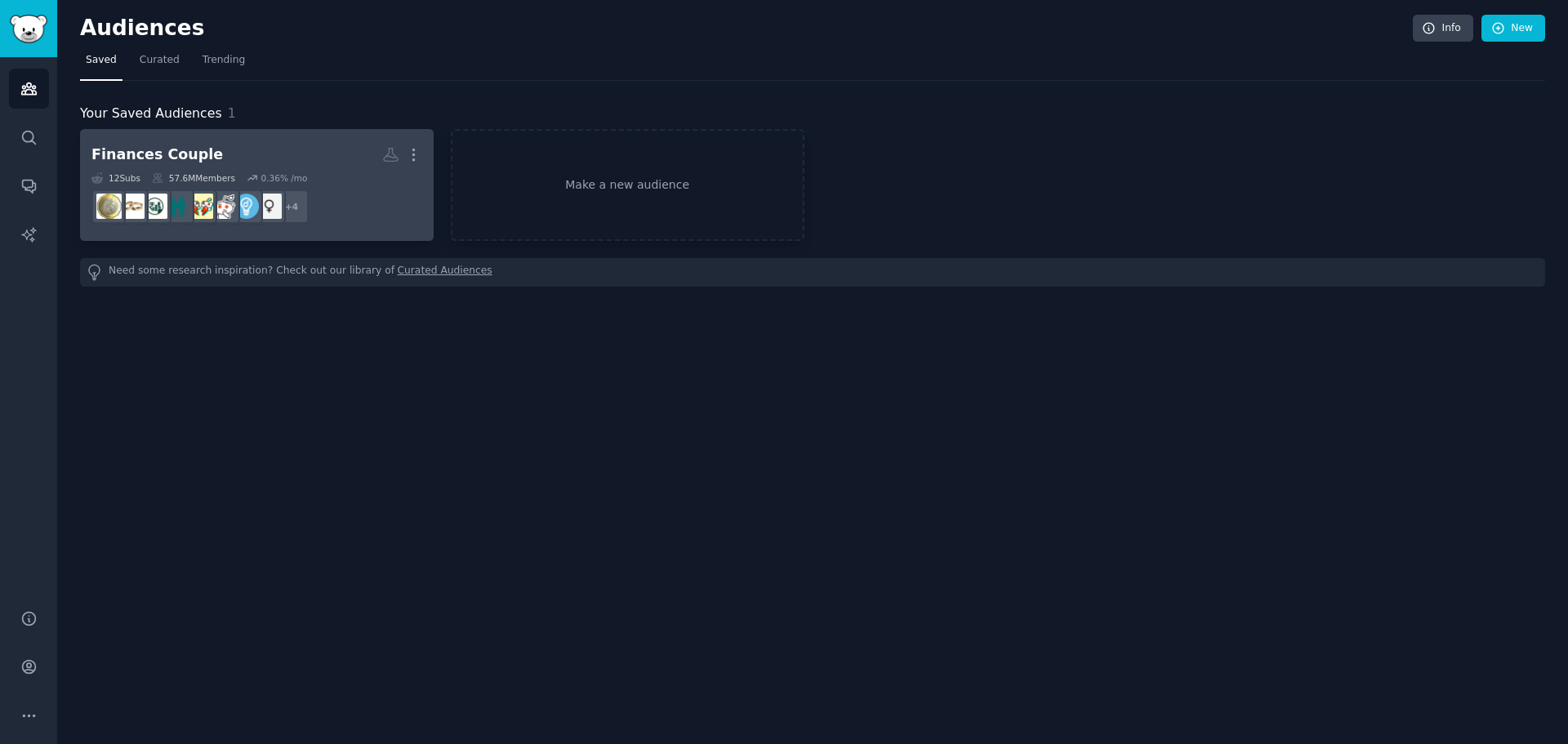
click at [330, 165] on h2 "Finances Couple More" at bounding box center [256, 154] width 331 height 28
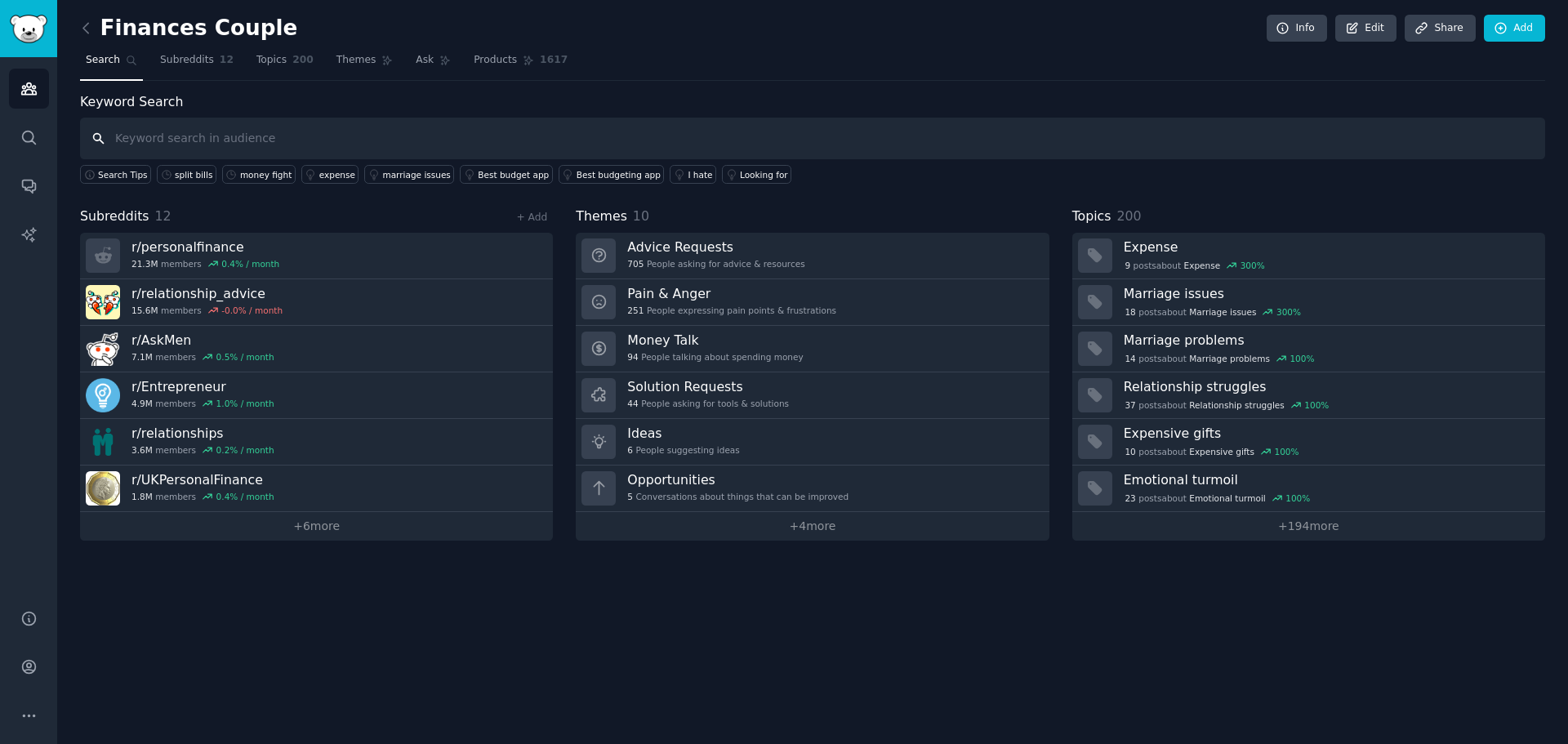
click at [397, 153] on input "text" at bounding box center [812, 138] width 1465 height 41
type input "money together"
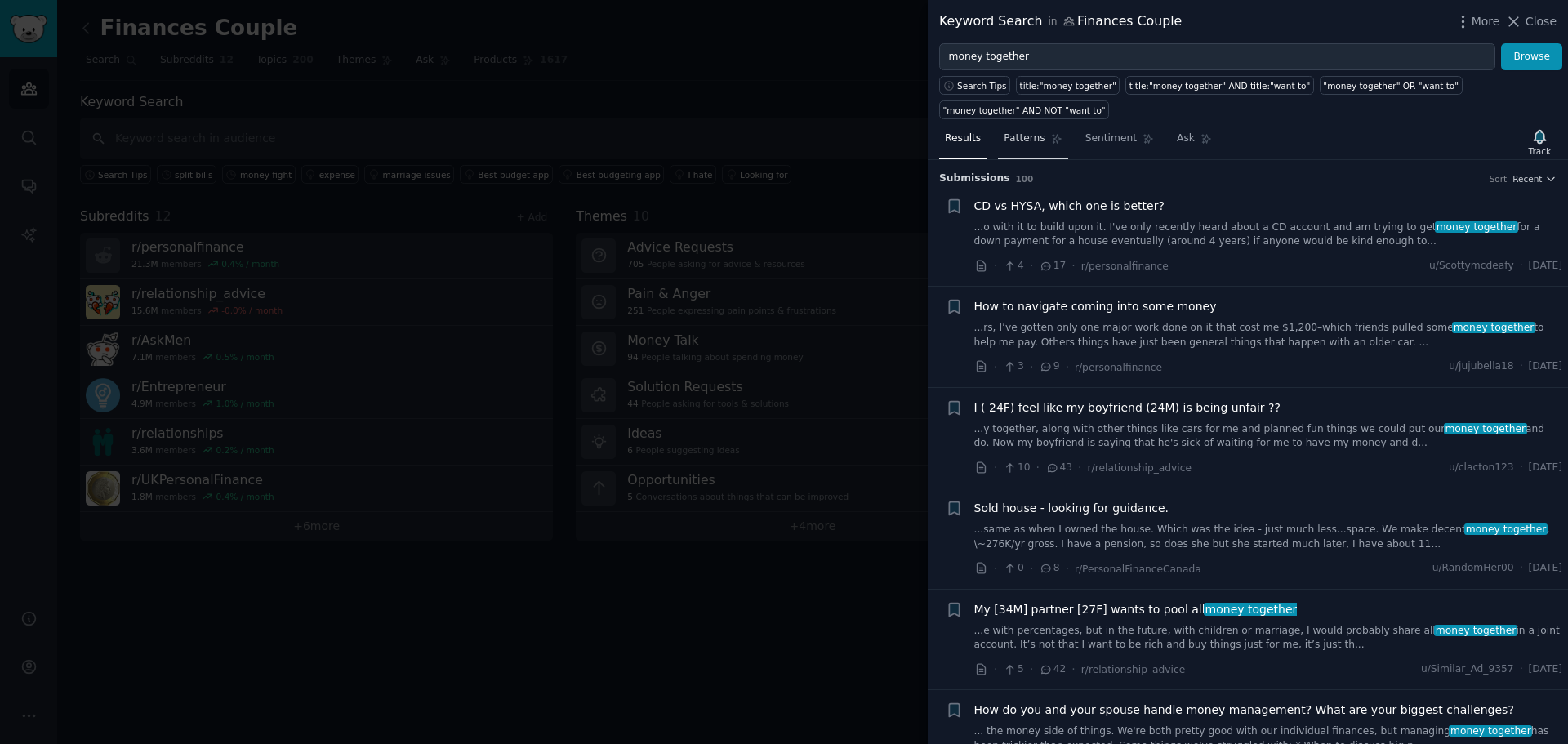
click at [1026, 138] on span "Patterns" at bounding box center [1024, 138] width 41 height 15
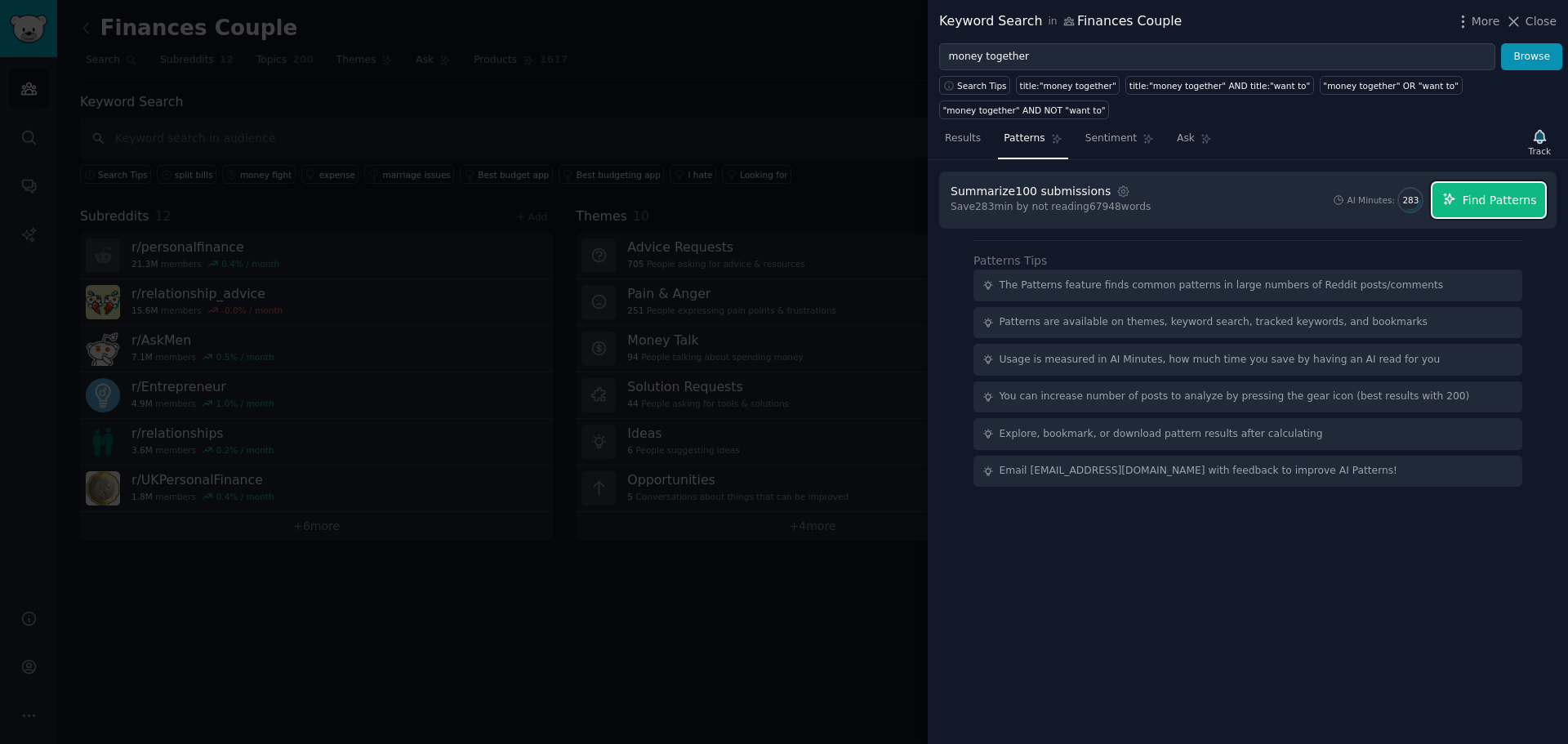
click at [1487, 196] on span "Find Patterns" at bounding box center [1500, 200] width 75 height 17
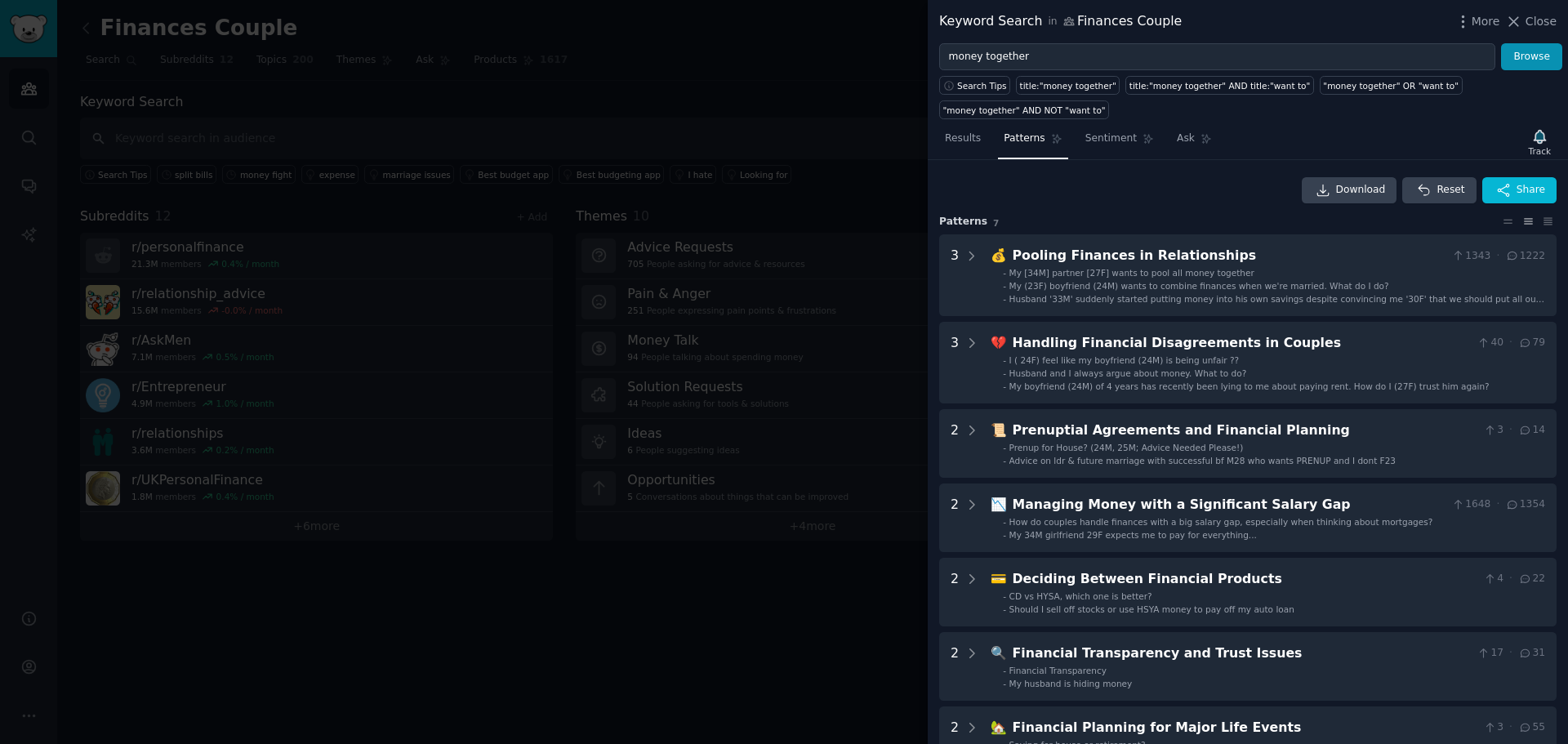
click at [66, 621] on div at bounding box center [784, 372] width 1568 height 744
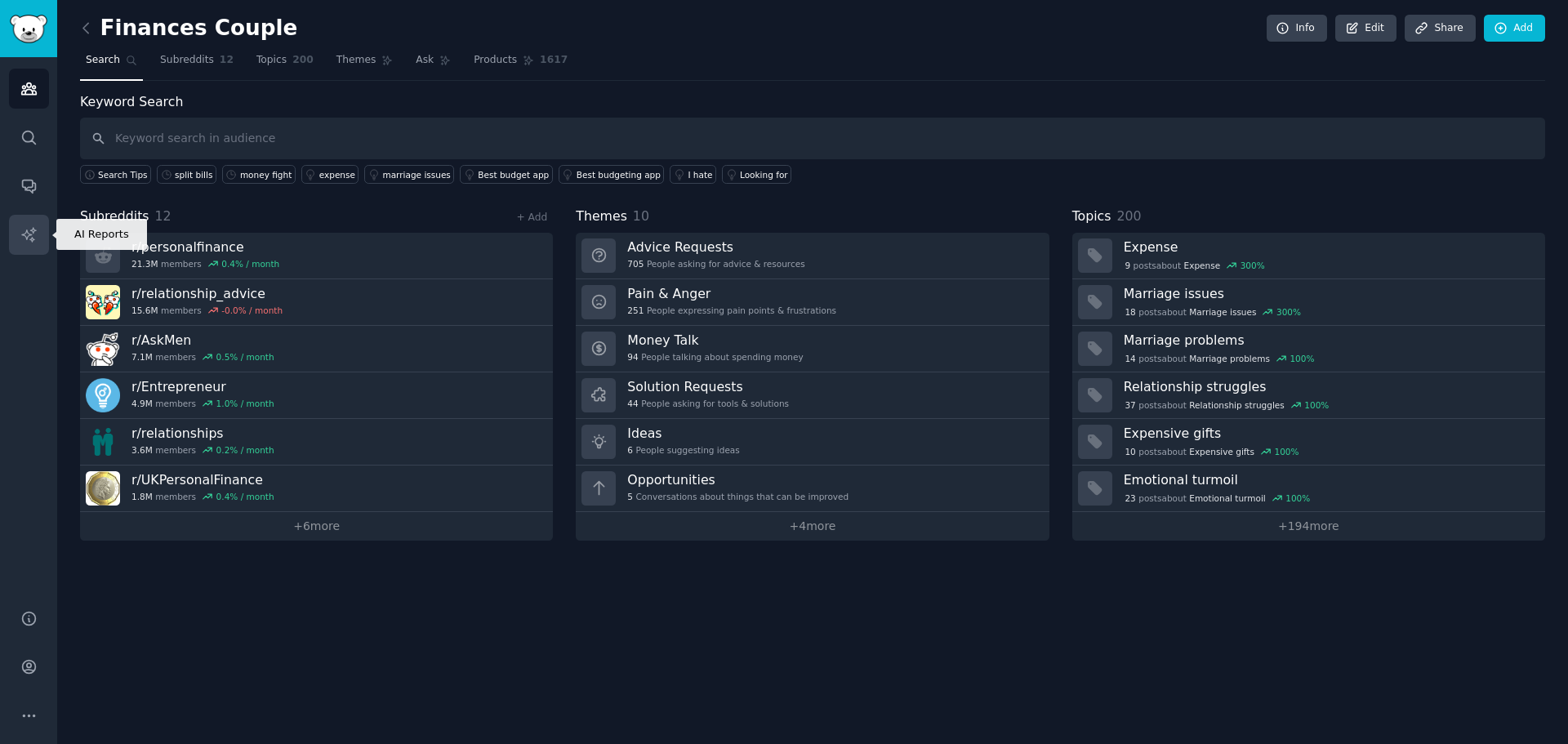
click at [29, 228] on icon "Sidebar" at bounding box center [28, 235] width 17 height 17
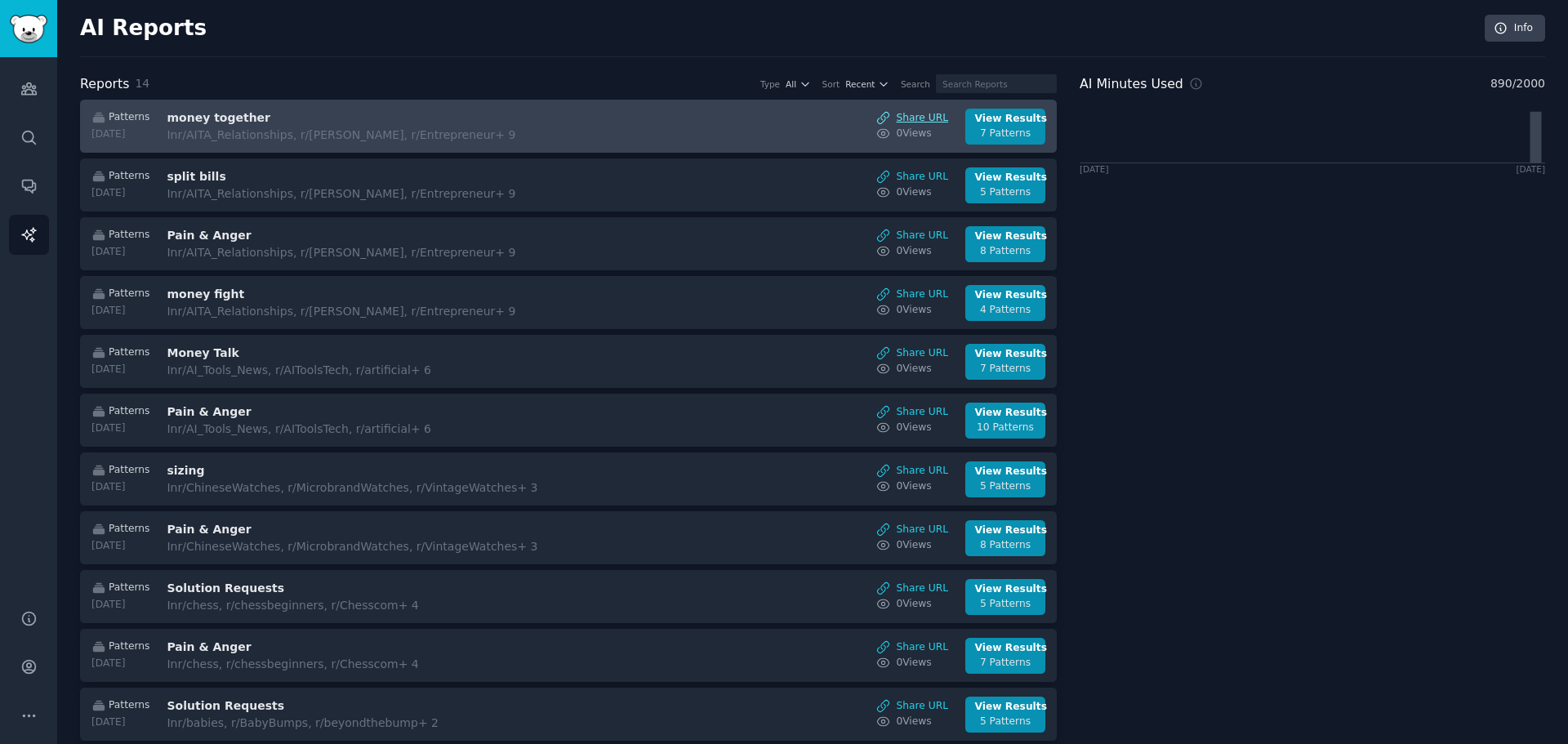
click at [918, 117] on link "Share URL" at bounding box center [912, 118] width 72 height 15
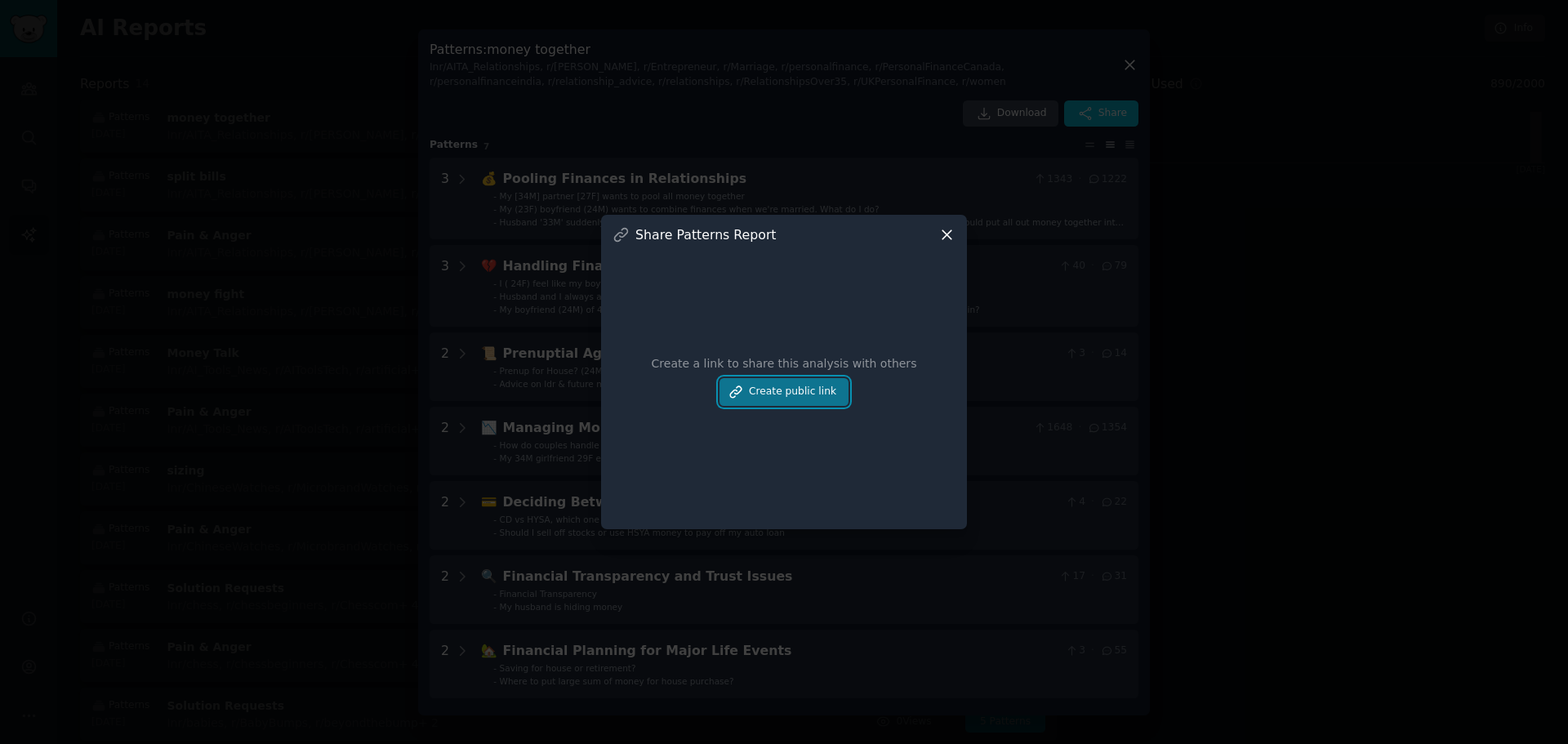
click at [792, 387] on button "Create public link" at bounding box center [784, 392] width 130 height 27
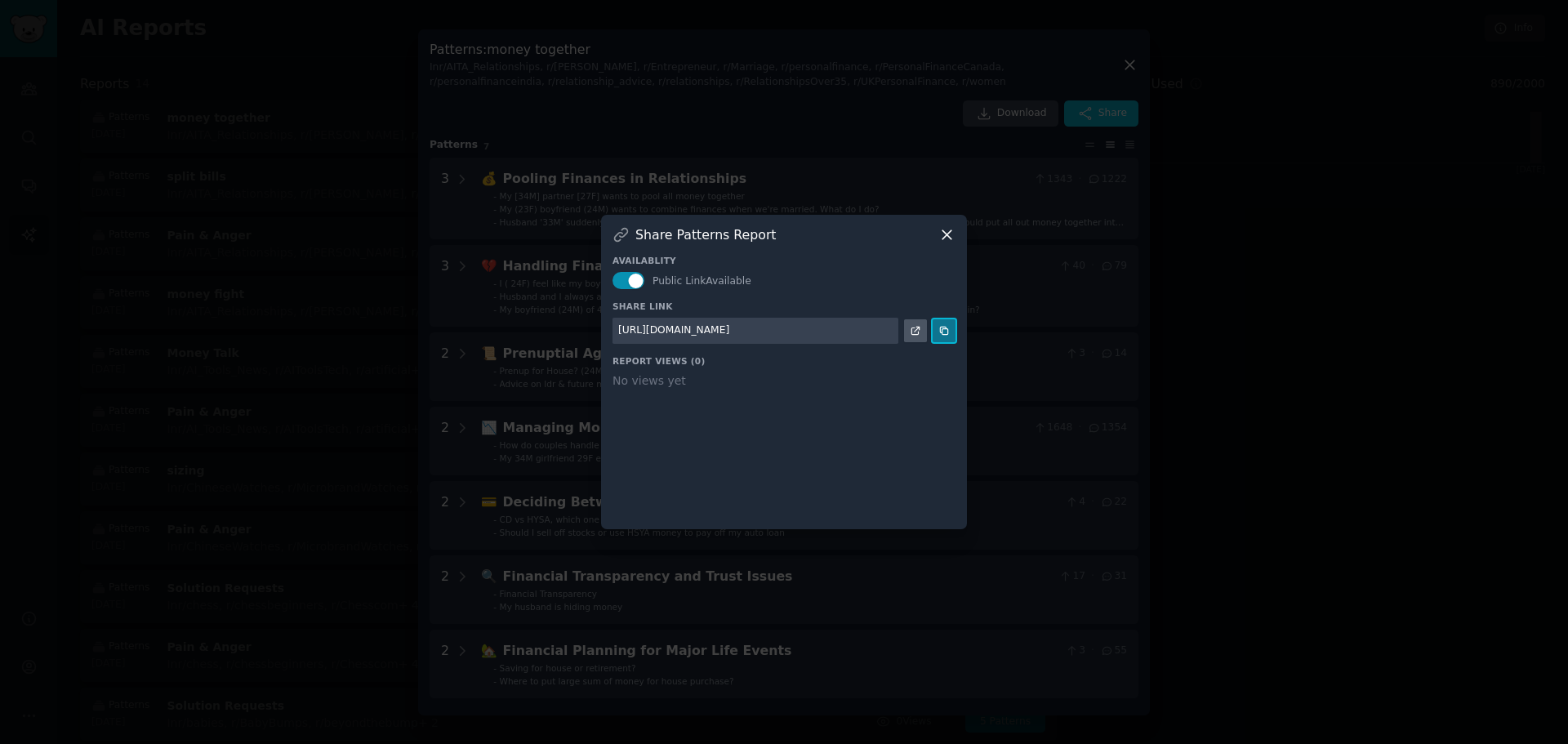
click at [947, 329] on icon at bounding box center [943, 330] width 7 height 7
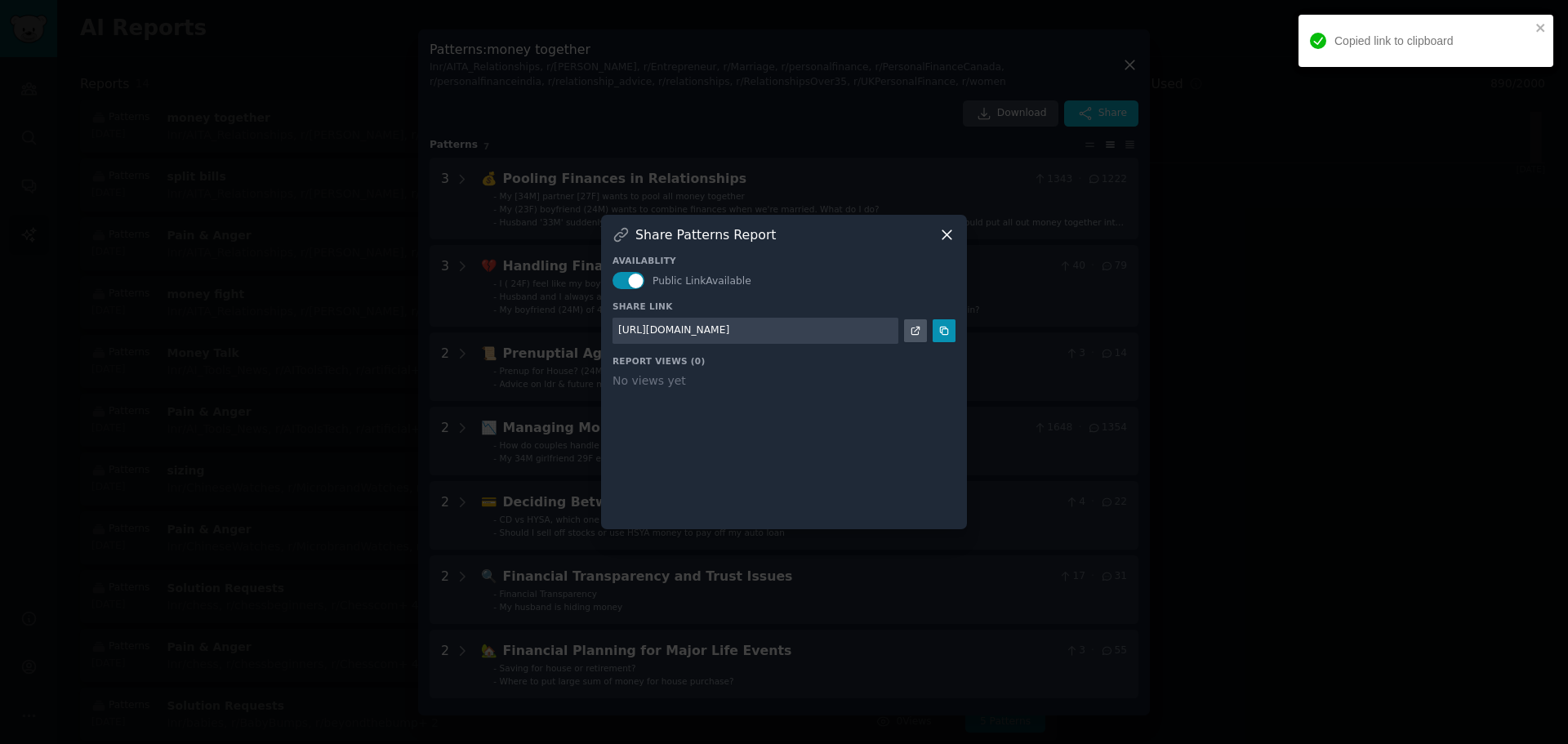
click at [944, 237] on icon at bounding box center [947, 235] width 9 height 9
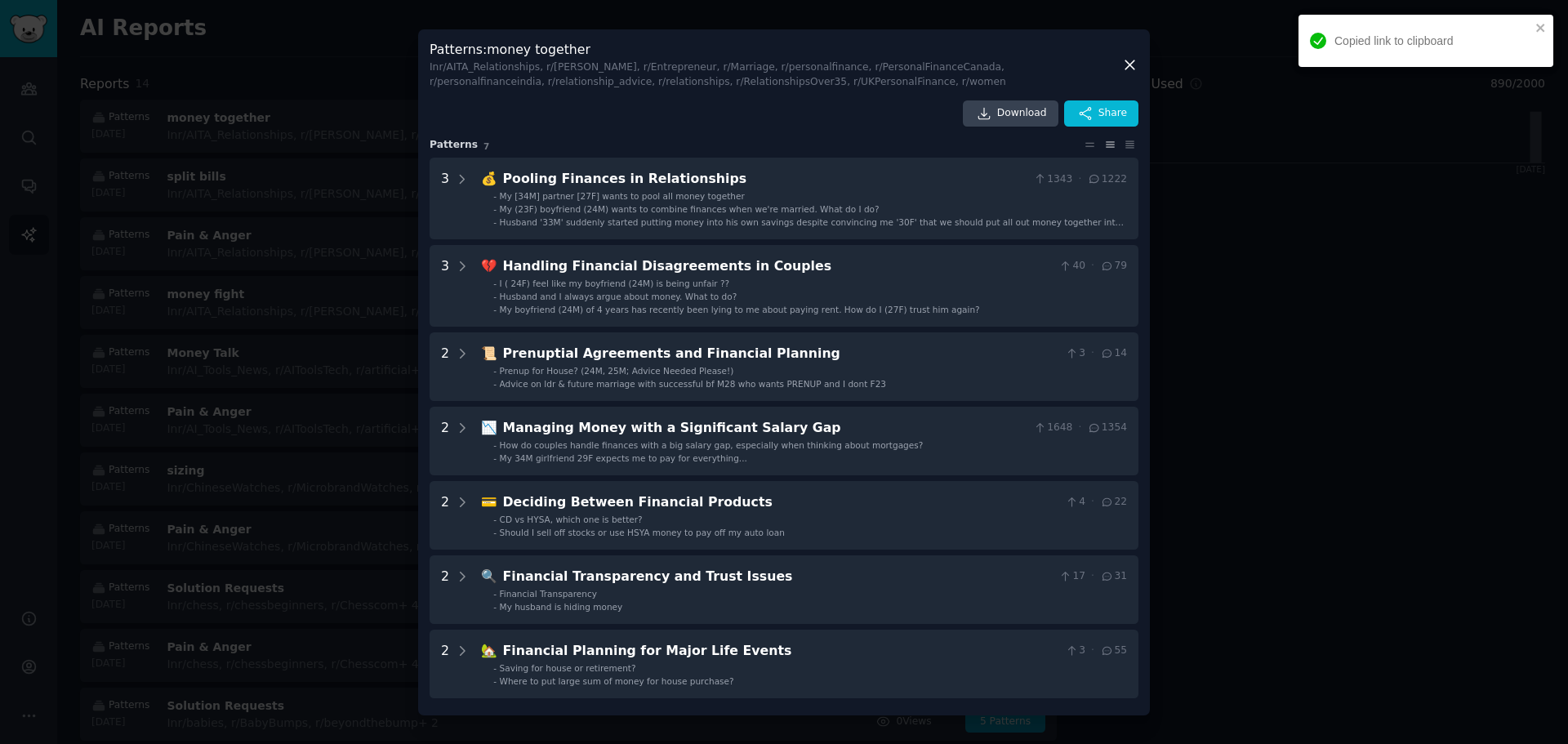
click at [41, 31] on div at bounding box center [784, 372] width 1568 height 744
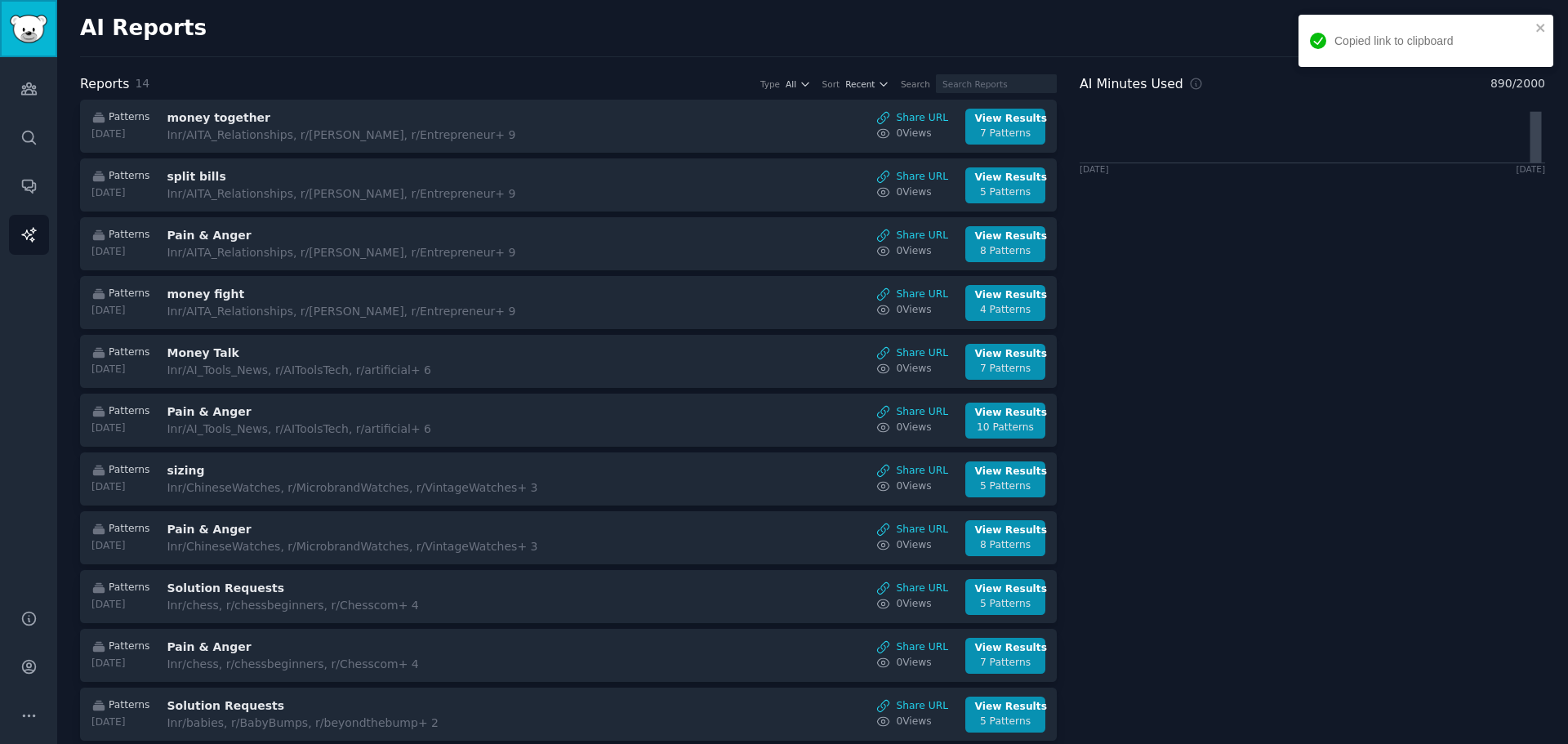
click at [24, 26] on img "Sidebar" at bounding box center [28, 28] width 37 height 28
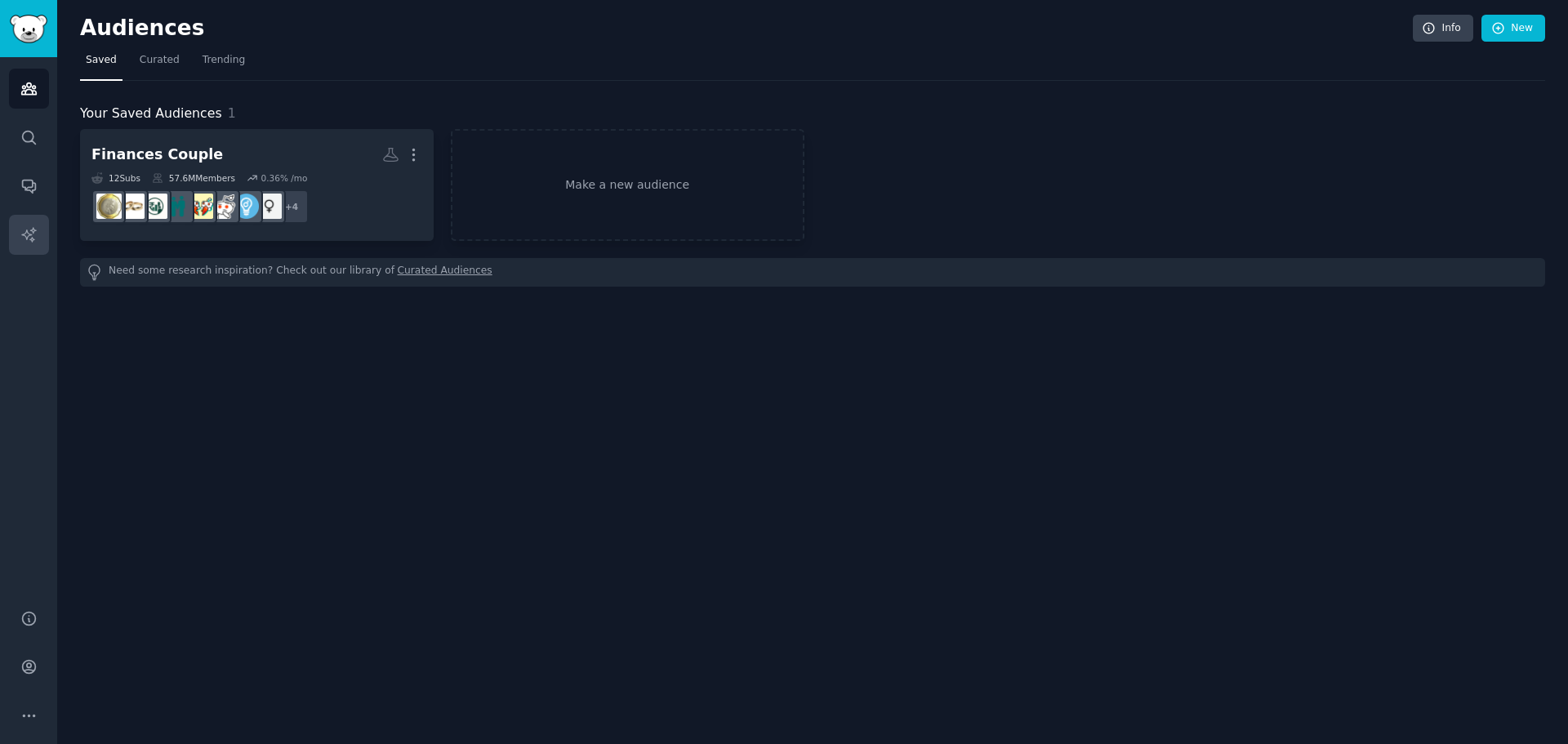
click at [23, 236] on icon "Sidebar" at bounding box center [28, 234] width 14 height 14
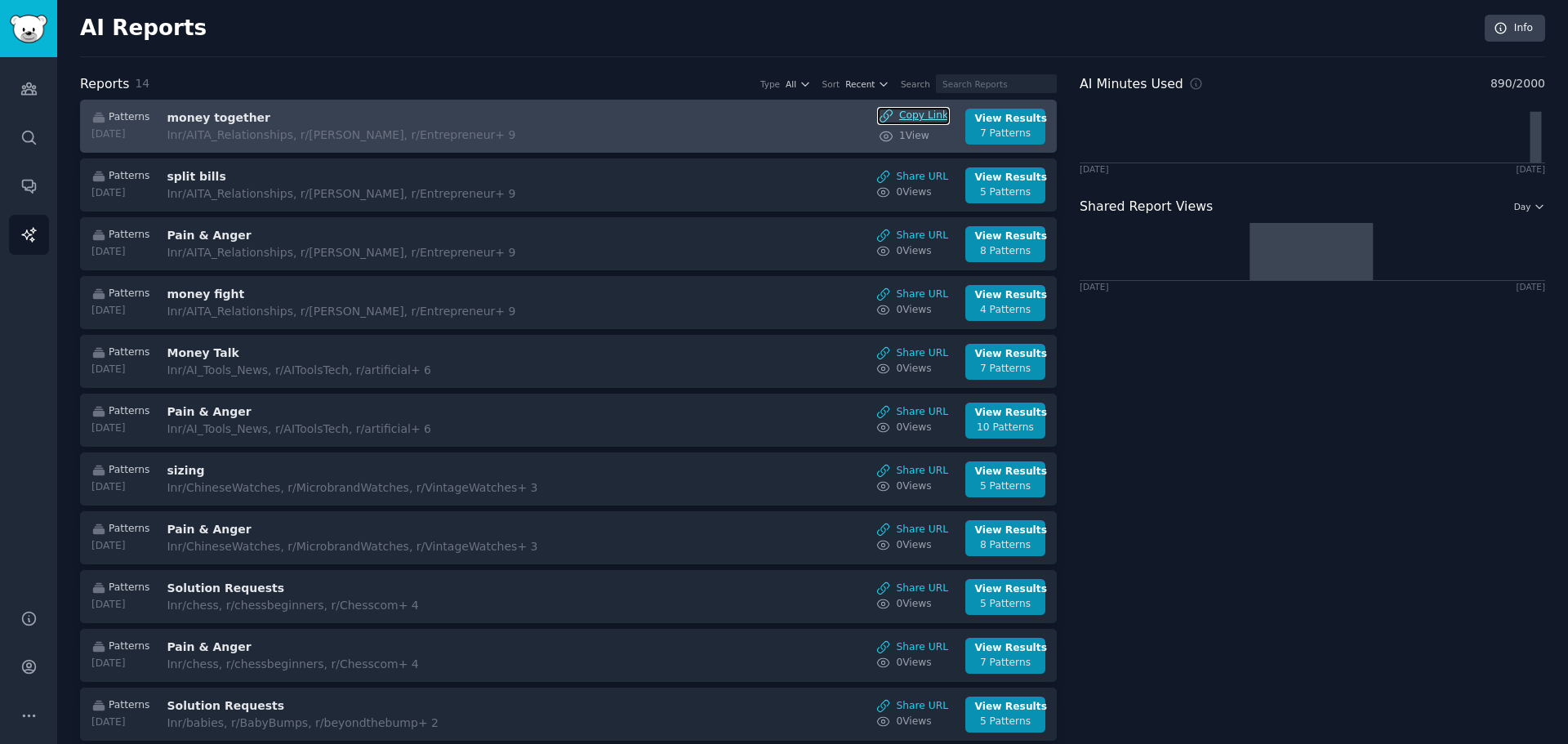
click at [914, 118] on div "Copy Link" at bounding box center [914, 116] width 70 height 15
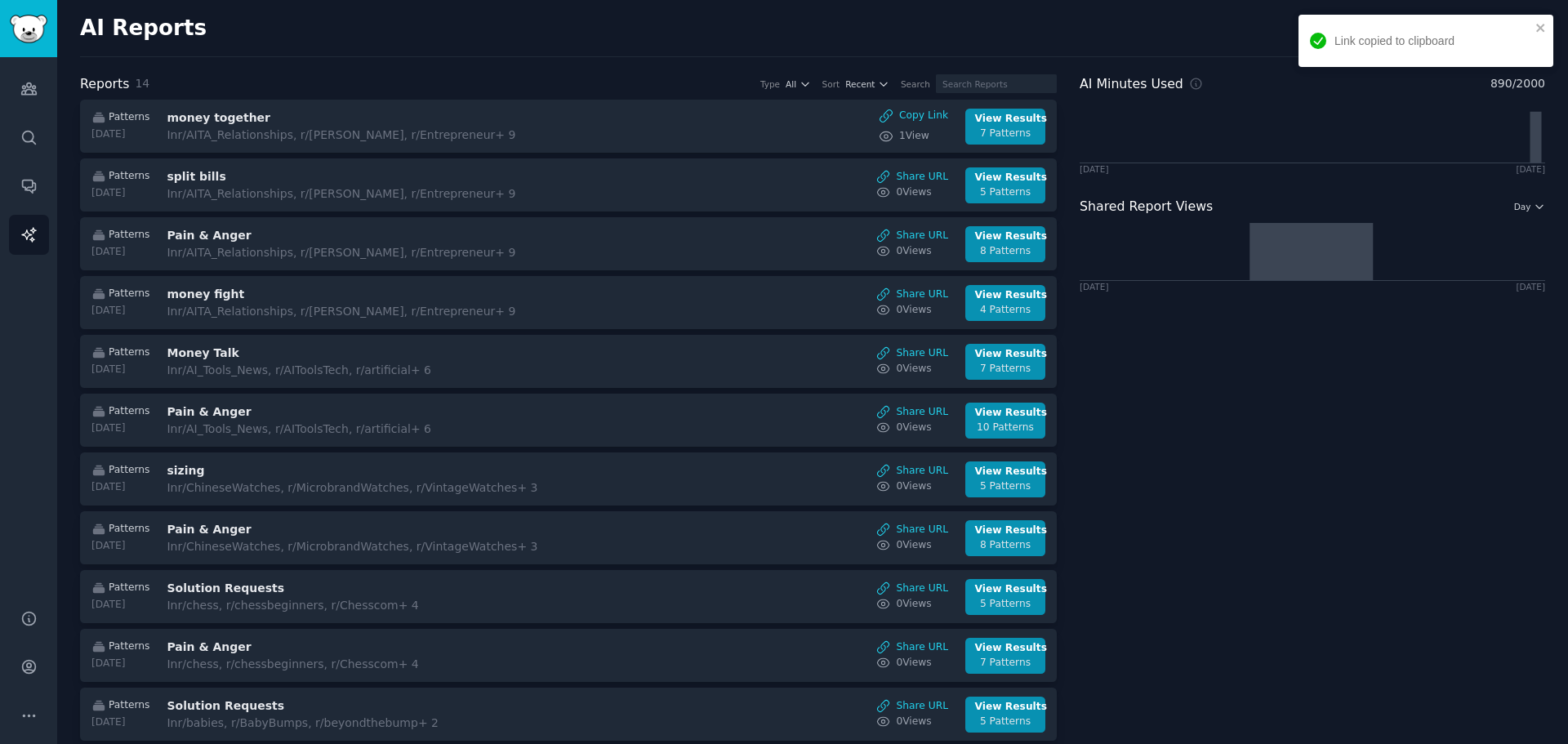
click at [1311, 703] on div "AI Minutes Used 890 / 2000 [DATE] [DATE] Shared Report Views Day [DATE] [DATE]" at bounding box center [1312, 500] width 465 height 850
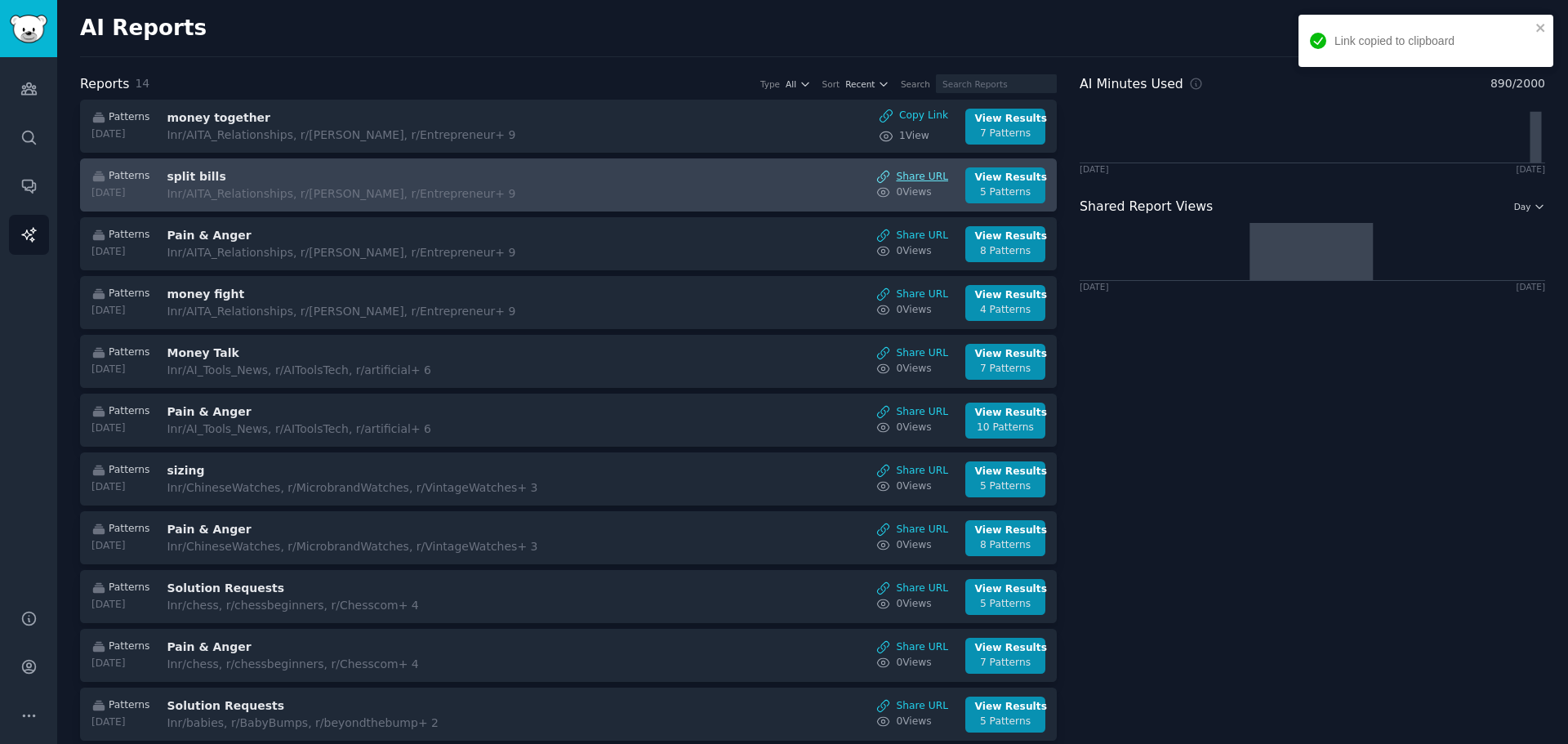
click at [934, 173] on link "Share URL" at bounding box center [912, 177] width 72 height 15
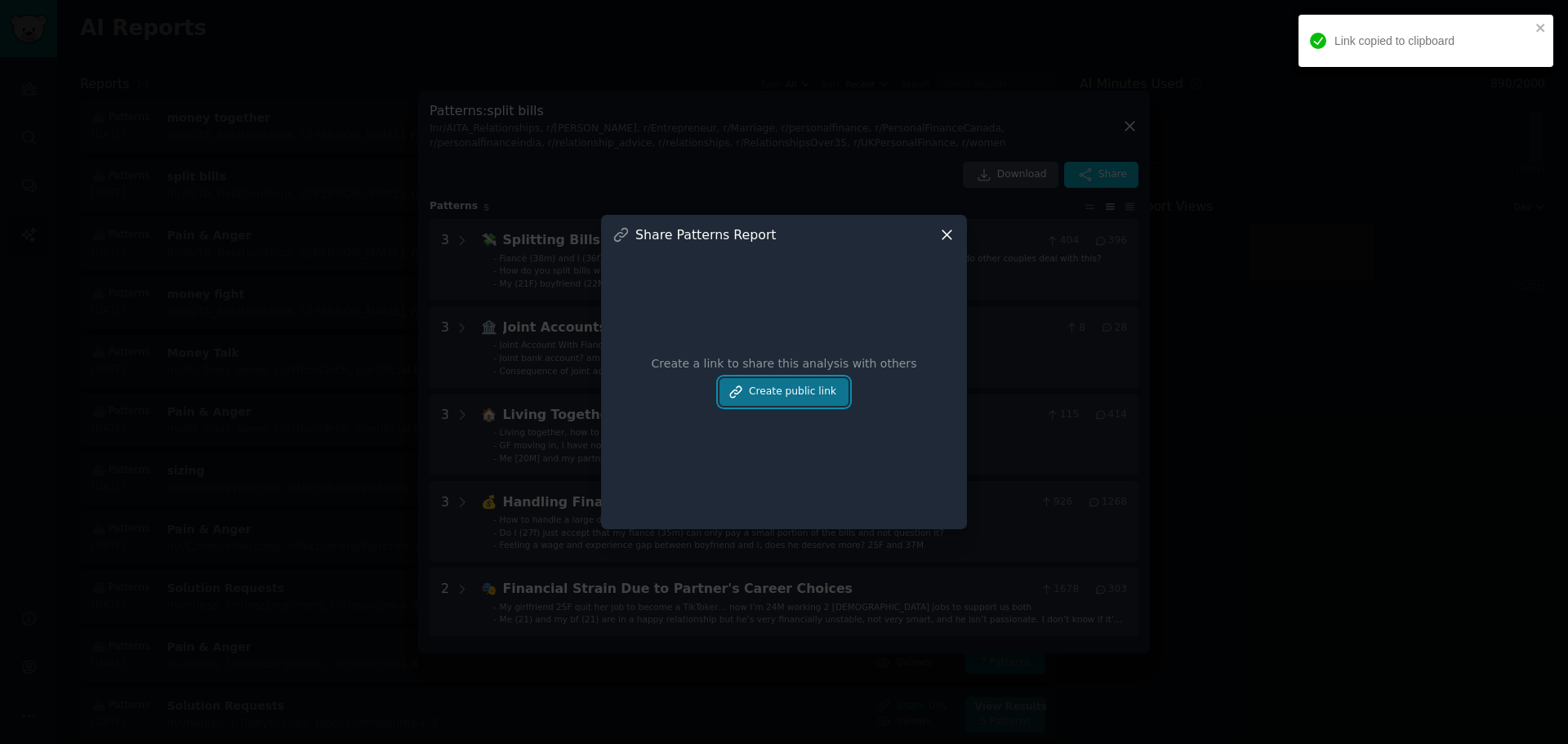
click at [799, 389] on button "Create public link" at bounding box center [784, 392] width 130 height 27
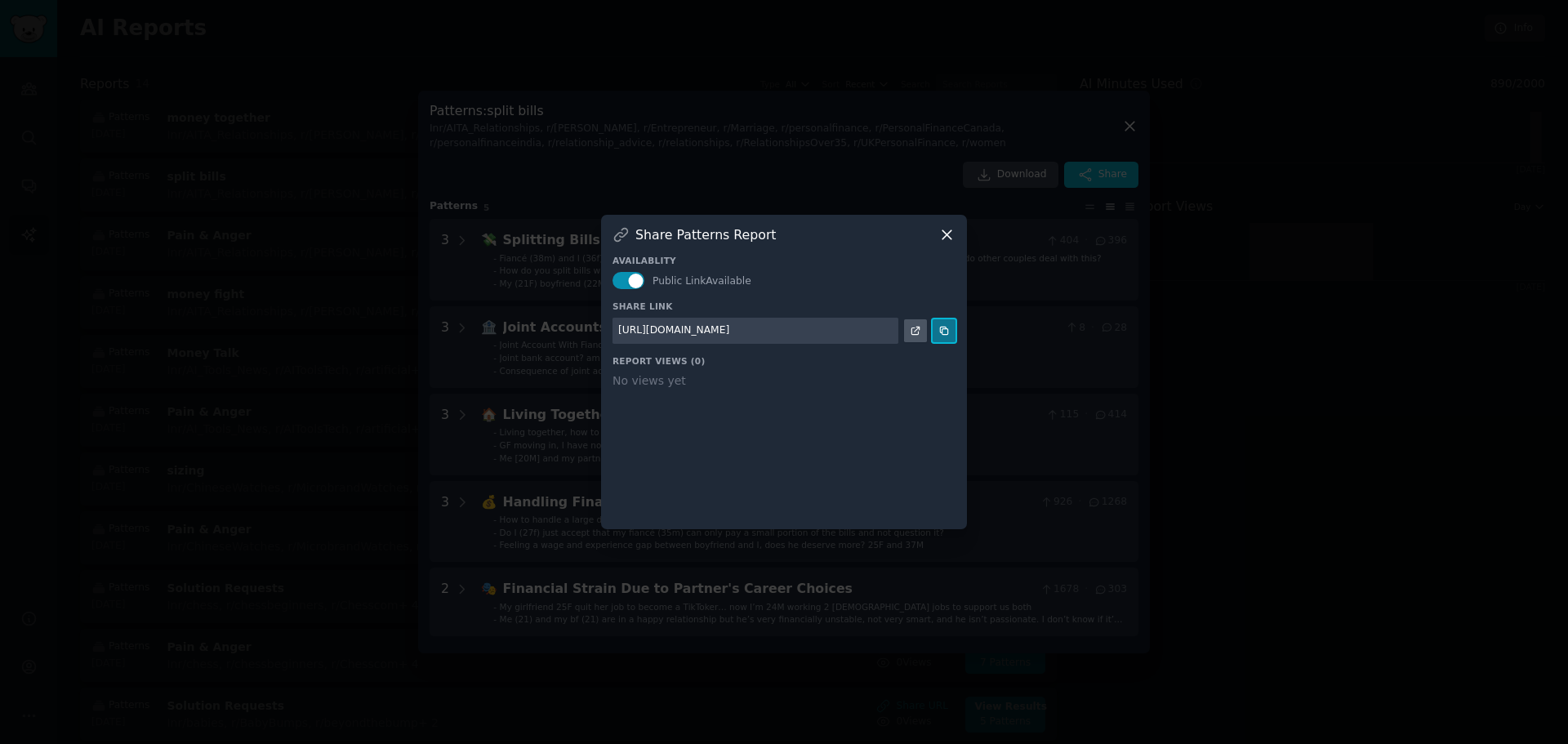
click at [952, 329] on button at bounding box center [944, 330] width 23 height 23
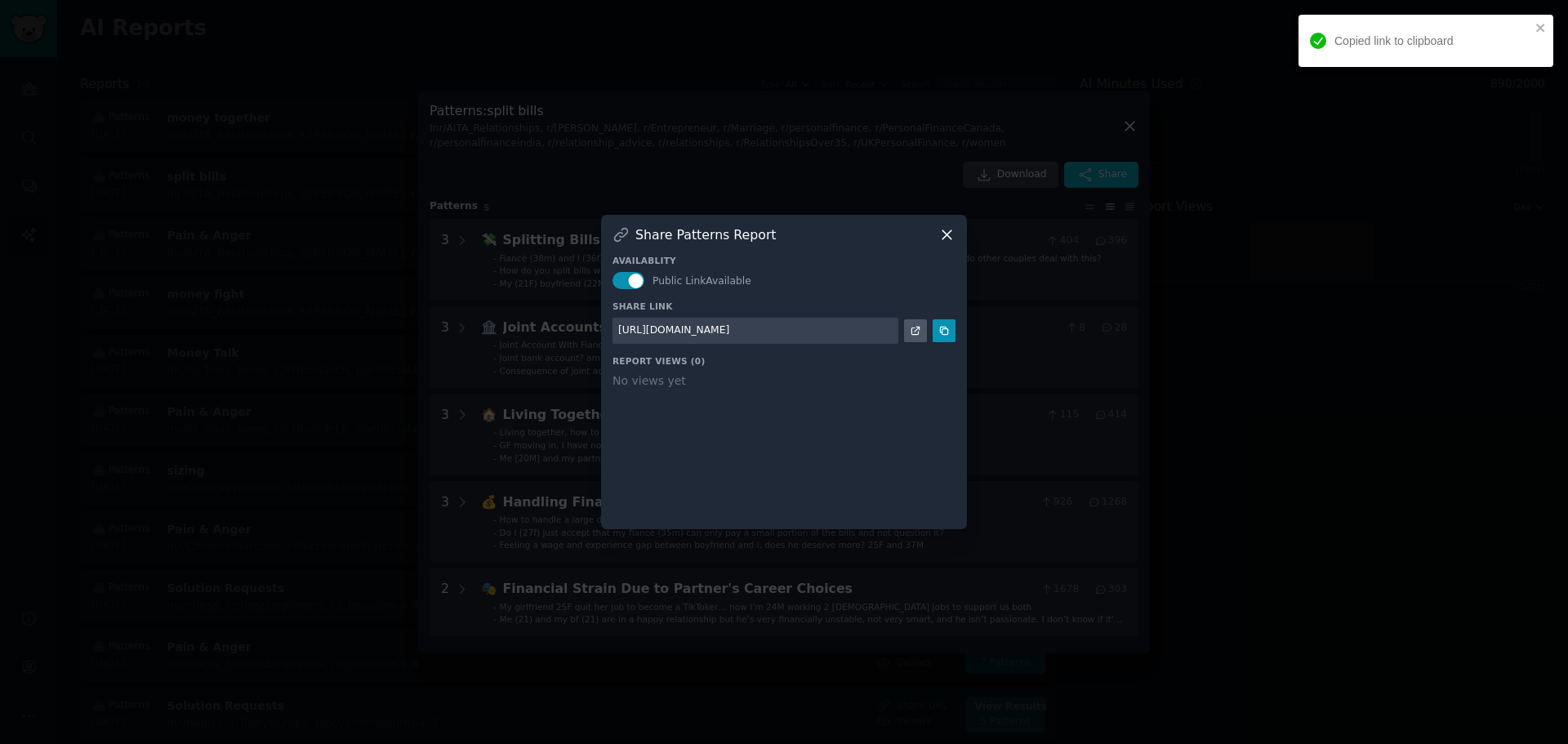
click at [948, 235] on icon at bounding box center [947, 235] width 9 height 9
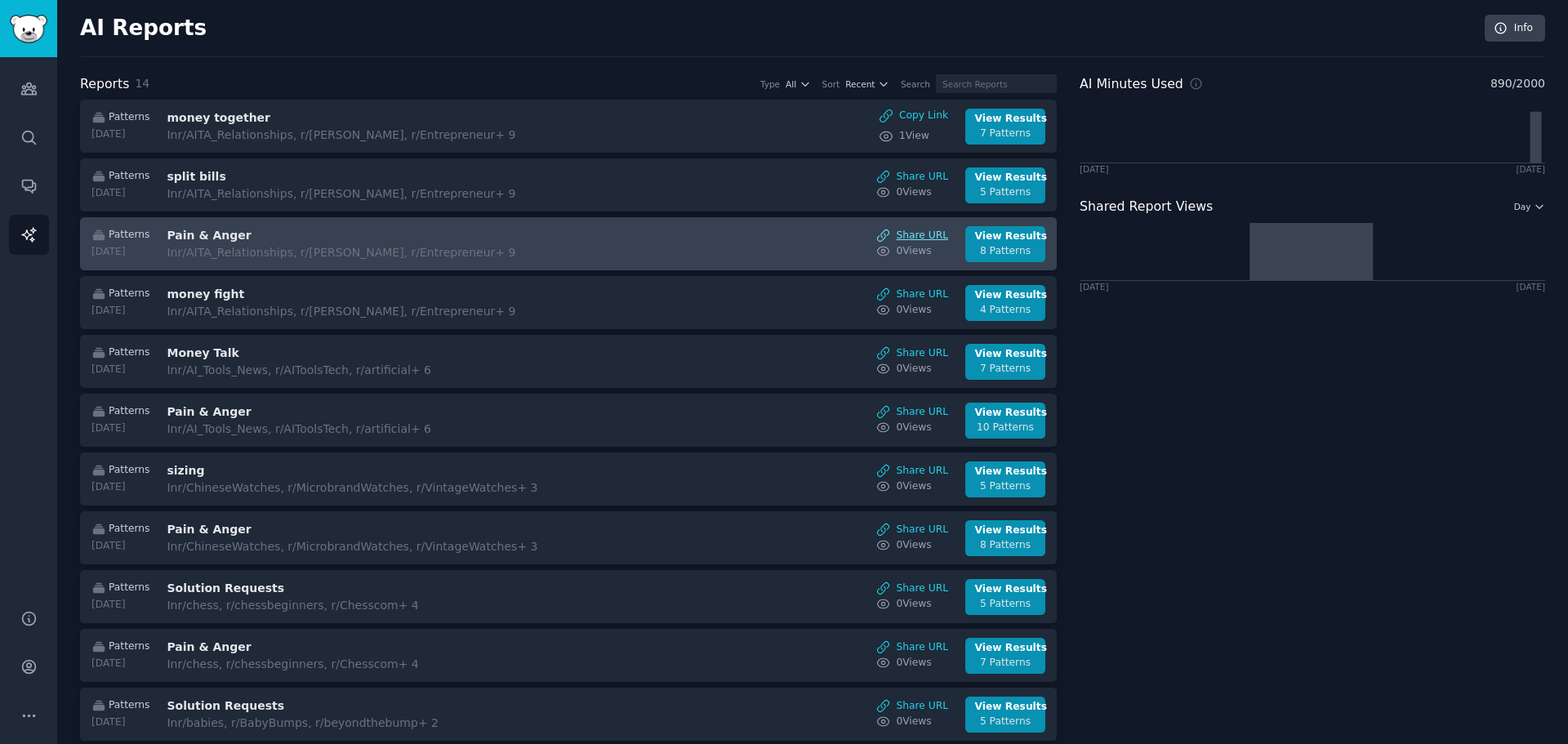
click at [926, 232] on link "Share URL" at bounding box center [912, 236] width 72 height 15
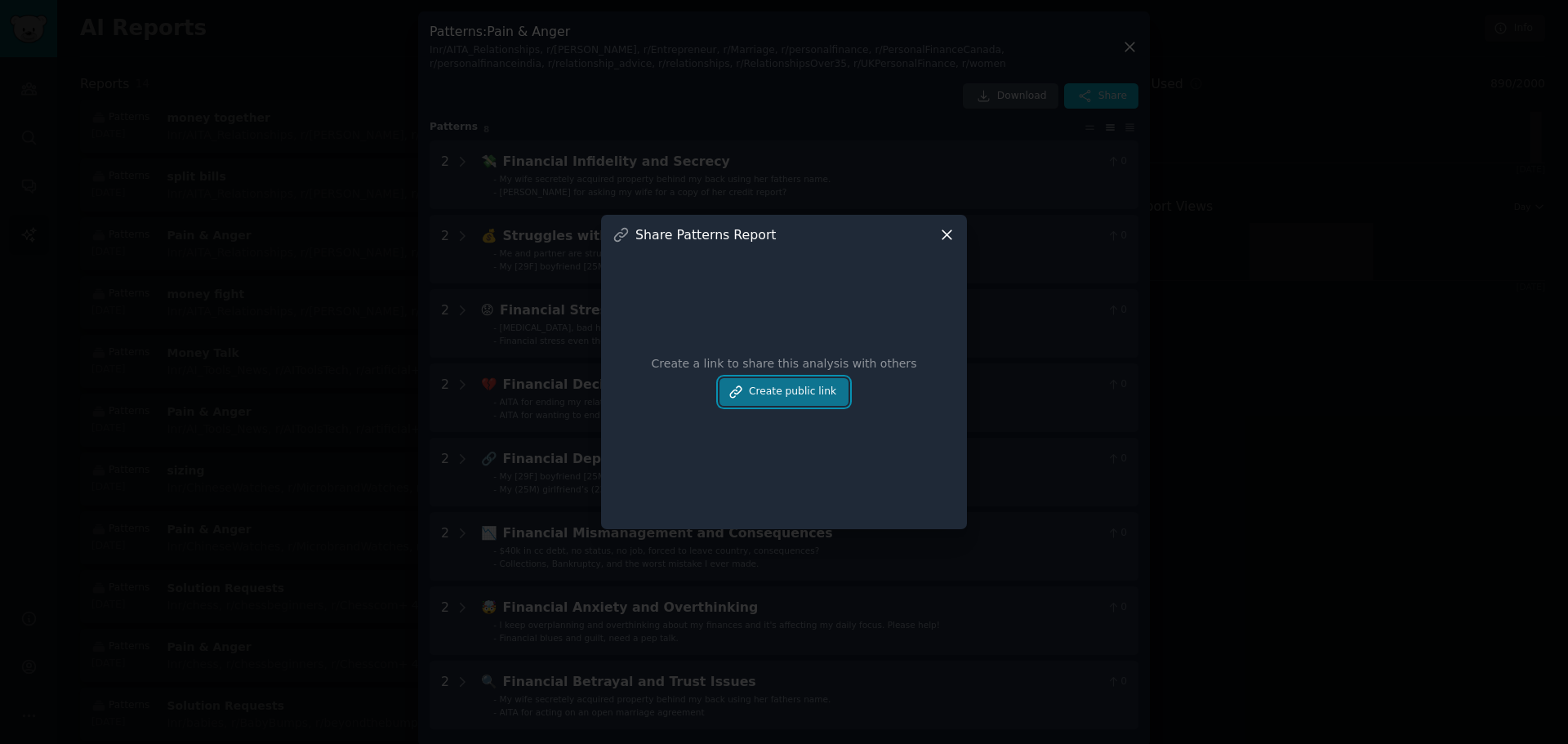
click at [786, 394] on button "Create public link" at bounding box center [784, 392] width 130 height 27
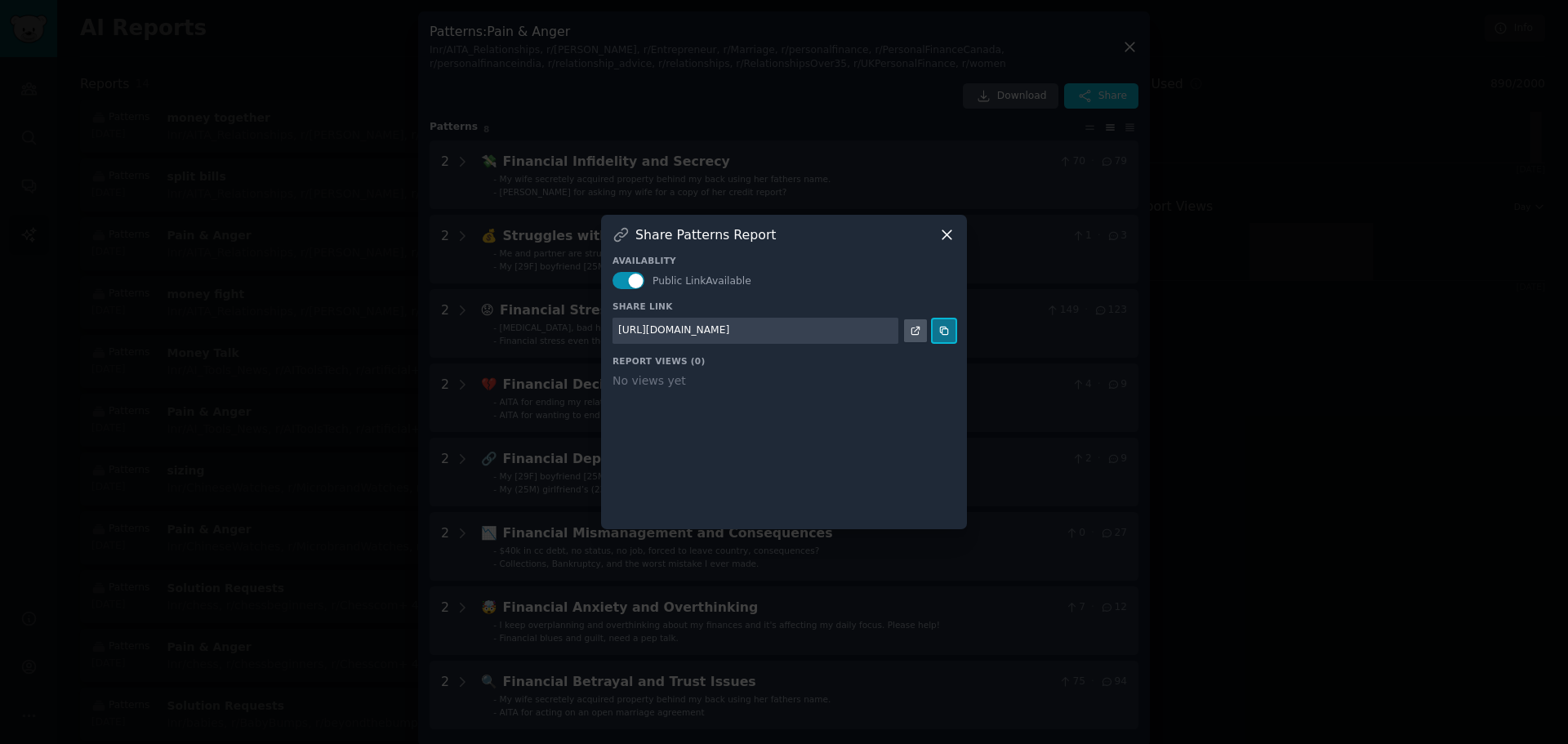
click at [955, 334] on button at bounding box center [944, 330] width 23 height 23
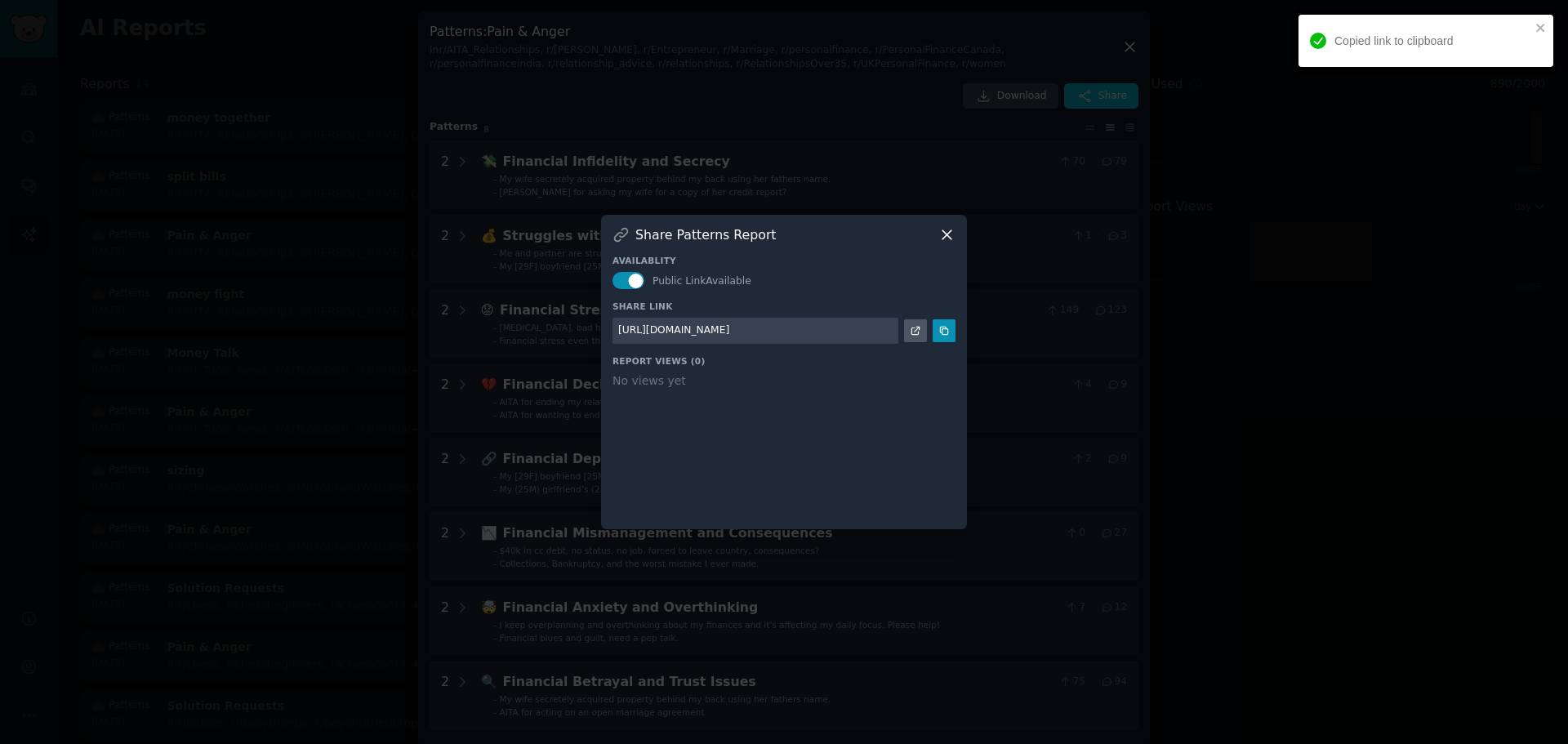
click at [947, 234] on icon at bounding box center [947, 235] width 9 height 9
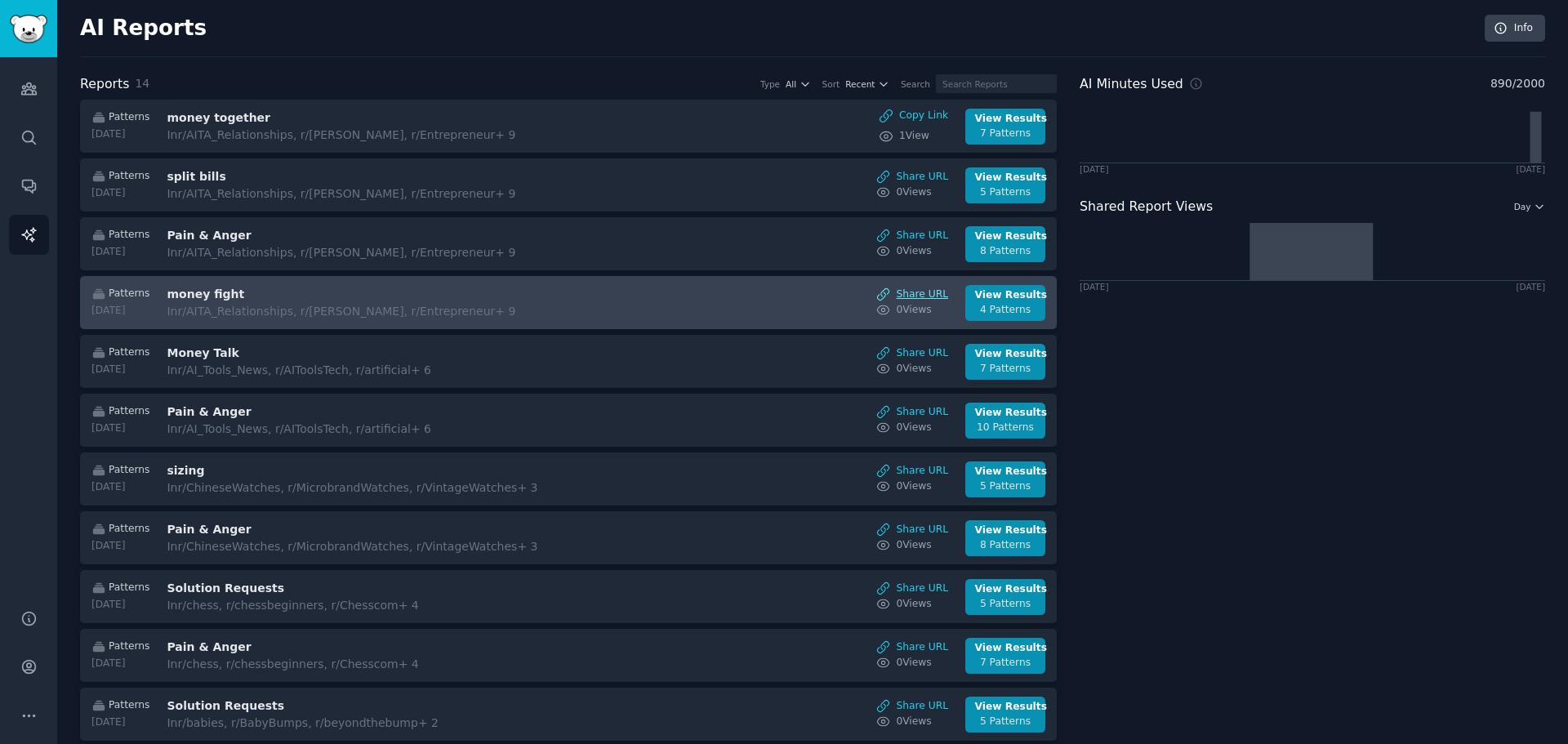
click at [919, 295] on link "Share URL" at bounding box center [912, 294] width 72 height 15
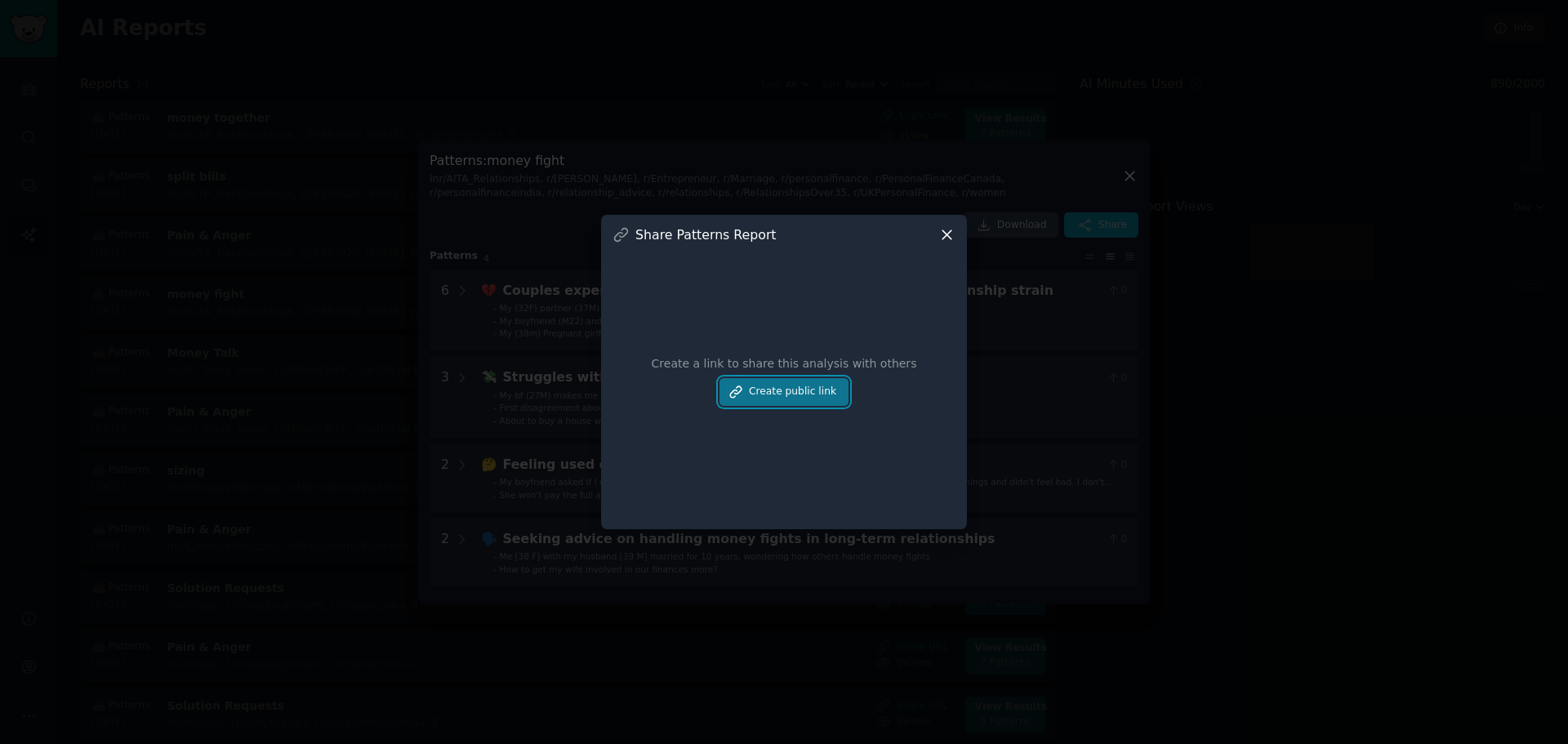
click at [800, 384] on button "Create public link" at bounding box center [784, 392] width 130 height 27
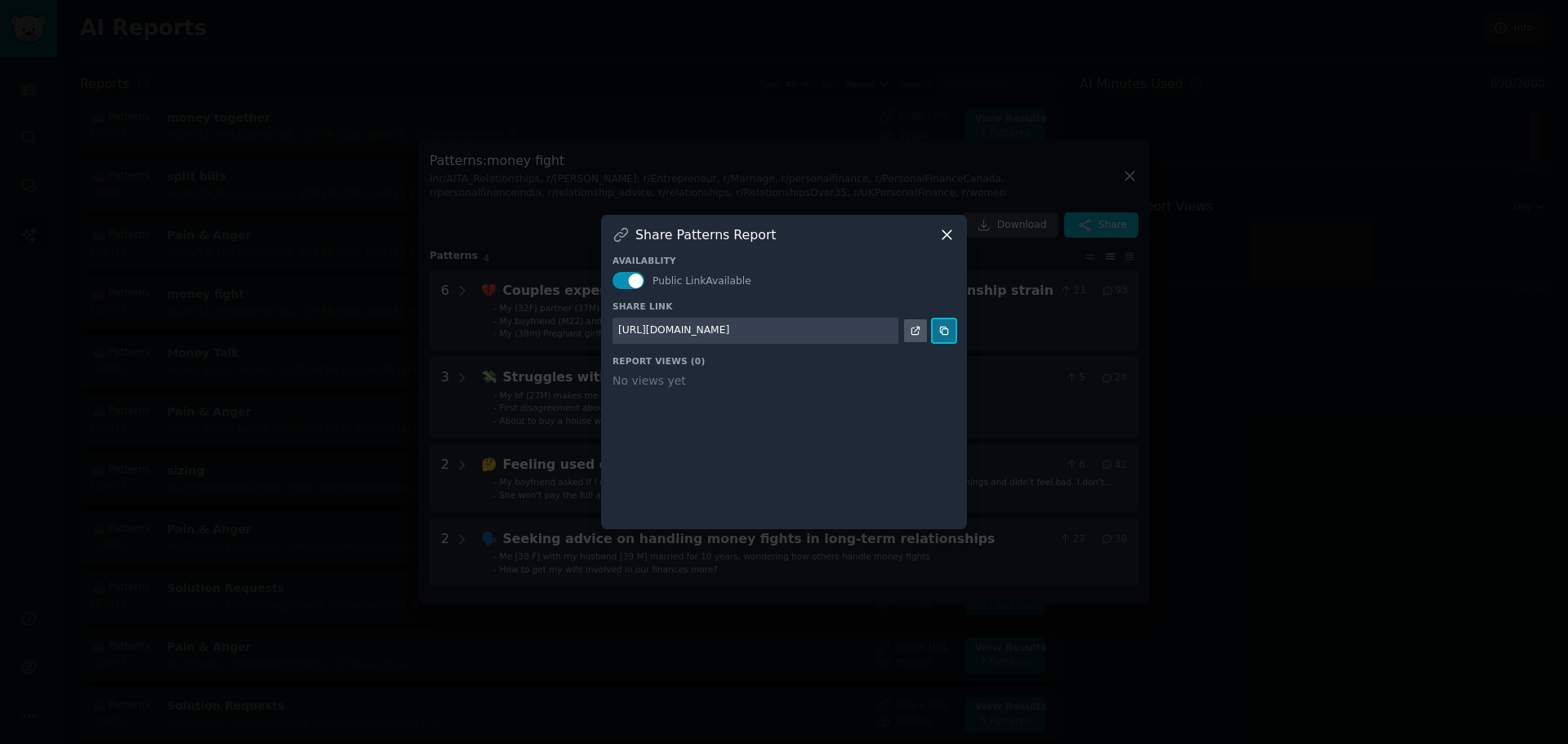
click at [941, 323] on button at bounding box center [944, 330] width 23 height 23
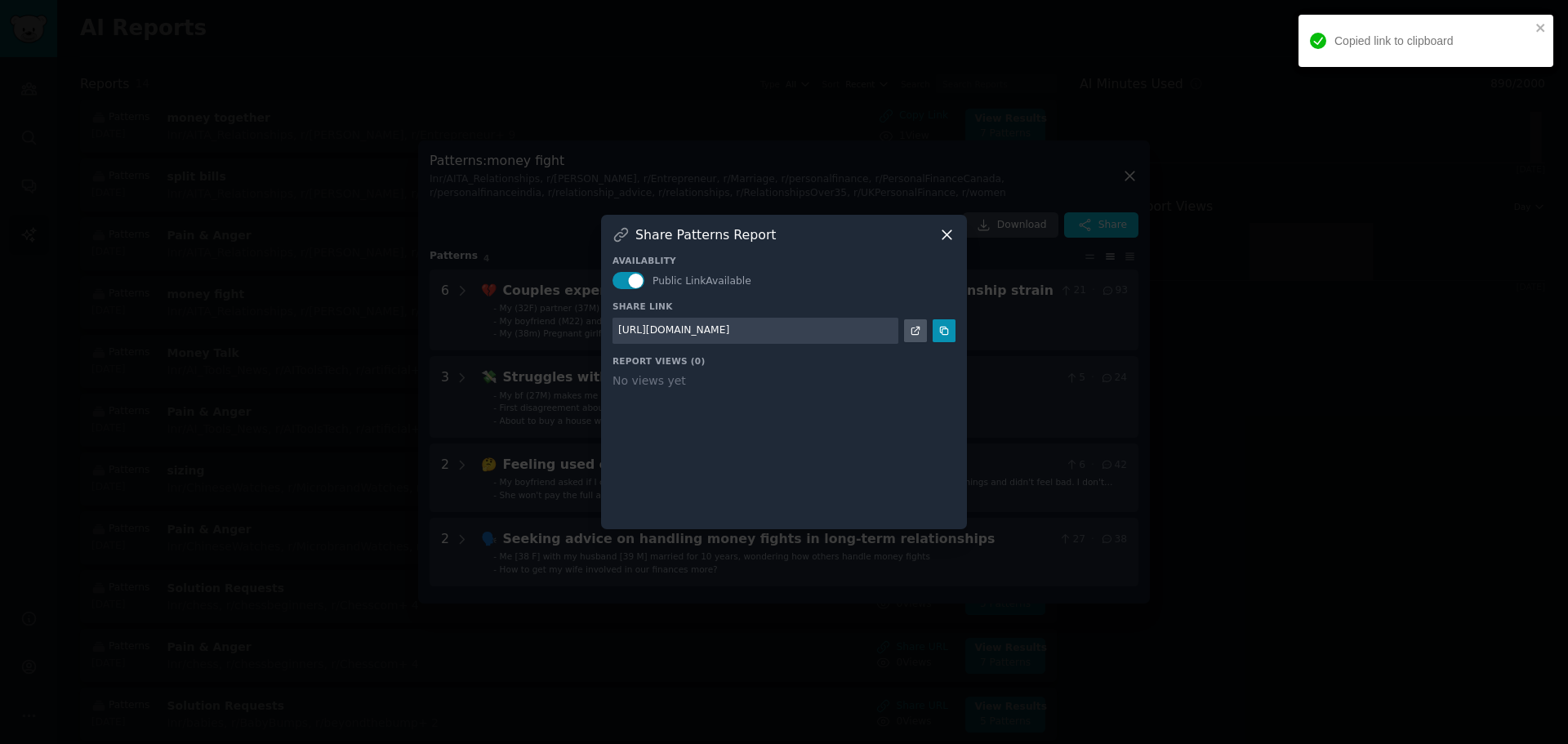
click at [22, 159] on div at bounding box center [784, 372] width 1568 height 744
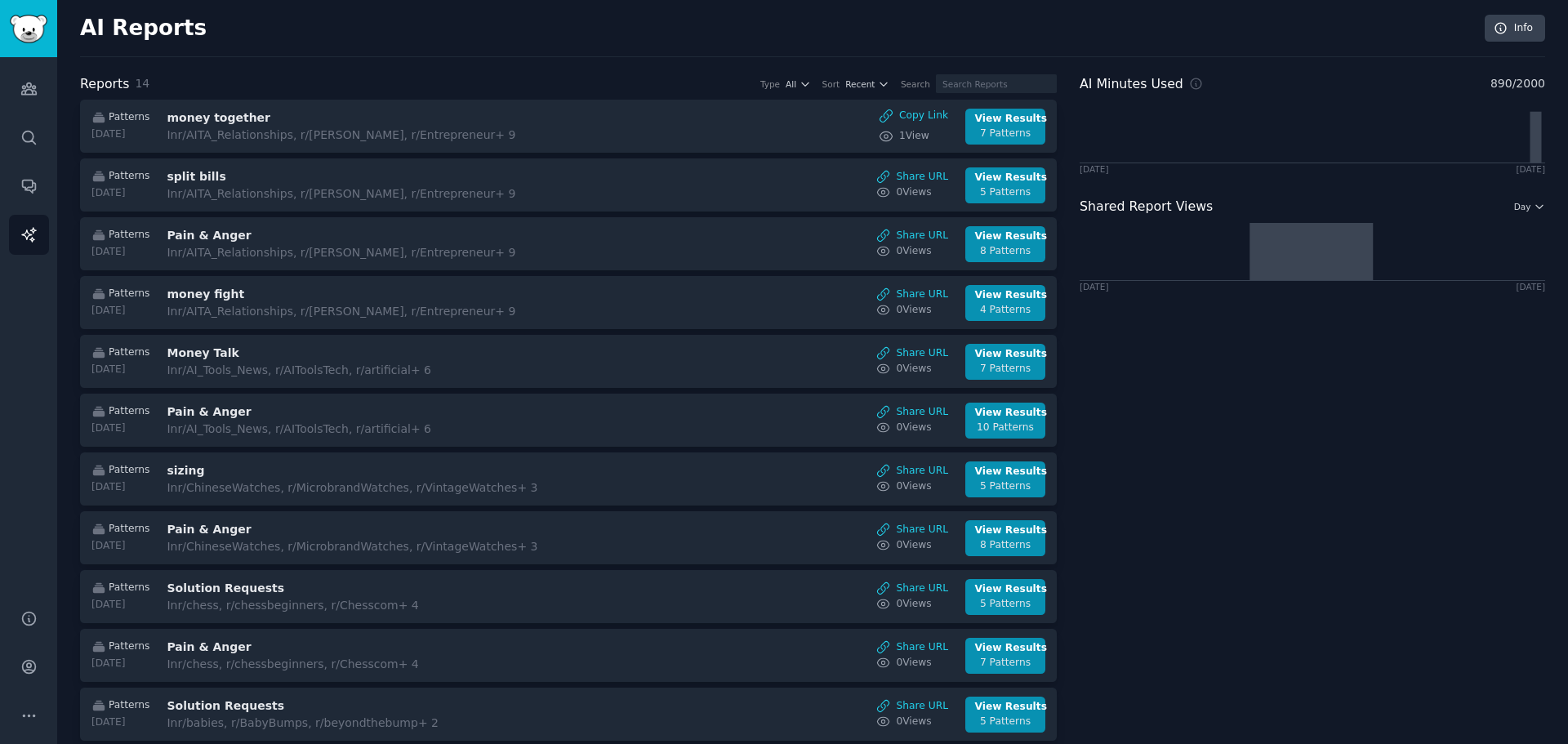
click at [1377, 718] on div "AI Minutes Used 890 / 2000 [DATE] [DATE] Shared Report Views Day [DATE] [DATE]" at bounding box center [1312, 500] width 465 height 850
click at [2, 27] on link "Sidebar" at bounding box center [28, 28] width 57 height 57
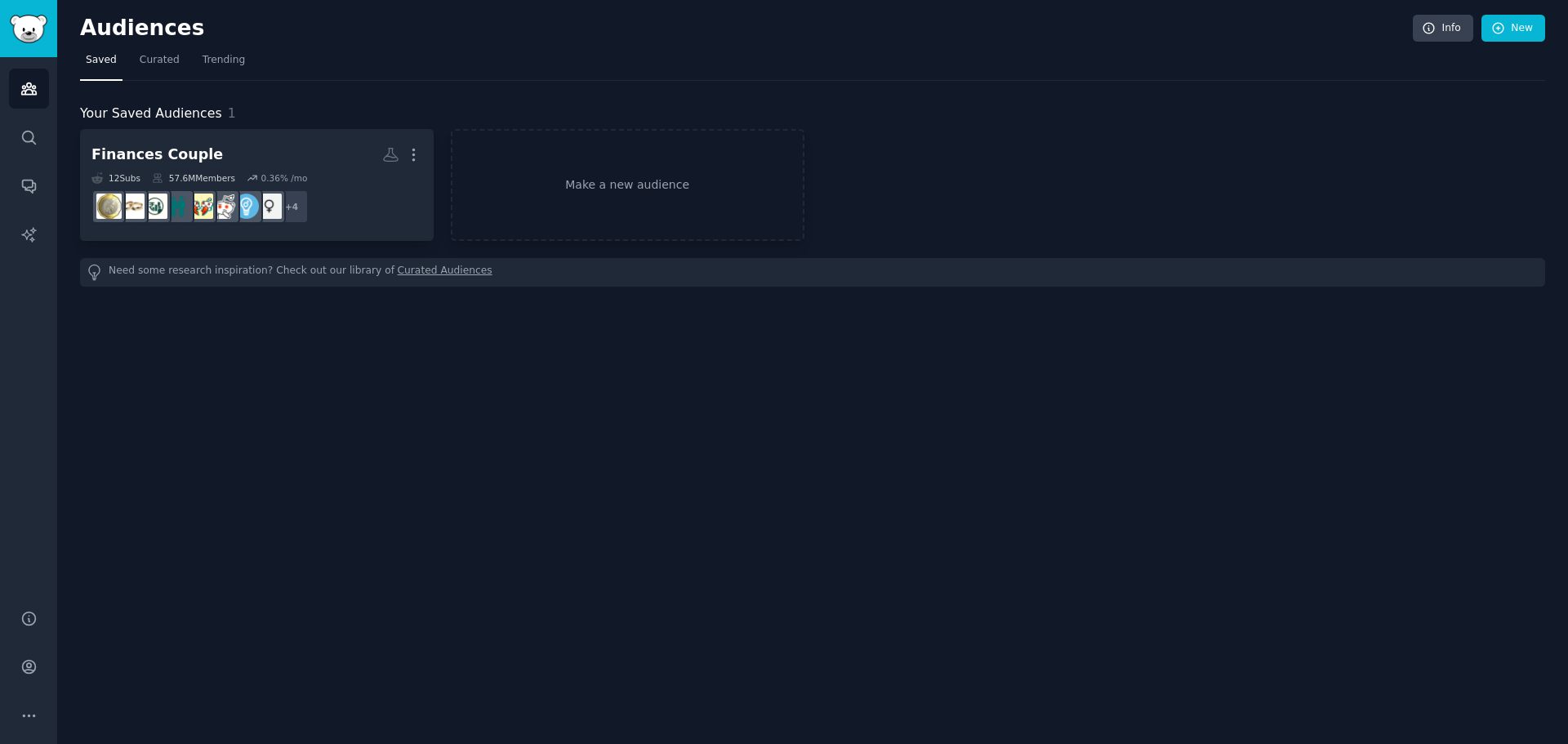
click at [1518, 442] on div "Audiences Info New Saved Curated Trending Your Saved Audiences 1 Finances Coupl…" at bounding box center [812, 372] width 1511 height 744
click at [28, 231] on icon "Sidebar" at bounding box center [28, 235] width 17 height 17
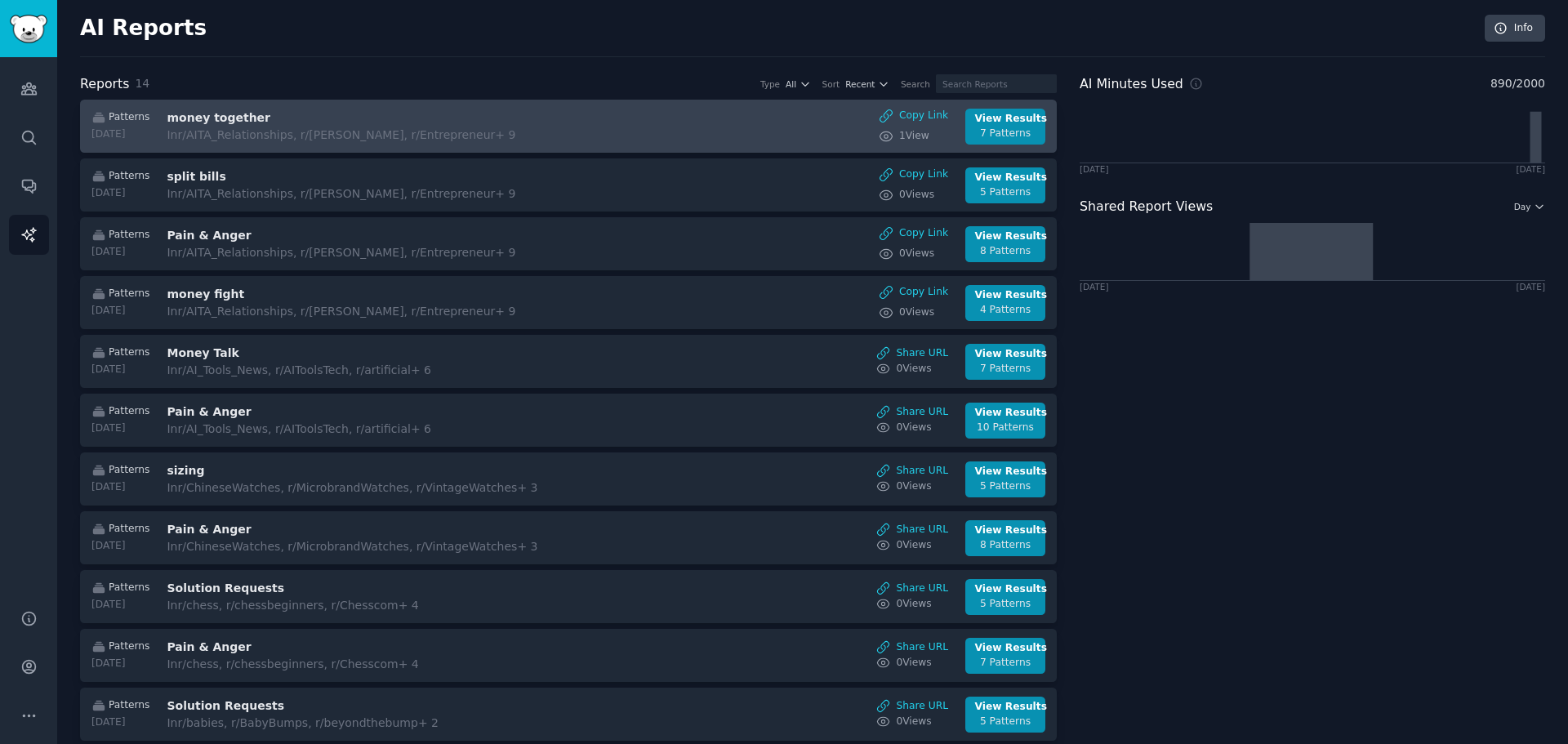
click at [554, 109] on div "Patterns [DATE] money together In r/AITA_Relationships, r/[PERSON_NAME], r/Entr…" at bounding box center [569, 127] width 960 height 36
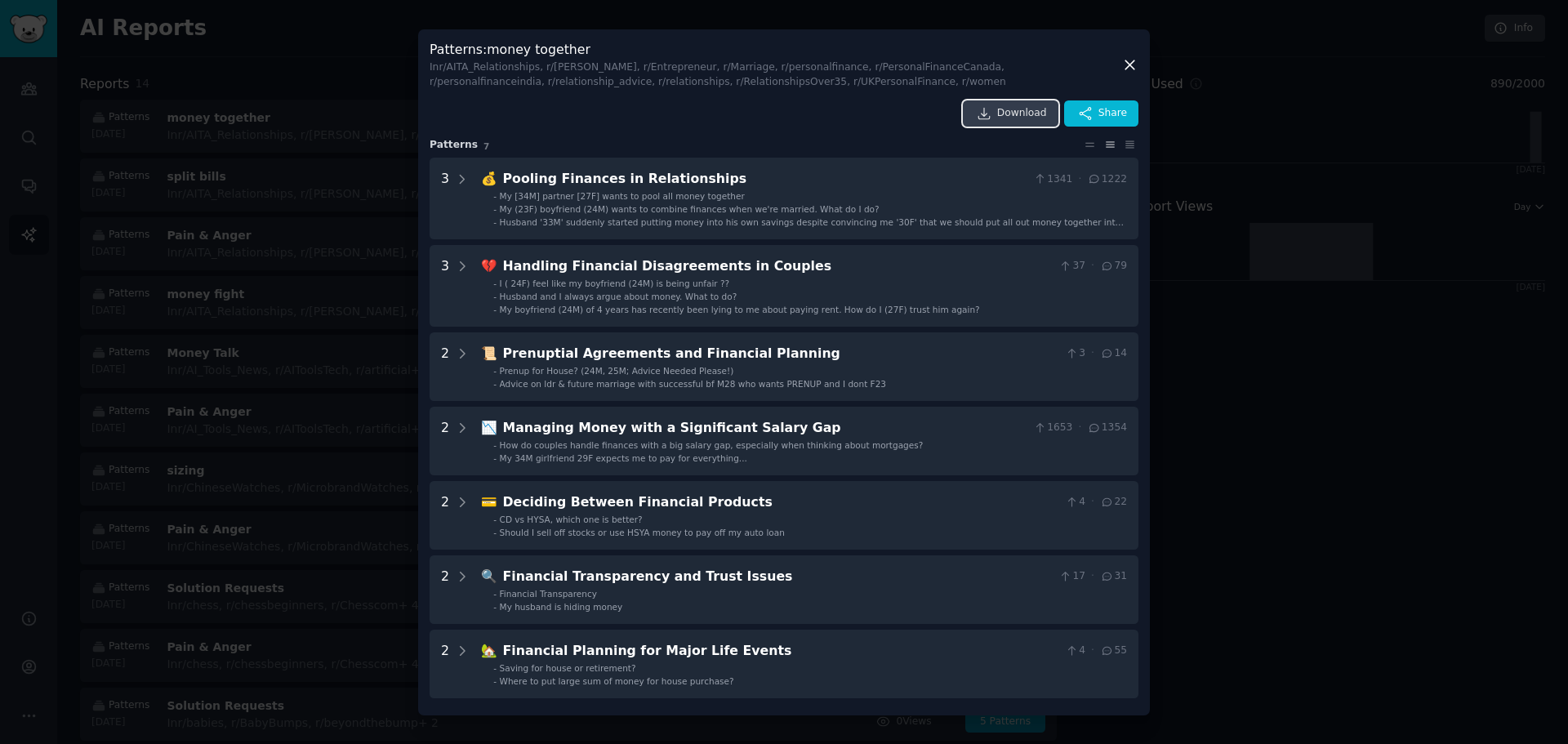
click at [1026, 110] on span "Download" at bounding box center [1021, 113] width 50 height 15
click at [1133, 64] on icon at bounding box center [1129, 64] width 17 height 17
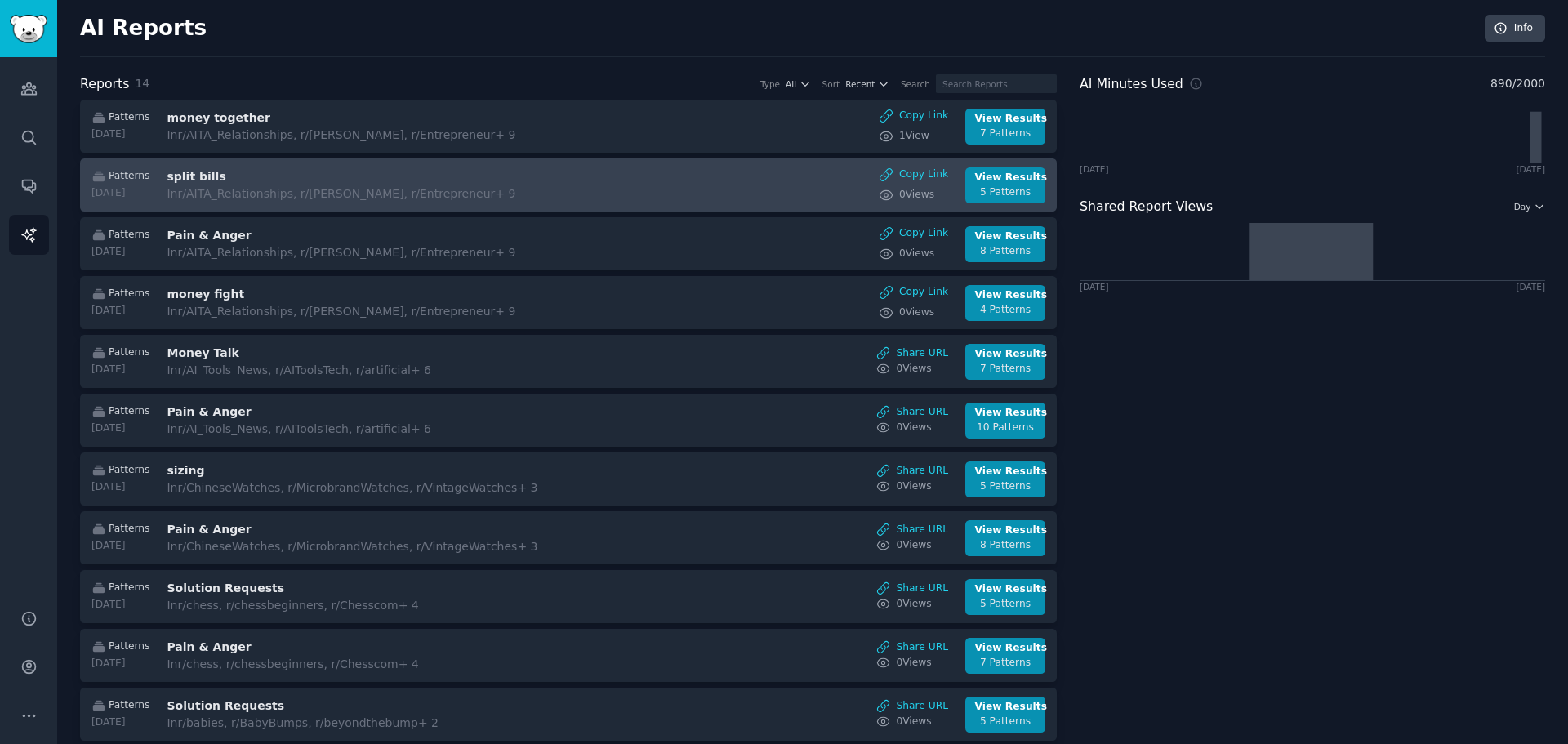
click at [759, 179] on div "Patterns [DATE] split bills In r/AITA_Relationships, r/[PERSON_NAME], r/Entrepr…" at bounding box center [569, 186] width 960 height 36
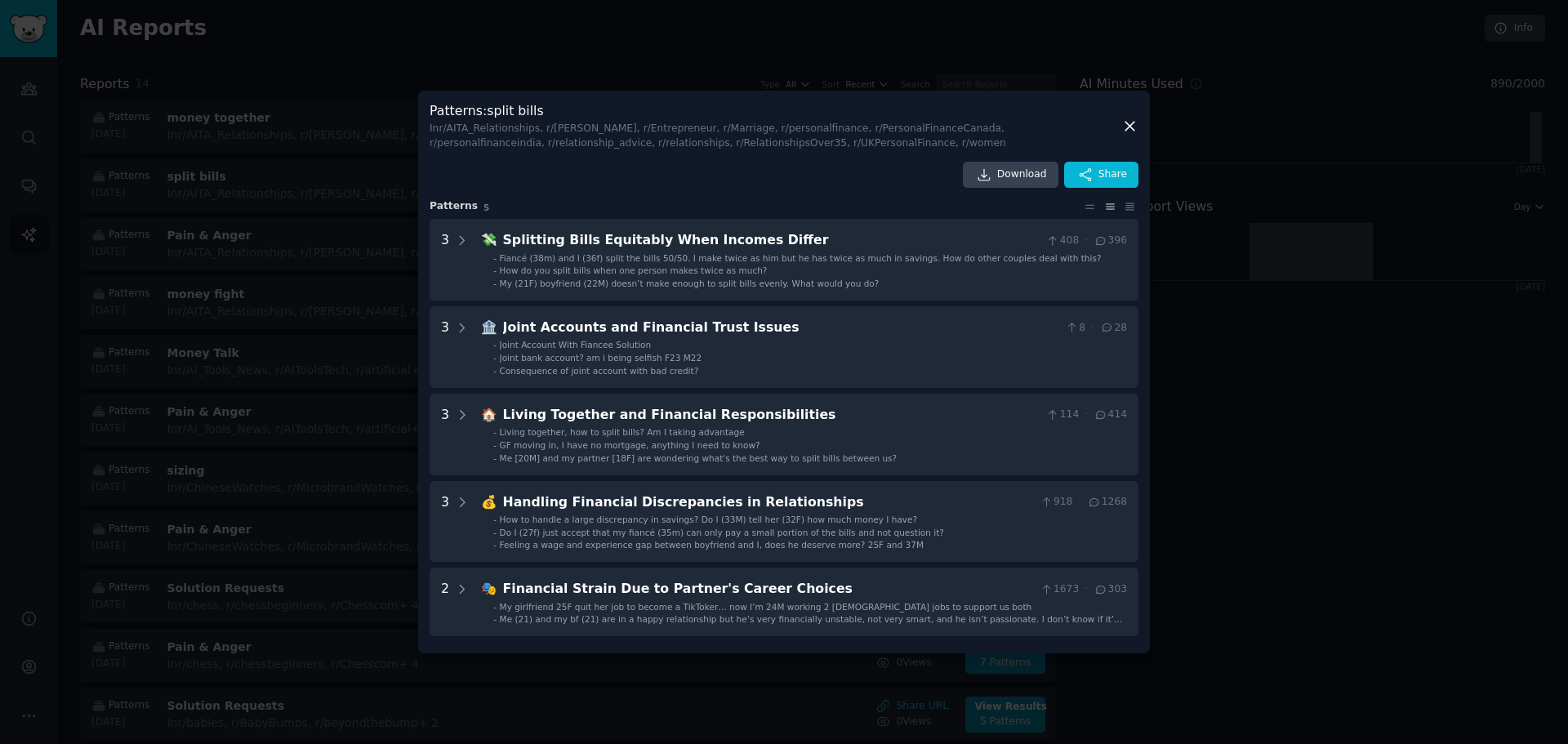
click at [1021, 165] on div "Patterns : split bills In r/AITA_Relationships, r/AskMen, r/Entrepreneur, r/Mar…" at bounding box center [784, 372] width 732 height 563
click at [1021, 172] on span "Download" at bounding box center [1021, 175] width 50 height 15
click at [1124, 123] on icon at bounding box center [1129, 126] width 17 height 17
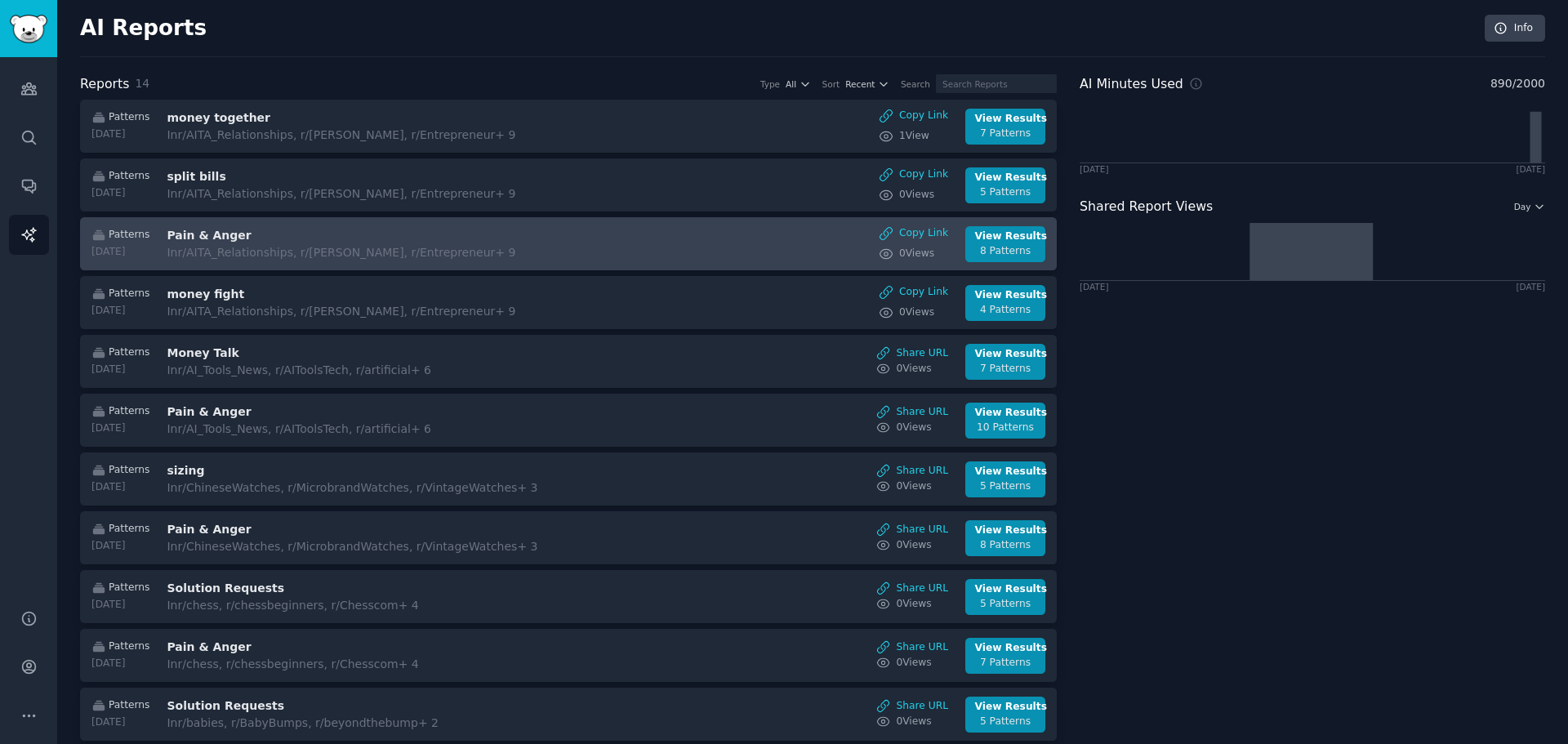
click at [747, 229] on div "Patterns [DATE] Pain & [PERSON_NAME] In r/AITA_Relationships, r/[PERSON_NAME], …" at bounding box center [569, 244] width 960 height 36
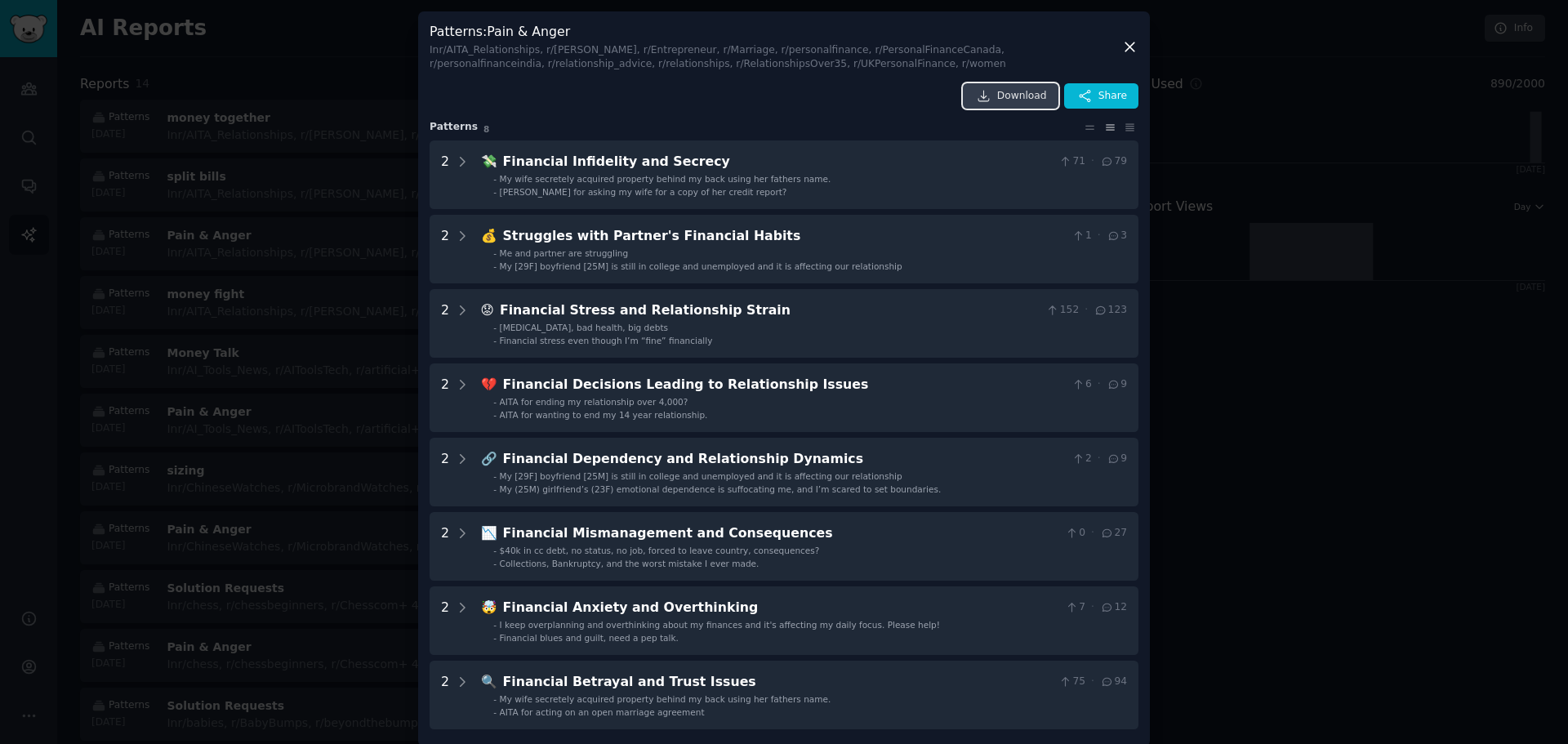
click at [1017, 100] on span "Download" at bounding box center [1021, 96] width 50 height 15
click at [1131, 46] on icon at bounding box center [1129, 46] width 17 height 17
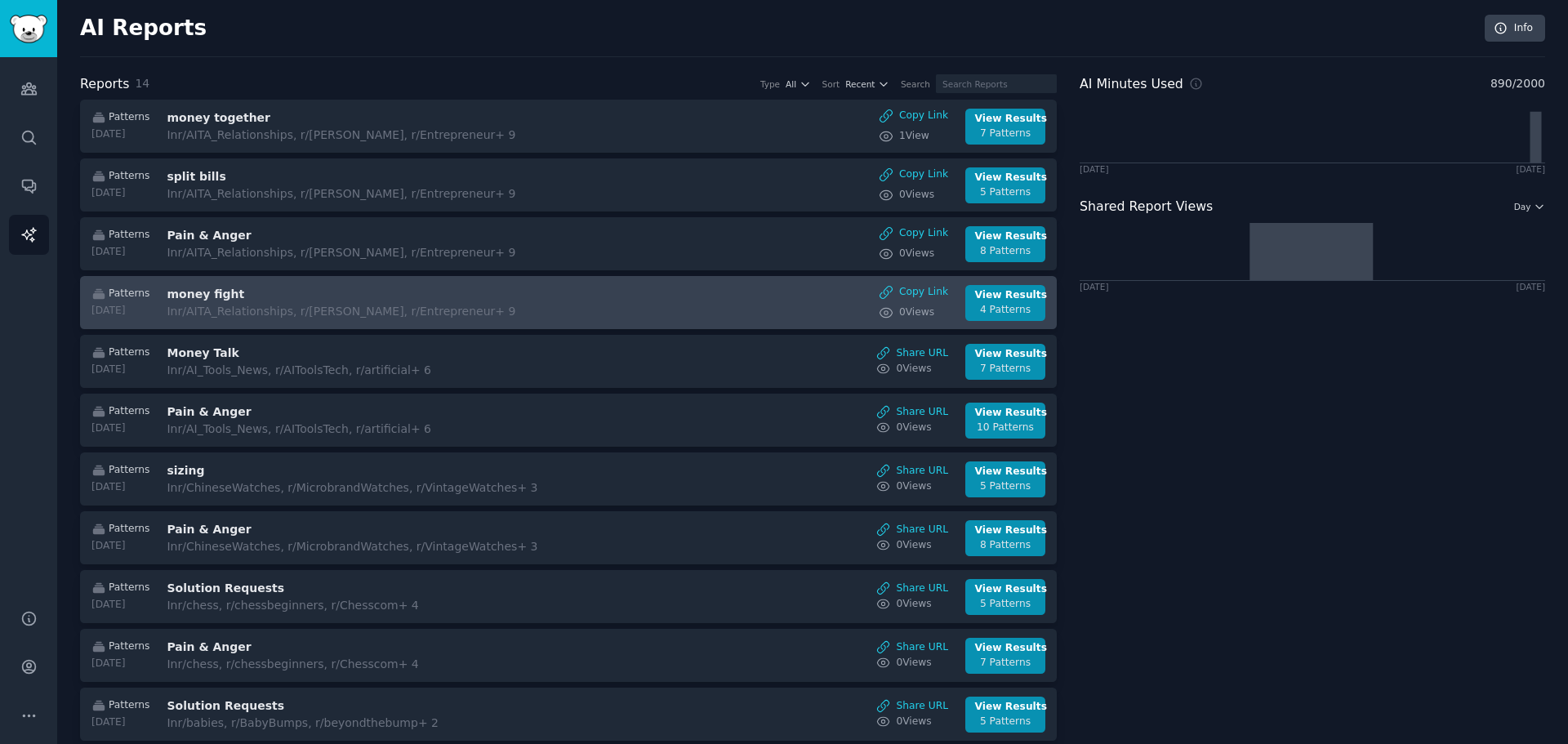
click at [669, 294] on div "Patterns [DATE] money fight In r/AITA_Relationships, r/[PERSON_NAME], r/Entrepr…" at bounding box center [569, 303] width 960 height 36
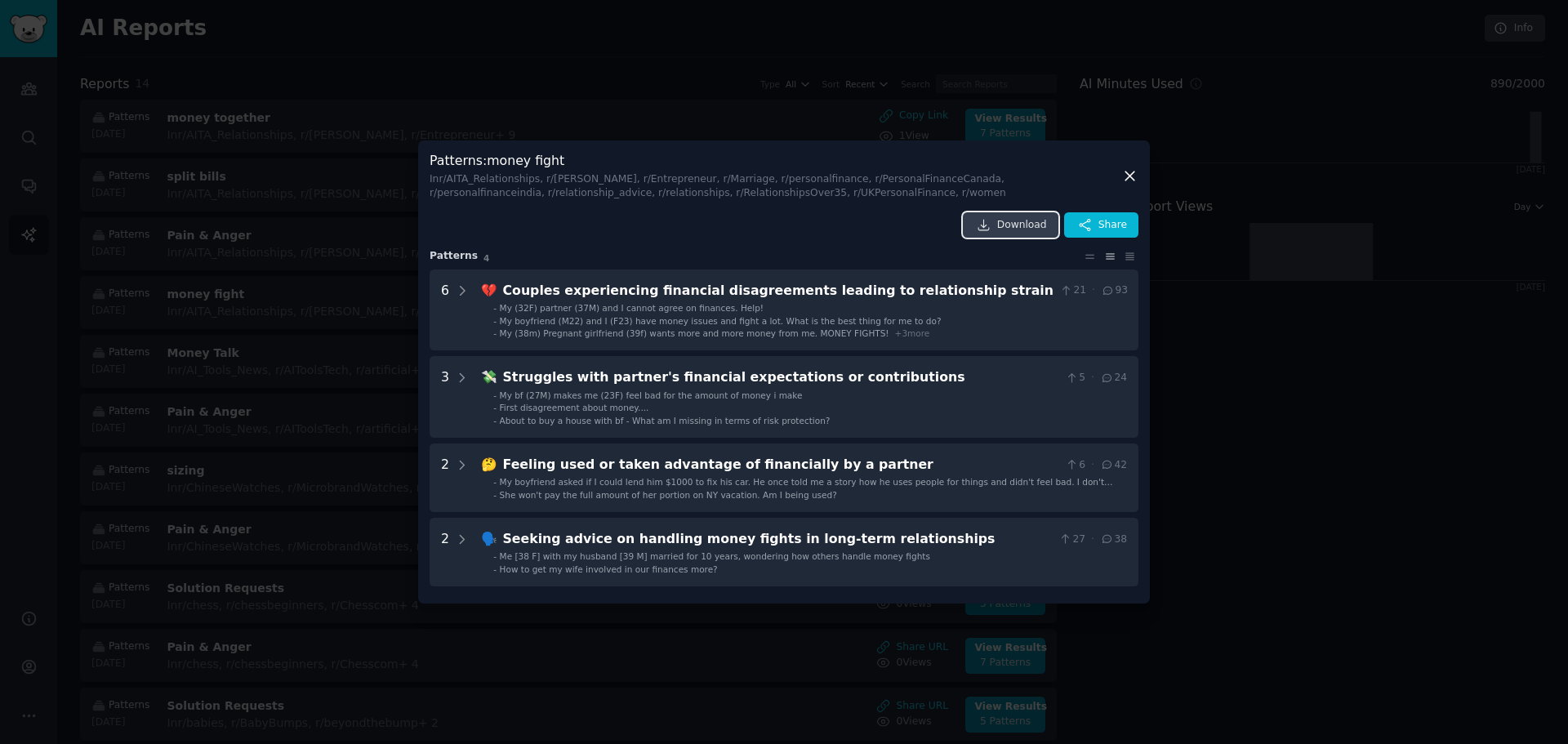
click at [1013, 229] on span "Download" at bounding box center [1021, 225] width 50 height 15
click at [1130, 176] on icon at bounding box center [1129, 177] width 9 height 9
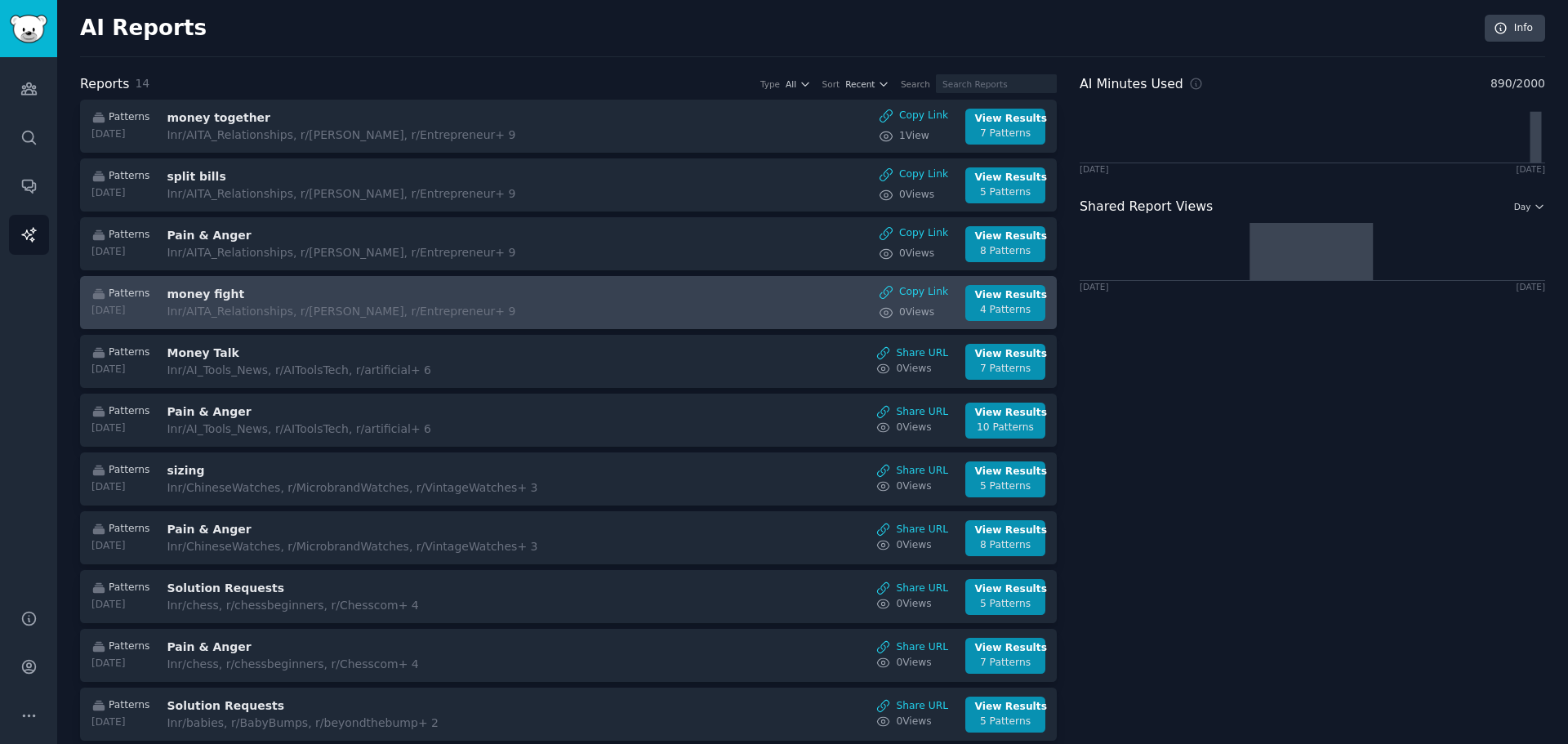
click at [587, 297] on div "Patterns [DATE] money fight In r/AITA_Relationships, r/[PERSON_NAME], r/Entrepr…" at bounding box center [569, 303] width 960 height 36
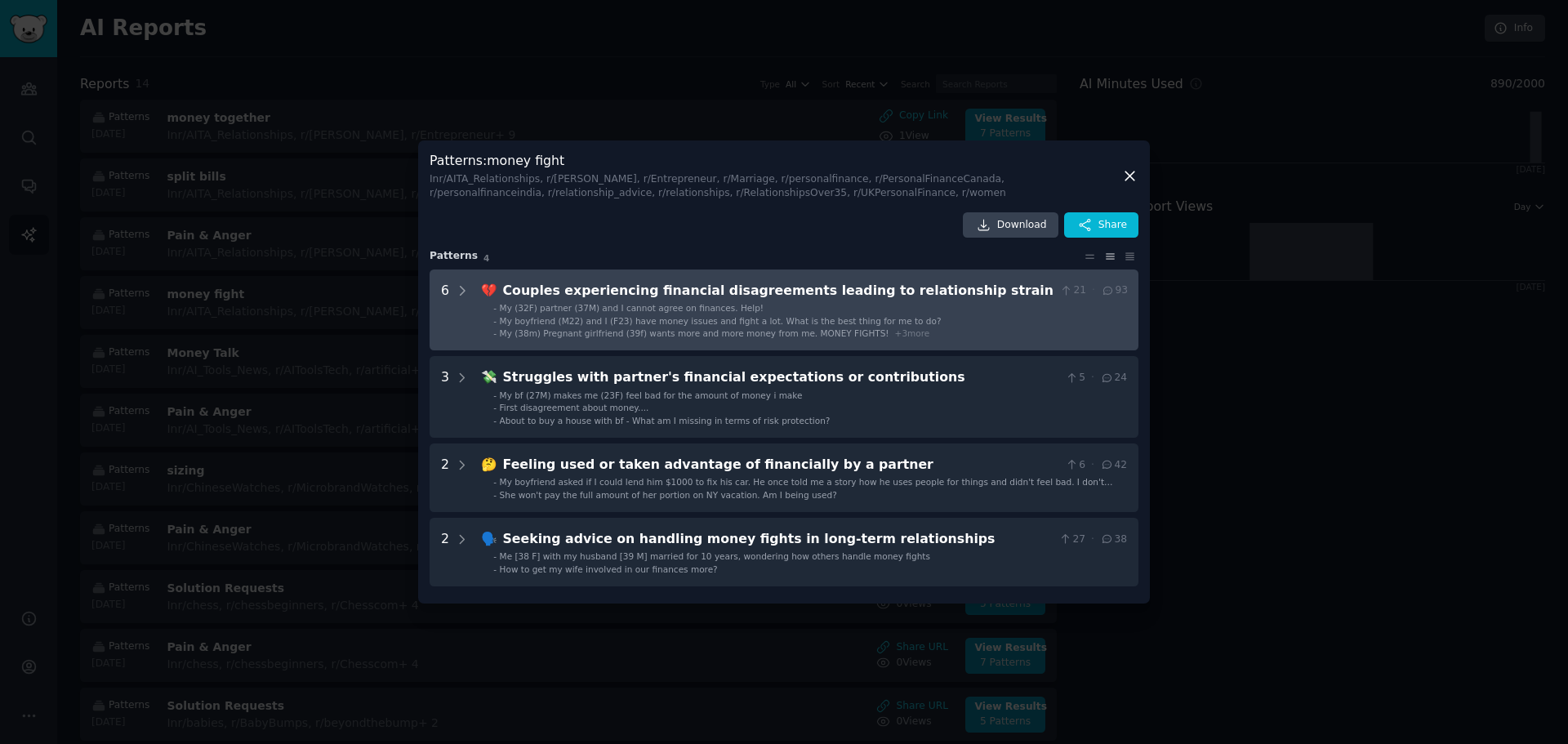
click at [967, 346] on strain "6 💔 Couples experiencing financial disagreements leading to relationship strain…" at bounding box center [784, 310] width 709 height 81
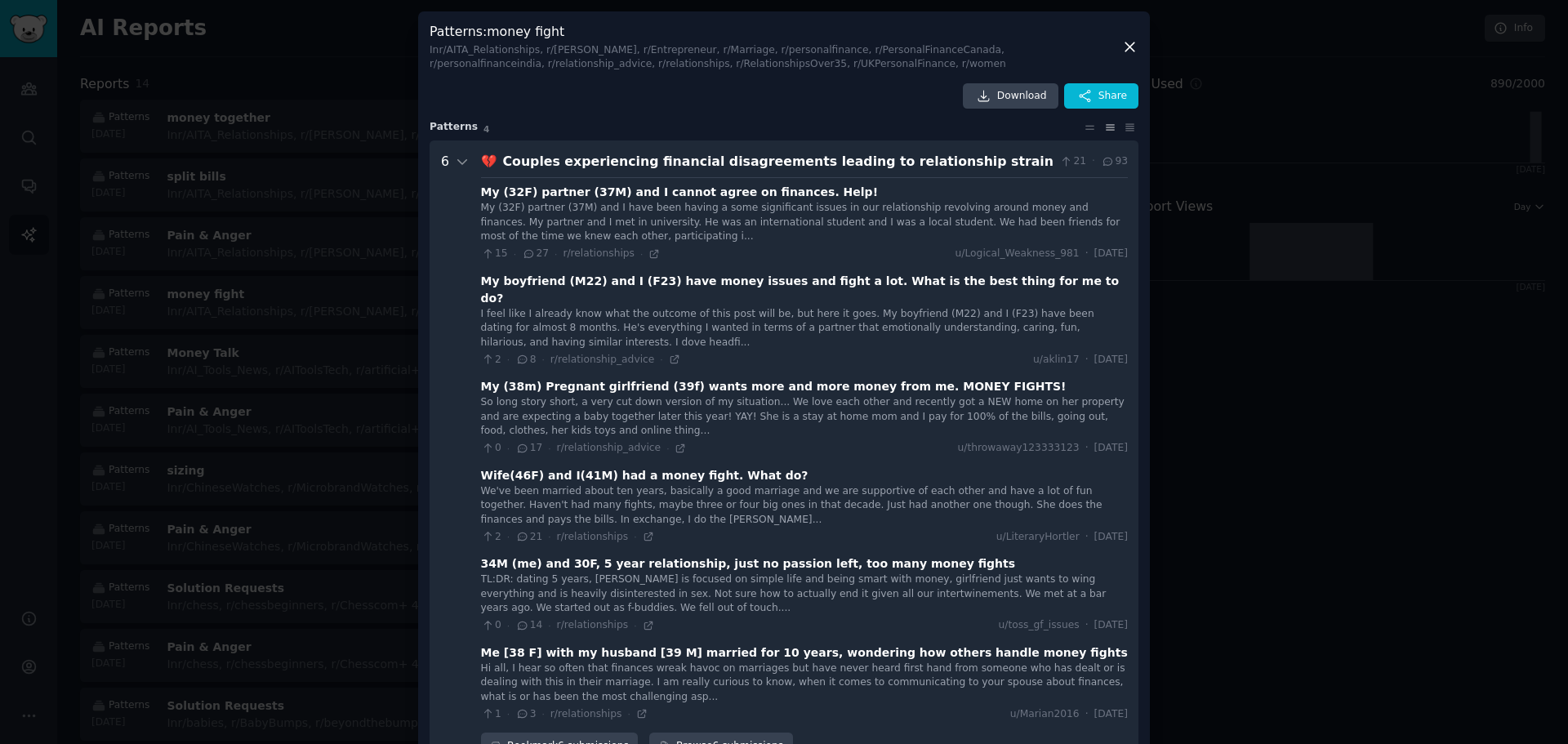
scroll to position [140, 0]
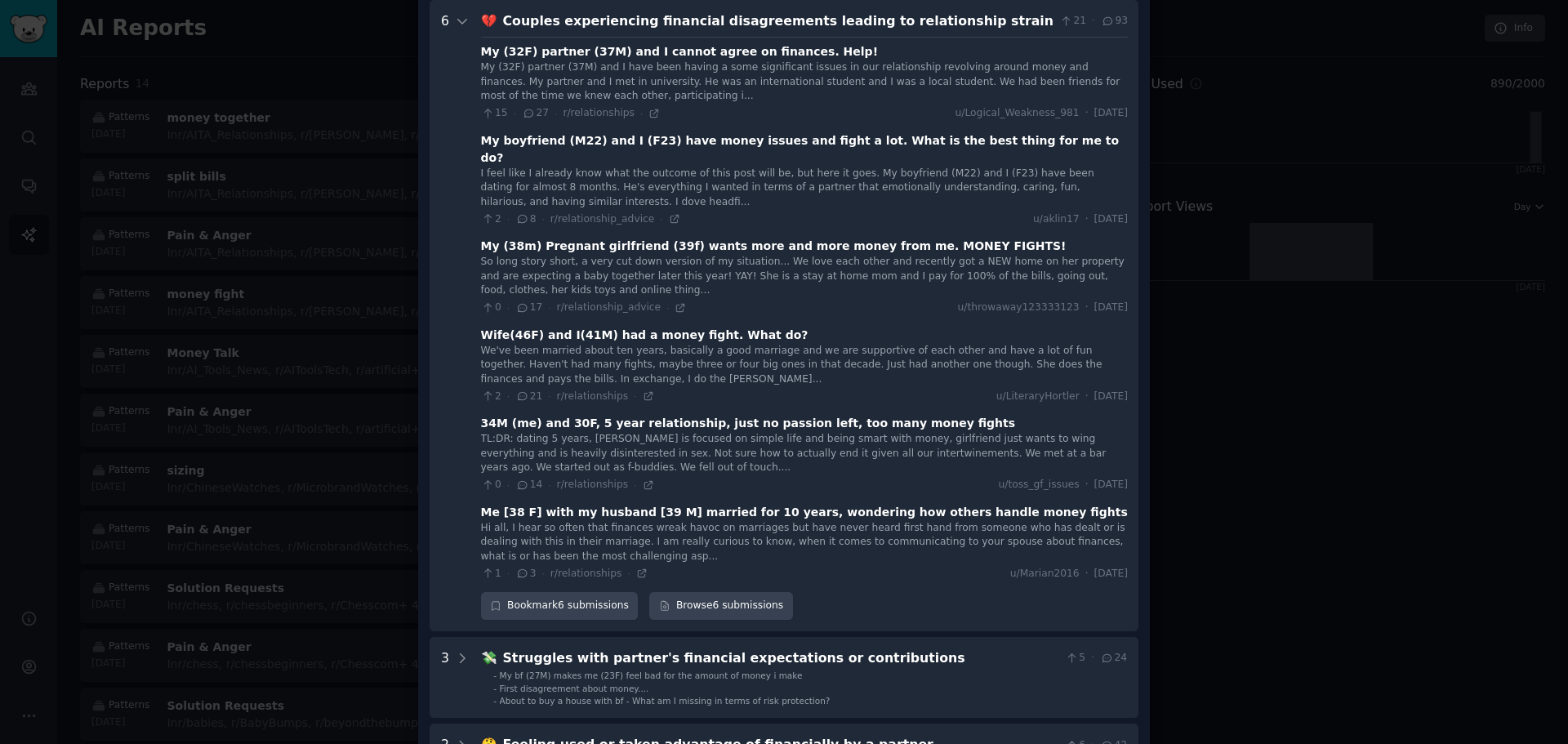
click at [972, 505] on div "Me [38 F] with my husband [39 M] married for 10 years, wondering how others han…" at bounding box center [804, 512] width 647 height 17
click at [742, 597] on link "Browse 6 submissions" at bounding box center [721, 607] width 143 height 27
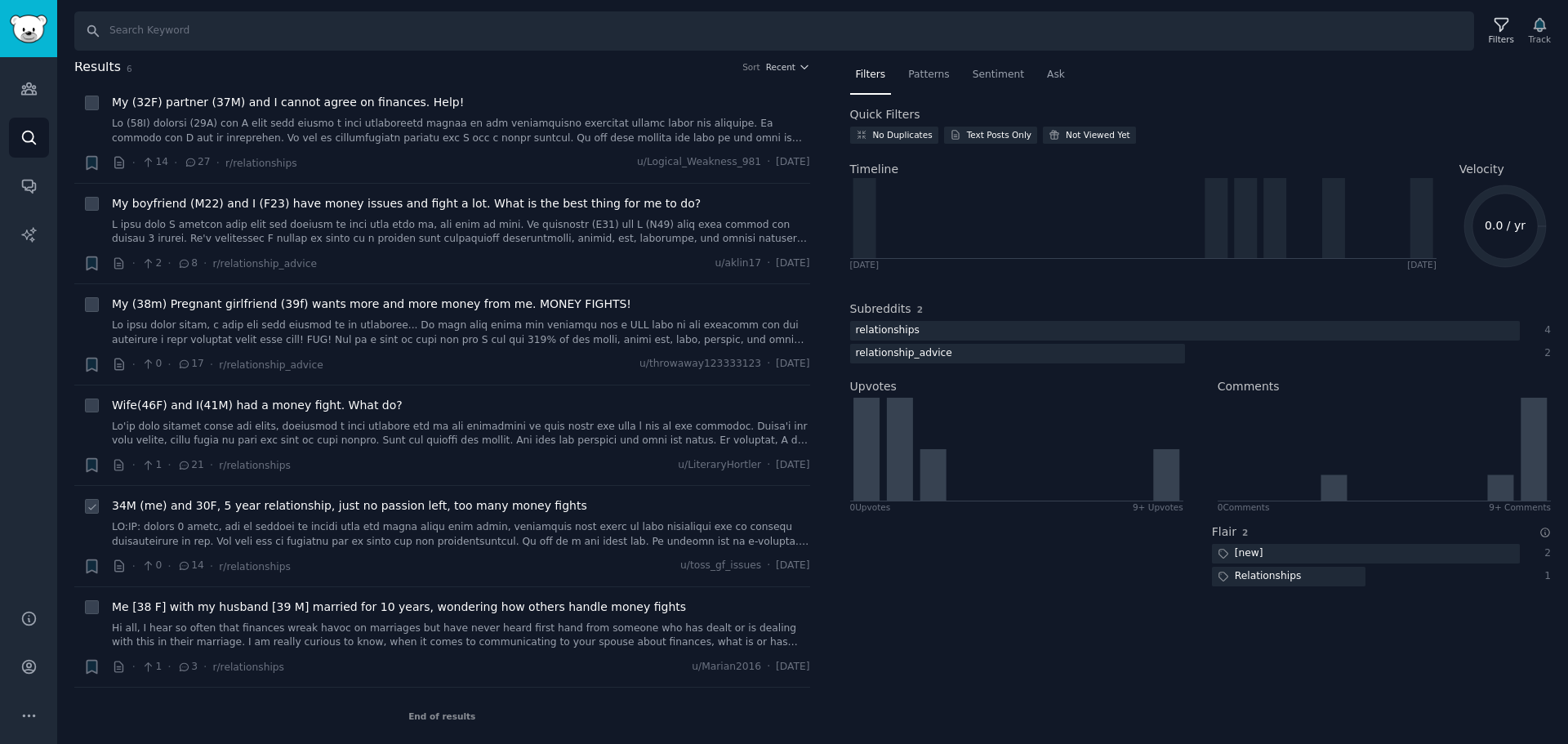
scroll to position [6, 0]
click at [262, 611] on span "Me [38 F] with my husband [39 M] married for 10 years, wondering how others han…" at bounding box center [398, 606] width 574 height 17
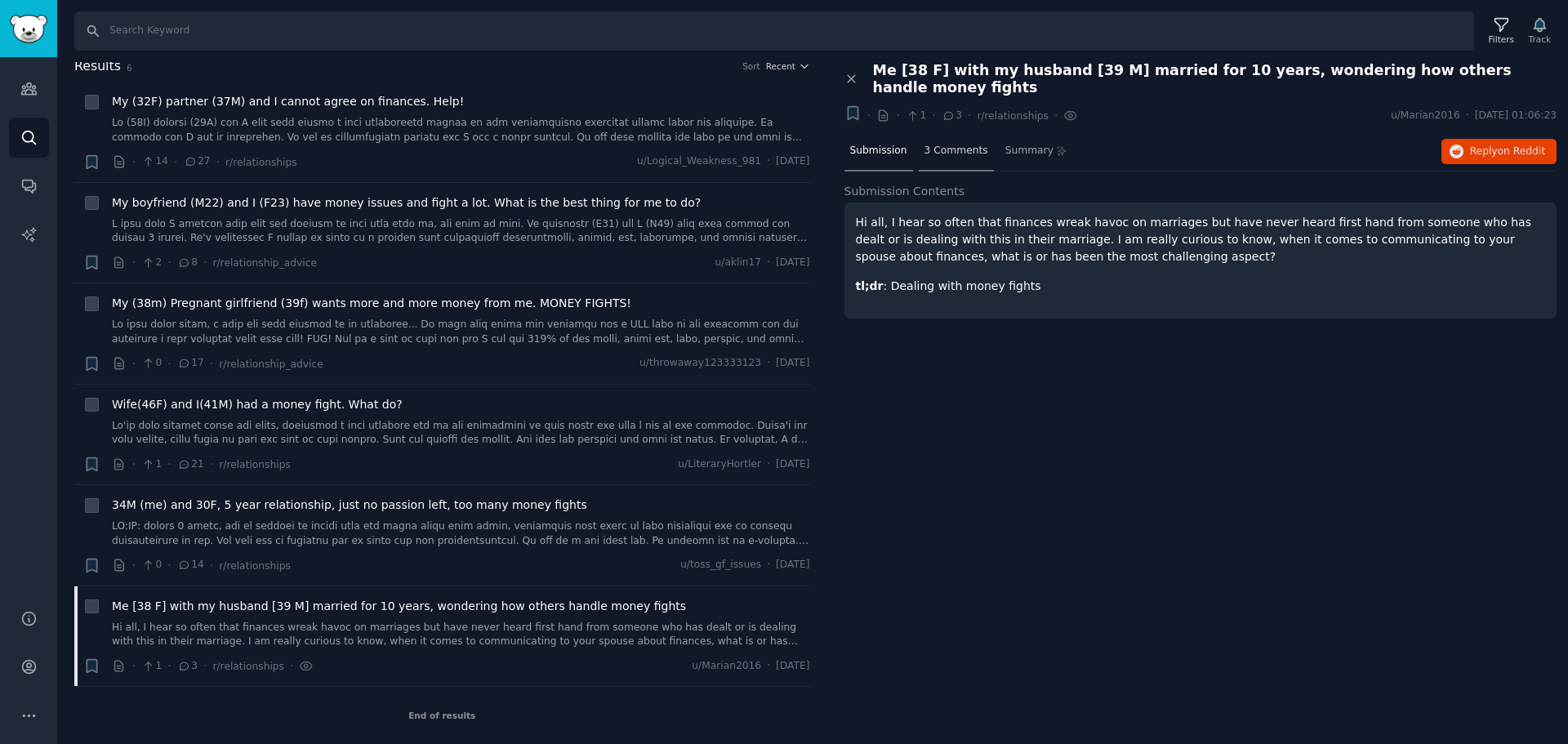
click at [936, 145] on div "3 Comments" at bounding box center [956, 152] width 76 height 39
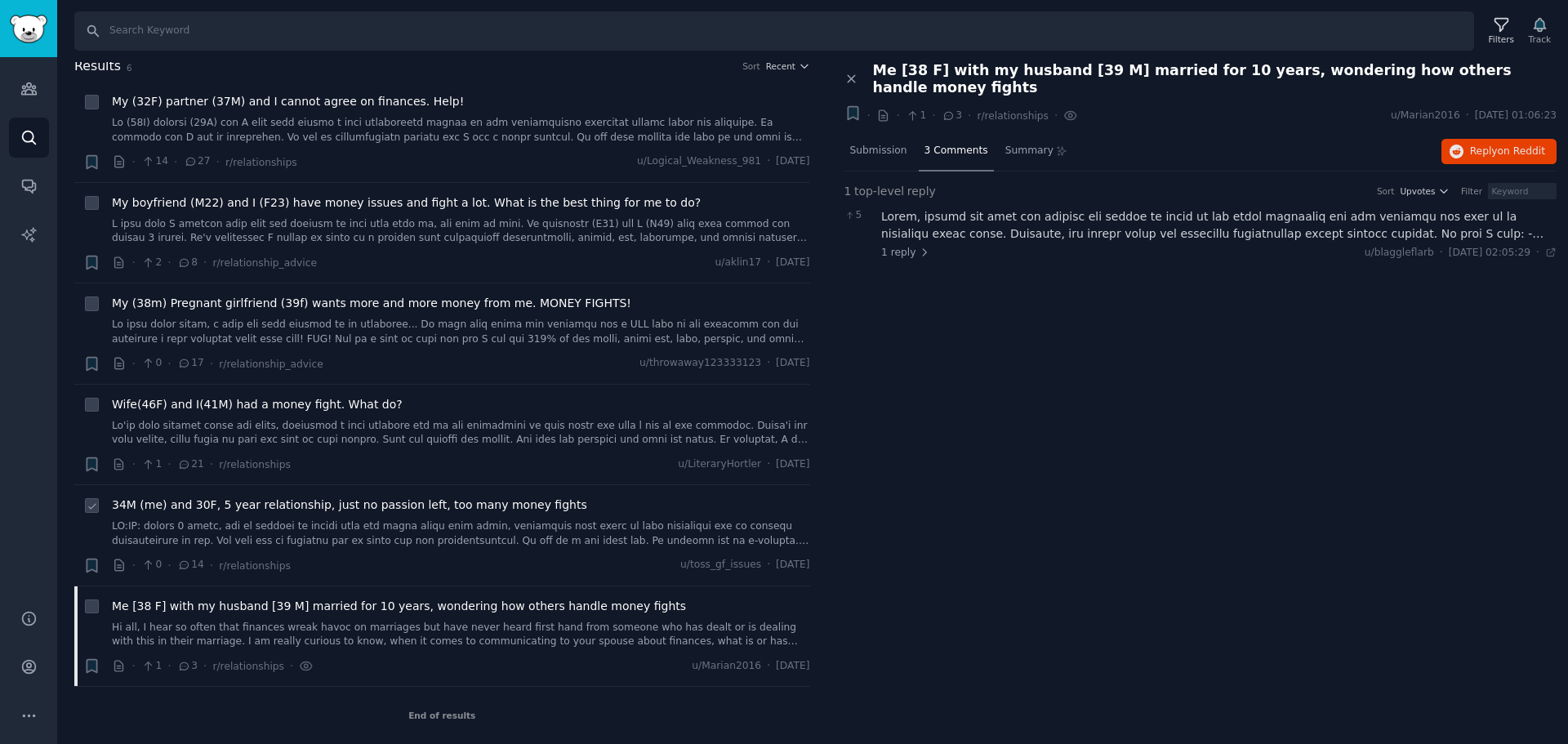
click at [287, 522] on link at bounding box center [461, 533] width 699 height 28
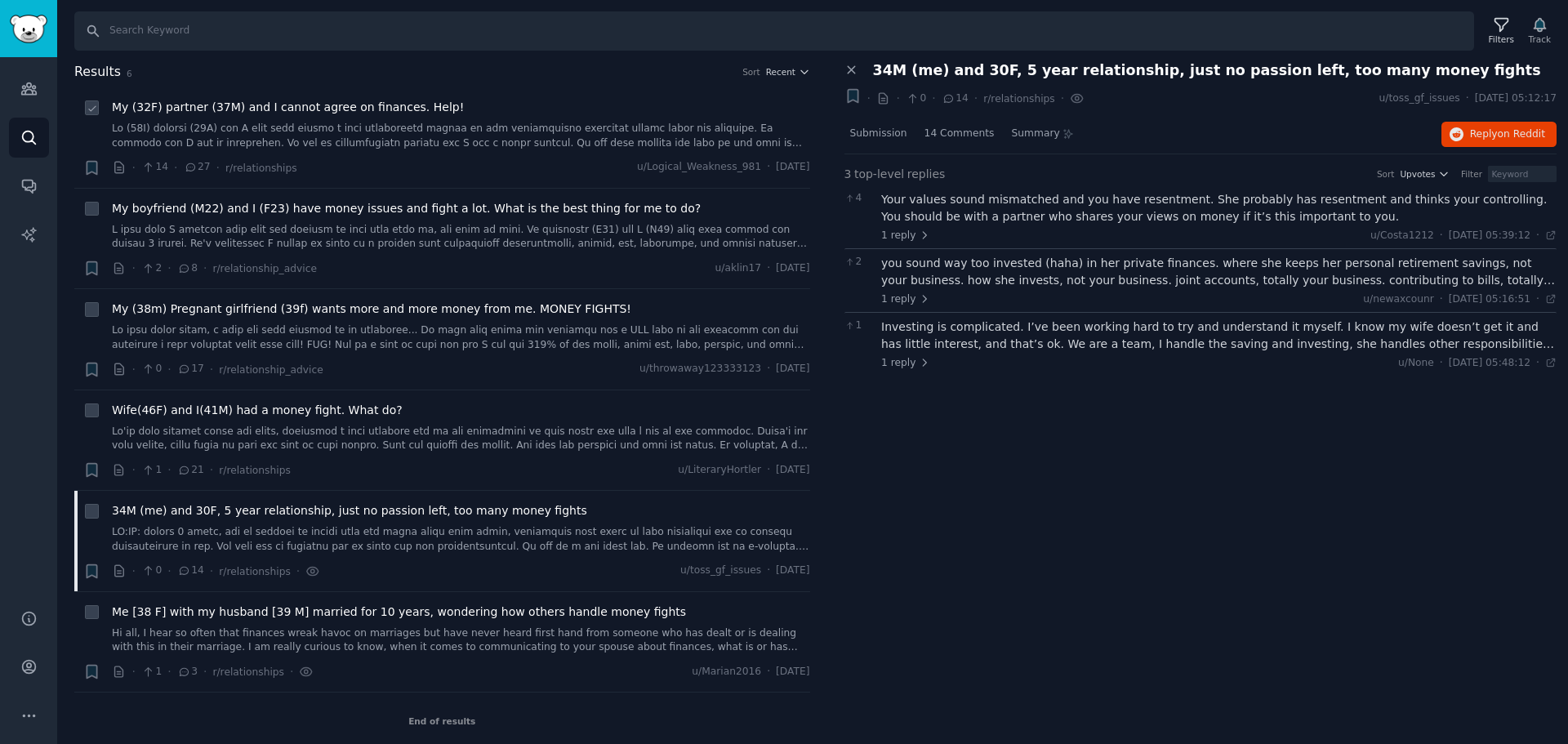
click at [485, 111] on div "My (32F) partner (37M) and I cannot agree on finances. Help!" at bounding box center [461, 107] width 699 height 17
click at [519, 137] on link at bounding box center [461, 135] width 699 height 28
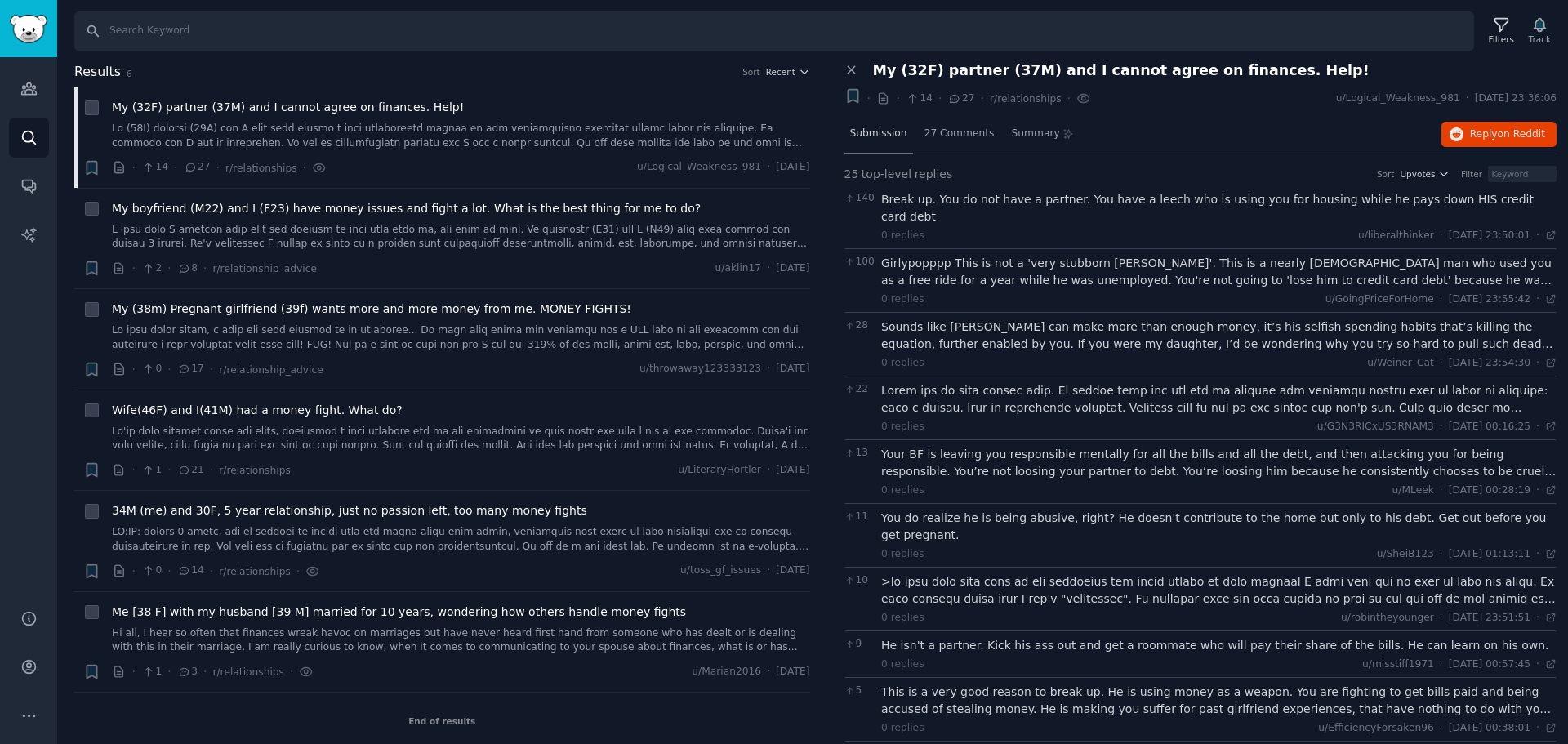
click at [885, 129] on span "Submission" at bounding box center [879, 133] width 57 height 15
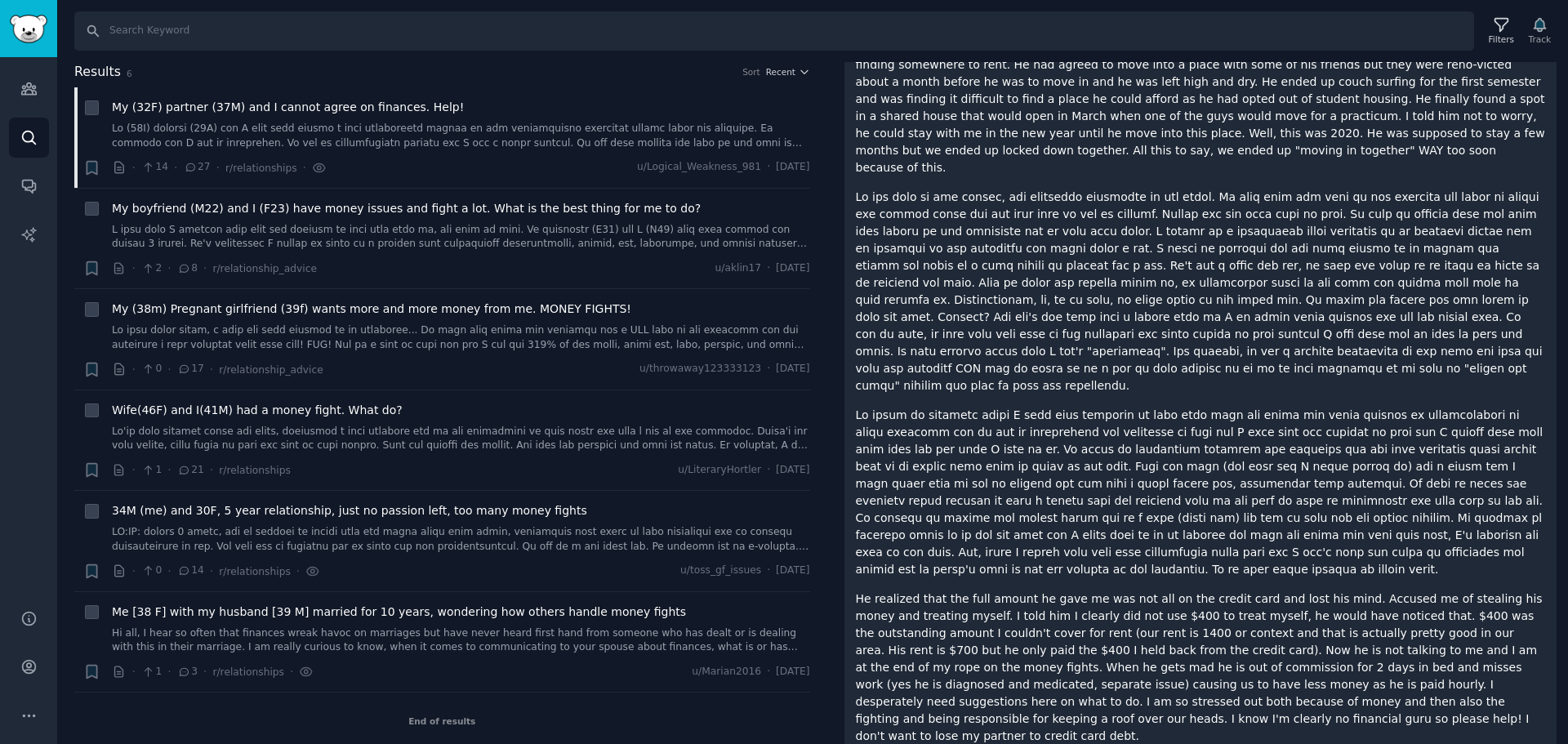
scroll to position [289, 0]
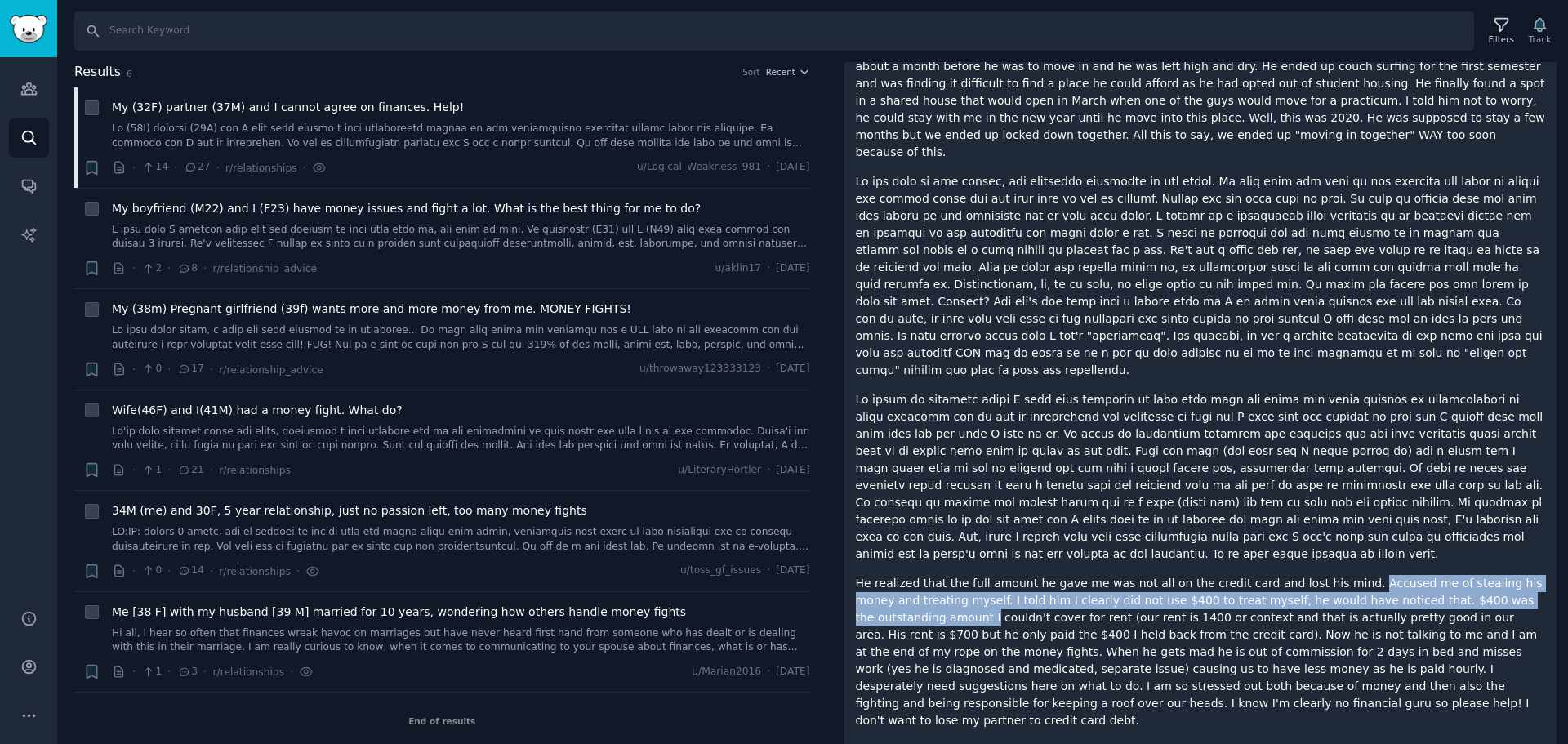
drag, startPoint x: 1323, startPoint y: 514, endPoint x: 1560, endPoint y: 526, distance: 237.3
click at [1560, 526] on div "Close panel My (32F) partner (37M) and I cannot agree on finances. Help! + · · …" at bounding box center [1201, 302] width 736 height 1058
click at [1481, 575] on p "He realized that the full amount he gave me was not all on the credit card and …" at bounding box center [1200, 652] width 690 height 154
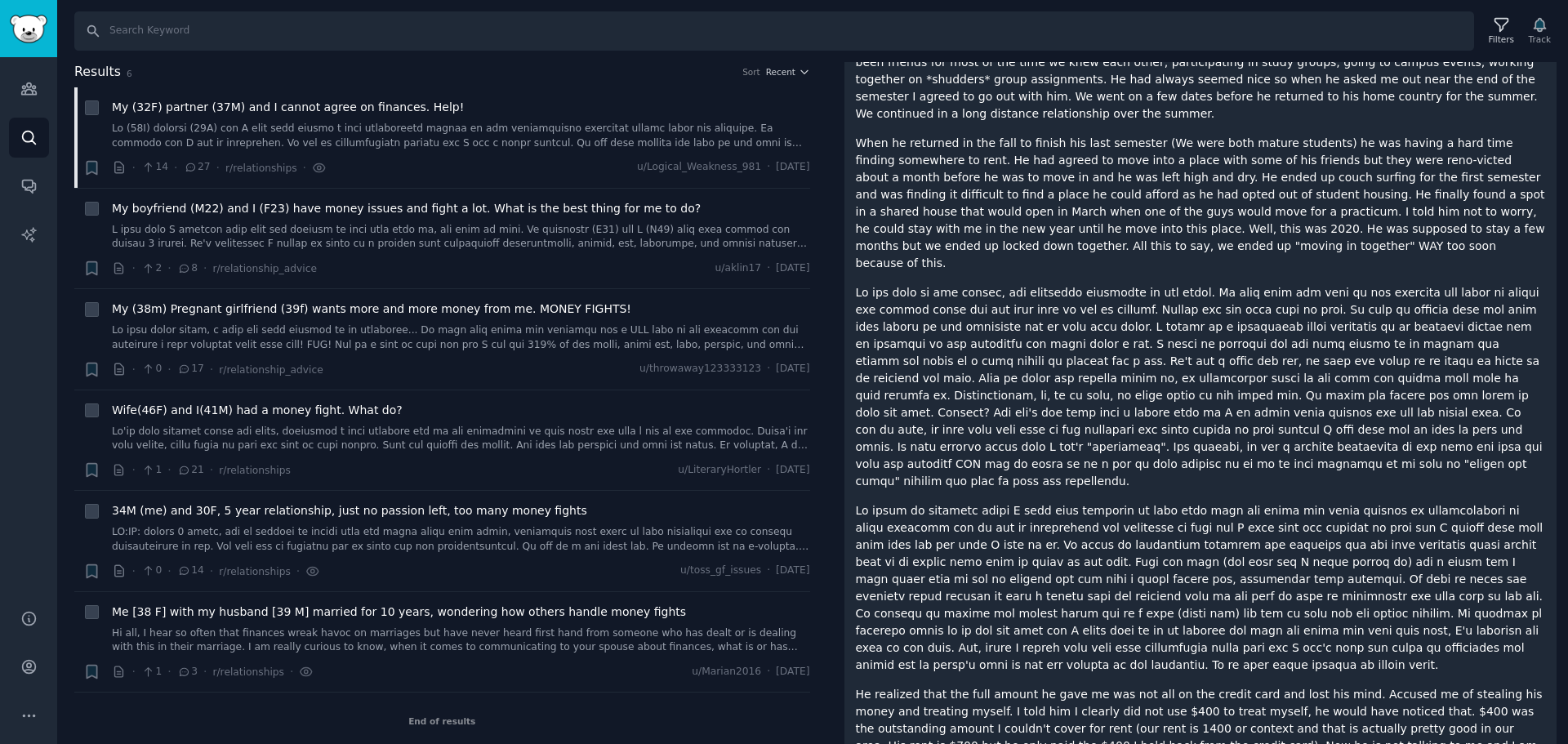
scroll to position [0, 0]
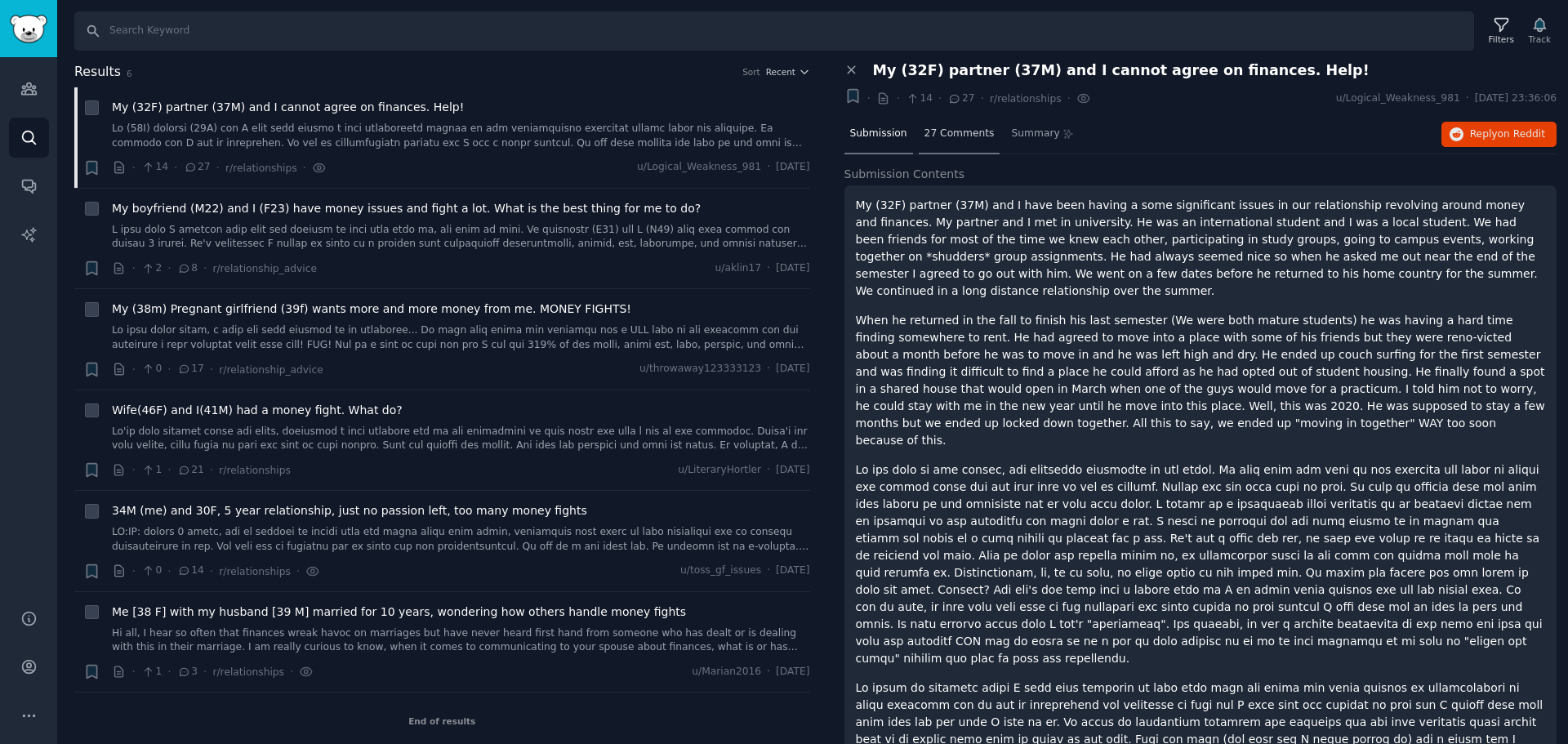
click at [948, 132] on span "27 Comments" at bounding box center [960, 133] width 71 height 15
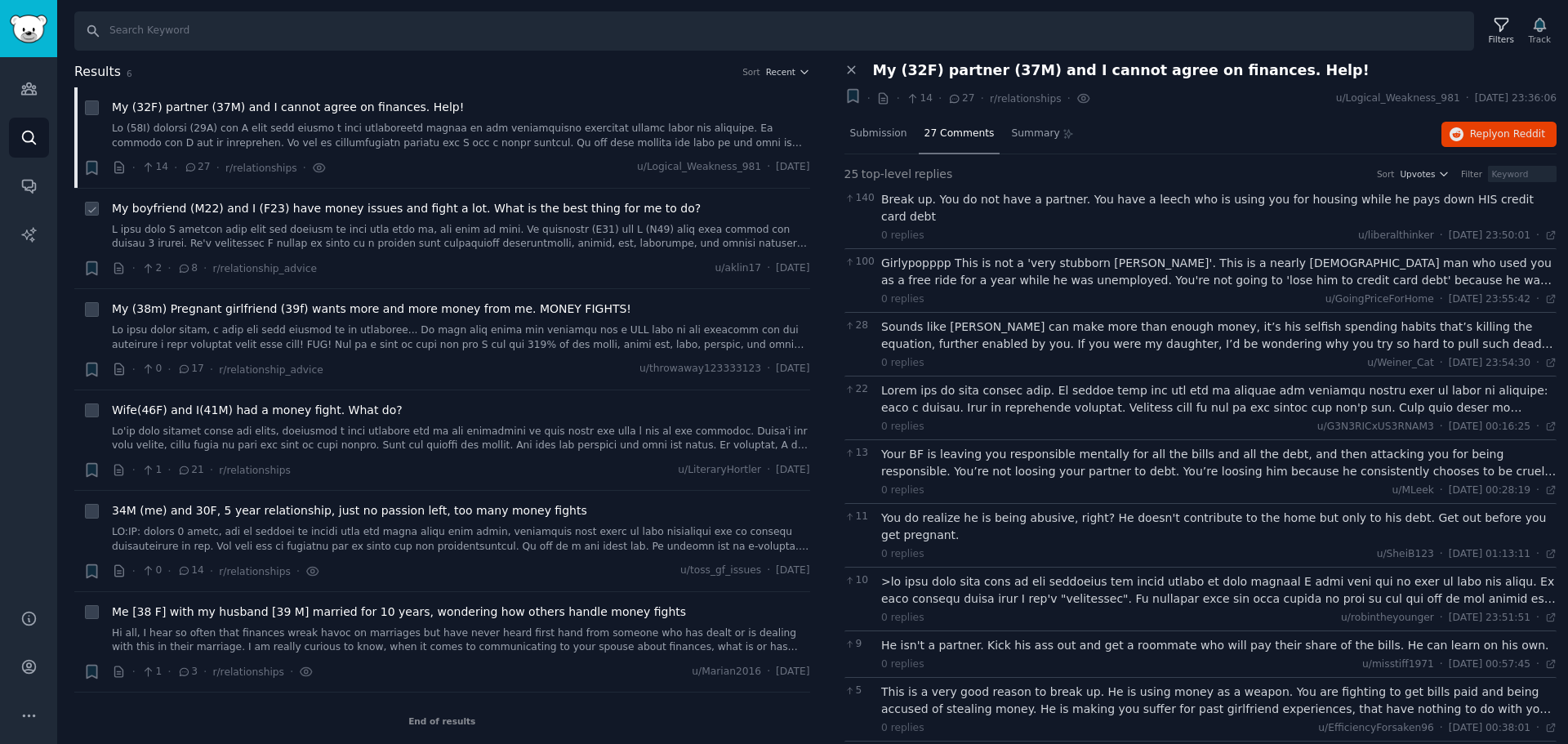
click at [567, 216] on span "My boyfriend (M22) and I (F23) have money issues and fight a lot. What is the b…" at bounding box center [406, 208] width 589 height 17
